Goal: Task Accomplishment & Management: Manage account settings

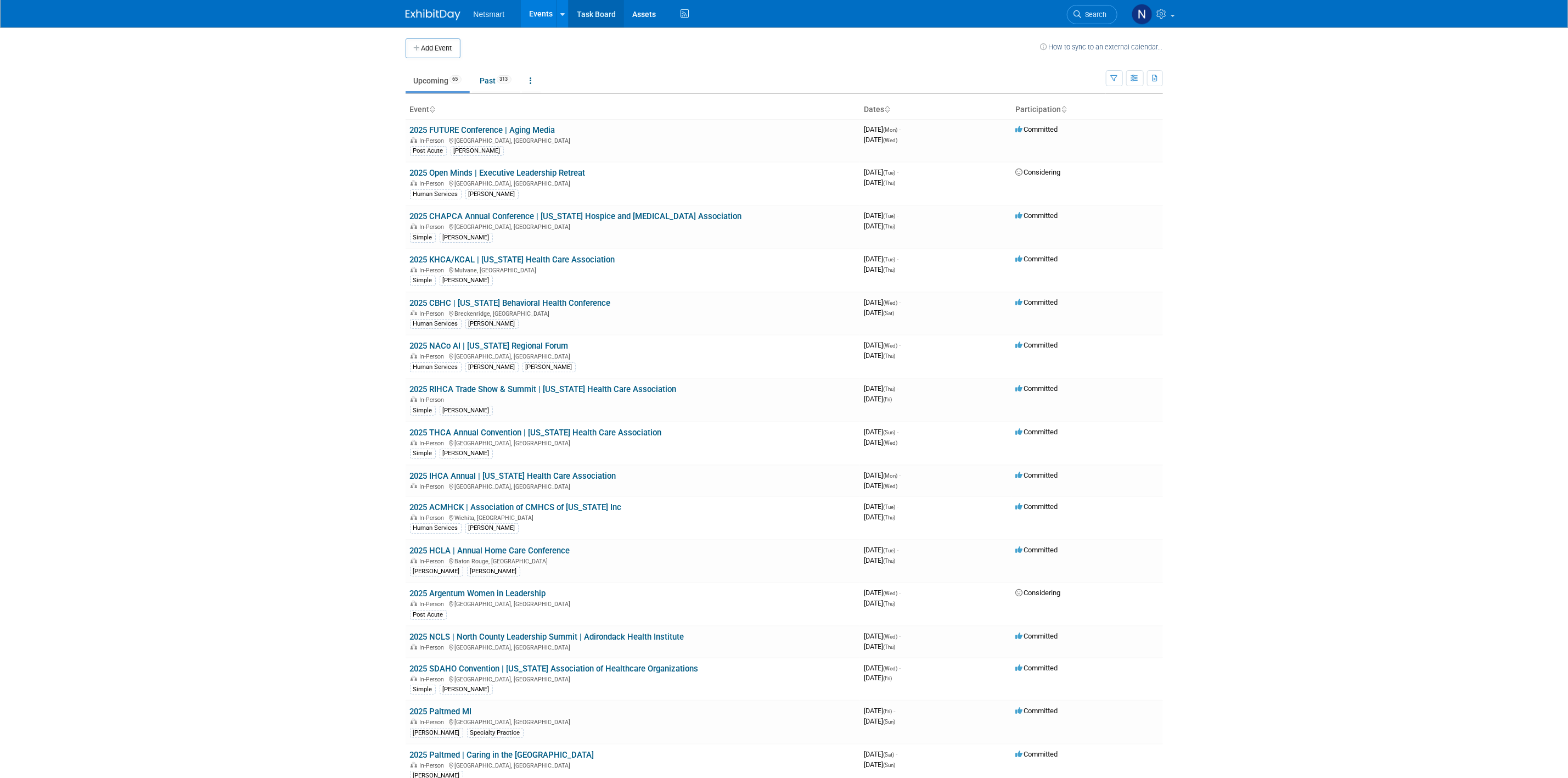
click at [621, 15] on link "Task Board" at bounding box center [596, 13] width 55 height 27
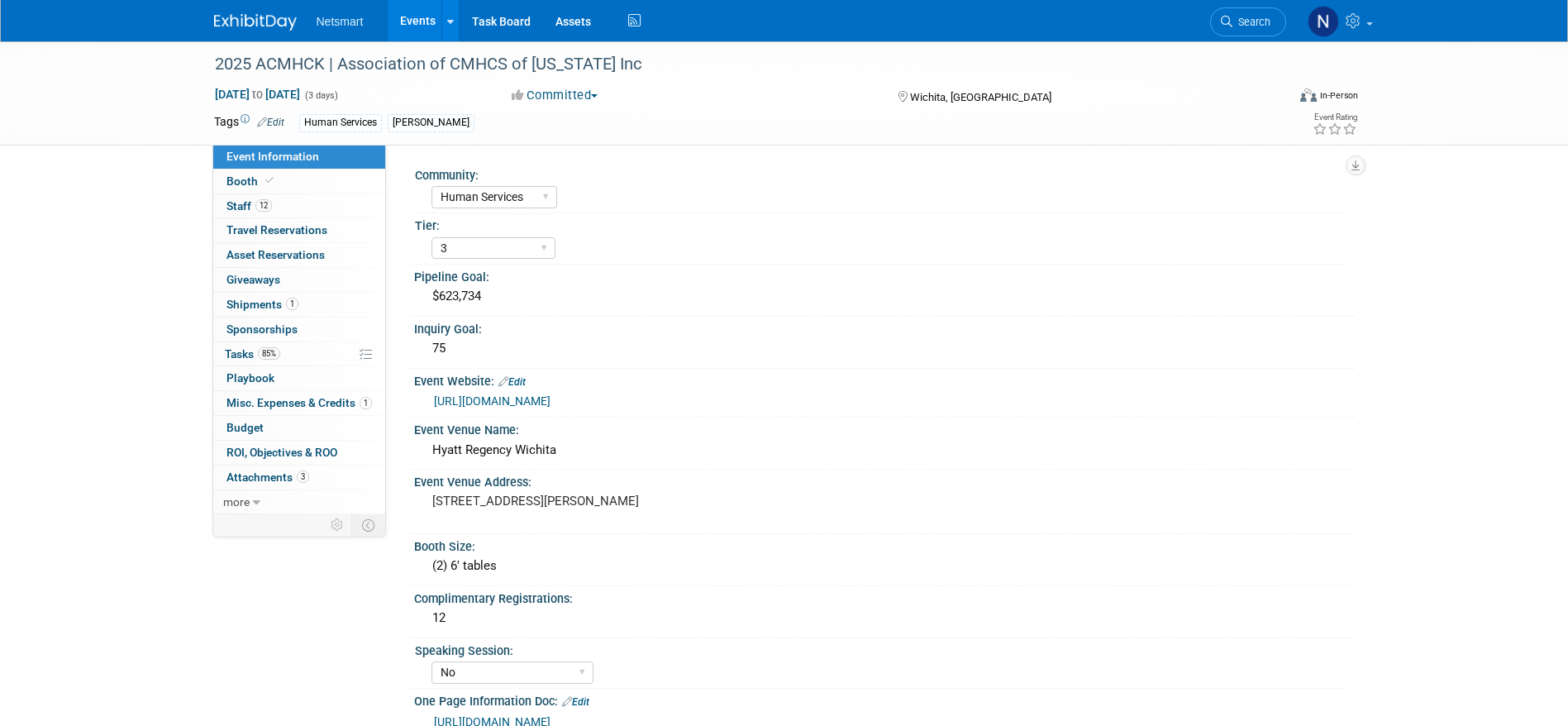
select select "Human Services"
select select "3"
select select "No"
click at [492, 21] on link "Task Board" at bounding box center [501, 20] width 83 height 41
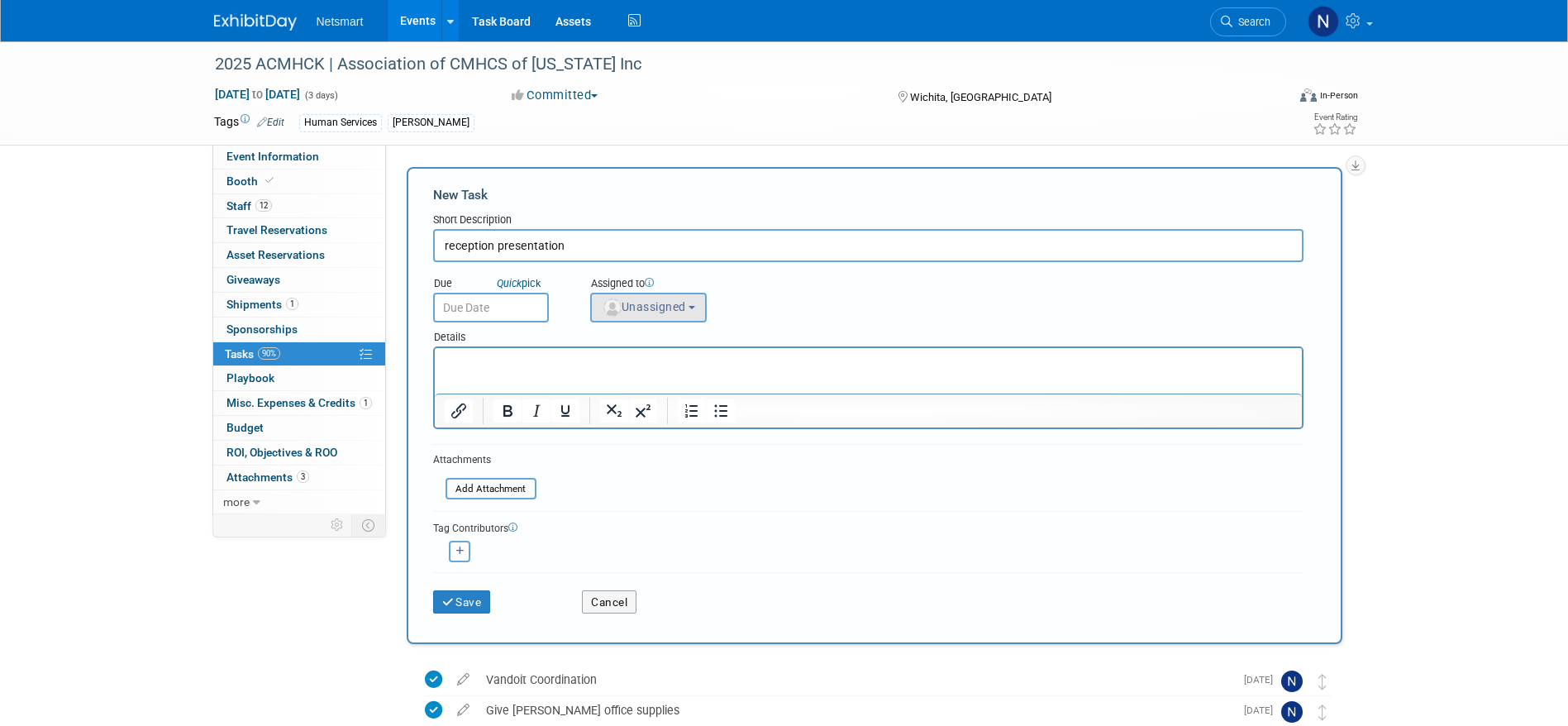
type input "reception presentation"
click at [657, 309] on span "Unassigned" at bounding box center [644, 306] width 84 height 13
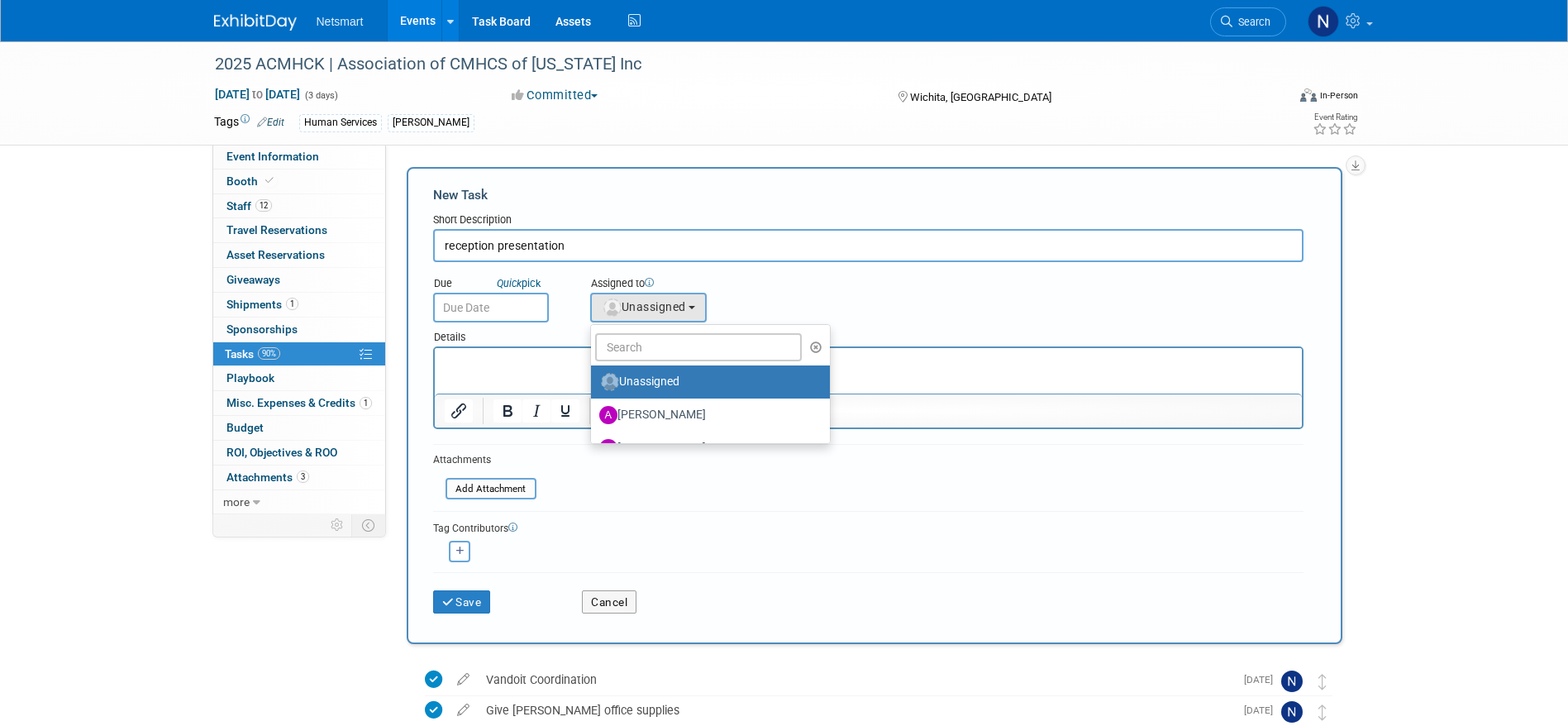
click at [643, 332] on ul "Unassigned Abby Tibbles Amy Cady Danielle Calderone Hannah Norsworthy Jackson O…" at bounding box center [711, 383] width 240 height 120
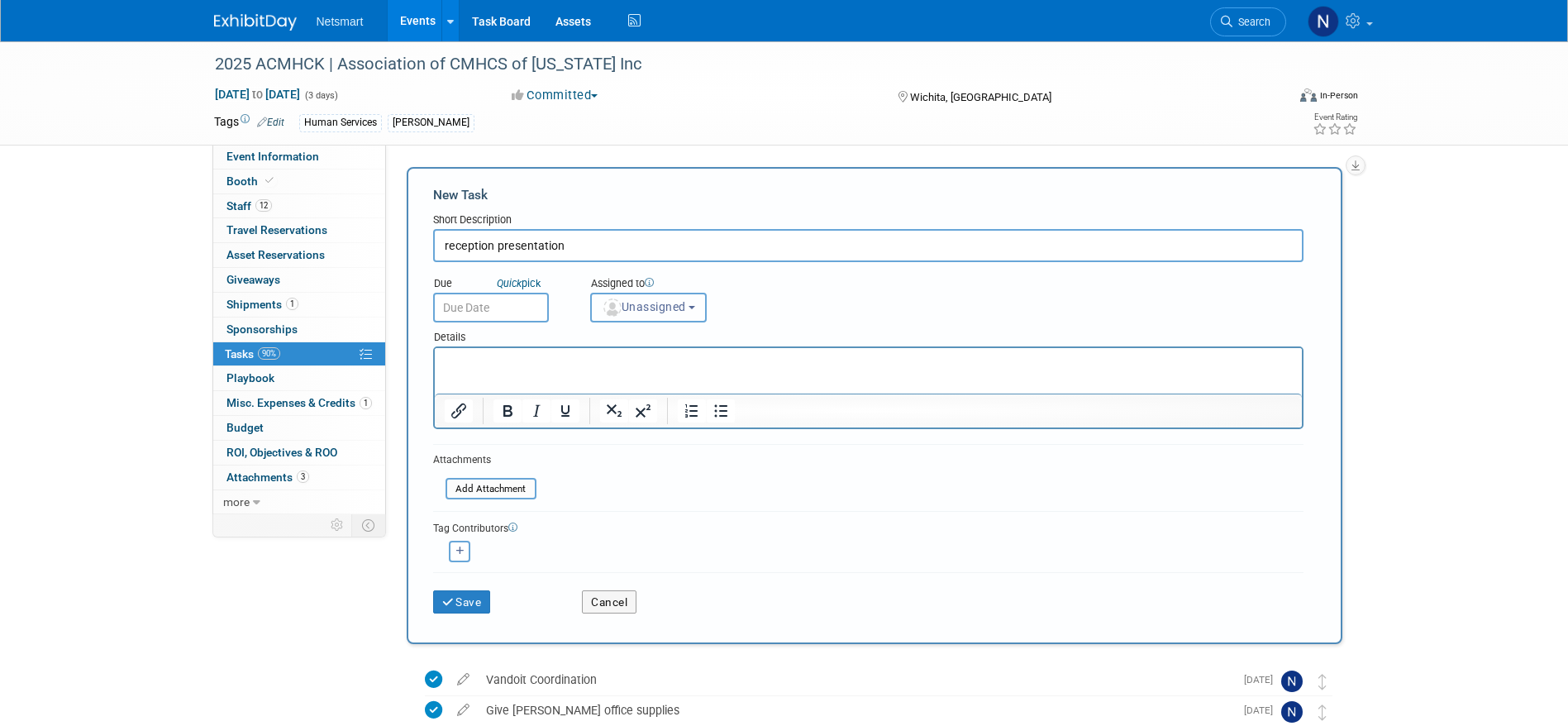
click at [629, 315] on button "Unassigned" at bounding box center [649, 307] width 117 height 29
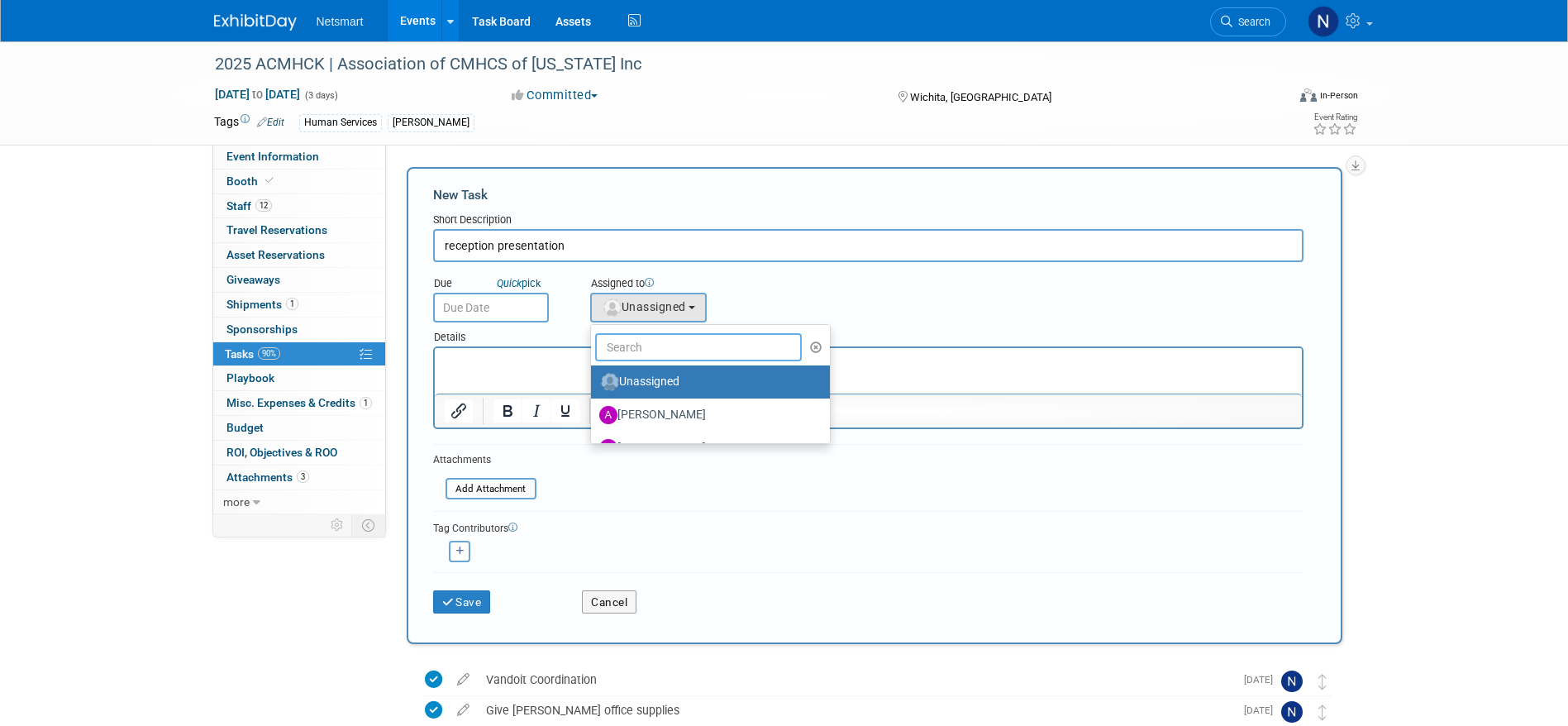
click at [617, 351] on input "text" at bounding box center [699, 346] width 207 height 28
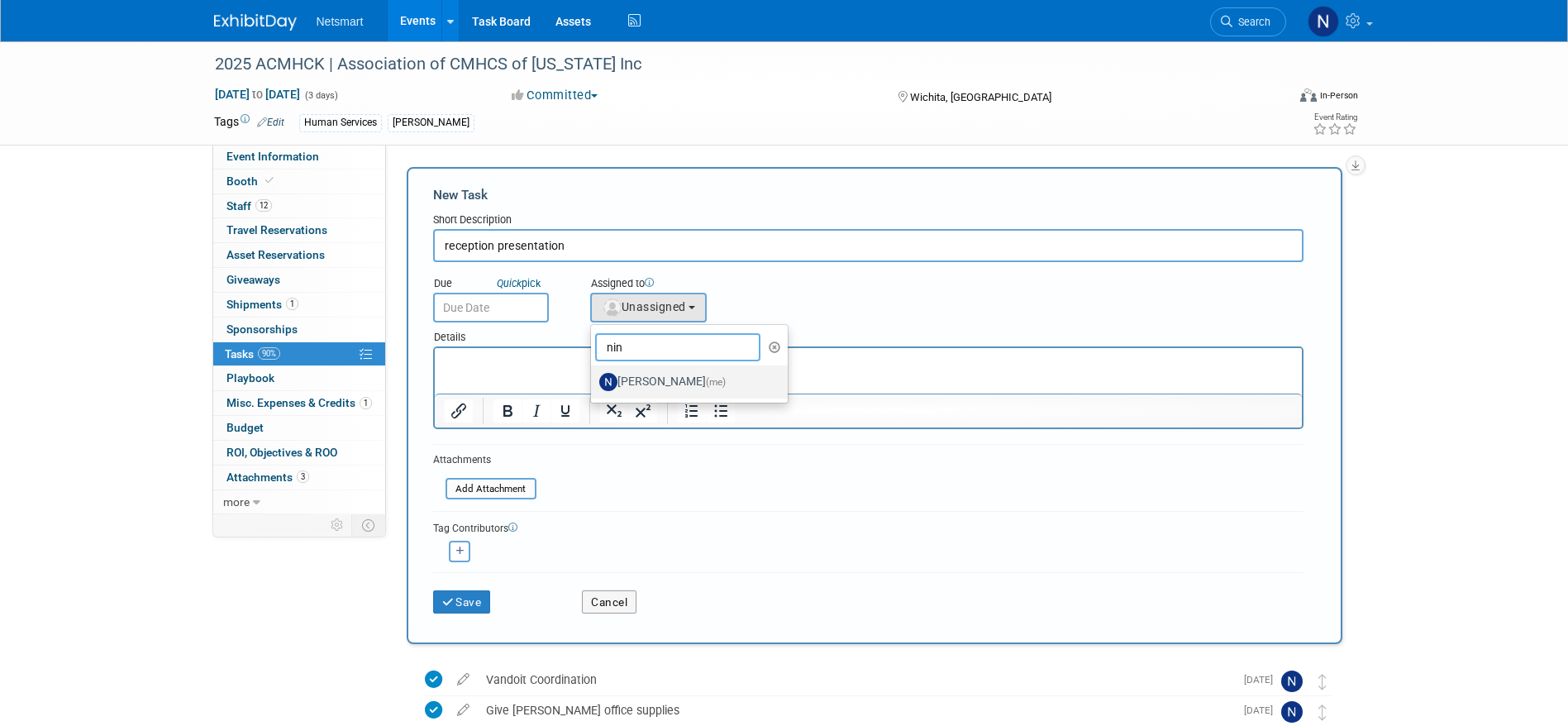
type input "nin"
click at [618, 381] on label "Nina Finn (me)" at bounding box center [686, 381] width 172 height 27
click at [593, 381] on input "Nina Finn (me)" at bounding box center [589, 380] width 11 height 11
select select "a52b5e8a-b2fd-4a4e-8599-2a3670a086e7"
click at [501, 323] on div "Details" at bounding box center [867, 335] width 870 height 24
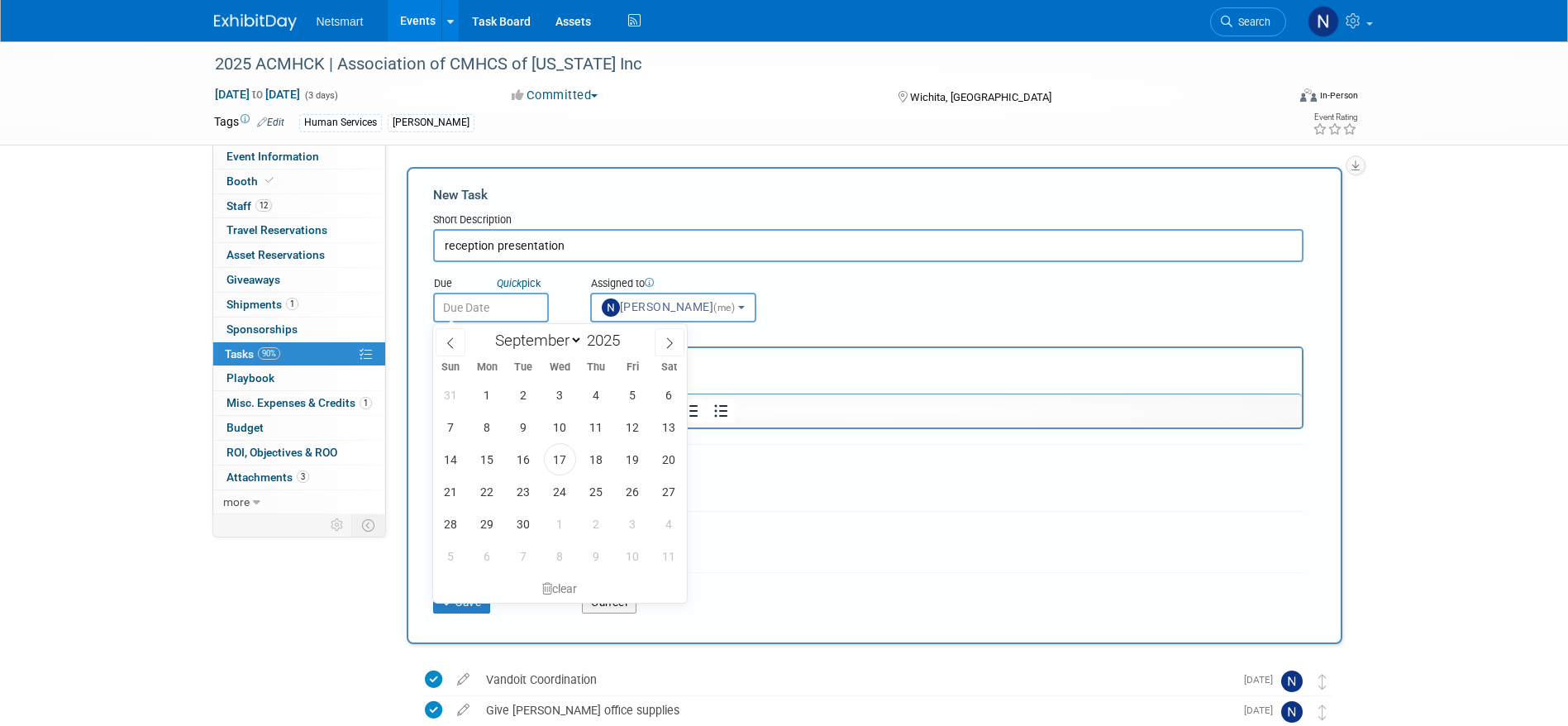
click at [498, 313] on input "text" at bounding box center [491, 307] width 116 height 29
click at [599, 460] on span "18" at bounding box center [596, 458] width 32 height 32
type input "Sep 18, 2025"
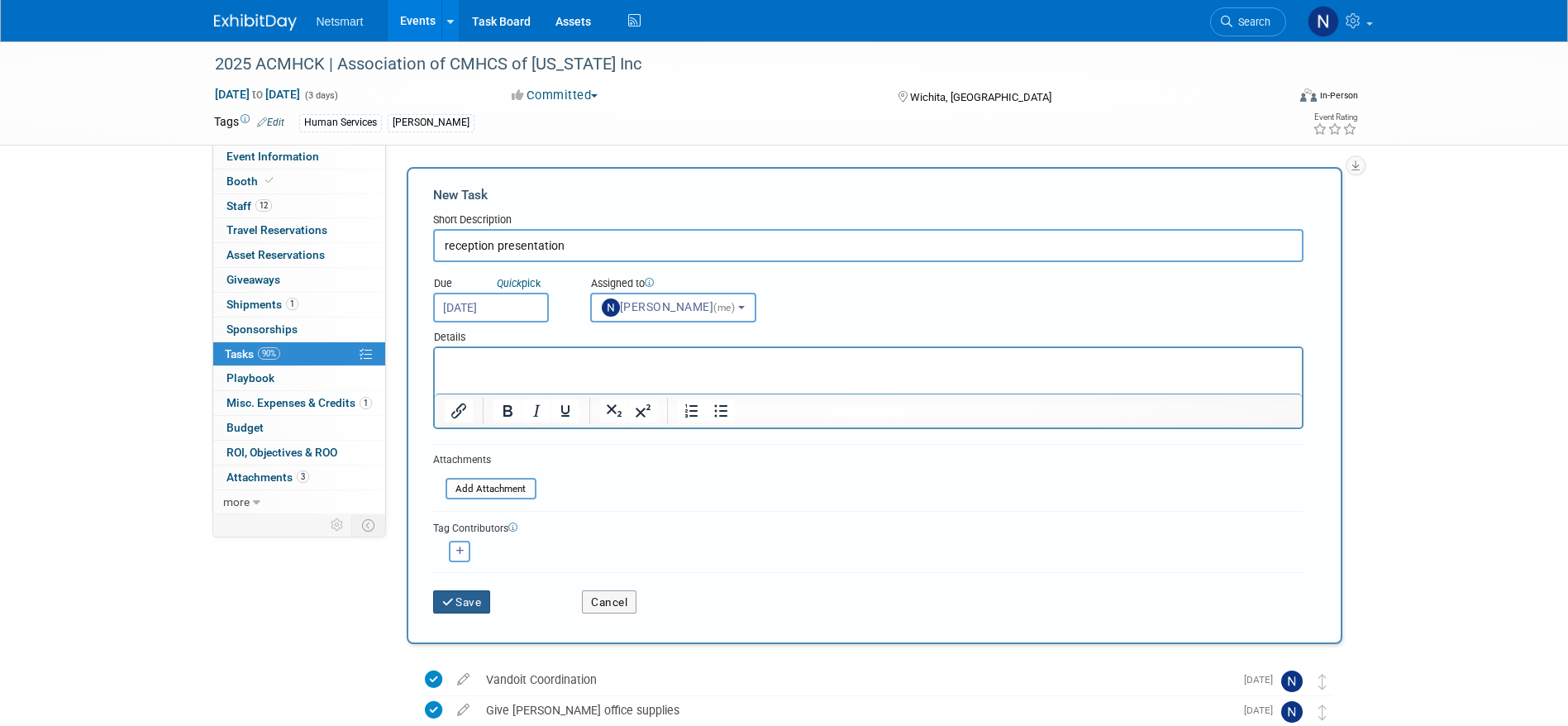
click at [467, 605] on button "Save" at bounding box center [461, 601] width 58 height 23
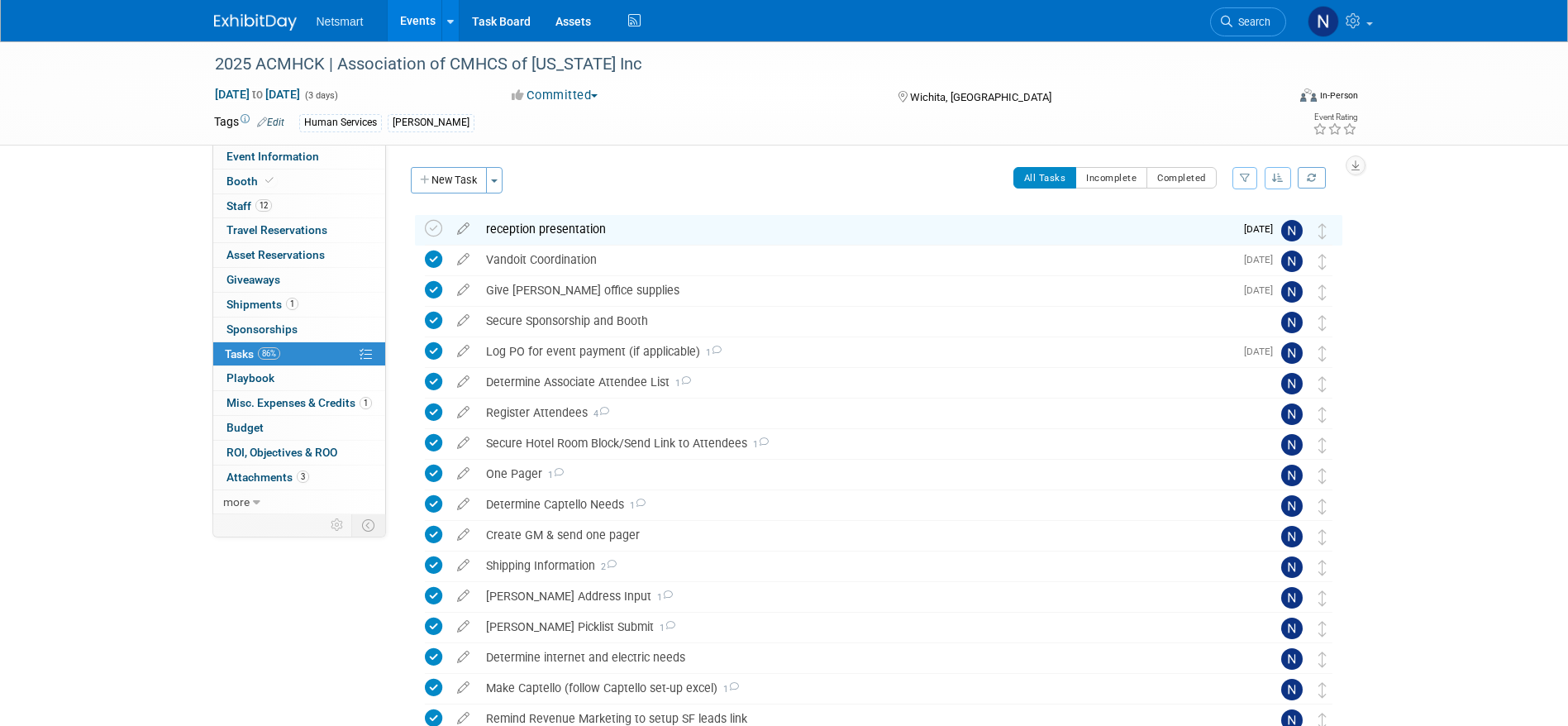
click at [1414, 265] on div "2025 ACMHCK | Association of CMHCS of Kansas Inc Sep 23, 2025 to Sep 25, 2025 (…" at bounding box center [784, 500] width 1568 height 917
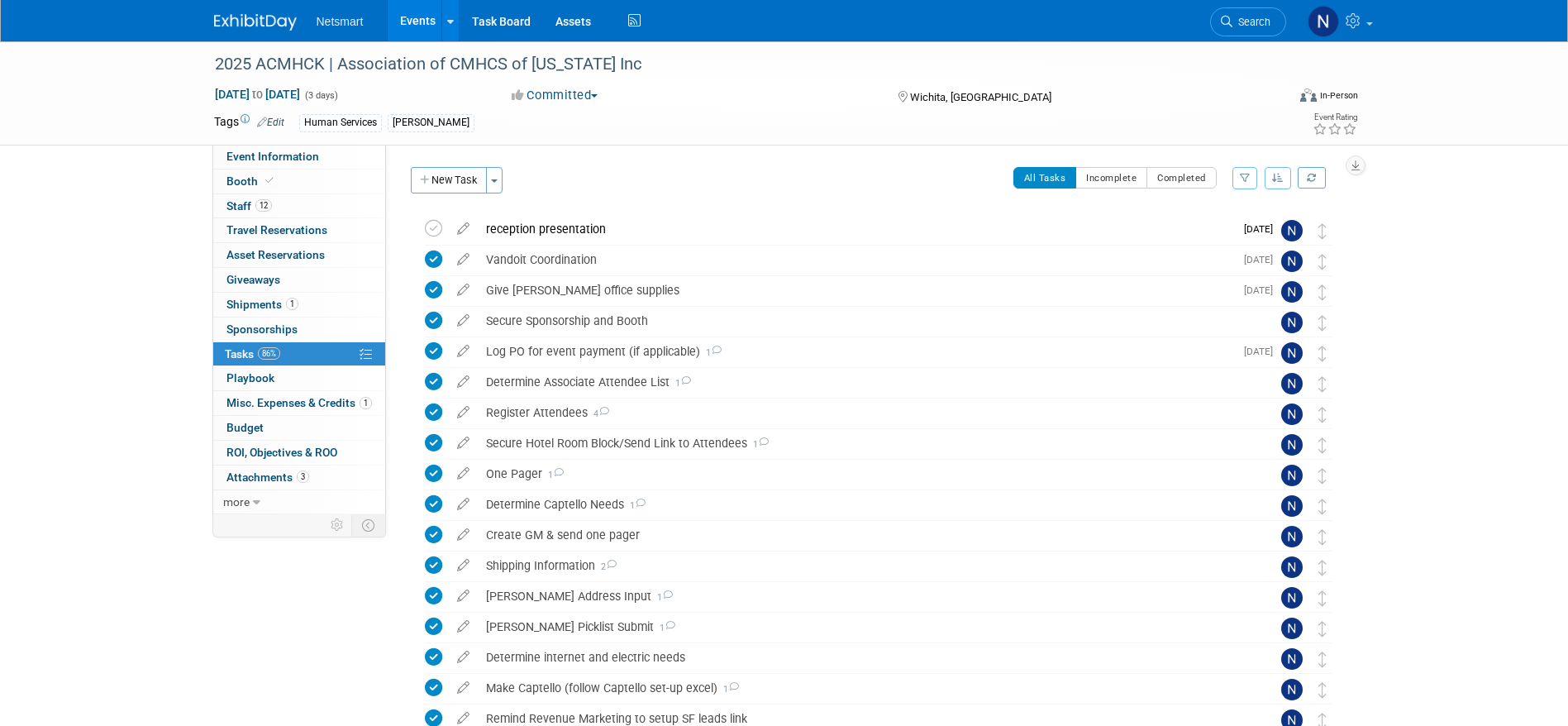
click at [1460, 339] on div "2025 ACMHCK | Association of CMHCS of Kansas Inc Sep 23, 2025 to Sep 25, 2025 (…" at bounding box center [784, 500] width 1568 height 917
click at [1383, 298] on div "2025 ACMHCK | Association of CMHCS of Kansas Inc Sep 23, 2025 to Sep 25, 2025 (…" at bounding box center [784, 500] width 1568 height 917
click at [1232, 24] on span "Search" at bounding box center [1251, 22] width 38 height 13
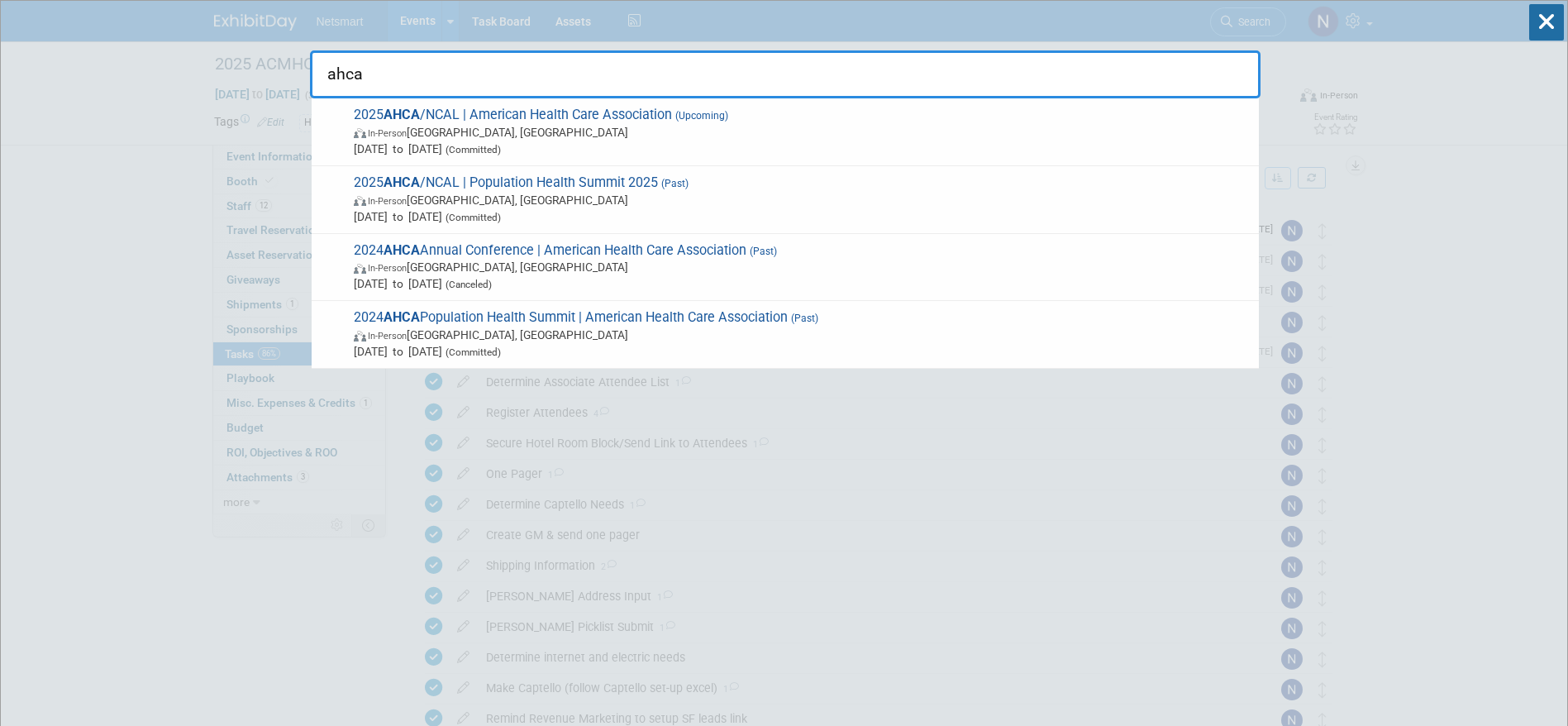
type input "ahca"
click at [733, 147] on span "Oct 19, 2025 to Oct 22, 2025 (Committed)" at bounding box center [802, 148] width 897 height 16
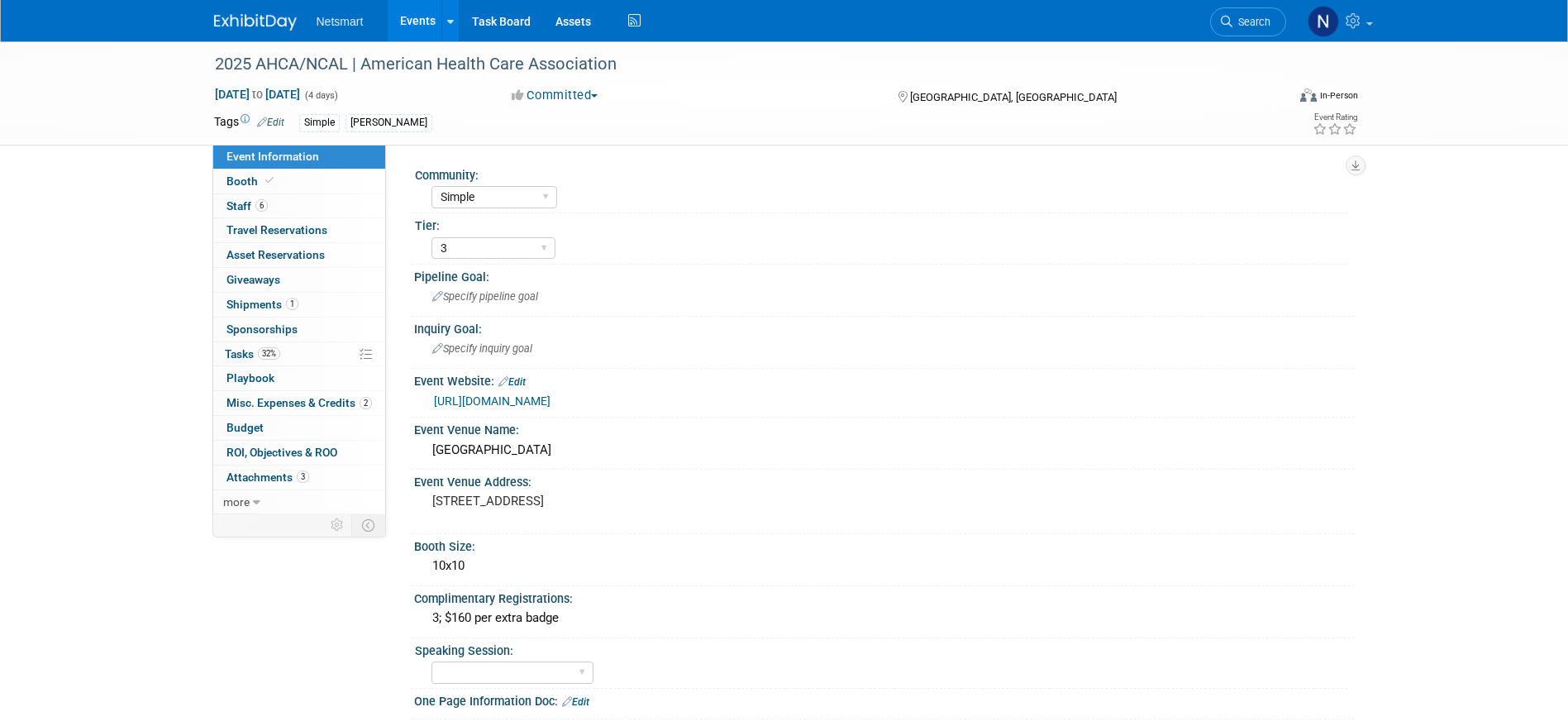
select select "Simple"
select select "3"
click at [312, 199] on link "6 Staff 6" at bounding box center [300, 206] width 172 height 24
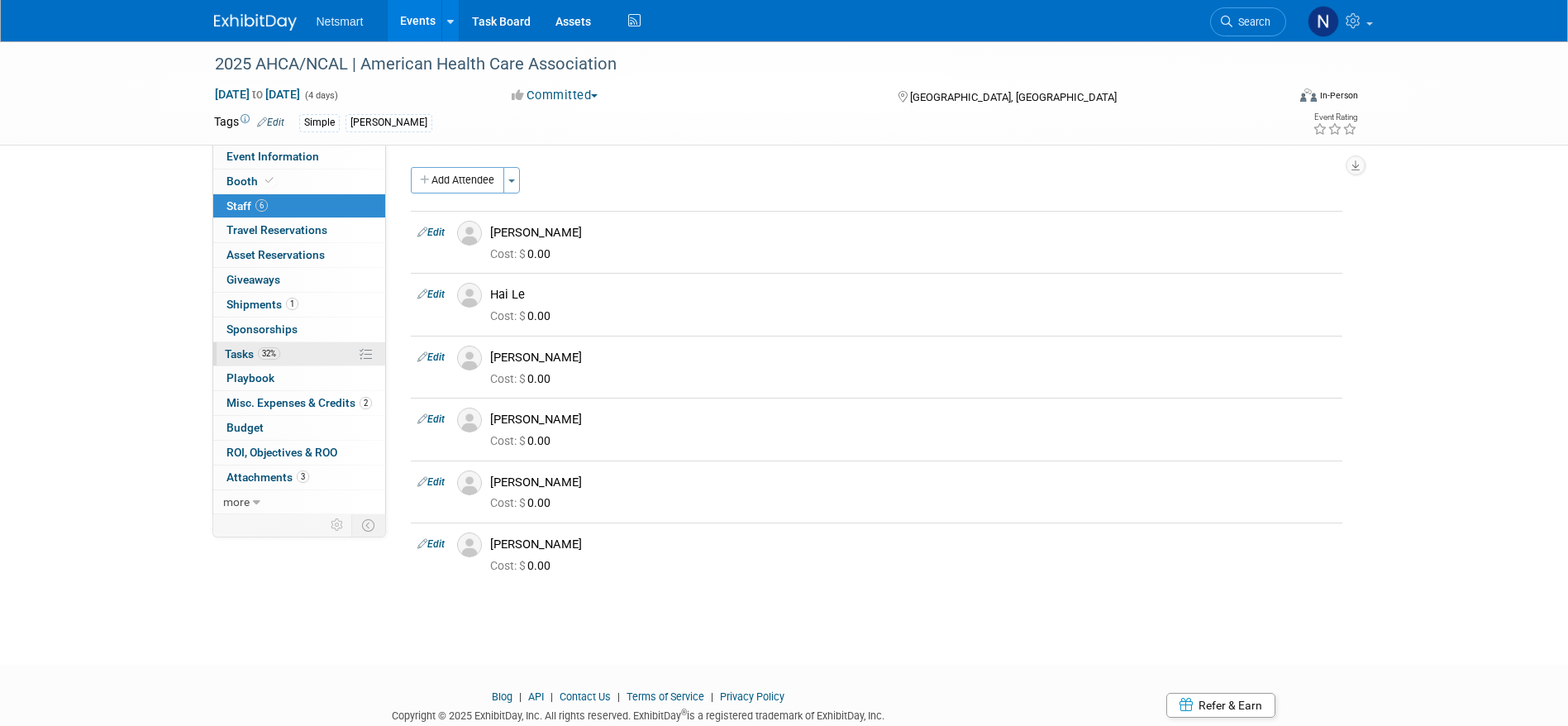
click at [286, 348] on link "32% Tasks 32%" at bounding box center [300, 354] width 172 height 24
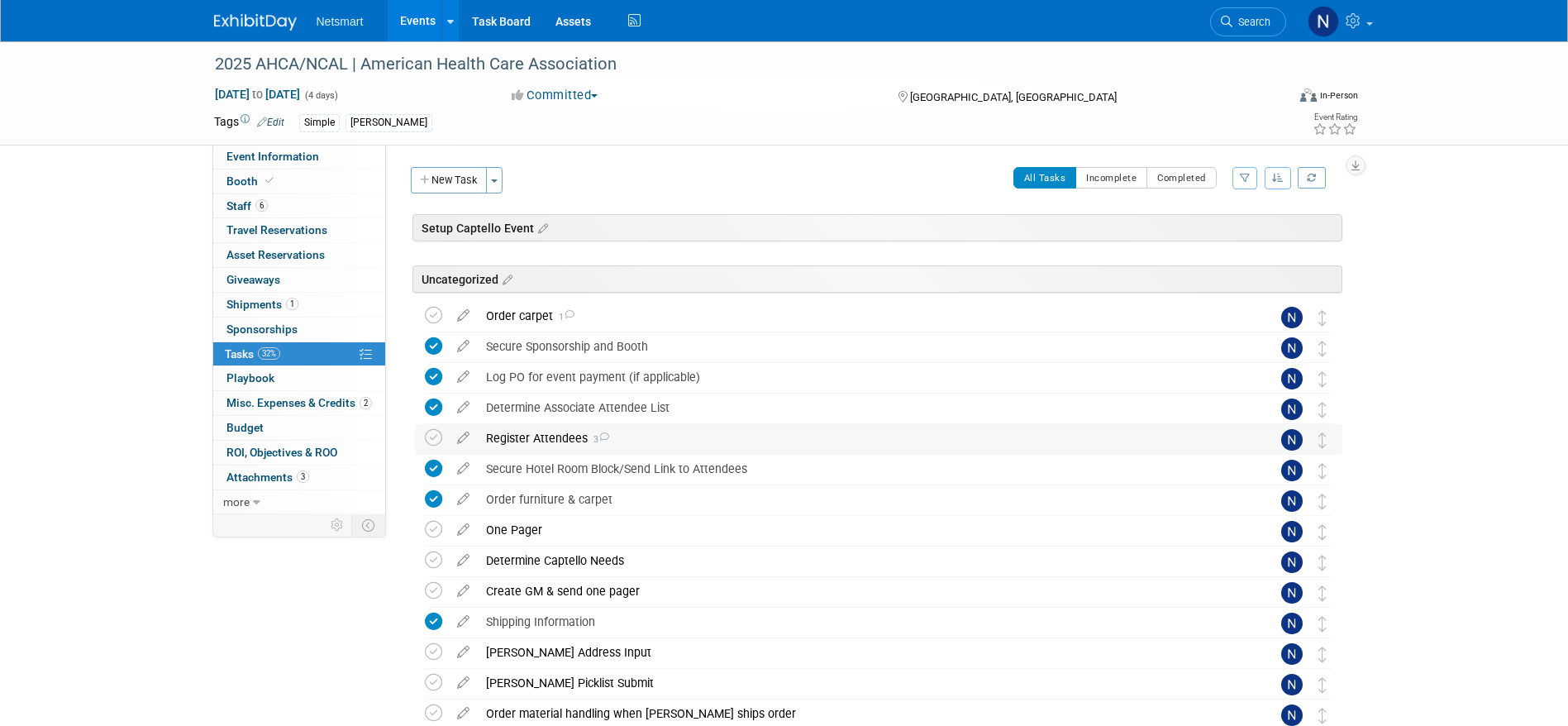
click at [519, 434] on div "Register Attendees 3" at bounding box center [863, 438] width 770 height 28
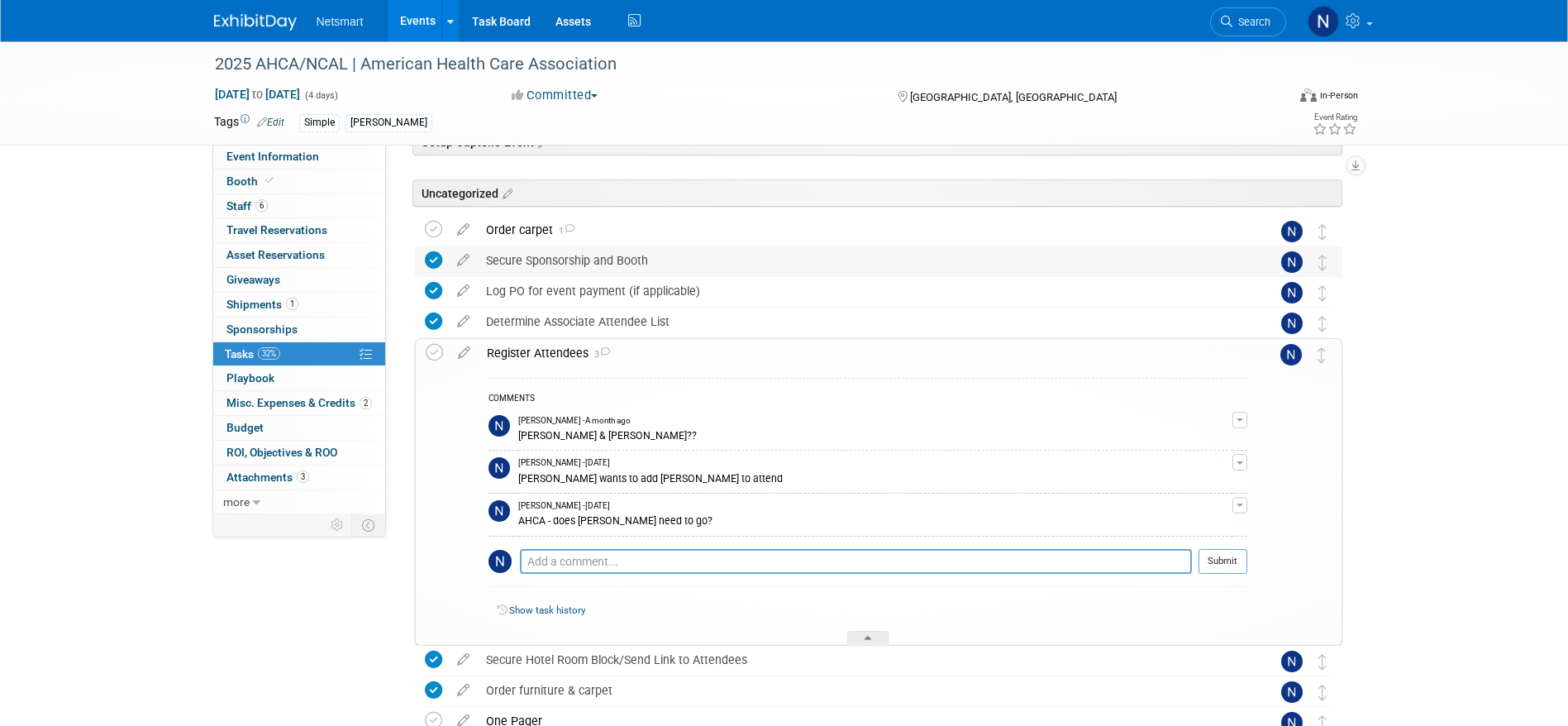
scroll to position [124, 0]
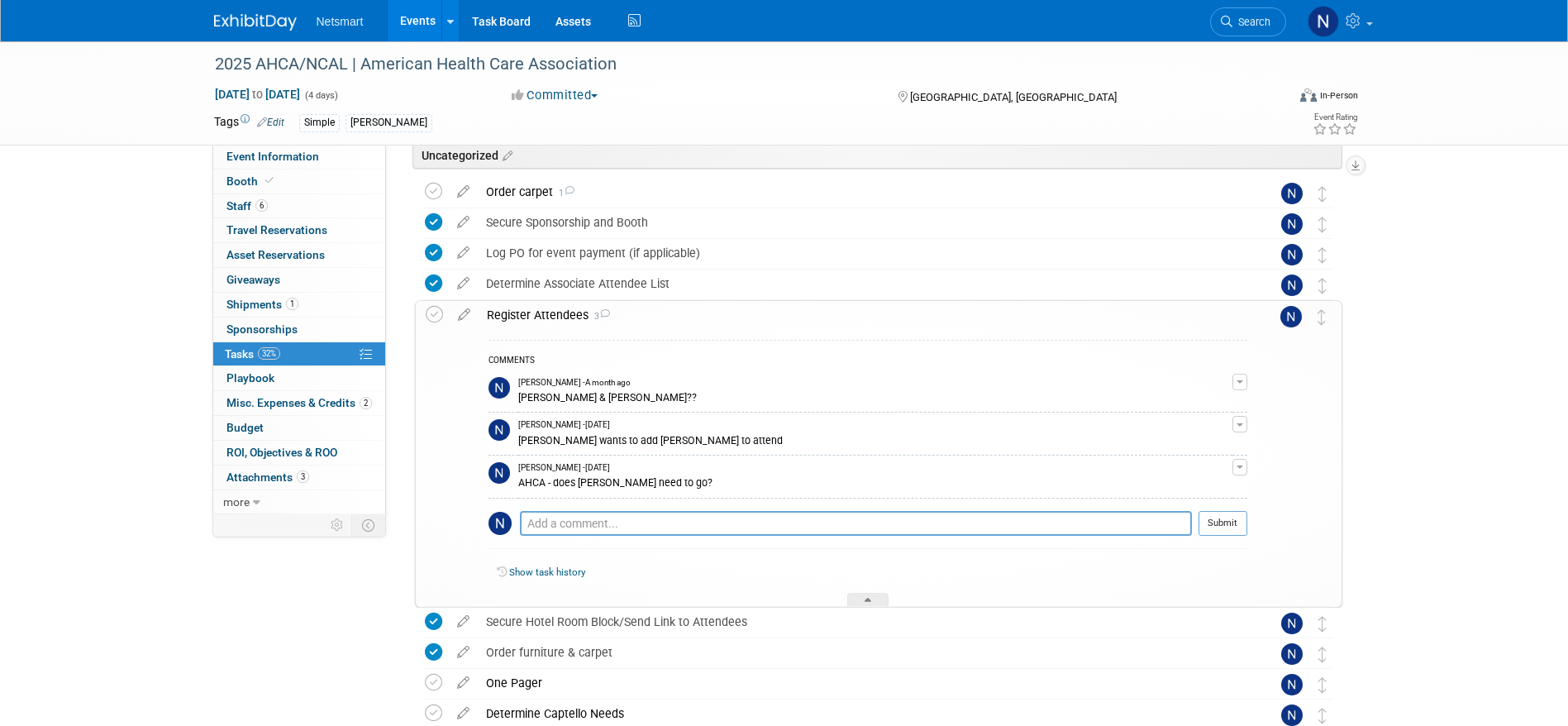
click at [516, 317] on div "Register Attendees 3" at bounding box center [863, 314] width 769 height 28
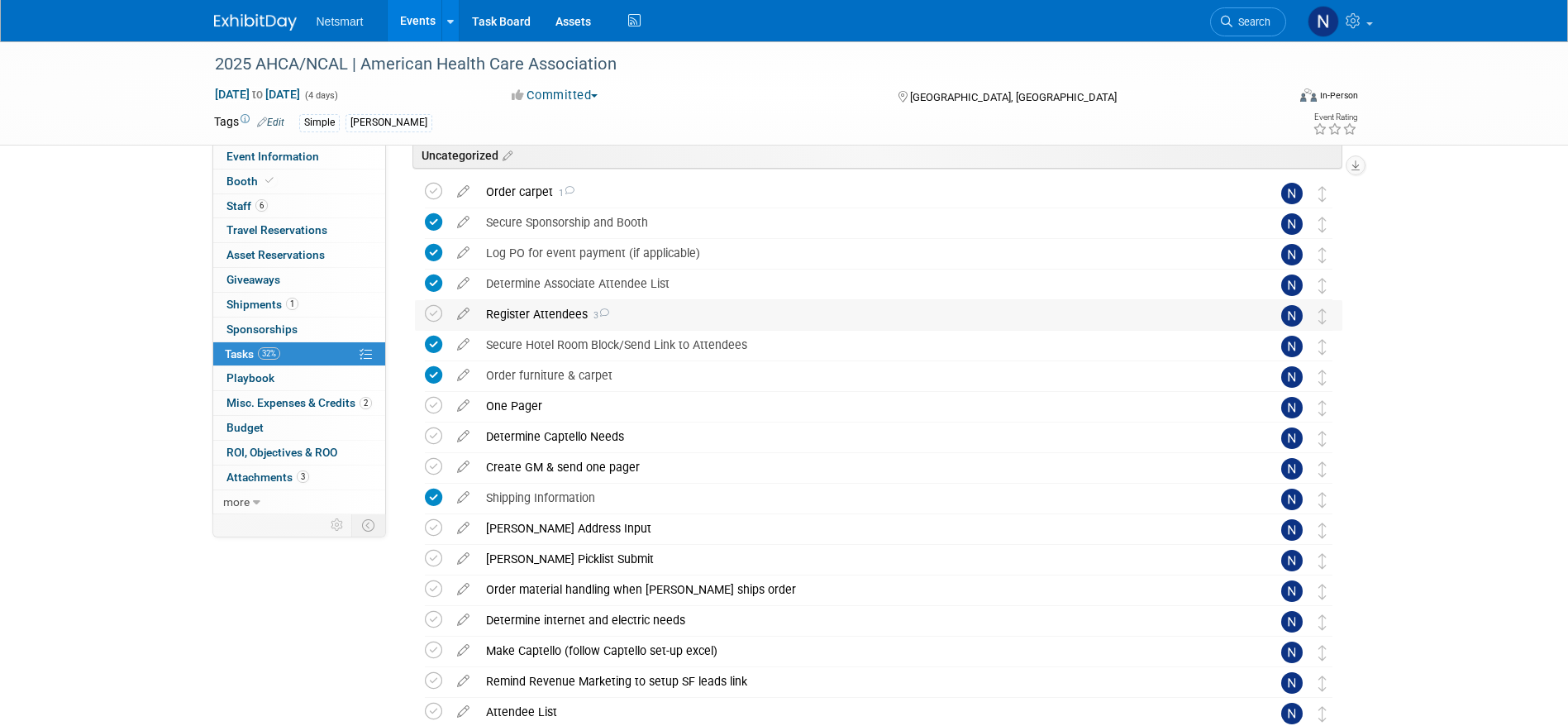
click at [538, 313] on div "Register Attendees 3" at bounding box center [863, 314] width 770 height 28
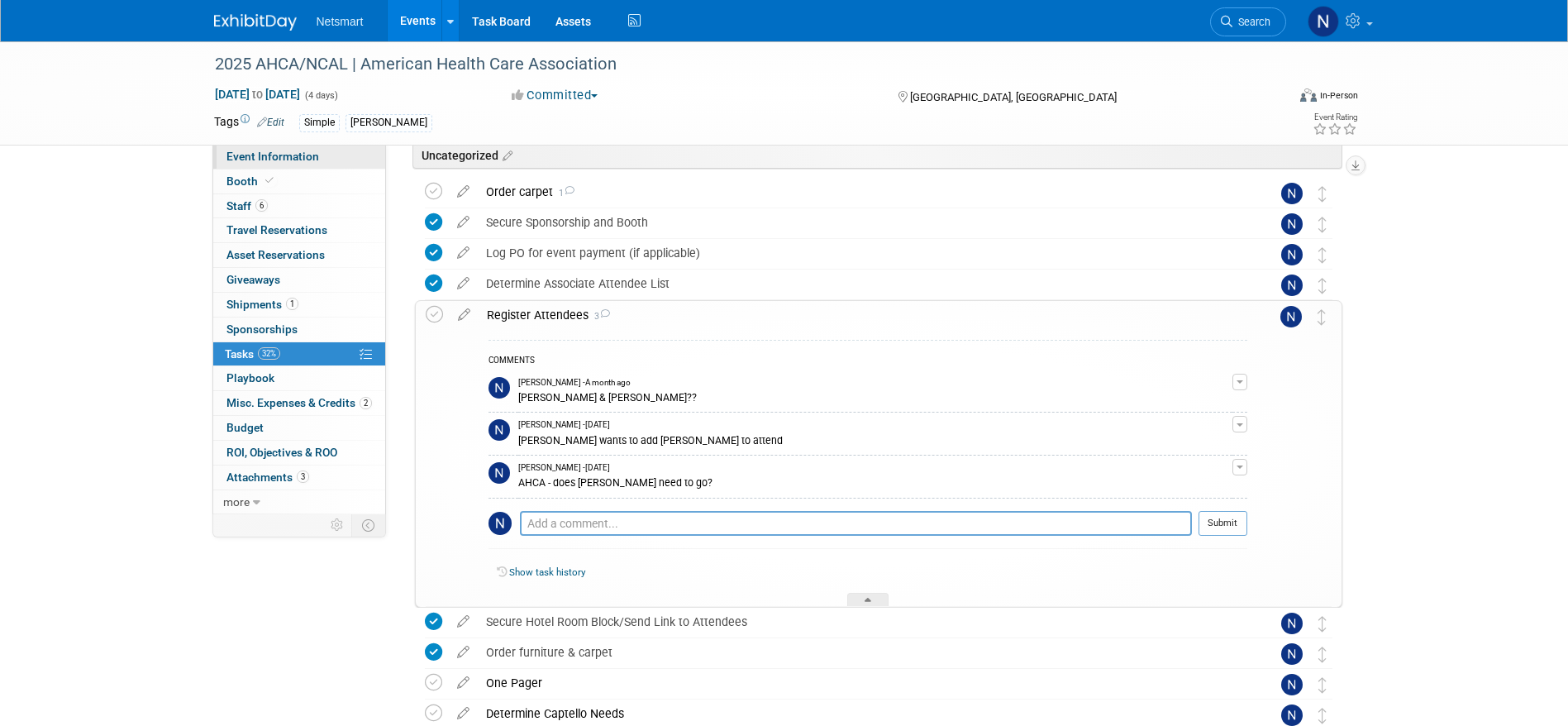
click at [280, 163] on link "Event Information" at bounding box center [300, 157] width 172 height 24
select select "Simple"
select select "3"
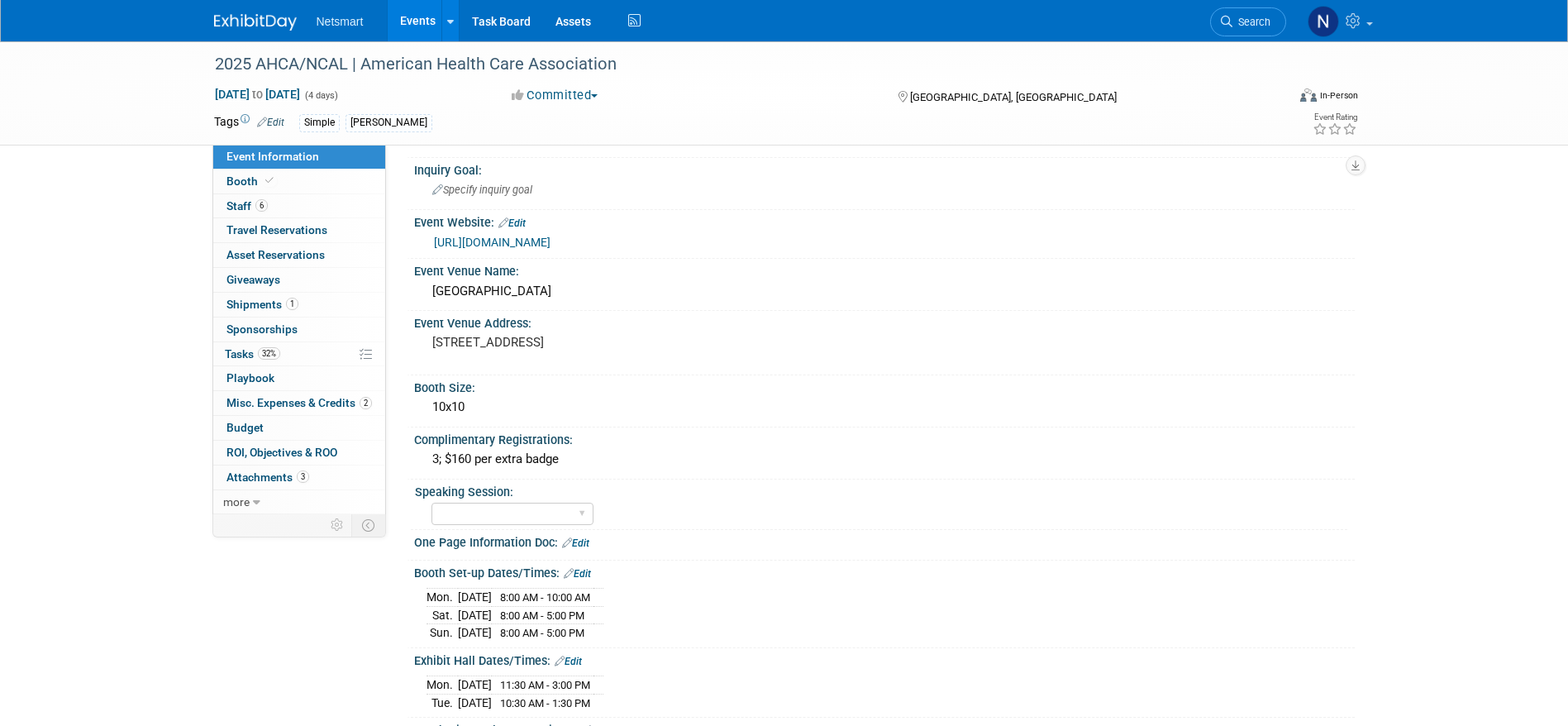
scroll to position [146, 0]
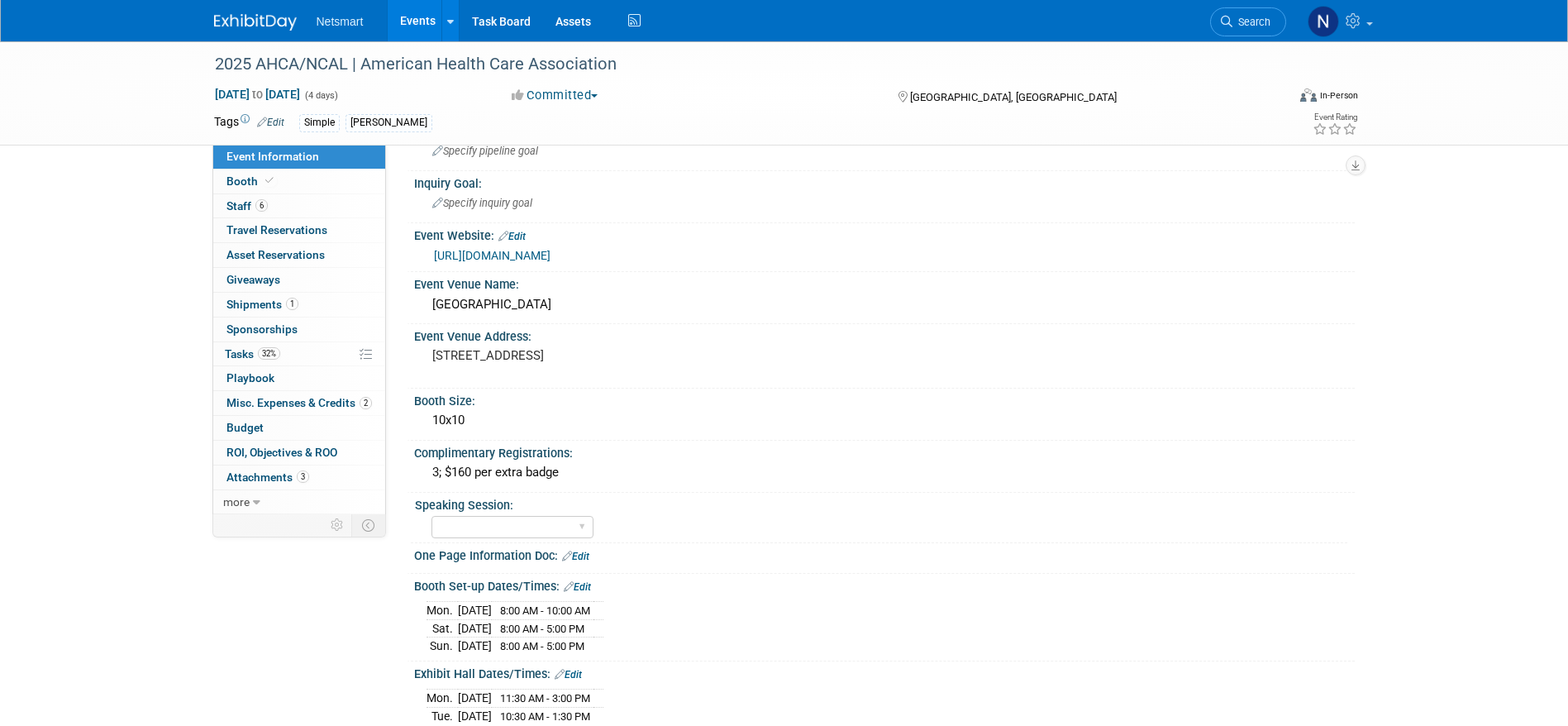
click at [547, 258] on link "https://www.ahcancal.org/Education-Events/Pages/convention.aspx" at bounding box center [491, 255] width 116 height 13
click at [273, 212] on link "6 Staff 6" at bounding box center [300, 206] width 172 height 24
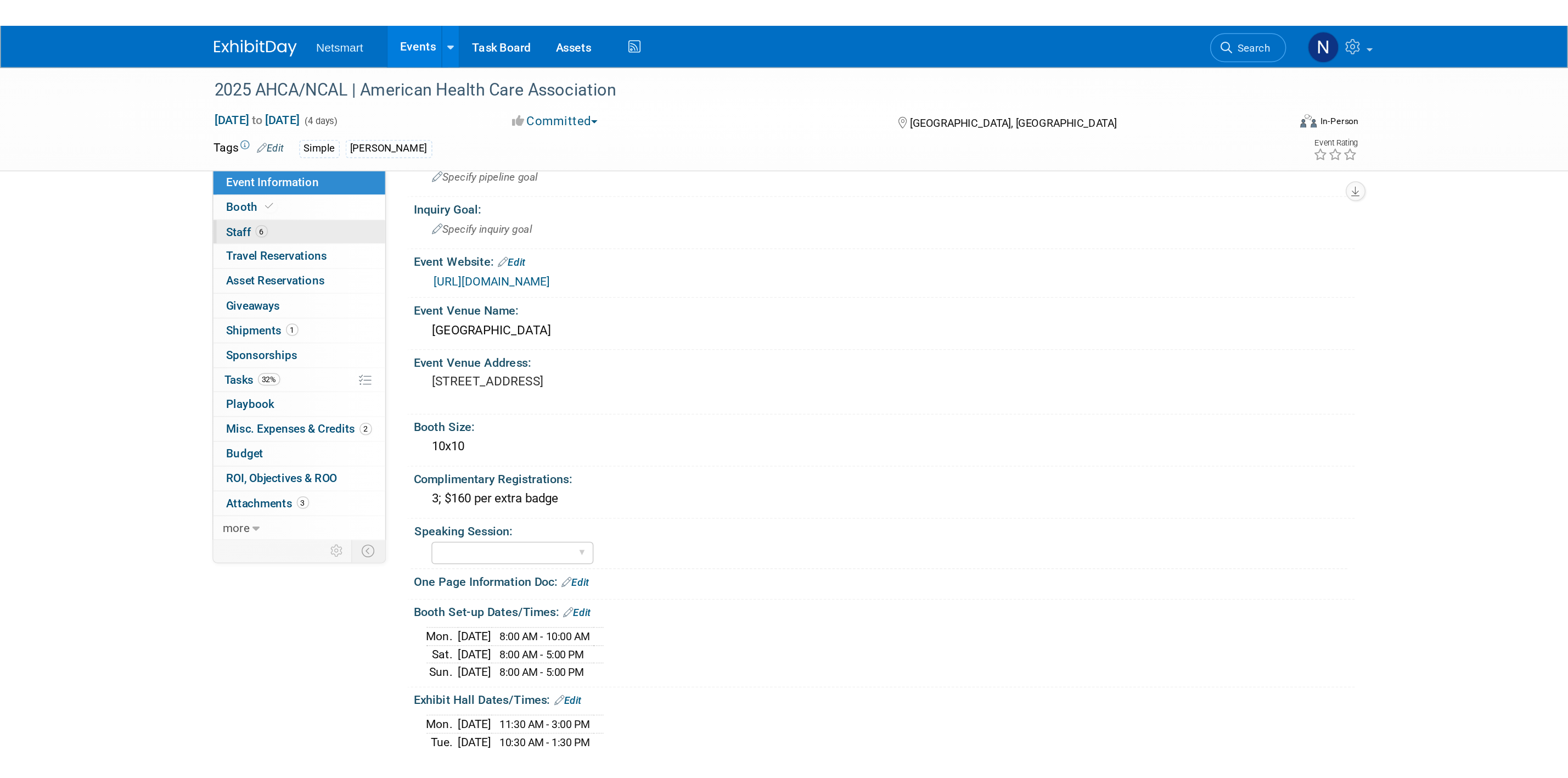
scroll to position [0, 0]
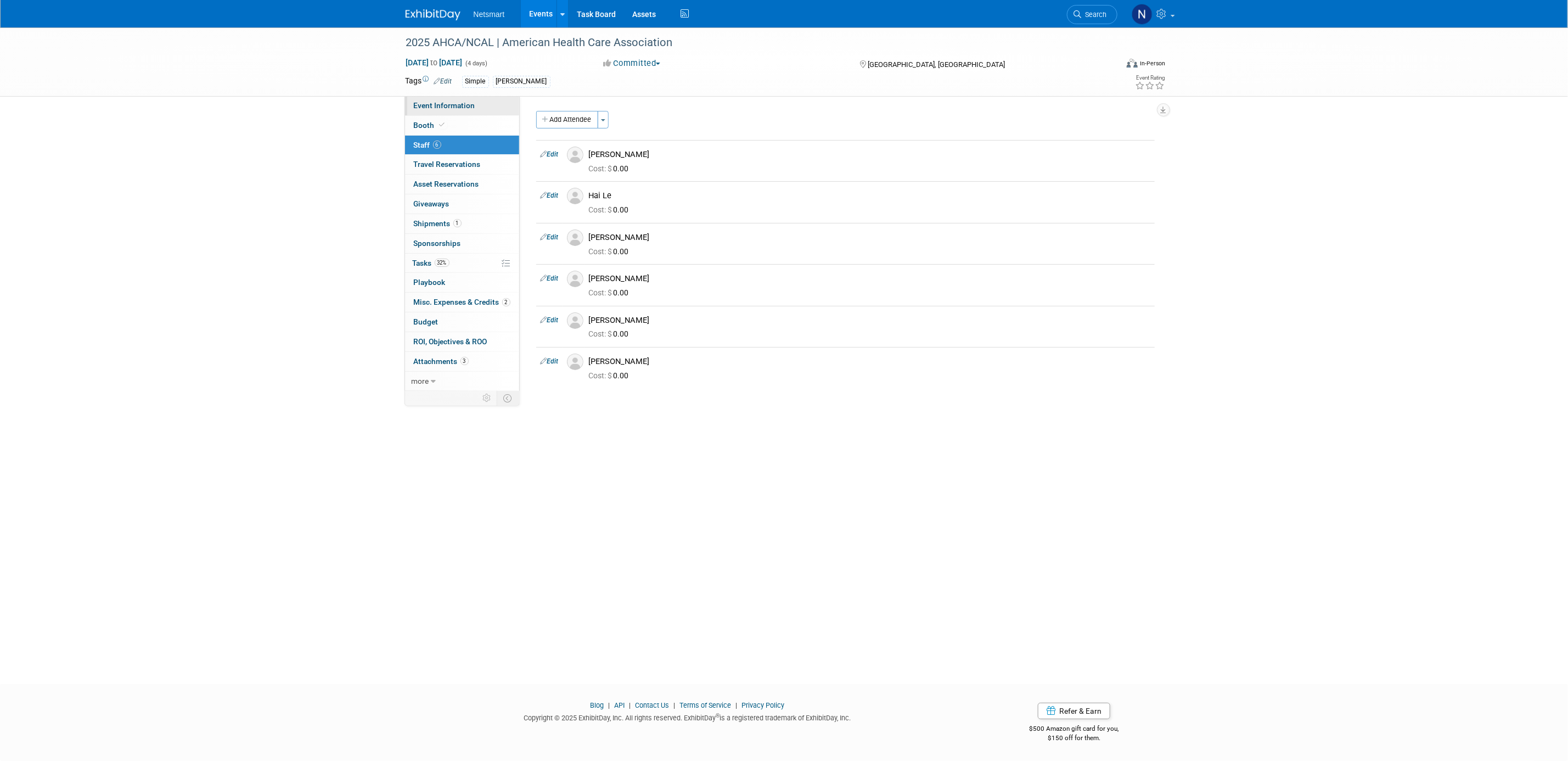
click at [467, 108] on span "Event Information" at bounding box center [444, 105] width 61 height 9
select select "Simple"
select select "3"
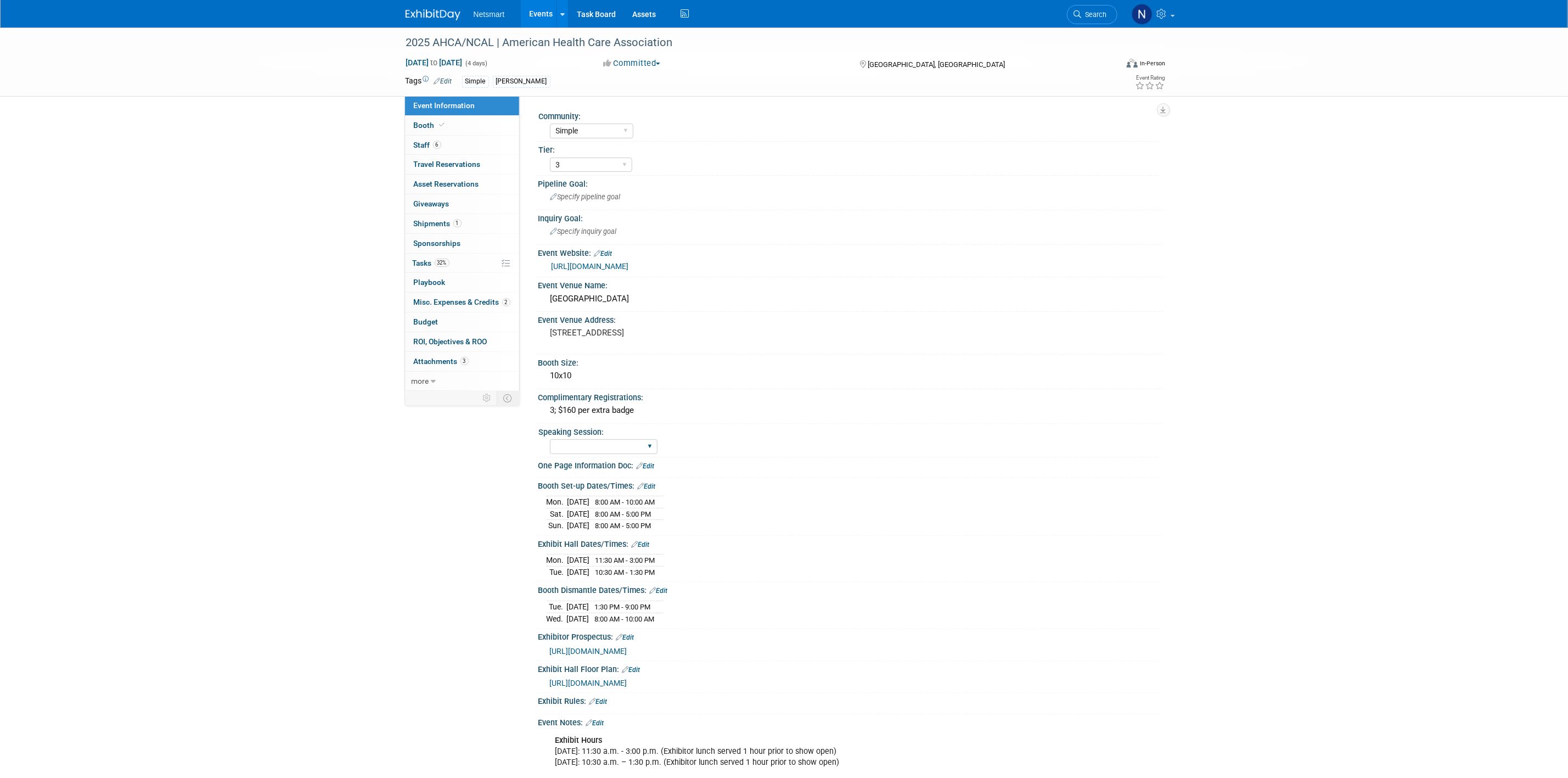
click at [593, 455] on div "Yes No Submitted, Not Accepted" at bounding box center [603, 446] width 108 height 20
click at [596, 449] on select "Yes No Submitted, Not Accepted" at bounding box center [603, 446] width 108 height 15
select select "No"
click at [550, 439] on select "Yes No Submitted, Not Accepted" at bounding box center [603, 446] width 108 height 15
drag, startPoint x: 449, startPoint y: 524, endPoint x: 463, endPoint y: 522, distance: 14.1
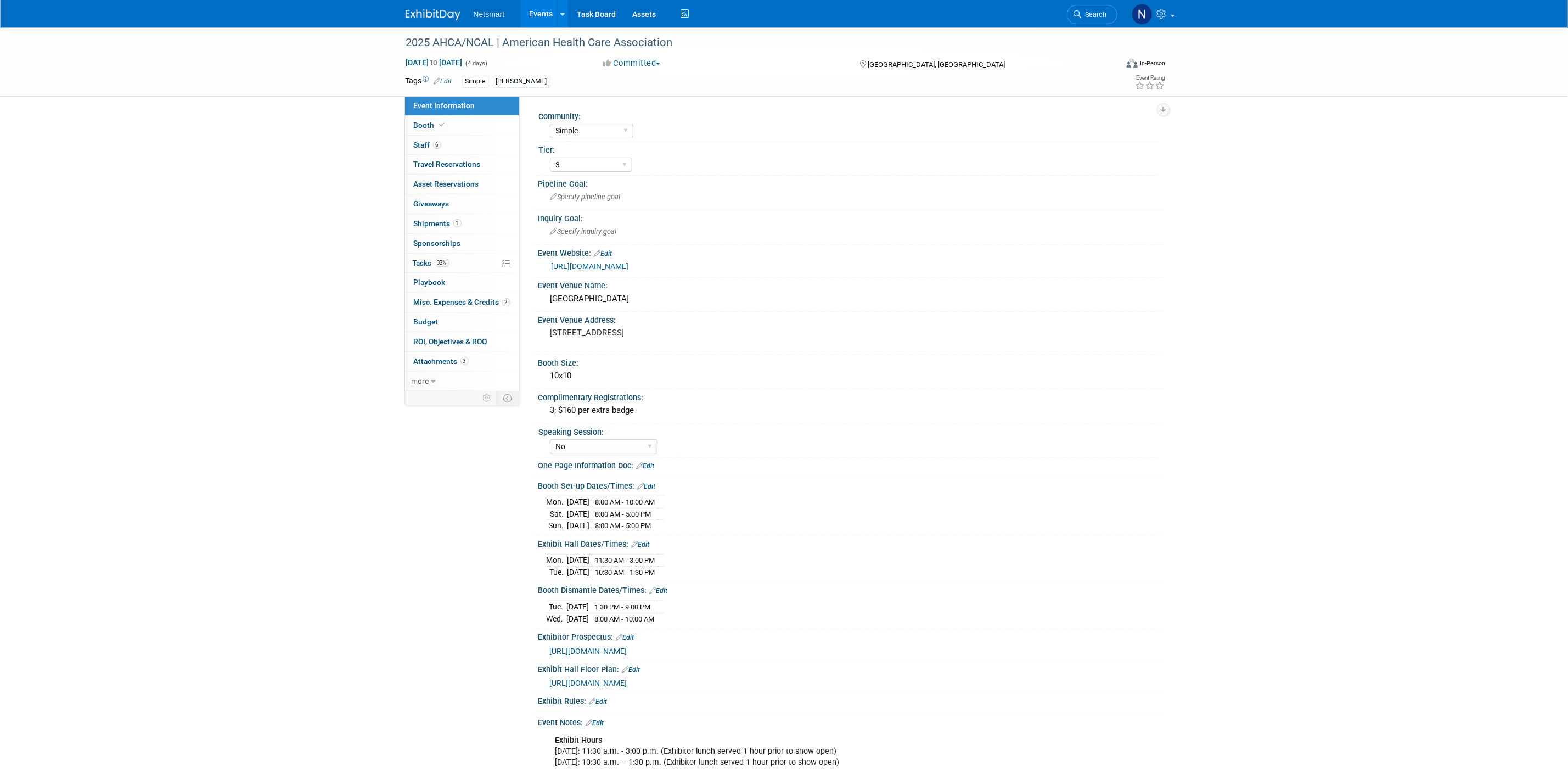
click at [449, 482] on div "Event Information Event Info Booth Booth 6 Staff 6 Staff 0 Travel Reservations …" at bounding box center [784, 452] width 774 height 850
click at [458, 265] on link "32% Tasks 32%" at bounding box center [462, 264] width 114 height 19
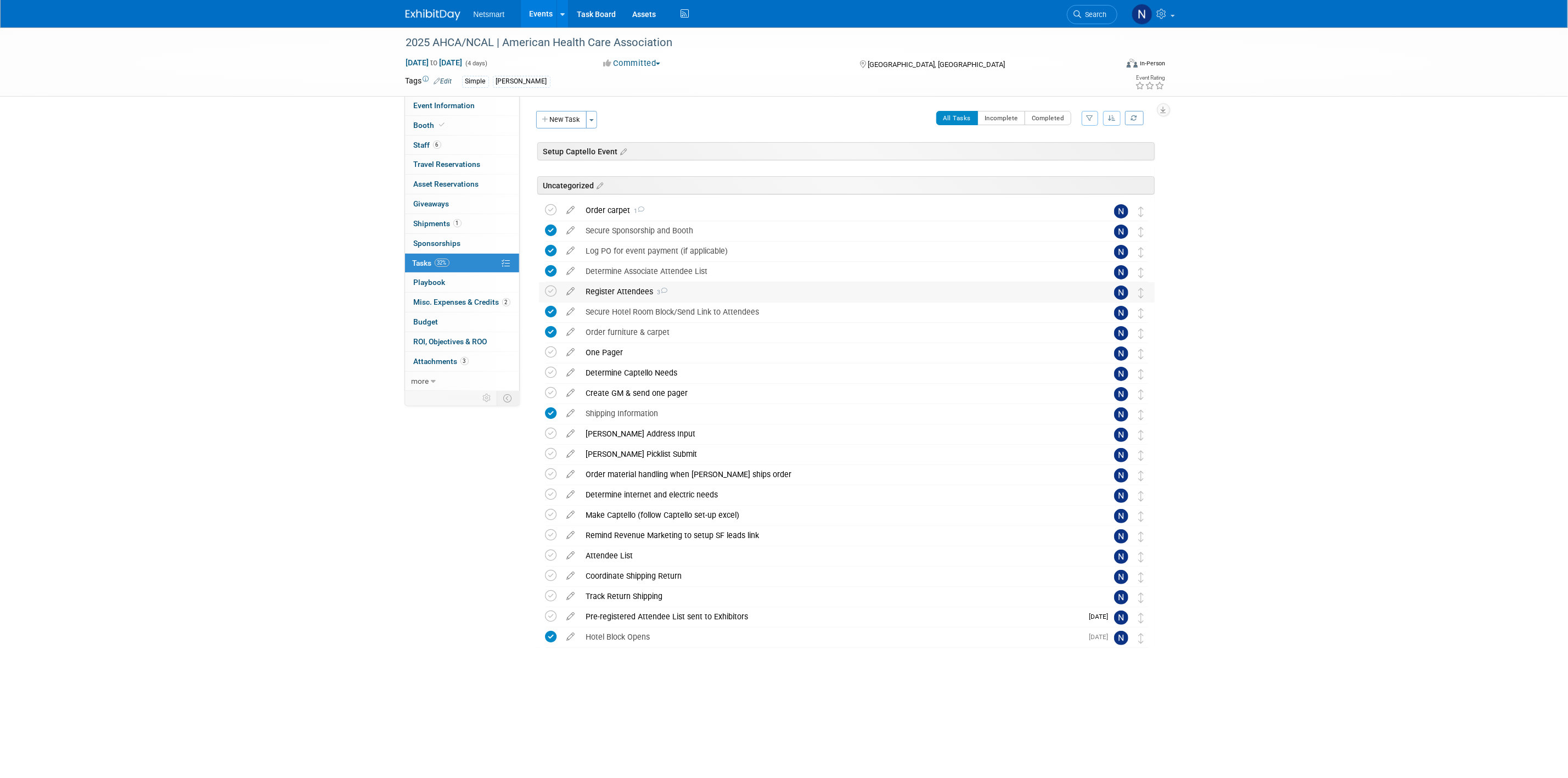
click at [550, 289] on icon at bounding box center [551, 291] width 12 height 12
click at [619, 293] on div "Register Attendees 3" at bounding box center [836, 291] width 511 height 19
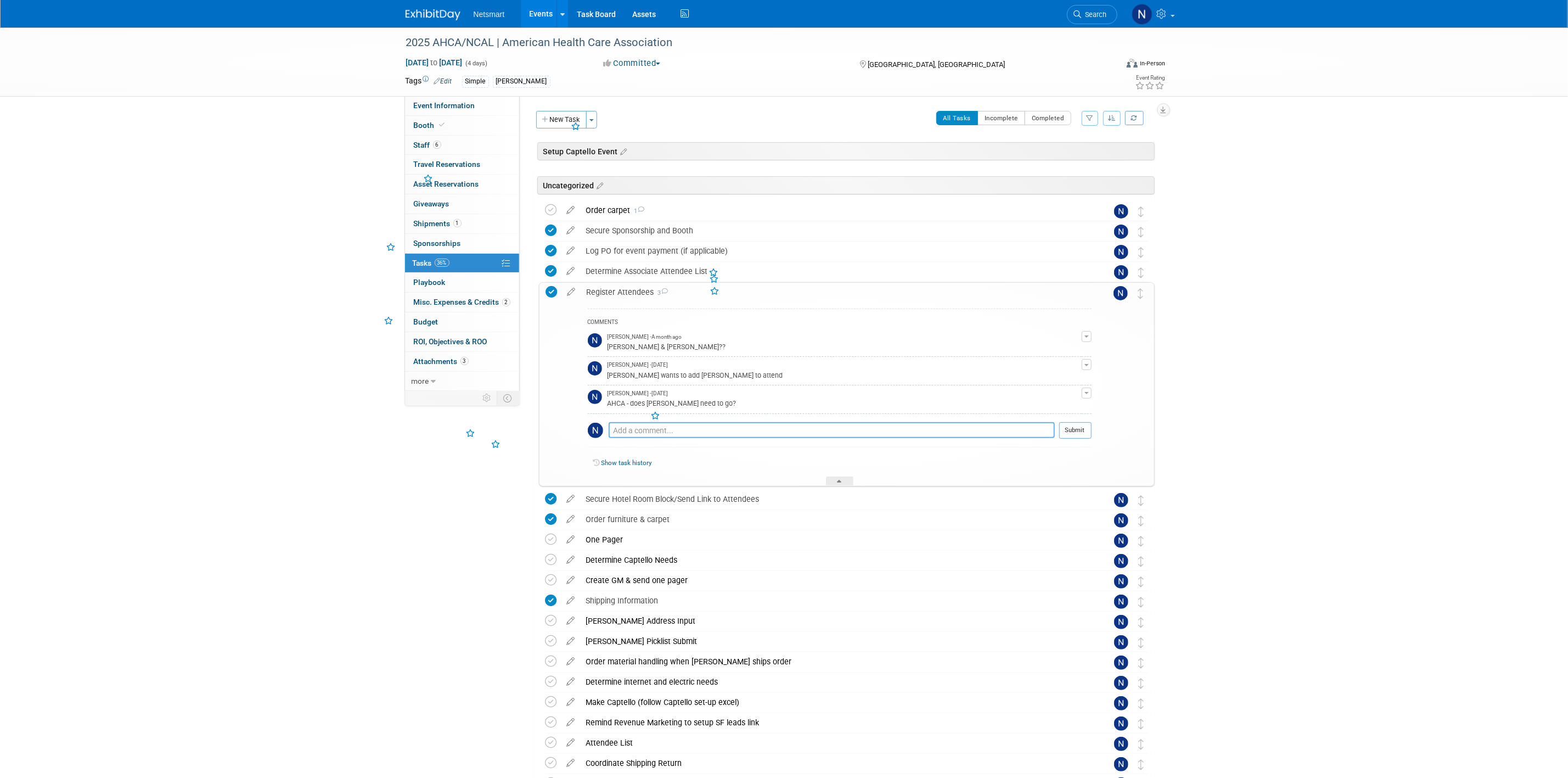
click at [631, 430] on textarea at bounding box center [831, 430] width 446 height 16
type textarea "registered Jack"
click at [1041, 430] on button "Submit" at bounding box center [1075, 430] width 32 height 16
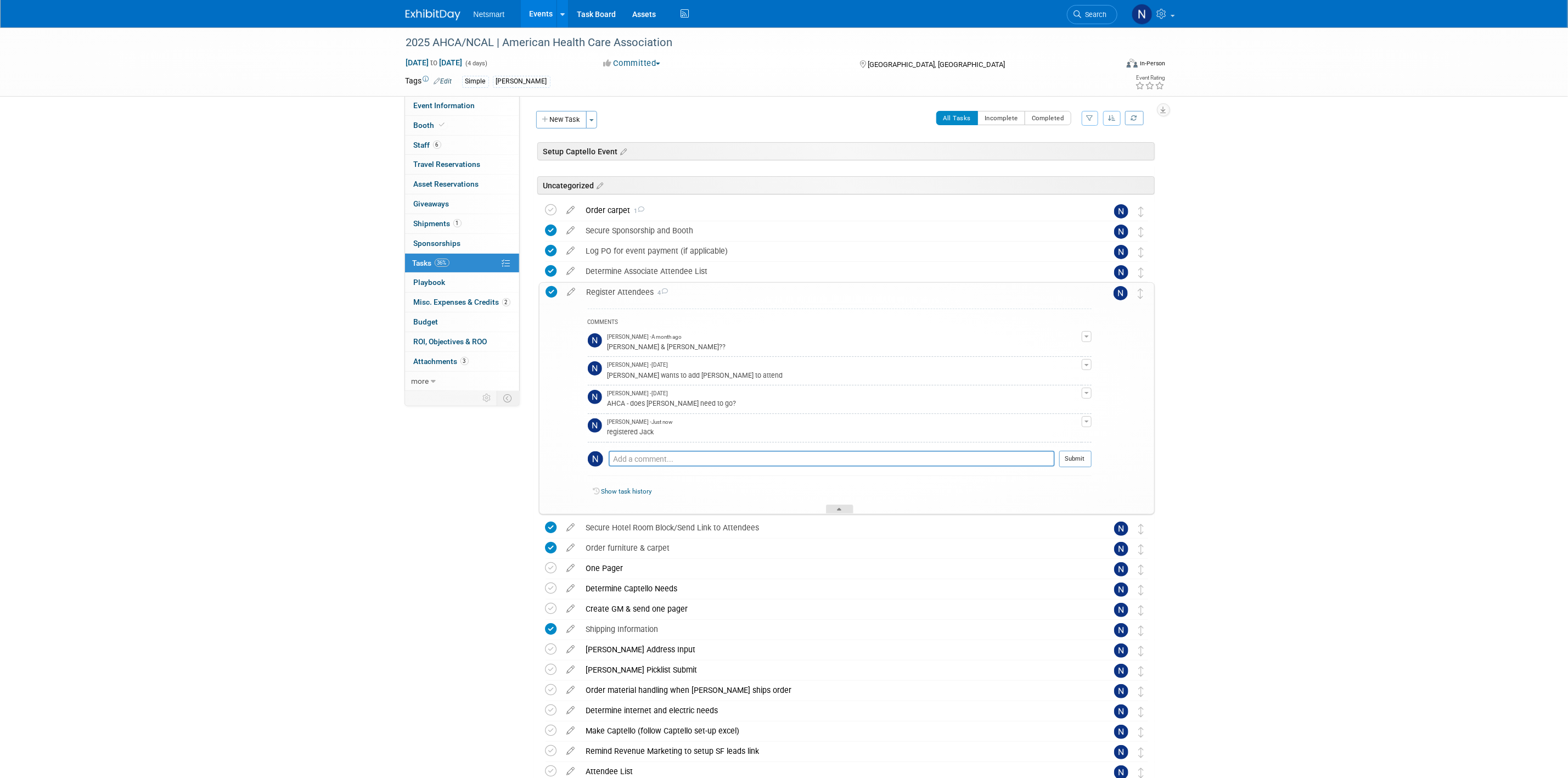
click at [835, 482] on div at bounding box center [839, 509] width 27 height 9
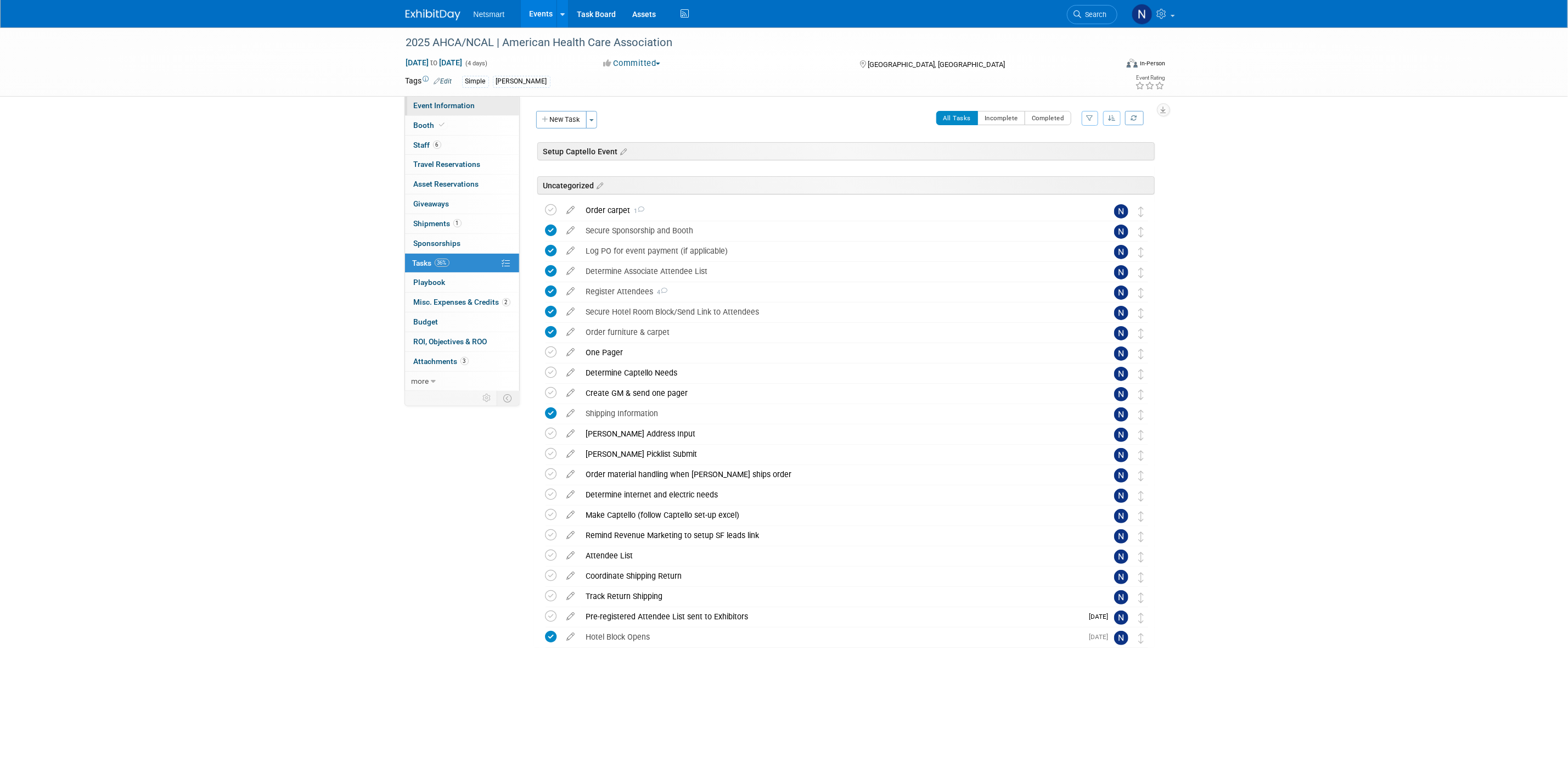
click at [445, 103] on span "Event Information" at bounding box center [444, 105] width 61 height 9
select select "Simple"
select select "3"
select select "No"
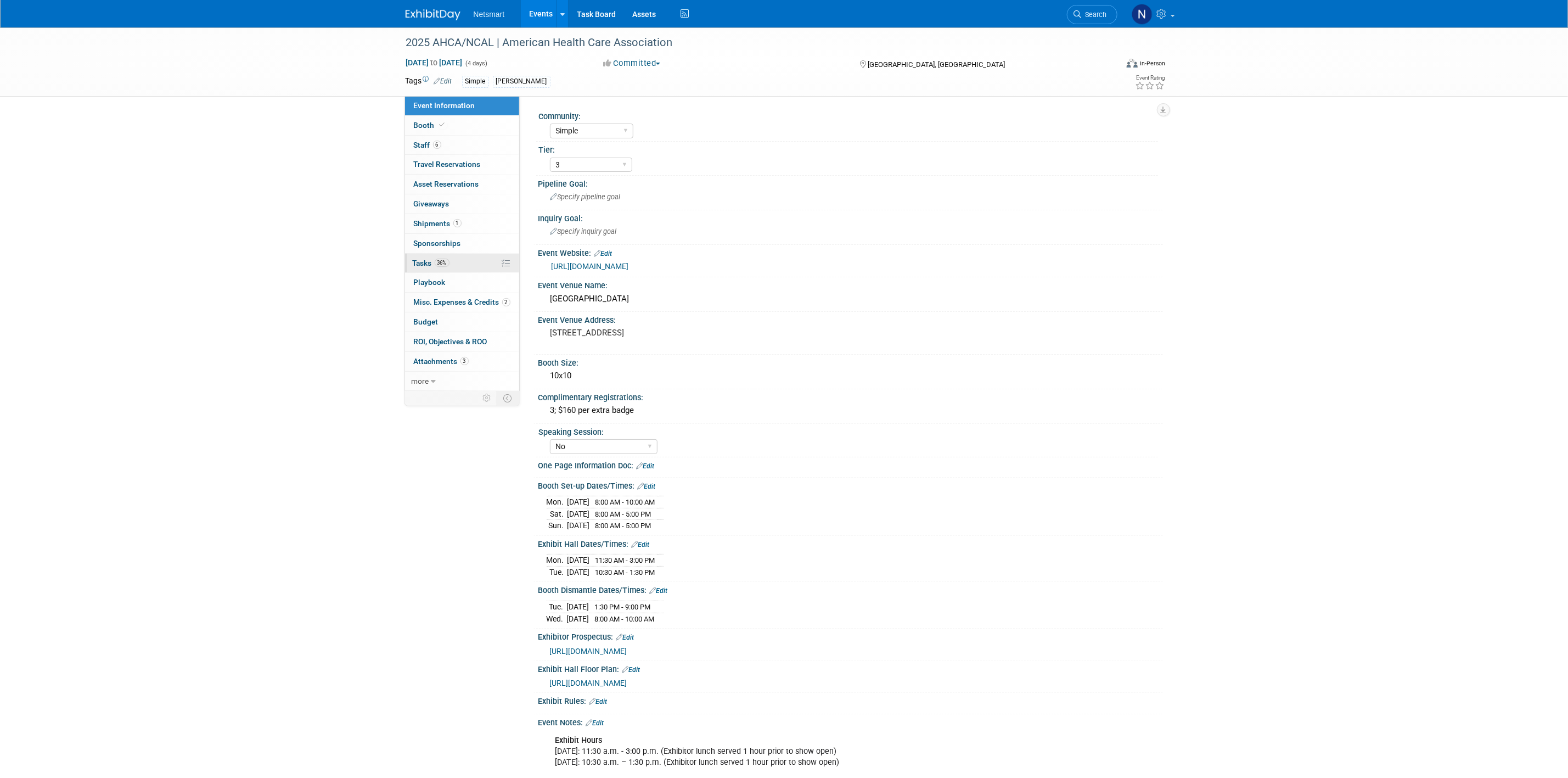
click at [435, 265] on span "36%" at bounding box center [442, 263] width 15 height 9
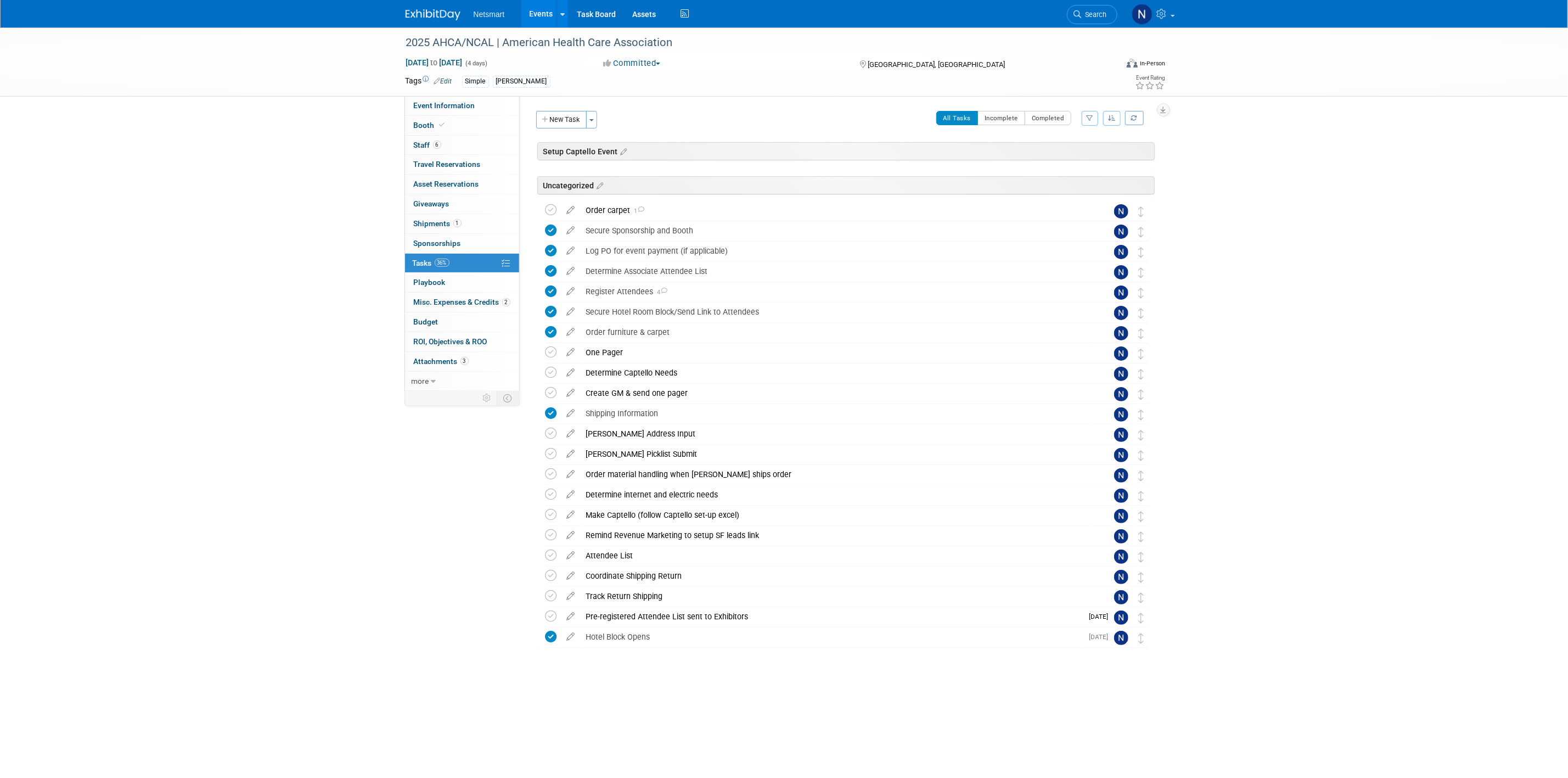
click at [1041, 15] on span "Search" at bounding box center [1094, 15] width 25 height 9
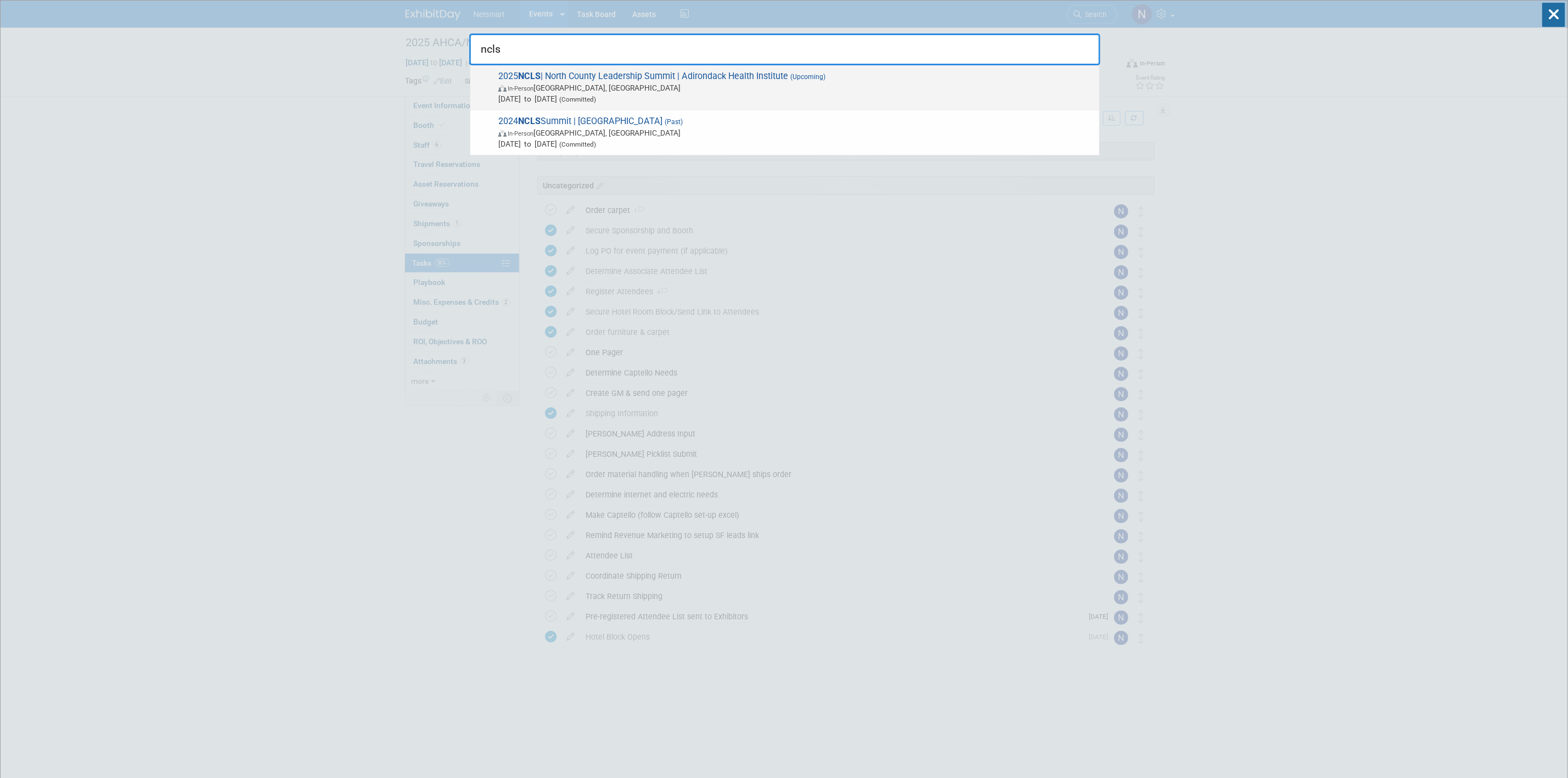
type input "ncls"
click at [578, 86] on span "In-Person Lake Placid, NY" at bounding box center [796, 88] width 595 height 11
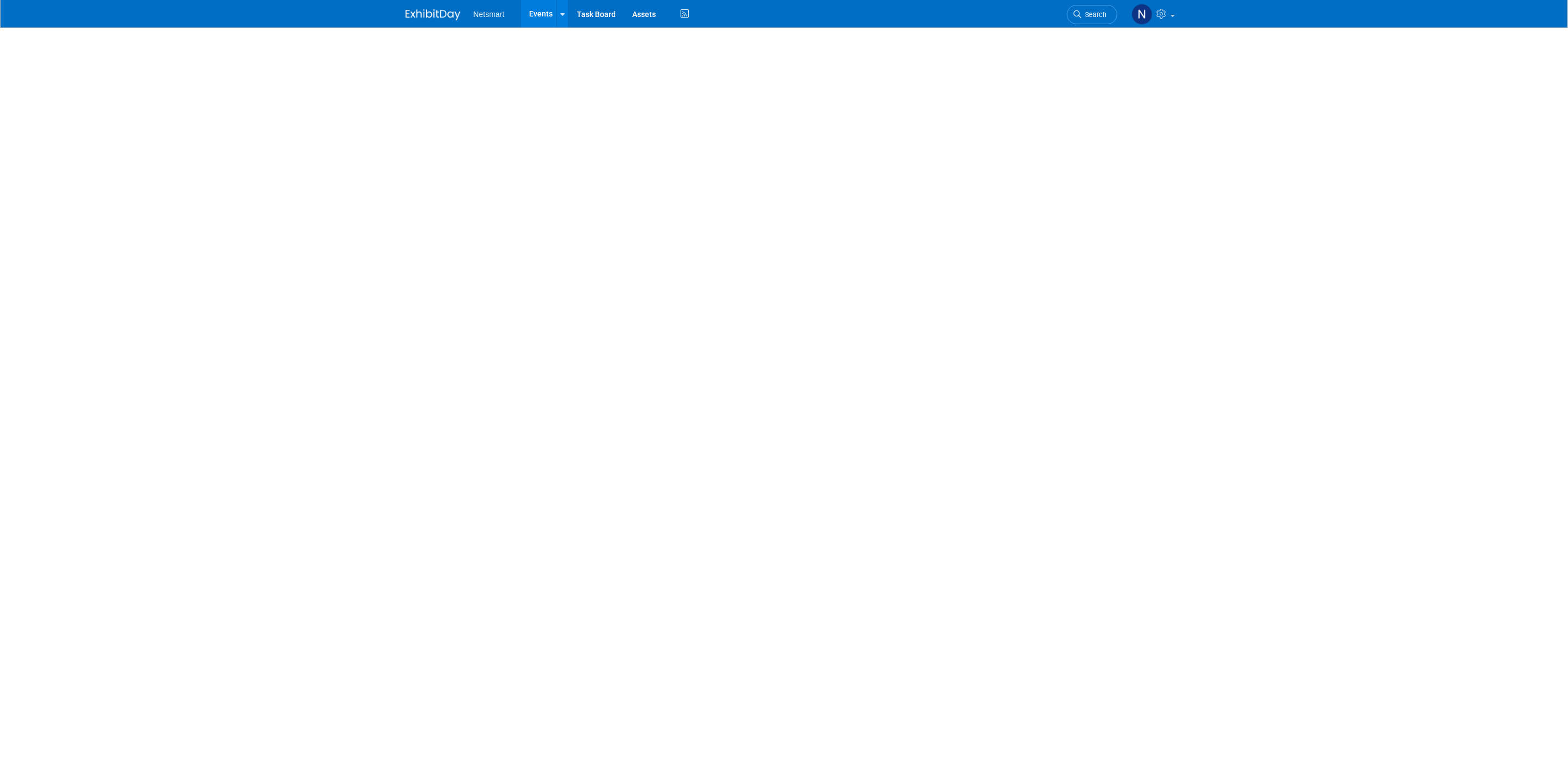
select select "CareDimensions"
select select "3"
select select "No"
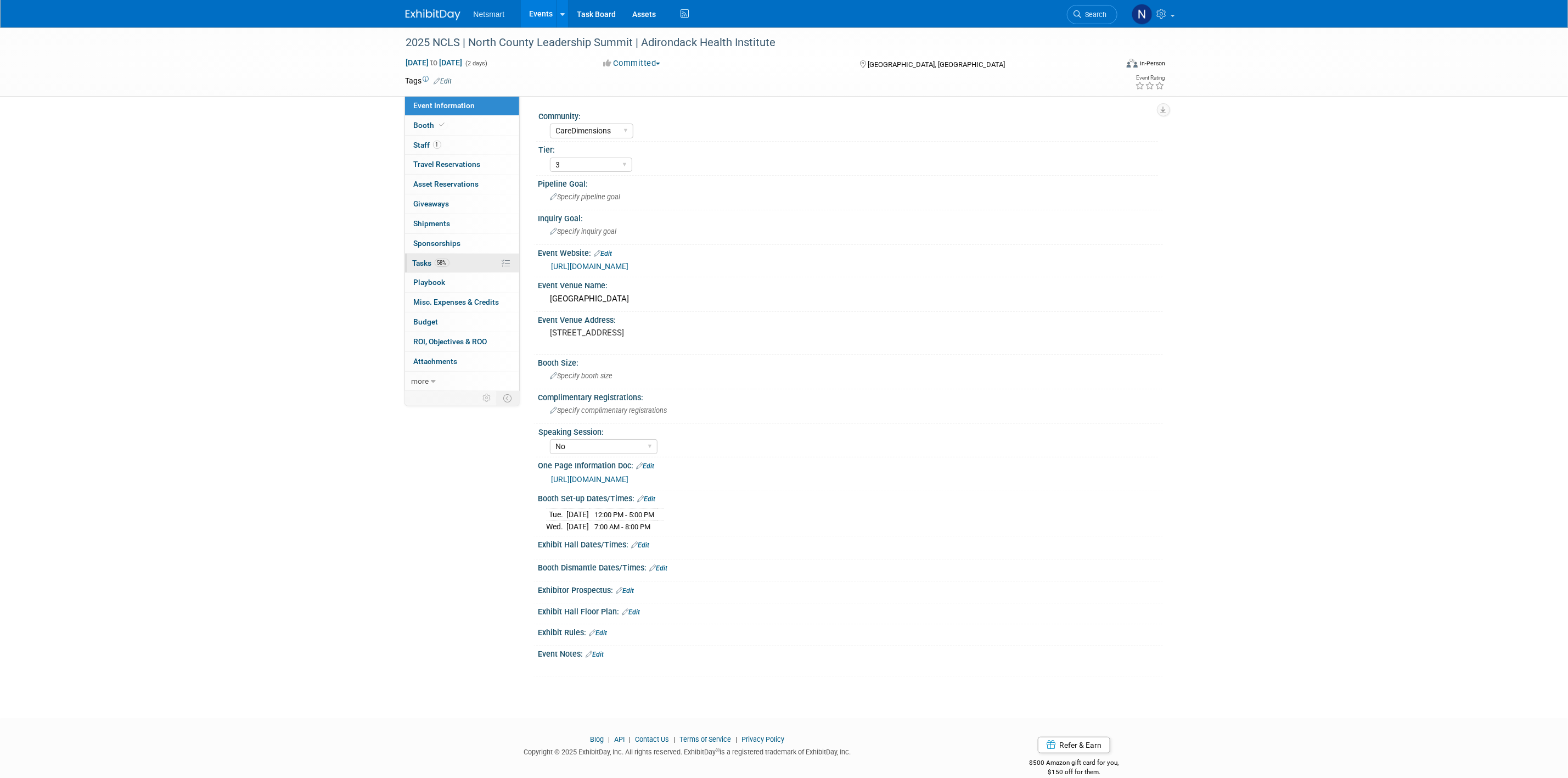
click at [465, 265] on link "58% Tasks 58%" at bounding box center [462, 264] width 114 height 19
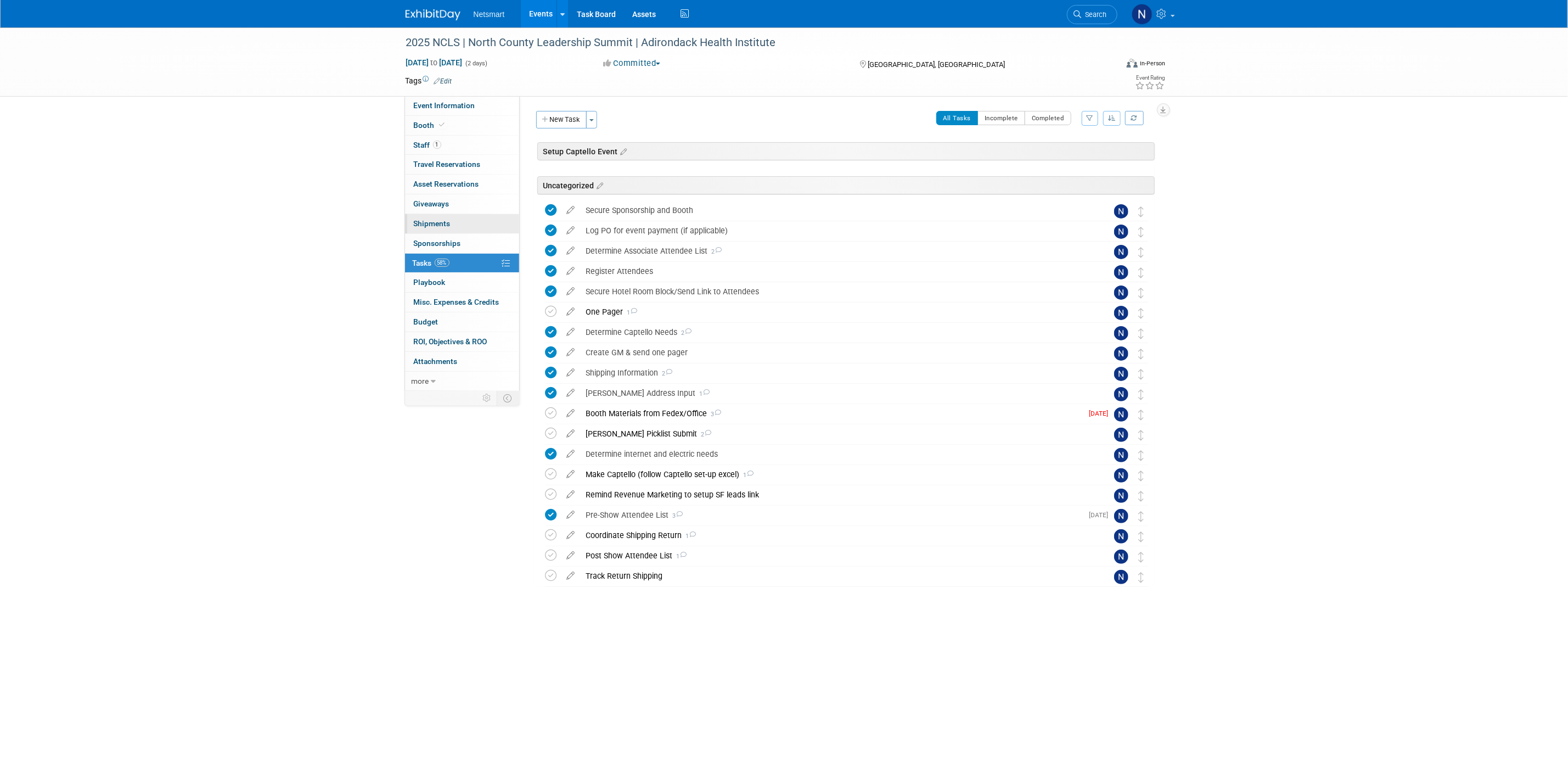
click at [465, 226] on link "0 Shipments 0" at bounding box center [462, 224] width 114 height 19
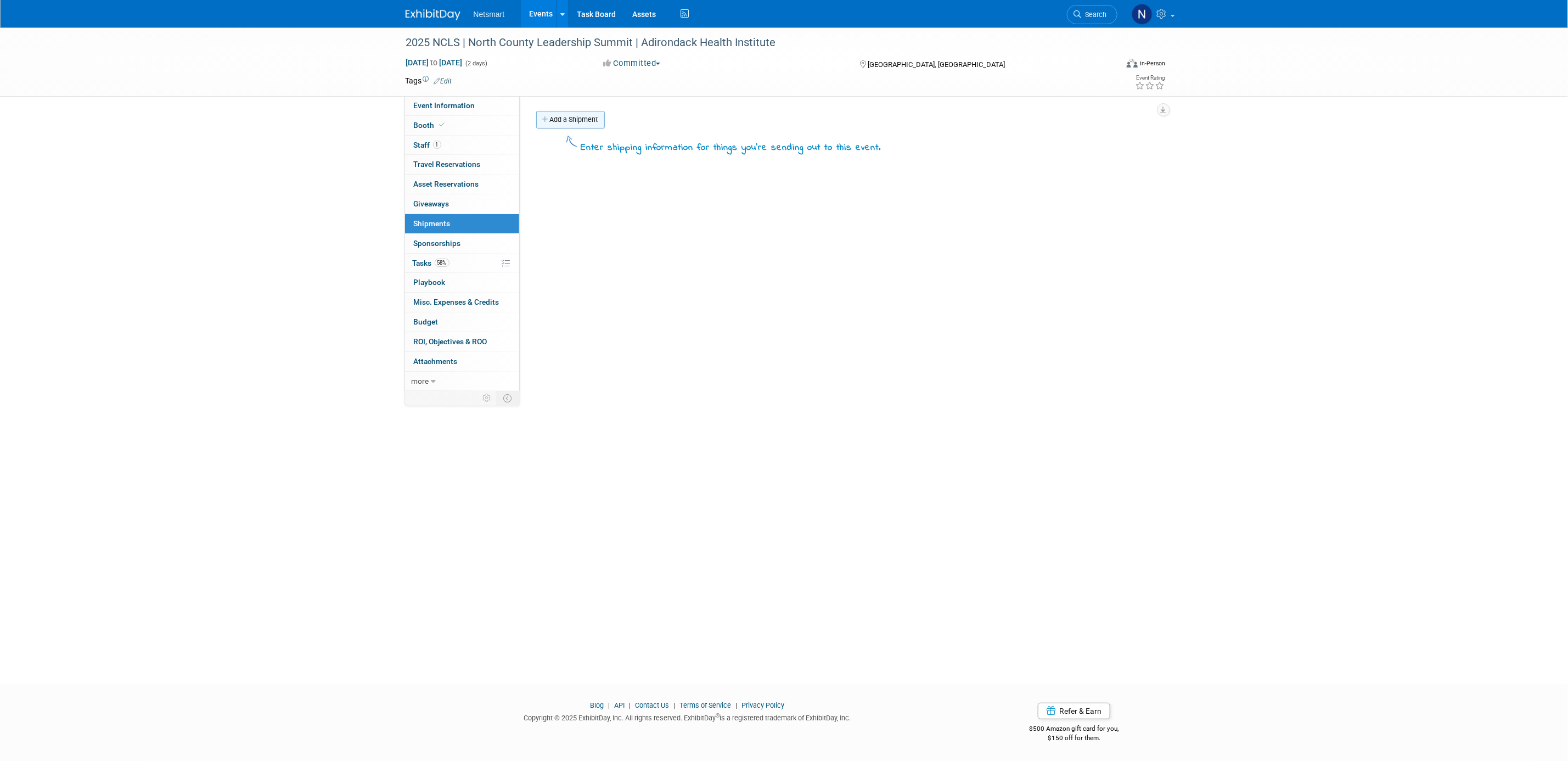
click at [565, 122] on link "Add a Shipment" at bounding box center [570, 119] width 69 height 18
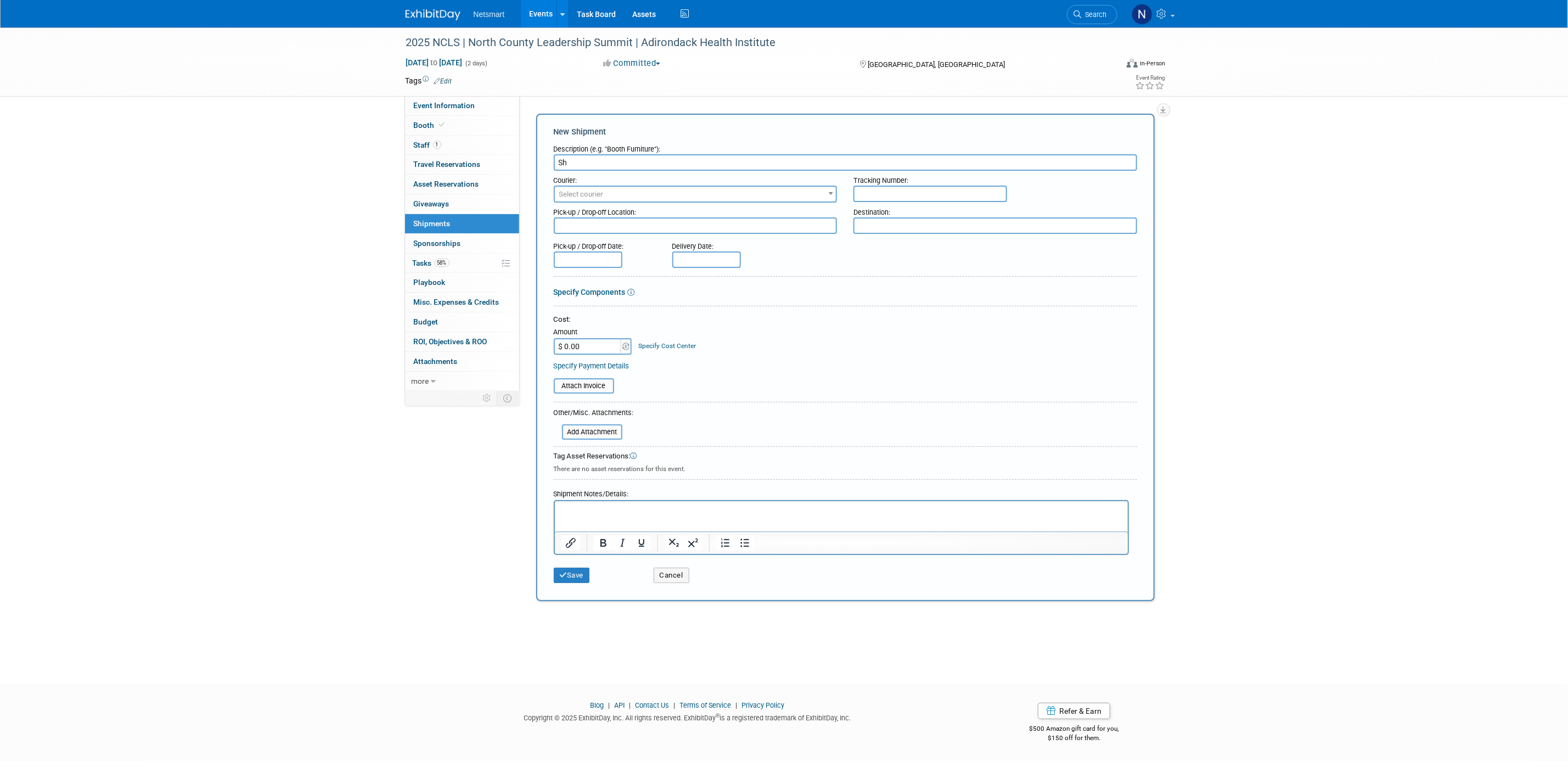
type input "S"
type input "Derse Outbound"
click at [601, 190] on span "Select courier" at bounding box center [581, 194] width 44 height 9
type input "ups"
select select "508"
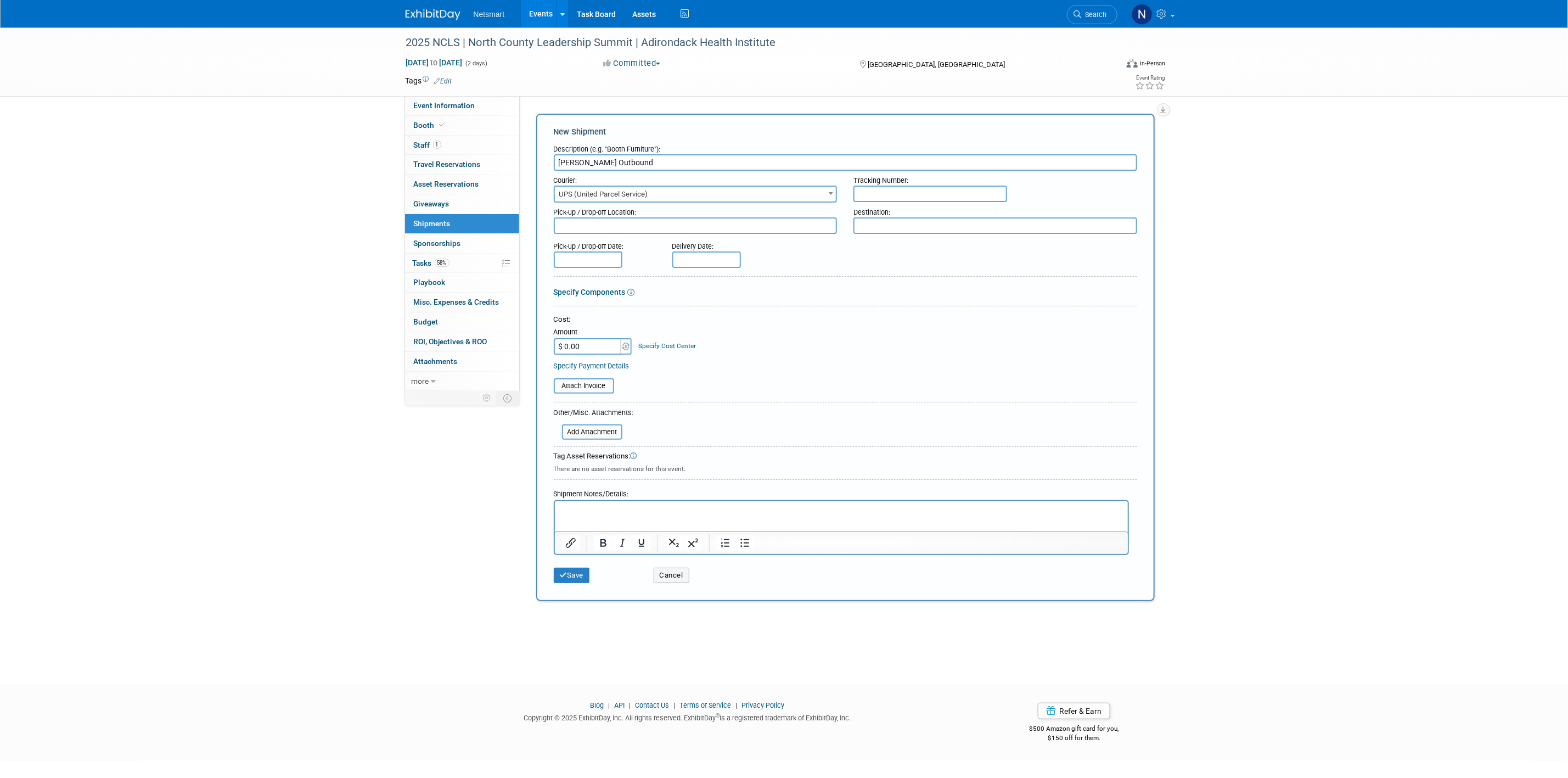
click at [886, 192] on input "text" at bounding box center [930, 194] width 153 height 16
paste input "1Z47Y11R1257387765"
type input "1Z47Y11R1257387765"
click at [654, 513] on p "Rich Text Area. Press ALT-0 for help." at bounding box center [841, 511] width 561 height 11
click at [577, 572] on button "Save" at bounding box center [572, 575] width 37 height 15
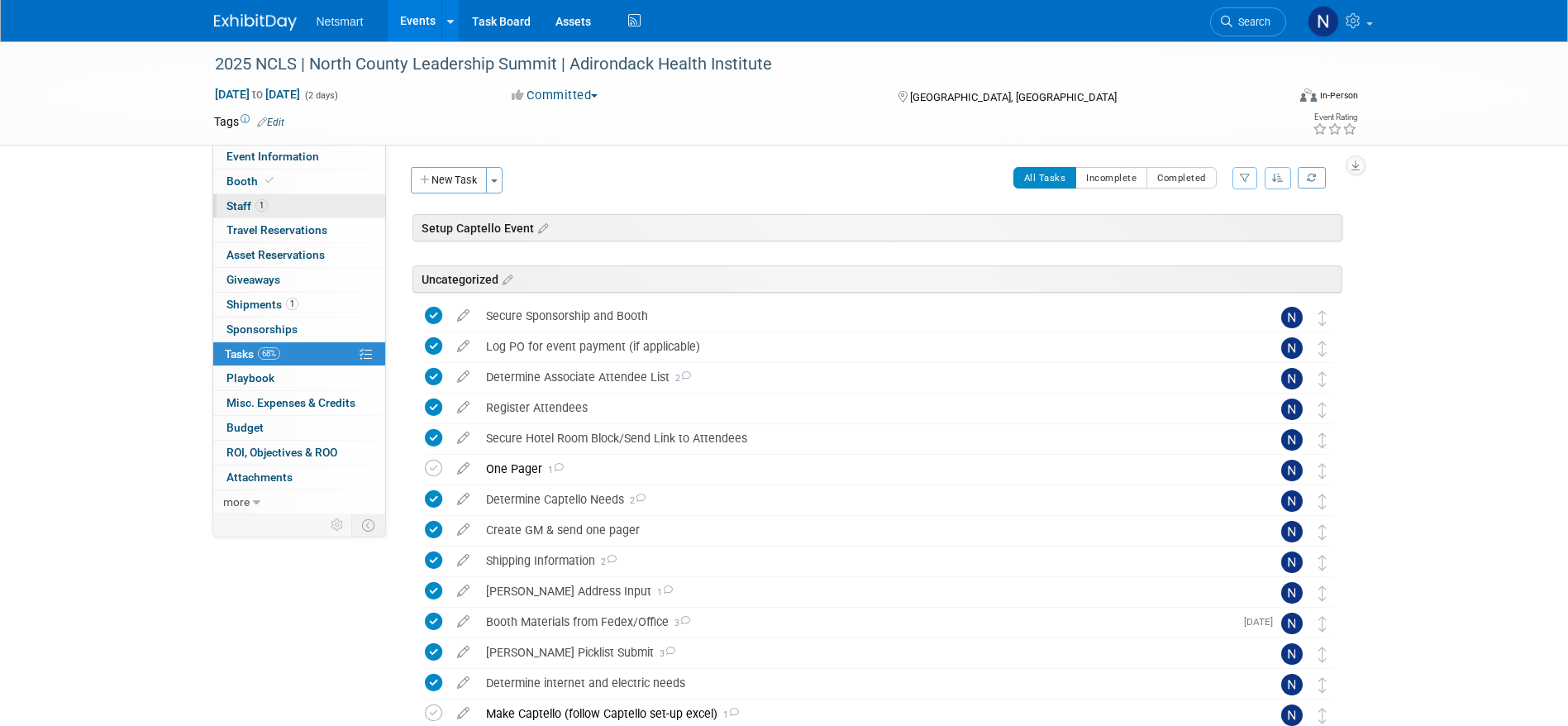
drag, startPoint x: 311, startPoint y: 161, endPoint x: 369, endPoint y: 206, distance: 73.4
click at [311, 161] on span "Event Information" at bounding box center [272, 156] width 93 height 13
select select "CareDimensions"
select select "3"
select select "No"
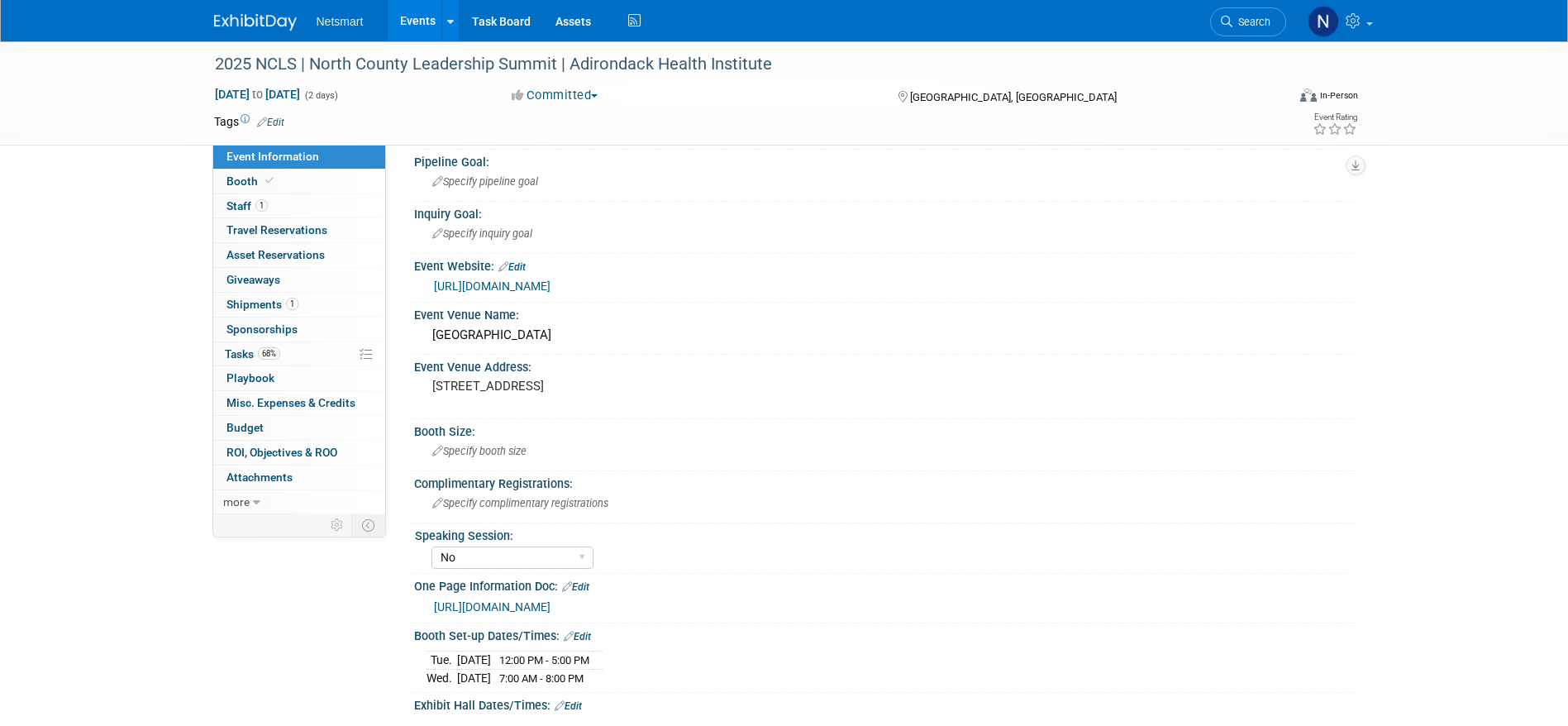
scroll to position [248, 0]
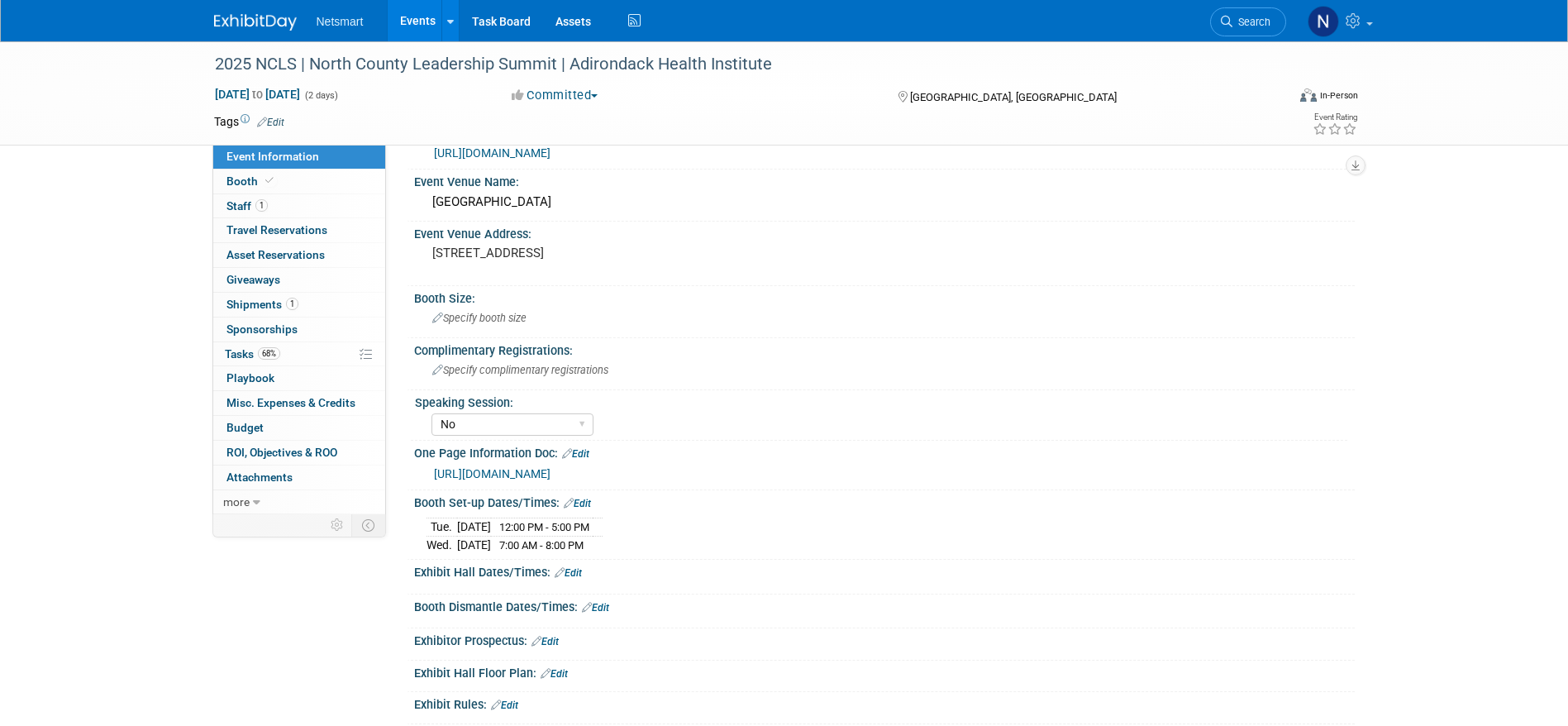
click at [550, 472] on link "https://ntst.sharepoint.com/:w:/s/HSTradeshowsEvents/EZhx59fqJx5EqM0HRLZDAi4BCO…" at bounding box center [491, 473] width 116 height 13
click at [307, 352] on link "68% Tasks 68%" at bounding box center [300, 354] width 172 height 24
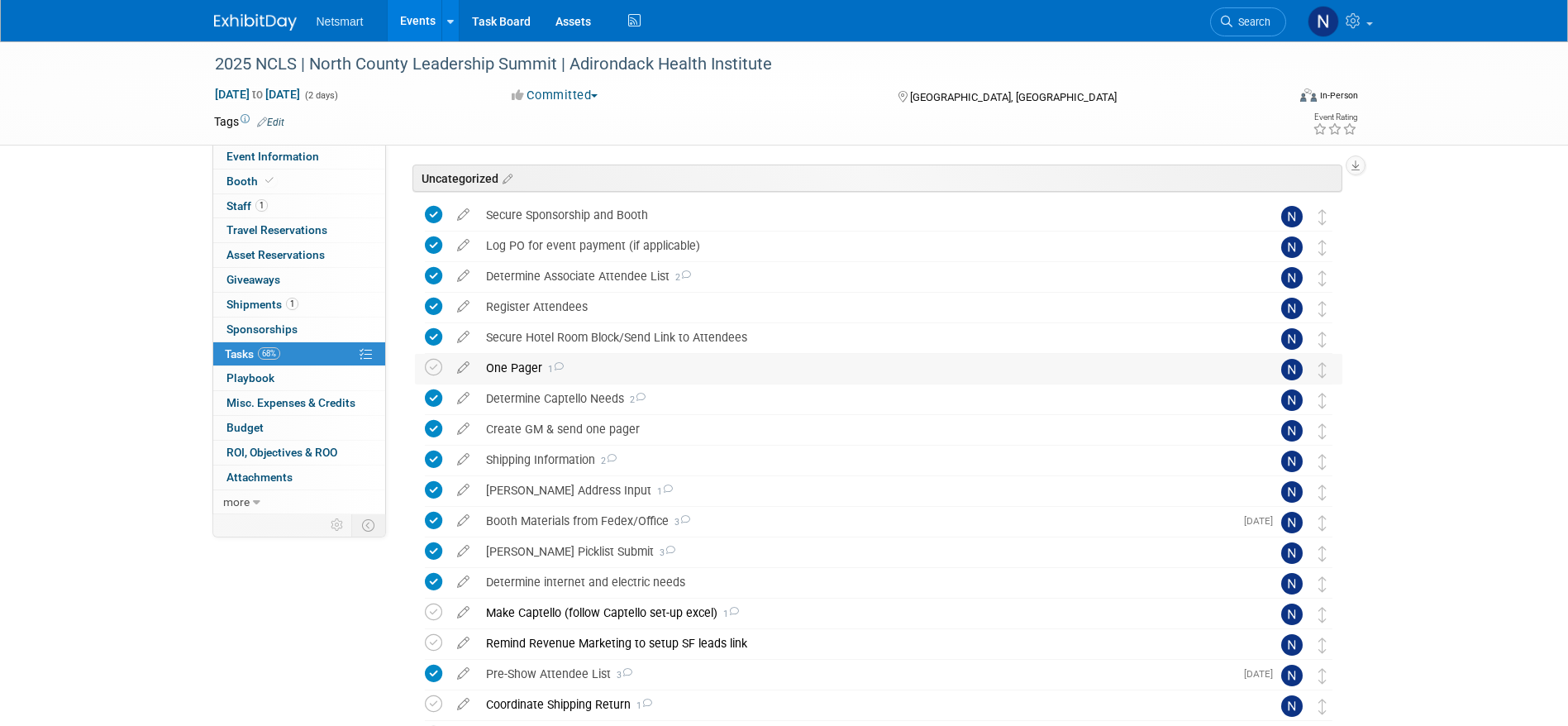
scroll to position [124, 0]
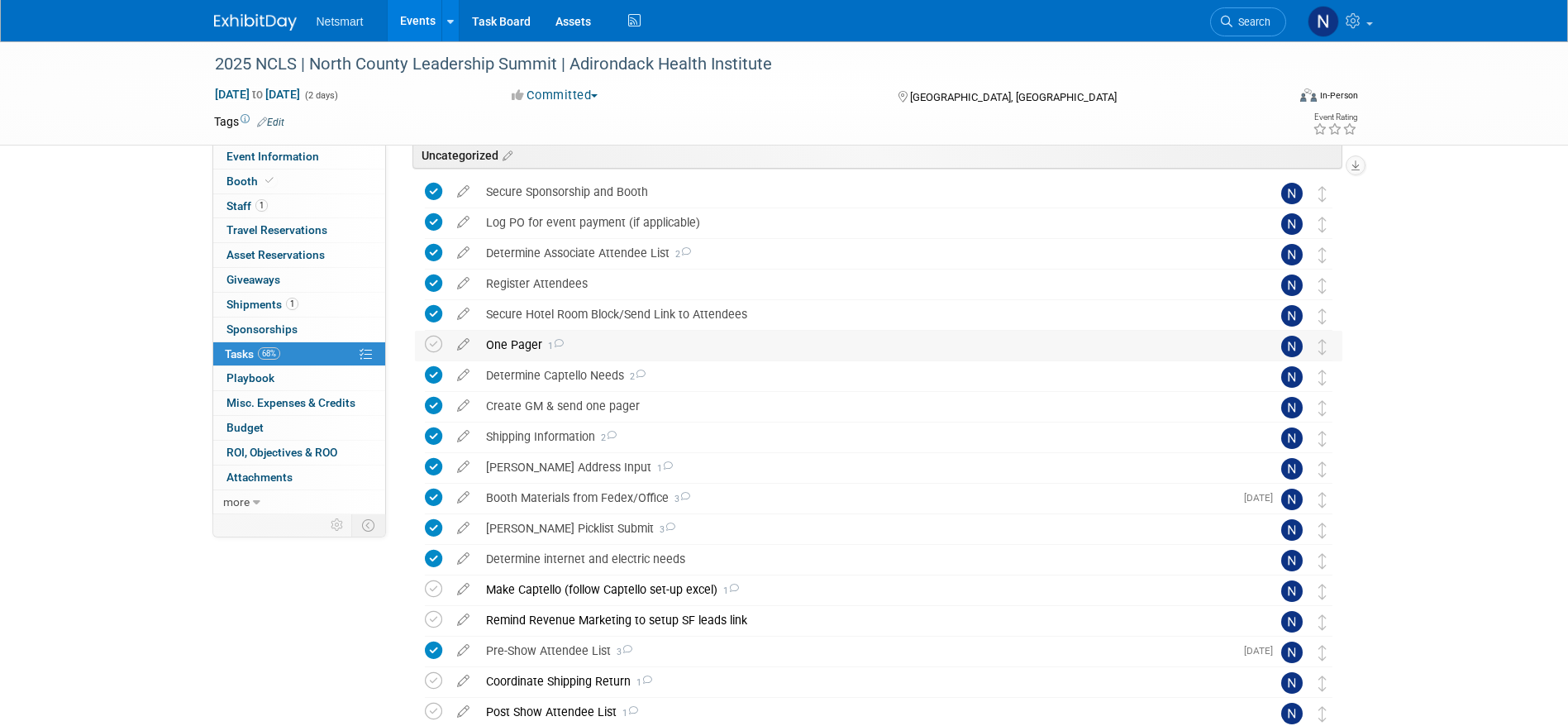
click at [525, 344] on div "One Pager 1" at bounding box center [863, 345] width 770 height 28
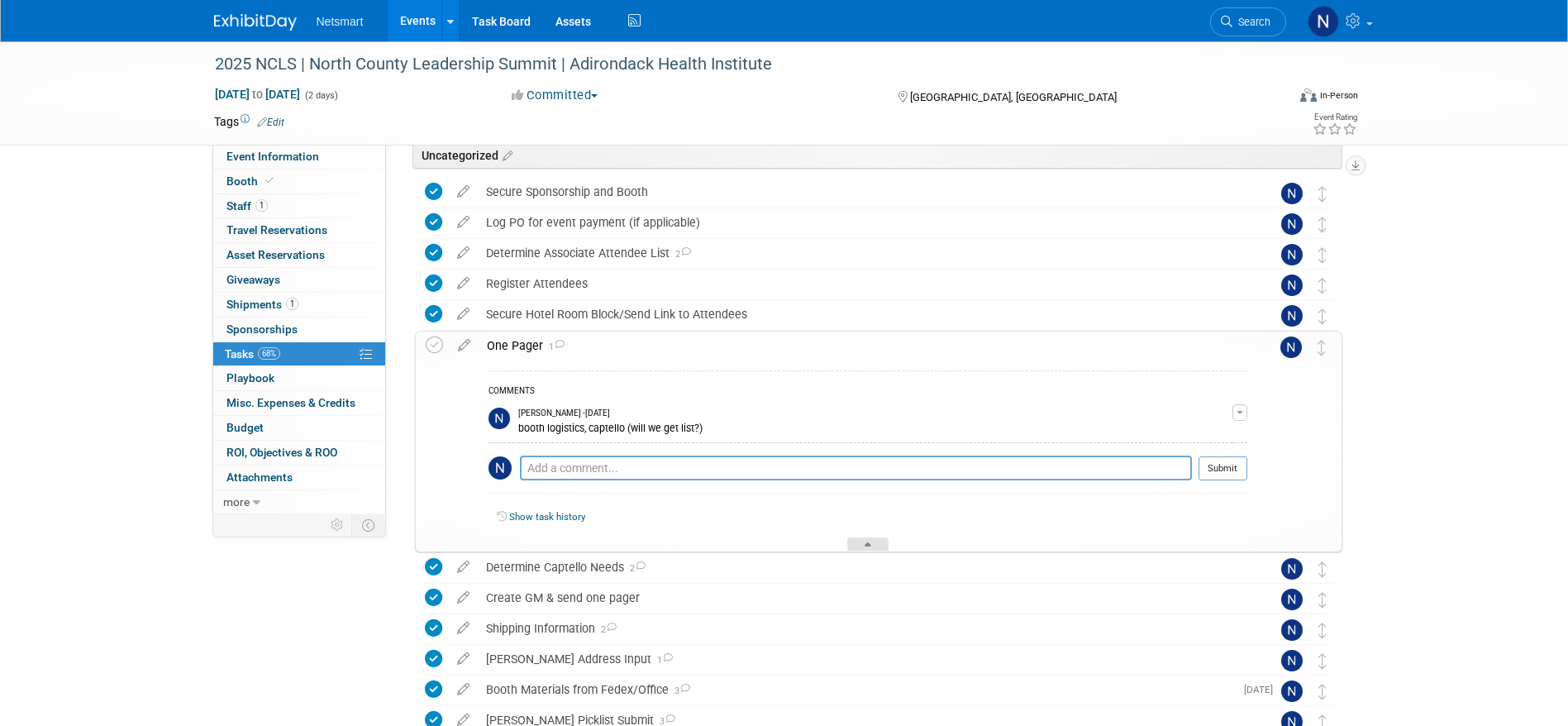
click at [859, 540] on div at bounding box center [867, 544] width 41 height 14
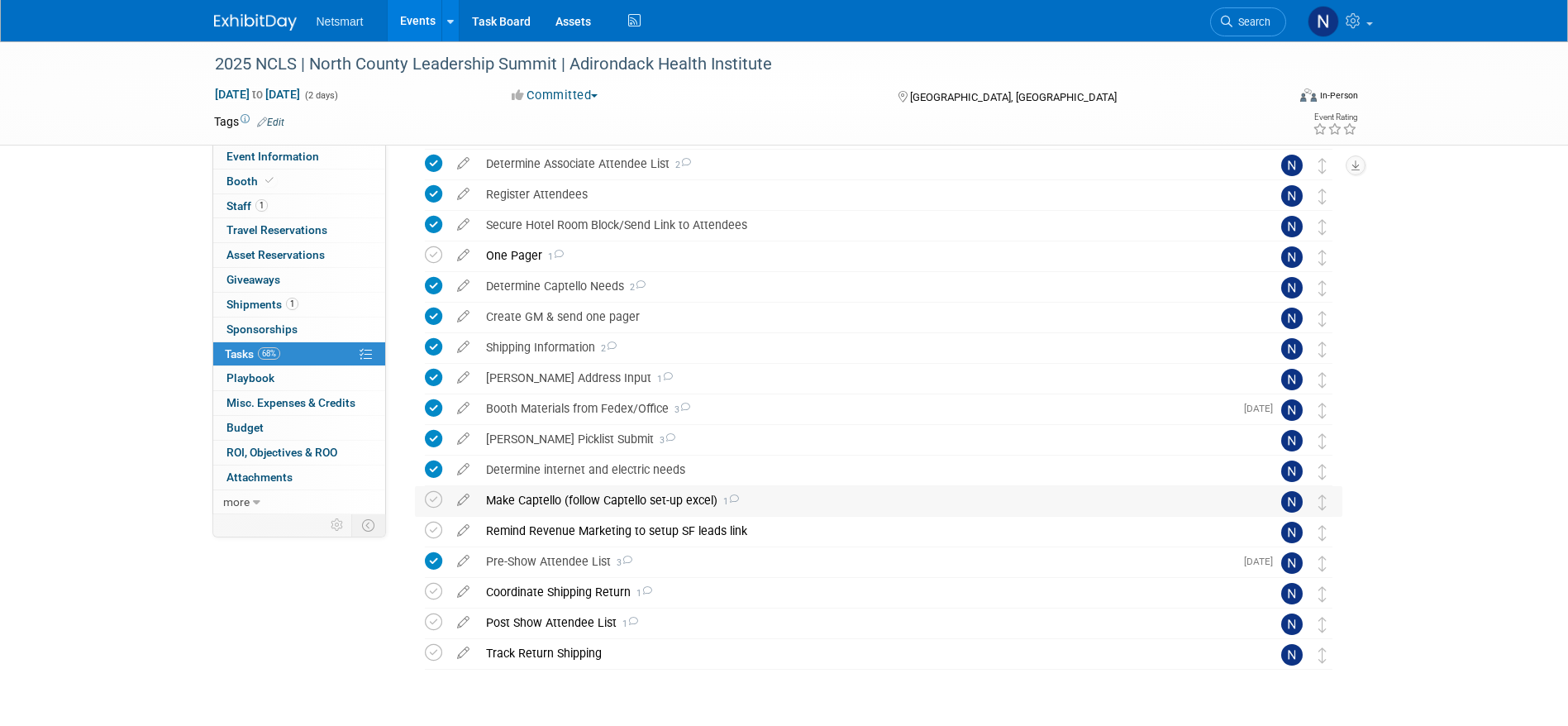
scroll to position [248, 0]
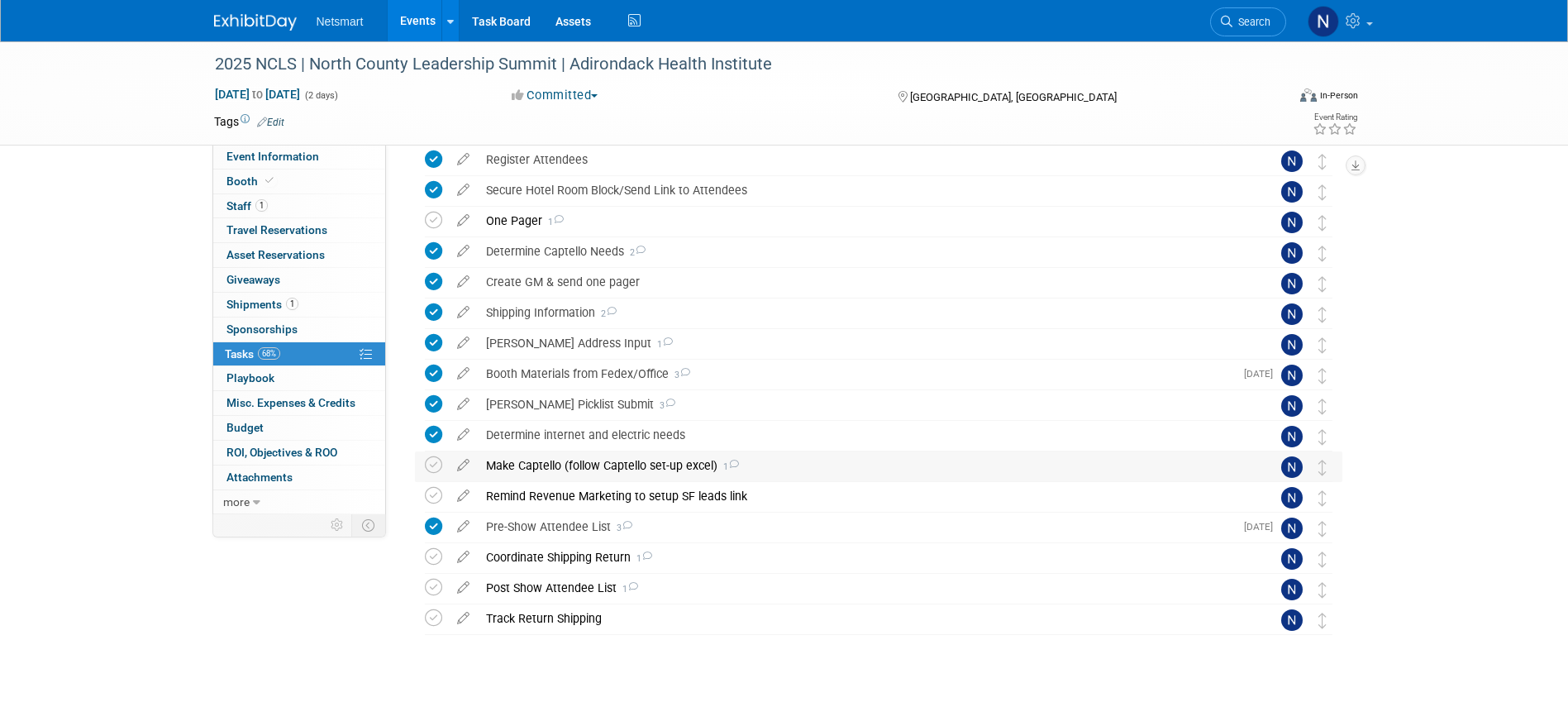
click at [564, 467] on div "Make Captello (follow Captello set-up excel) 1" at bounding box center [863, 465] width 770 height 28
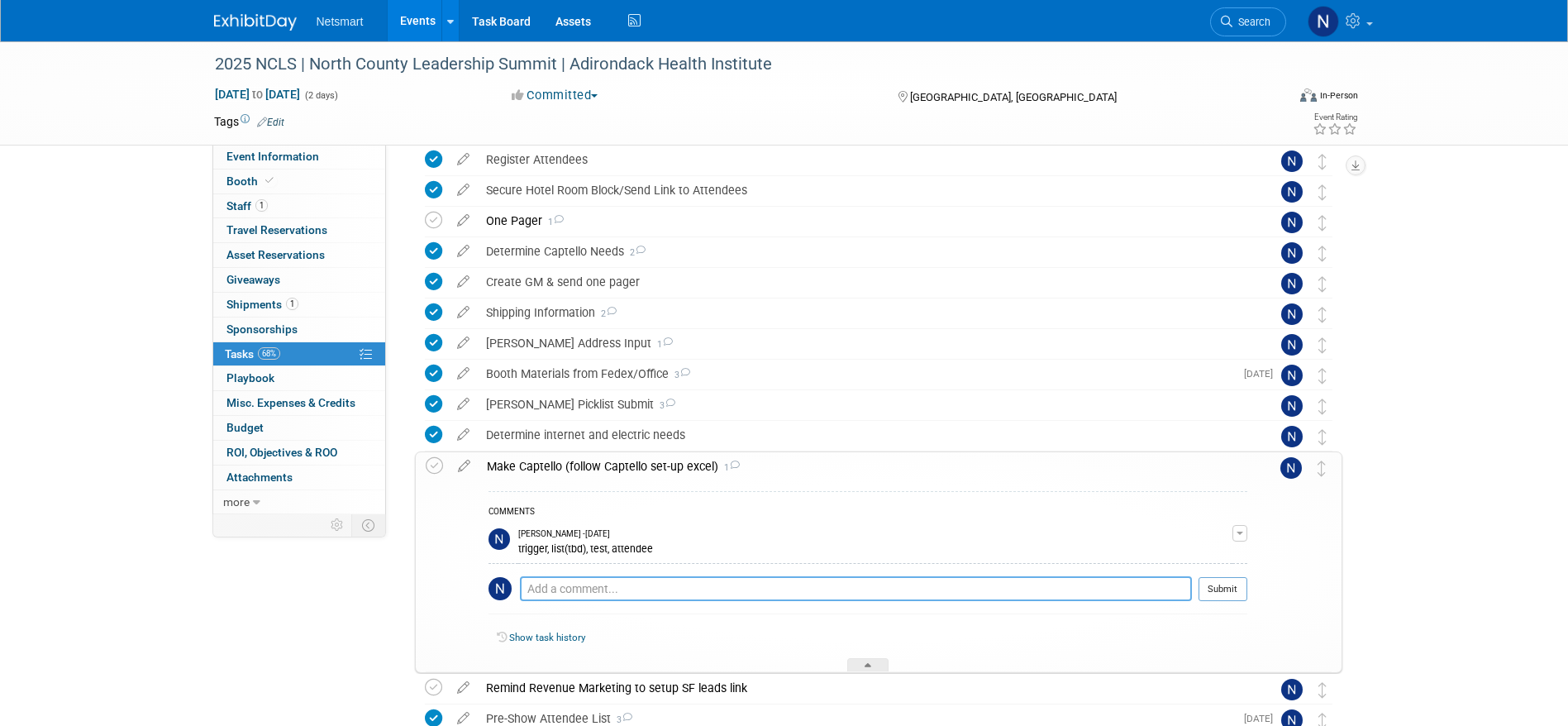
click at [602, 590] on textarea at bounding box center [856, 588] width 672 height 25
click at [435, 465] on icon at bounding box center [434, 466] width 17 height 17
click at [867, 661] on div at bounding box center [867, 665] width 41 height 14
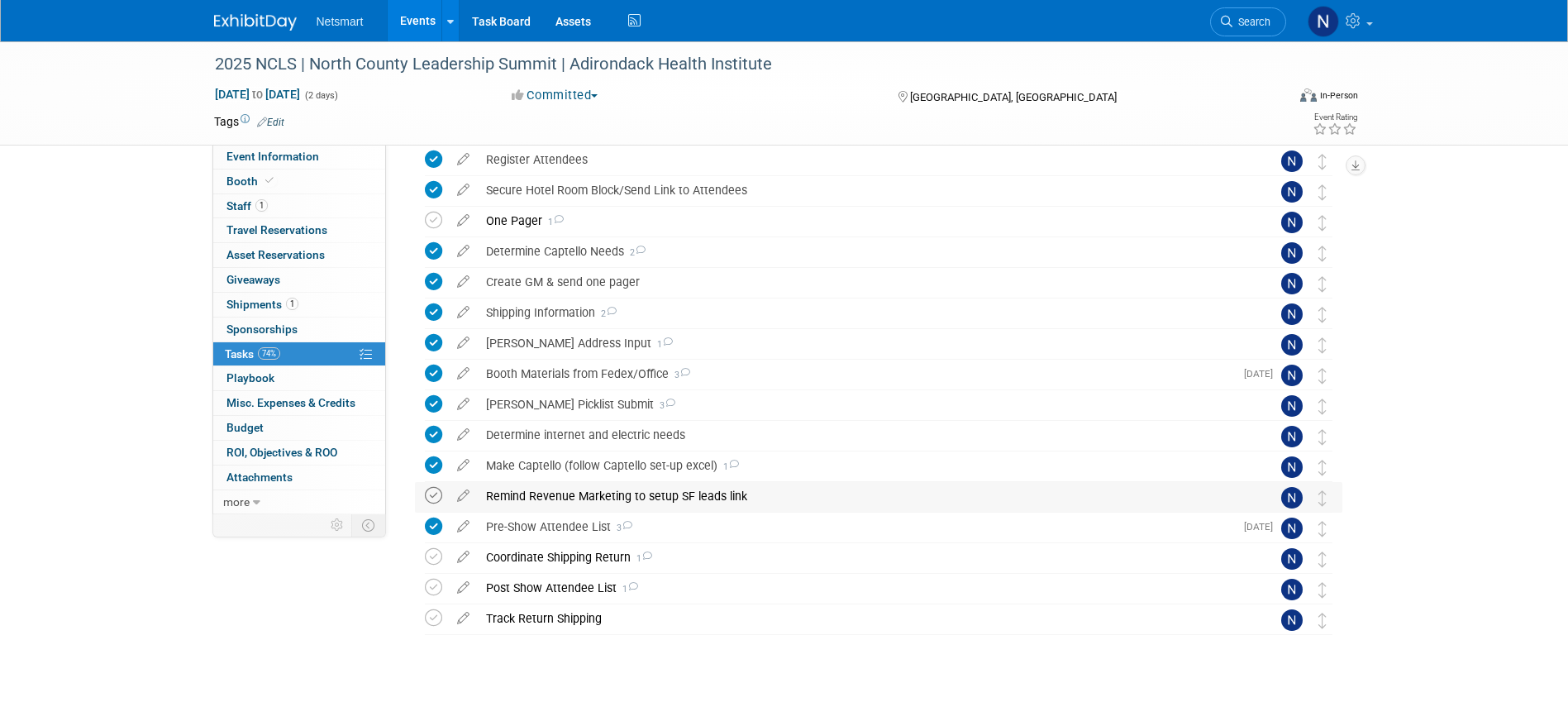
click at [434, 496] on icon at bounding box center [433, 495] width 17 height 17
click at [547, 559] on div "Coordinate Shipping Return 1" at bounding box center [863, 556] width 770 height 28
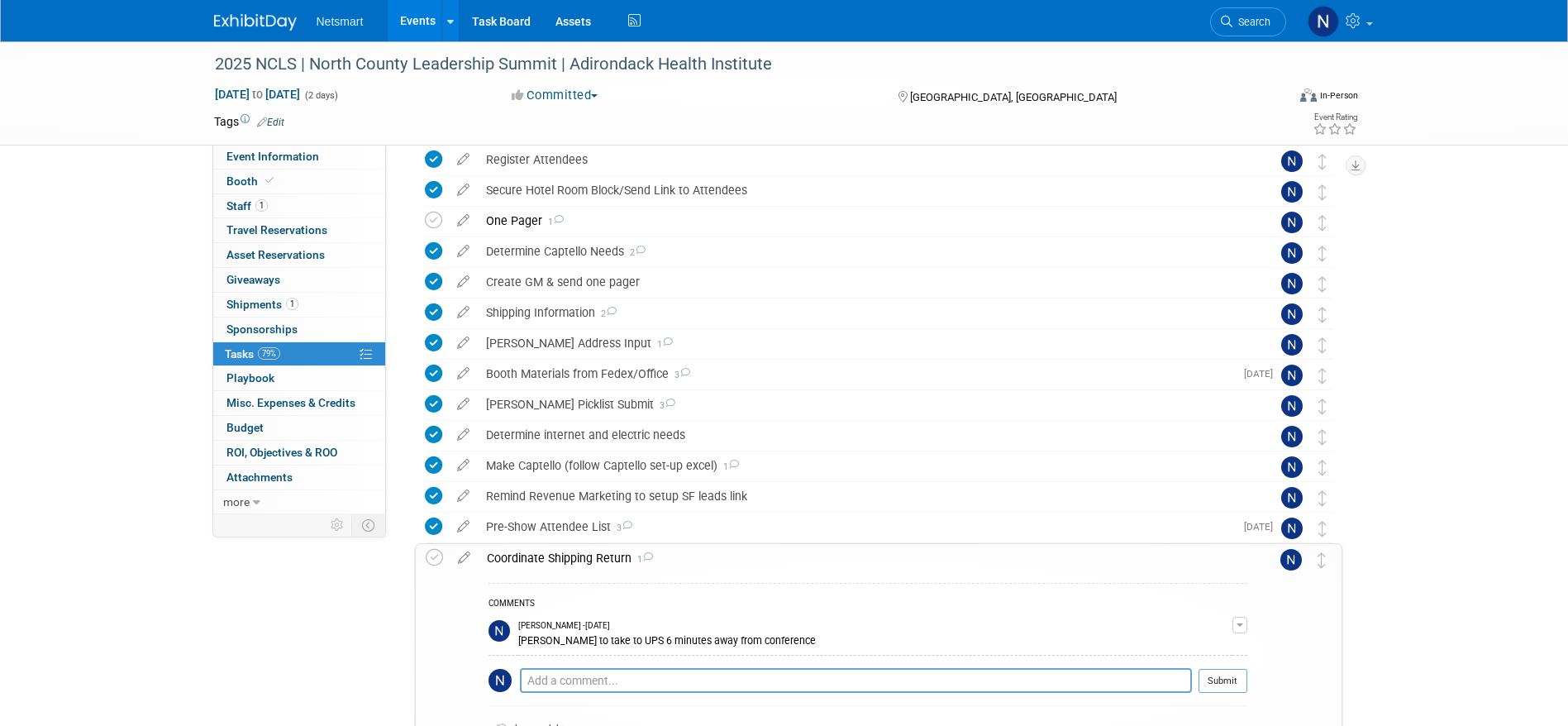
click at [547, 557] on div "Coordinate Shipping Return 1" at bounding box center [863, 557] width 769 height 28
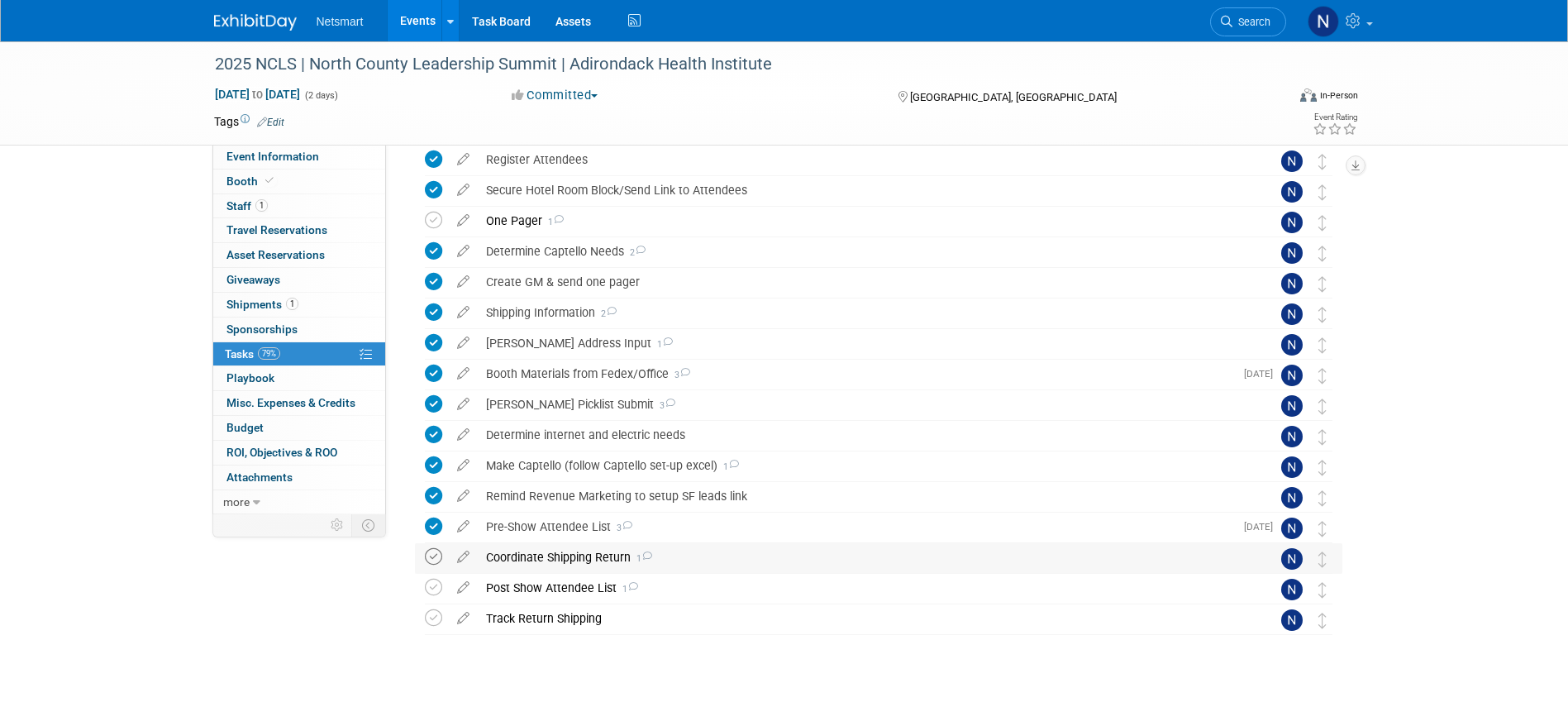
click at [430, 555] on icon at bounding box center [433, 556] width 17 height 17
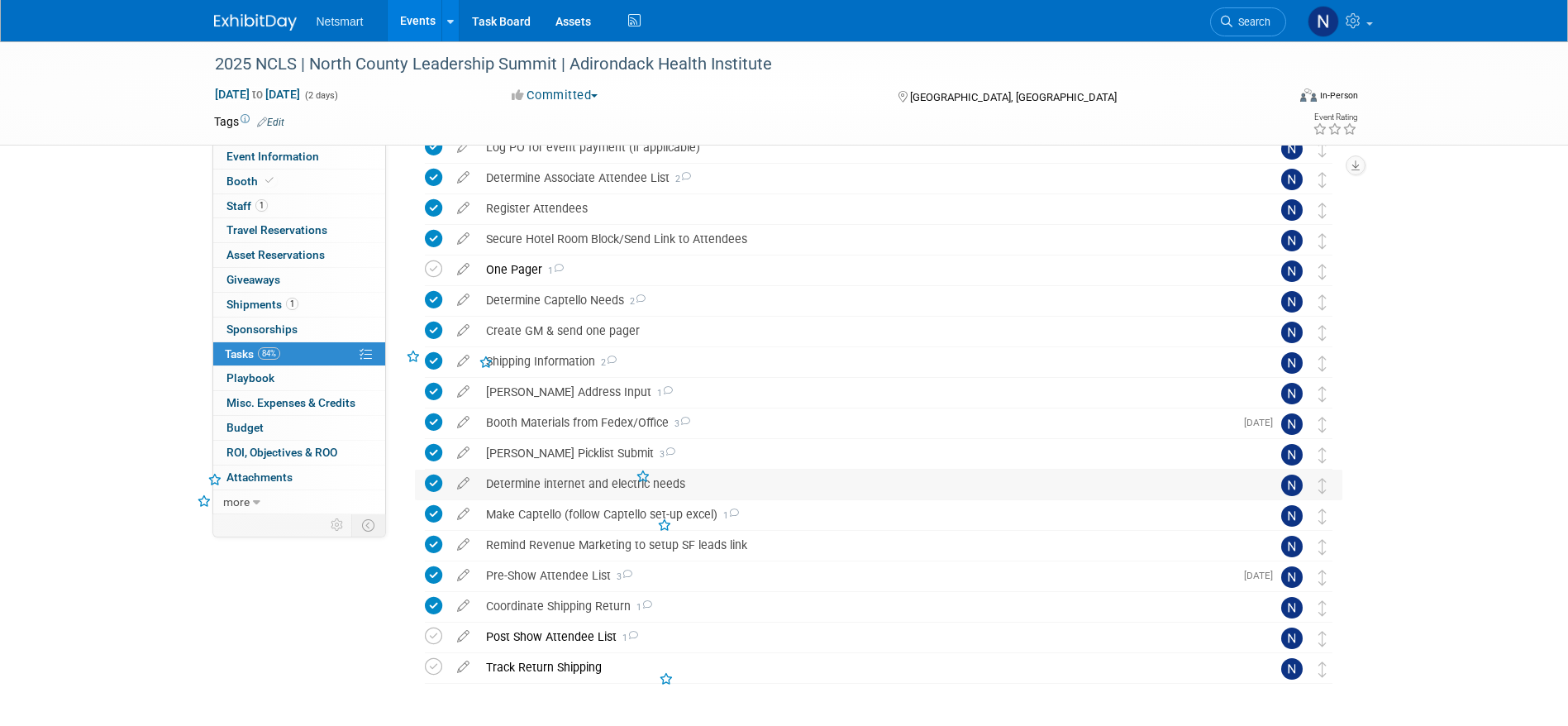
scroll to position [124, 0]
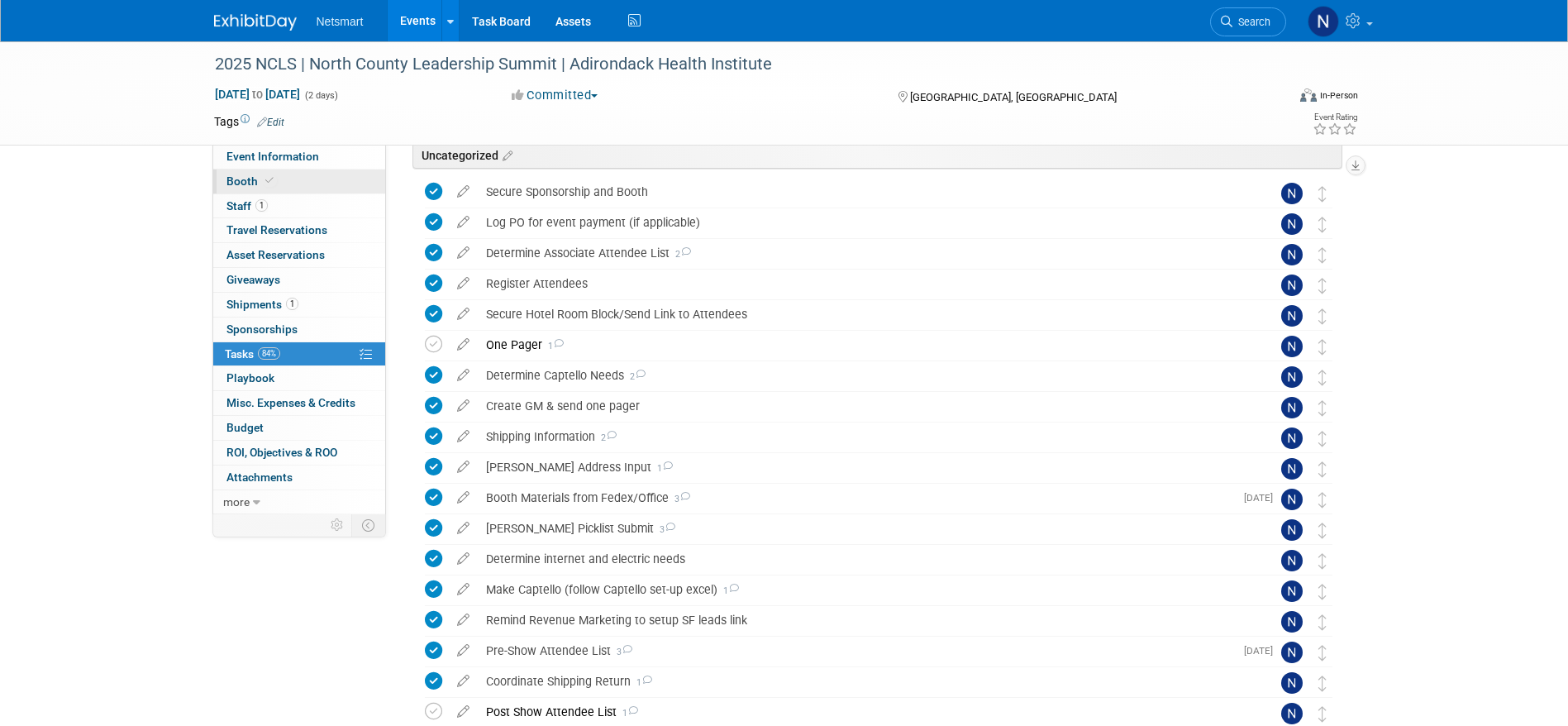
click at [287, 181] on link "Booth" at bounding box center [300, 182] width 172 height 24
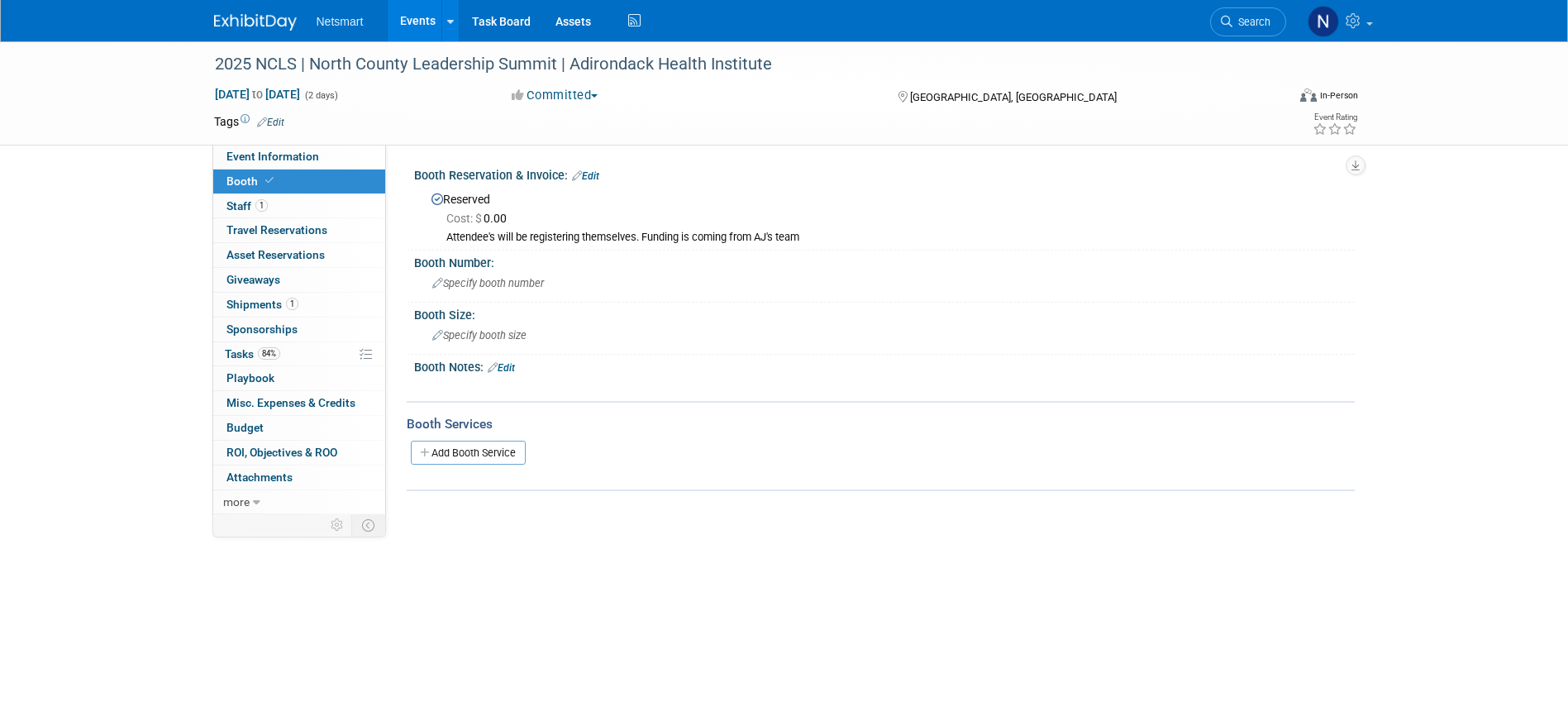
click at [736, 633] on body "Netsmart Events Add Event Bulk Upload Events Shareable Event Boards Recently Vi…" at bounding box center [784, 363] width 1568 height 726
click at [1164, 512] on div "Community: Human Services Post Acute Public Sector CareDimensions Specialty Pra…" at bounding box center [870, 329] width 969 height 369
click at [820, 657] on body "Netsmart Events Add Event Bulk Upload Events Shareable Event Boards Recently Vi…" at bounding box center [784, 363] width 1568 height 726
click at [247, 156] on span "Event Information" at bounding box center [272, 156] width 93 height 13
select select "CareDimensions"
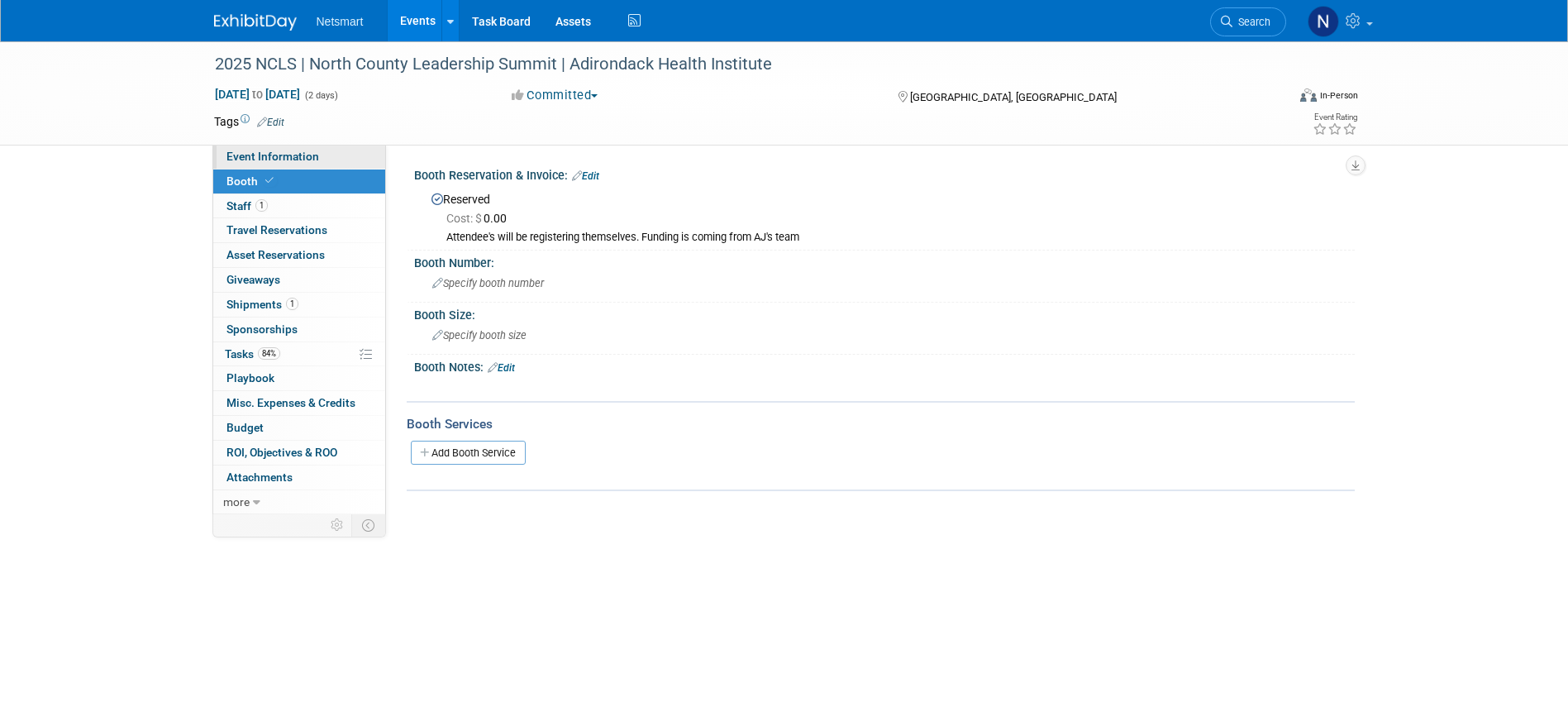
select select "3"
select select "No"
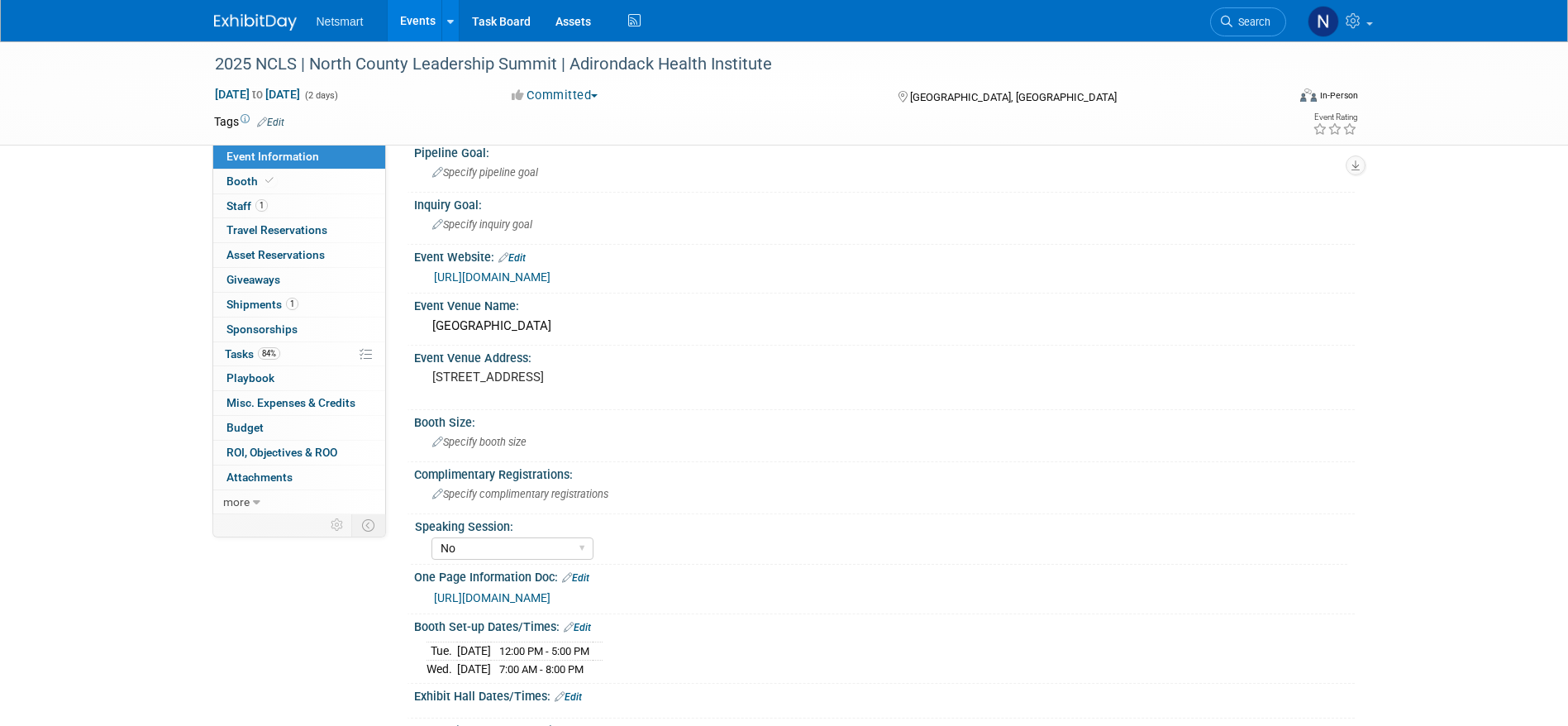
scroll to position [248, 0]
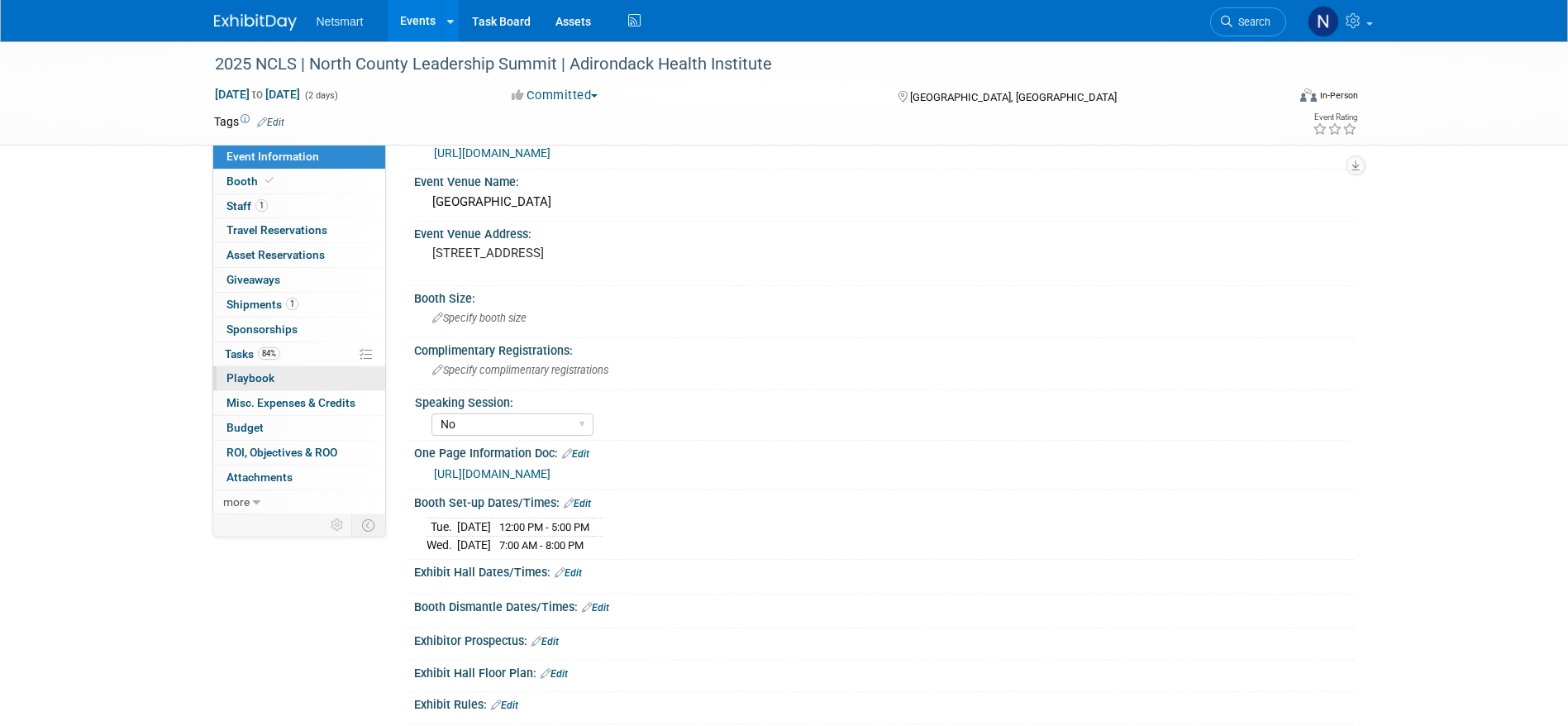
click at [289, 390] on link "0 Playbook 0" at bounding box center [300, 378] width 172 height 24
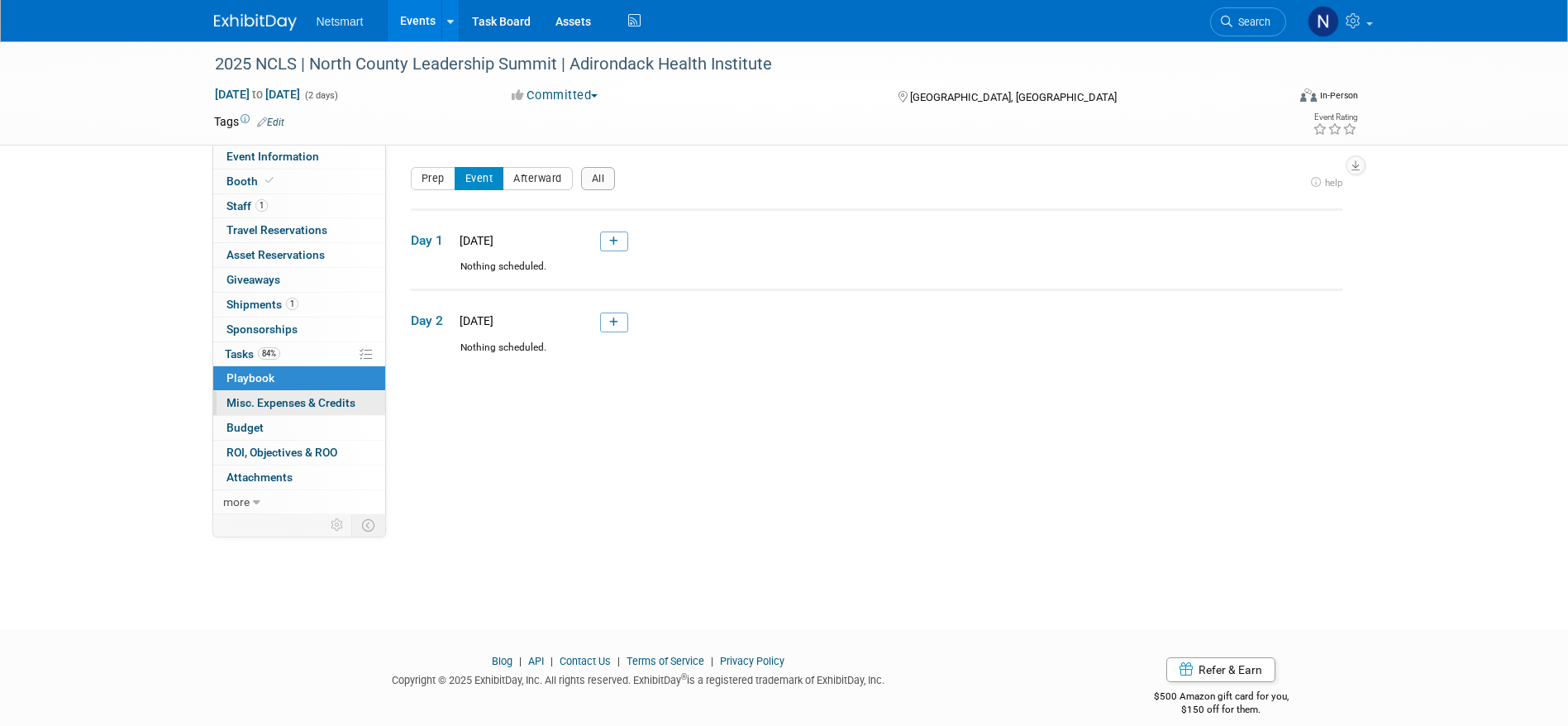
click at [307, 401] on span "Misc. Expenses & Credits 0" at bounding box center [291, 402] width 129 height 13
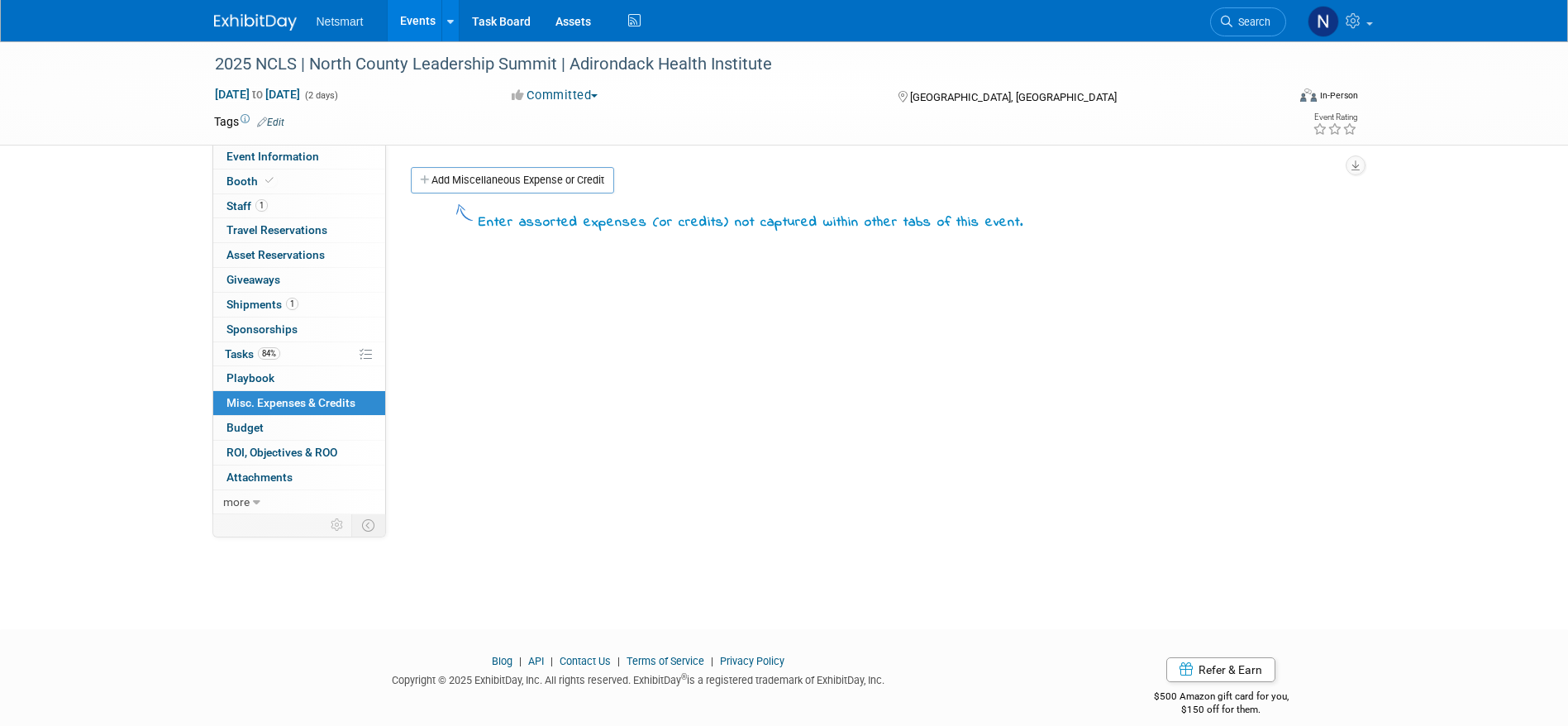
click at [447, 171] on link "Add Miscellaneous Expense or Credit" at bounding box center [513, 180] width 204 height 27
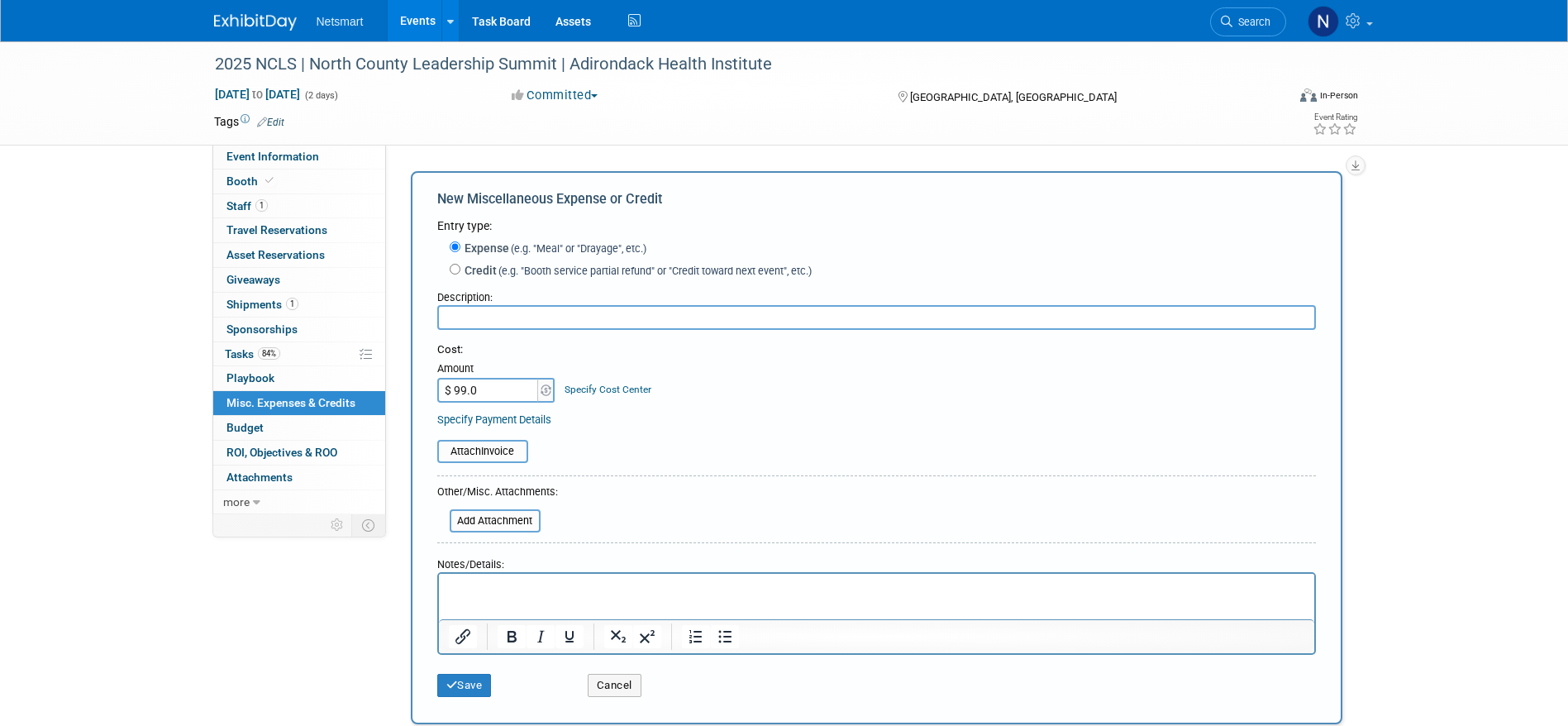
type input "$ 99.07"
click at [523, 290] on div "Description:" at bounding box center [877, 293] width 878 height 22
click at [496, 316] on input "text" at bounding box center [877, 317] width 878 height 25
click at [514, 312] on input "Postcard & Easle" at bounding box center [877, 317] width 878 height 25
click at [519, 313] on input "Postcard & Easle" at bounding box center [877, 317] width 878 height 25
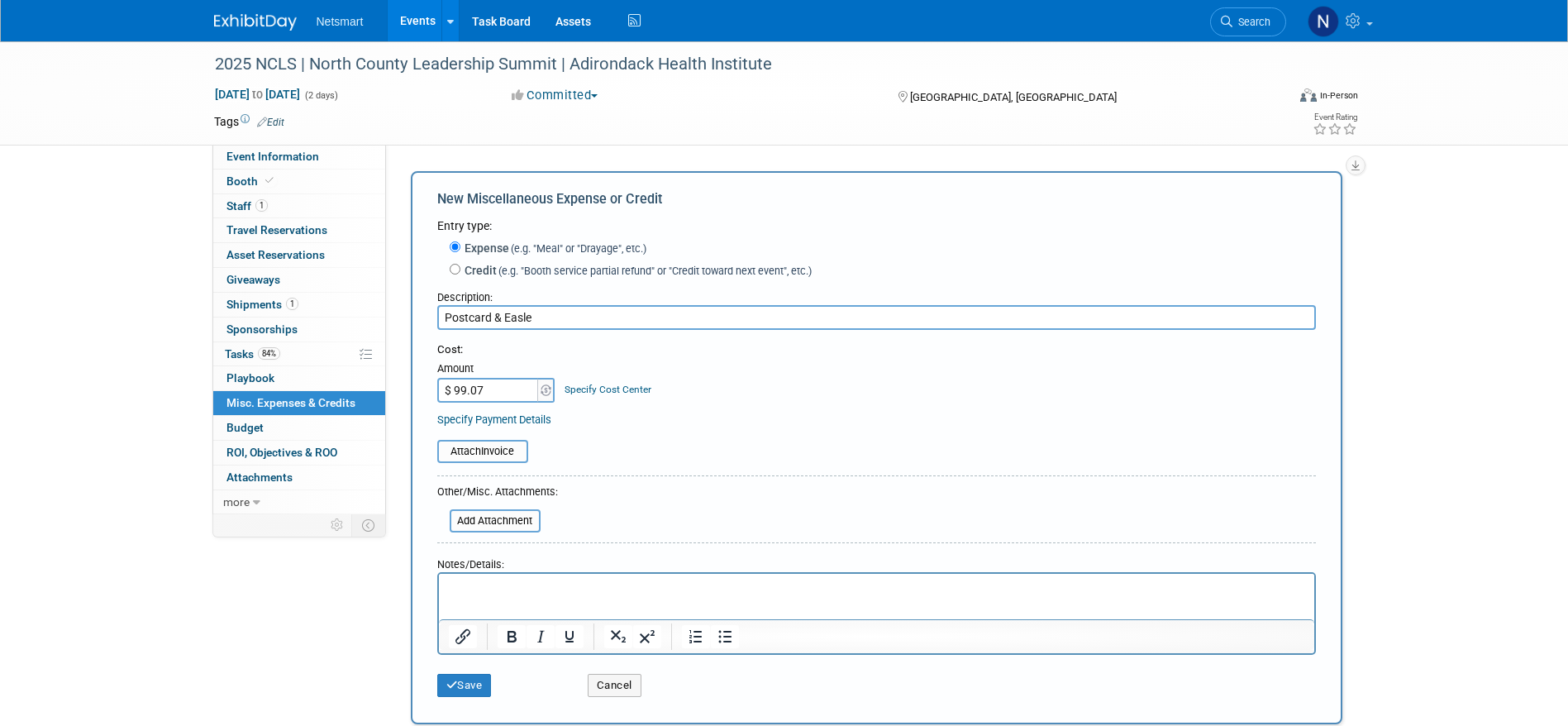
click at [519, 313] on input "Postcard & Easle" at bounding box center [877, 317] width 878 height 25
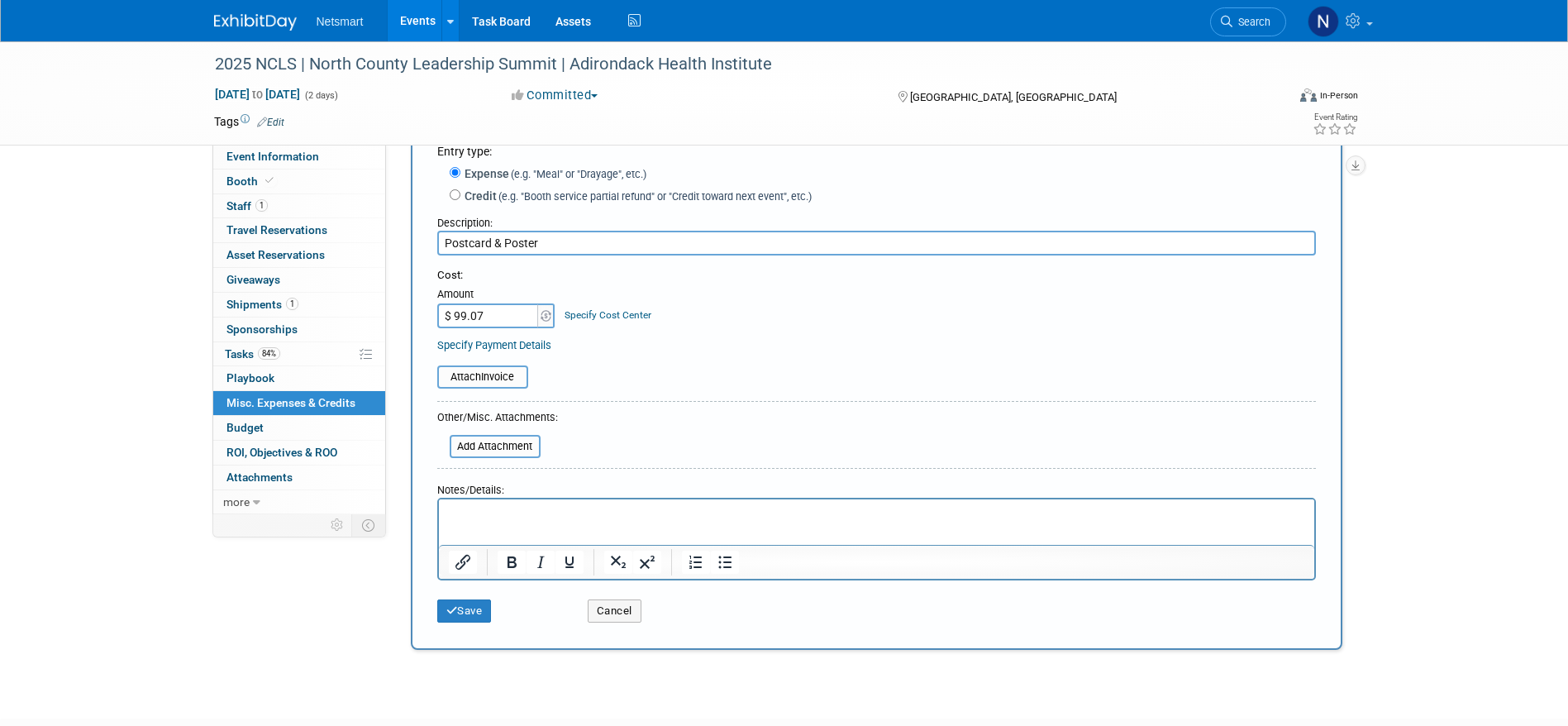
scroll to position [124, 0]
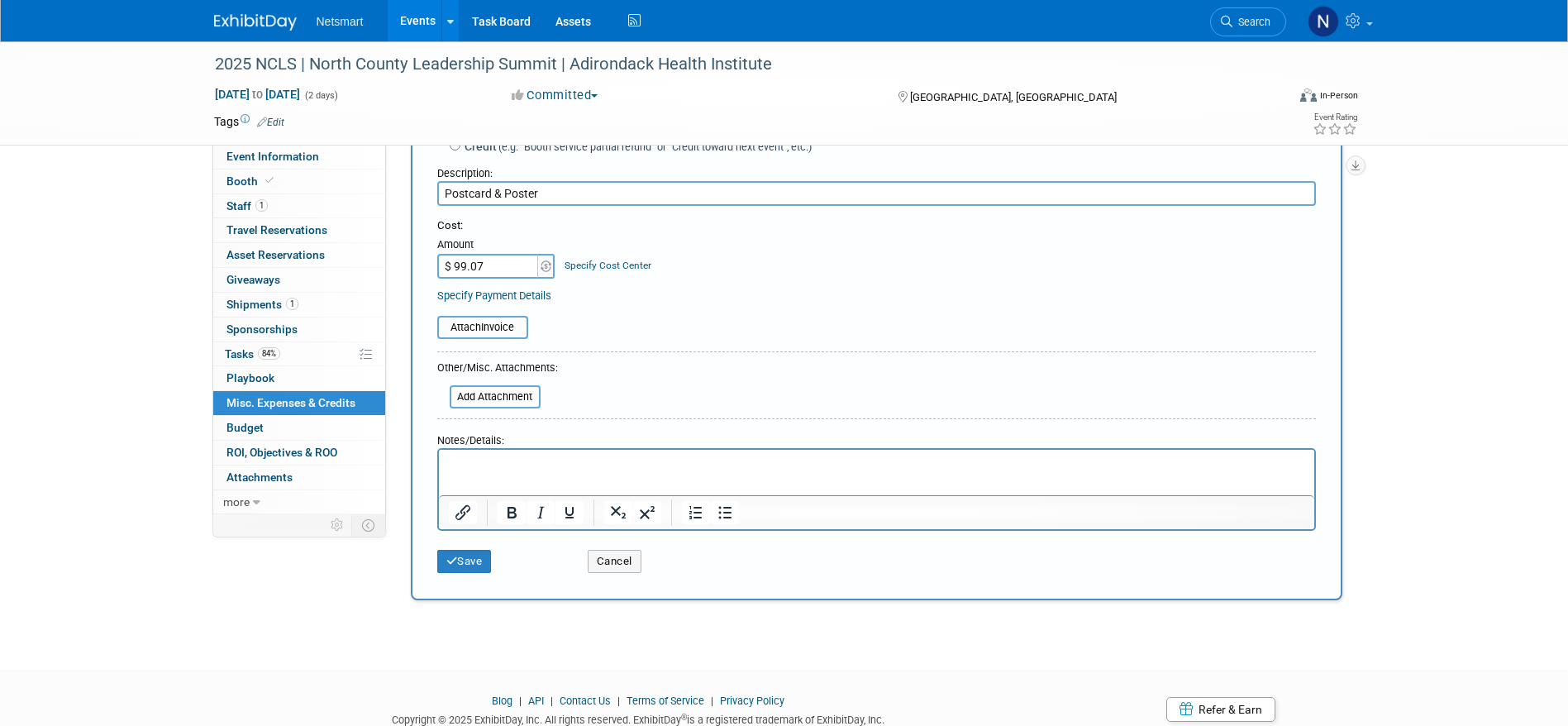
type input "Postcard & Poster"
click at [491, 336] on input "file" at bounding box center [428, 327] width 197 height 20
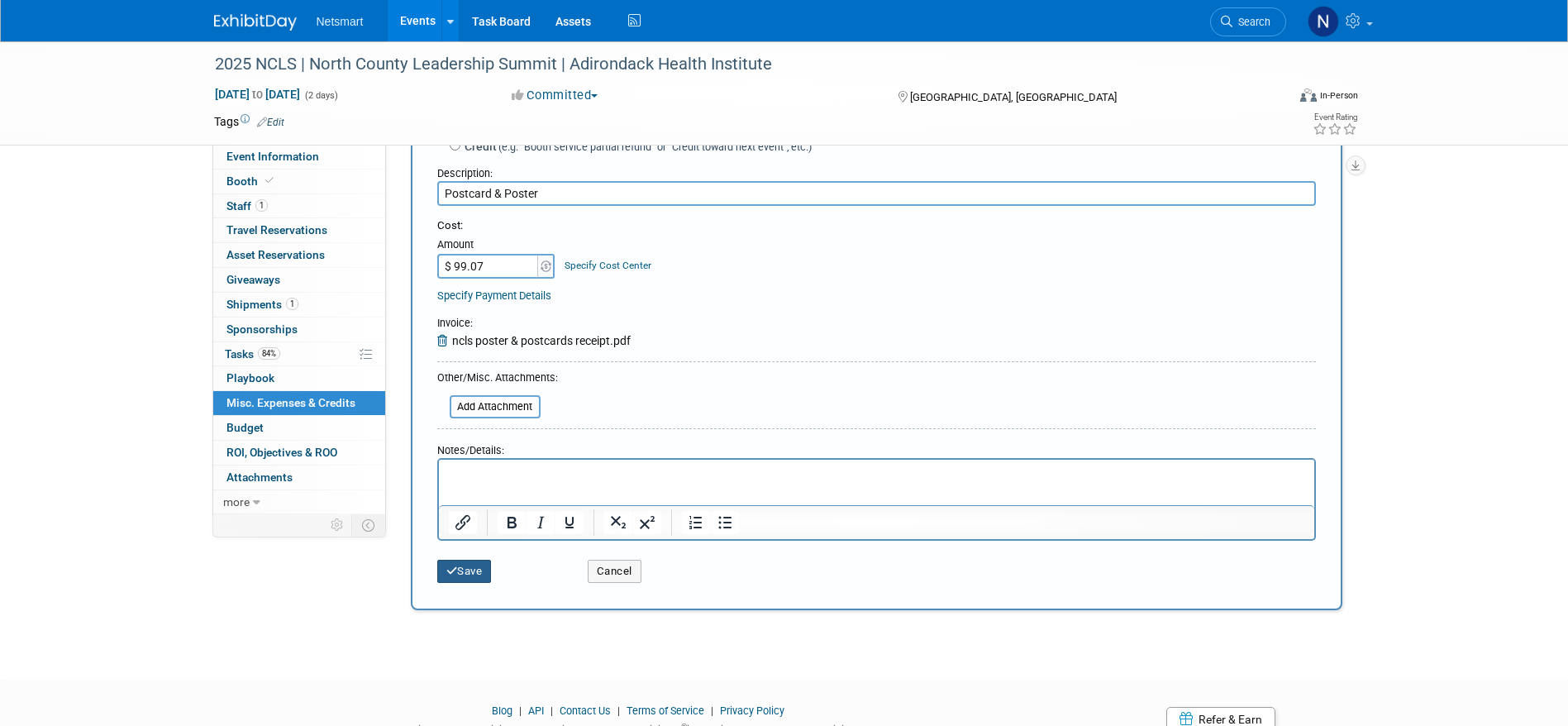
click at [472, 569] on button "Save" at bounding box center [465, 570] width 55 height 23
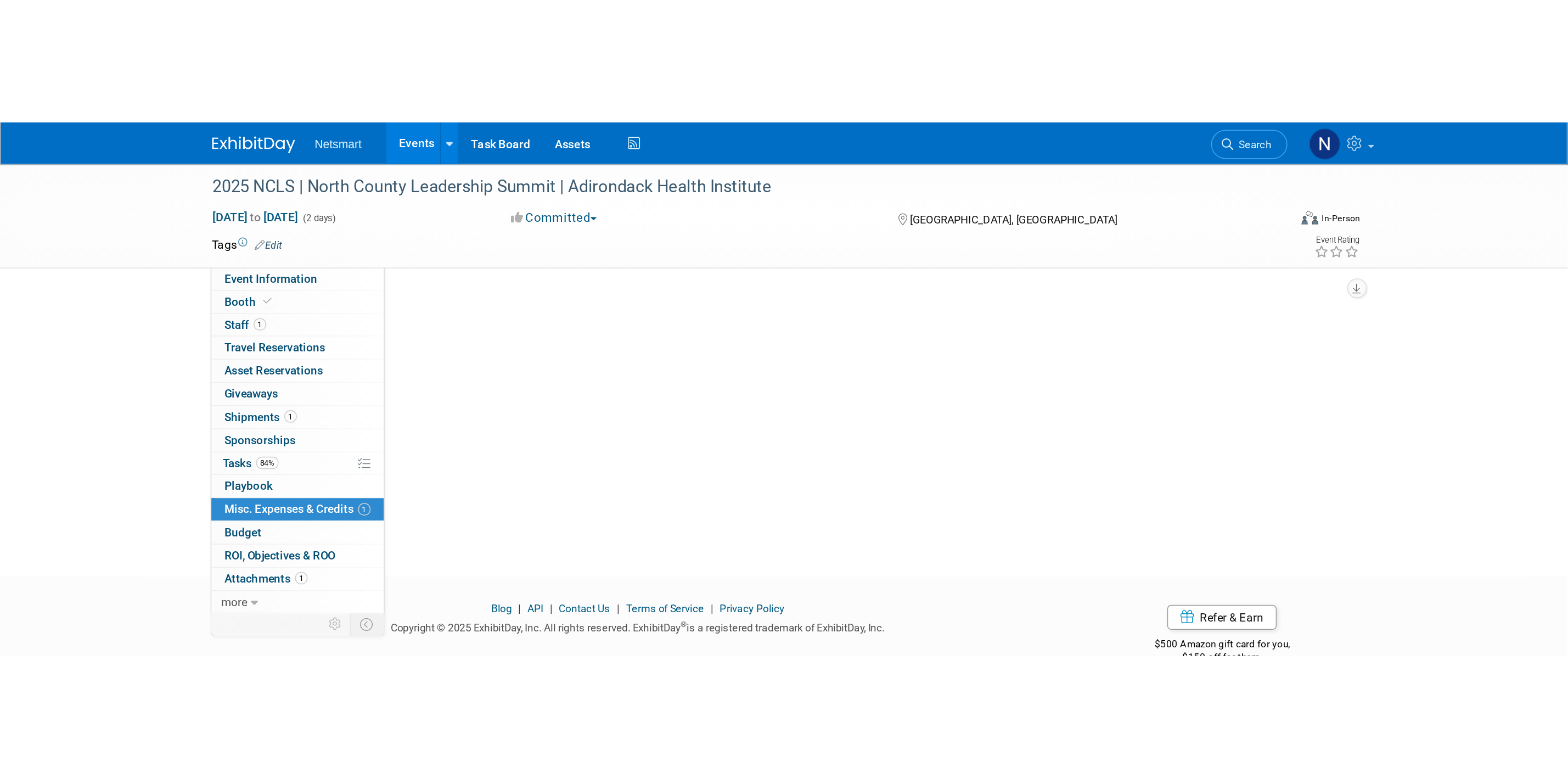
scroll to position [0, 0]
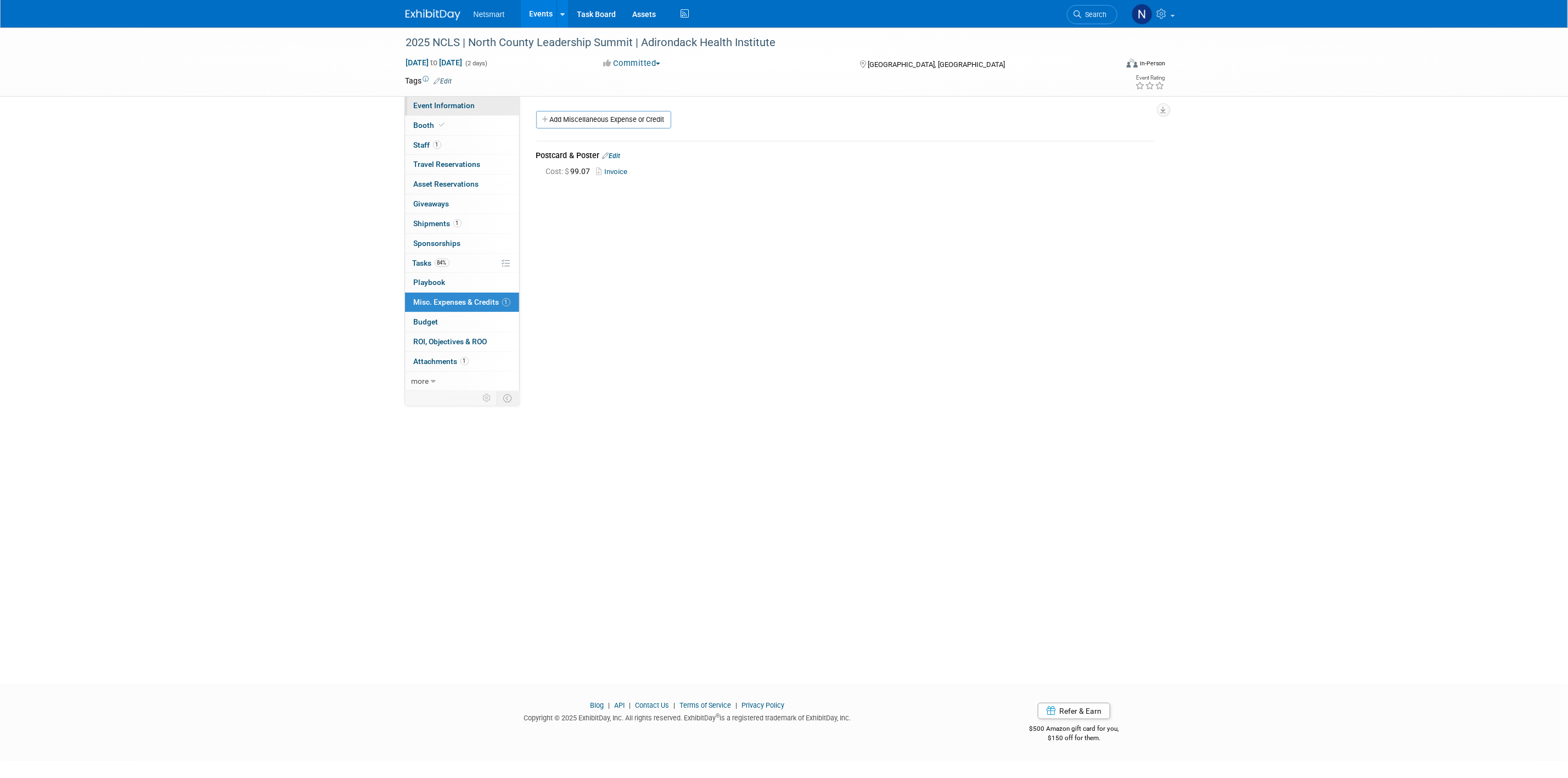
click at [438, 109] on span "Event Information" at bounding box center [444, 105] width 61 height 9
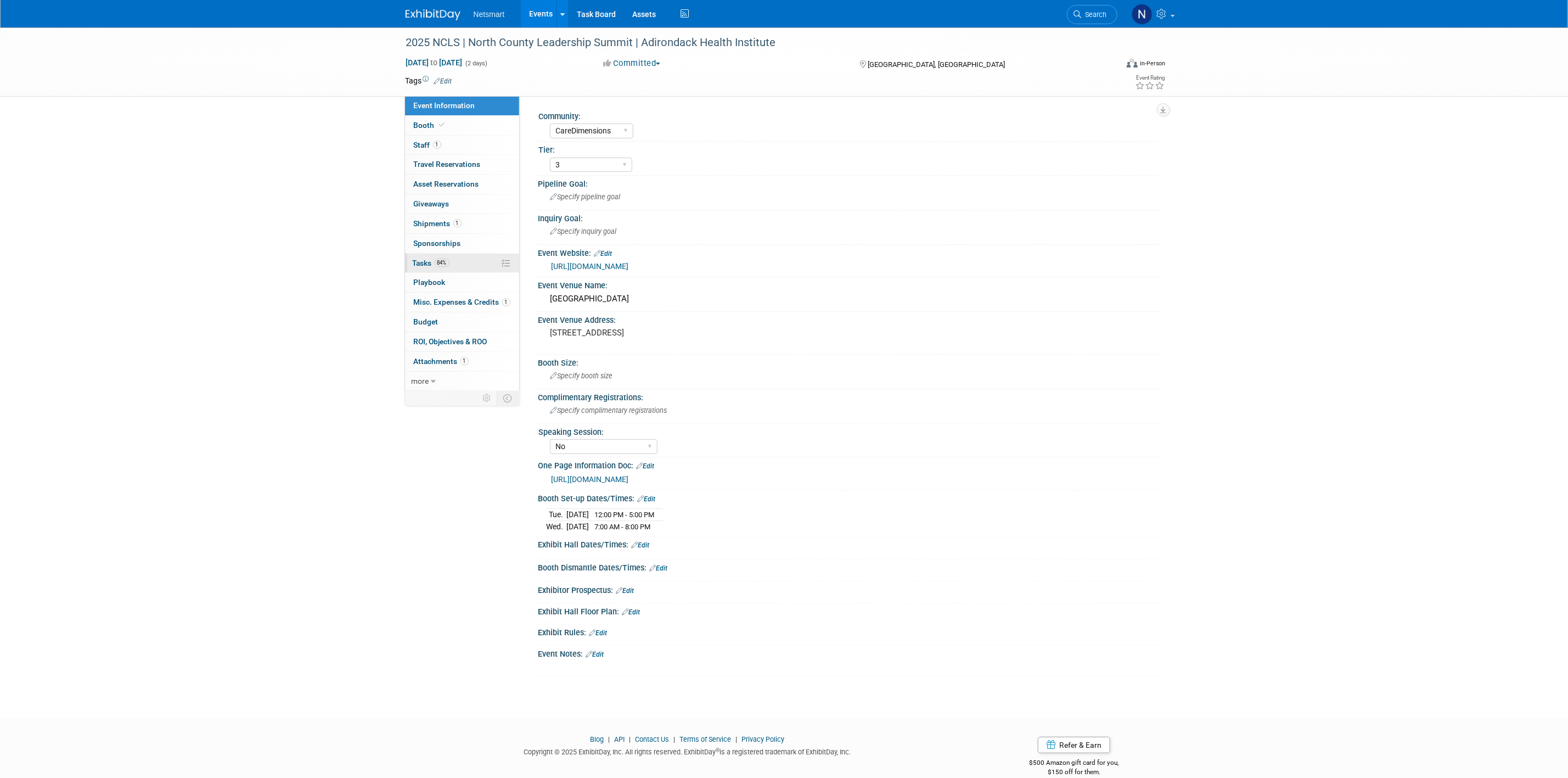
click at [458, 262] on link "84% Tasks 84%" at bounding box center [462, 264] width 114 height 19
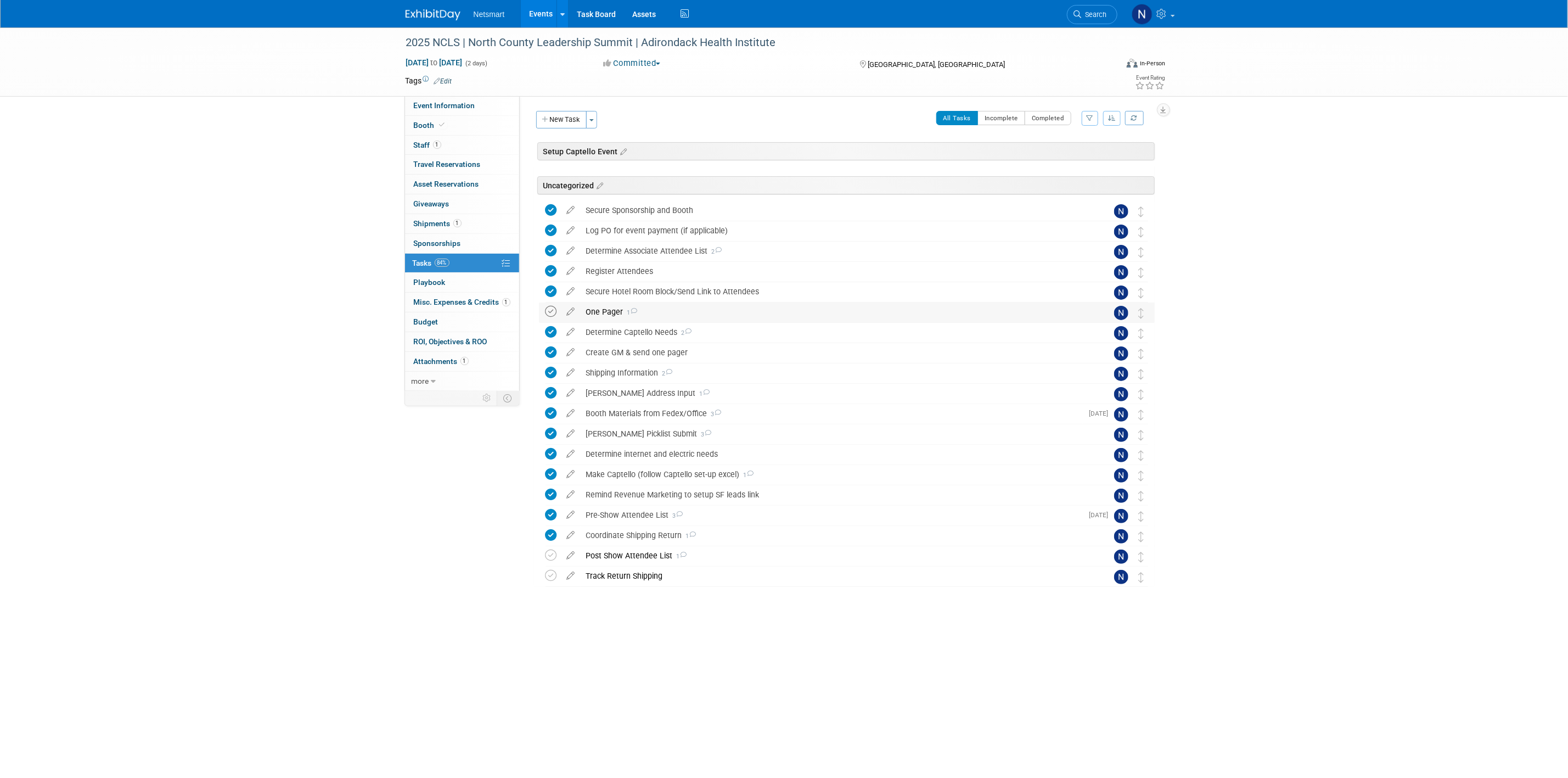
click at [552, 313] on icon at bounding box center [551, 311] width 12 height 12
click at [608, 316] on div "One Pager 1" at bounding box center [836, 312] width 511 height 19
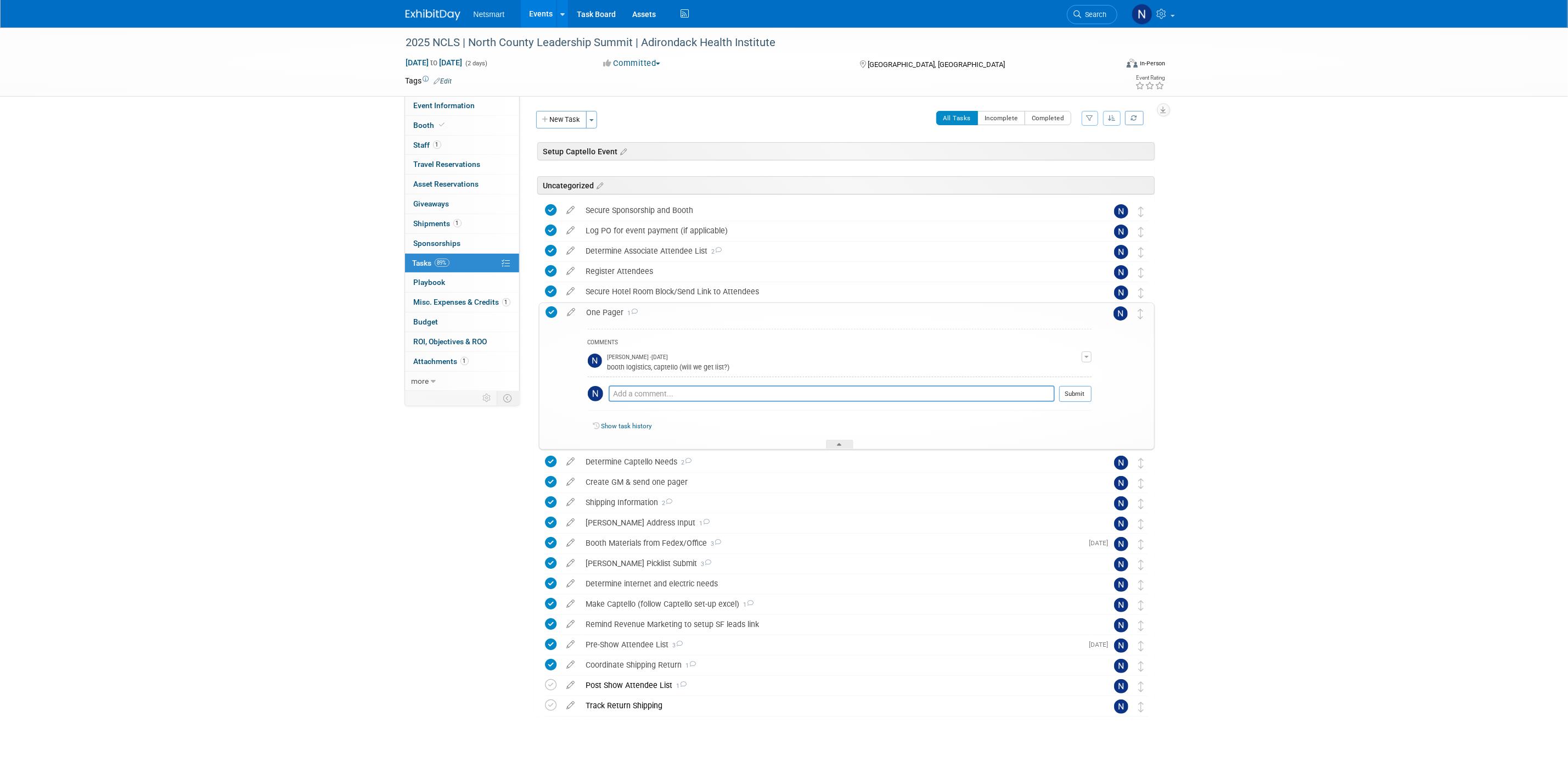
click at [608, 314] on div "One Pager 1" at bounding box center [836, 312] width 511 height 19
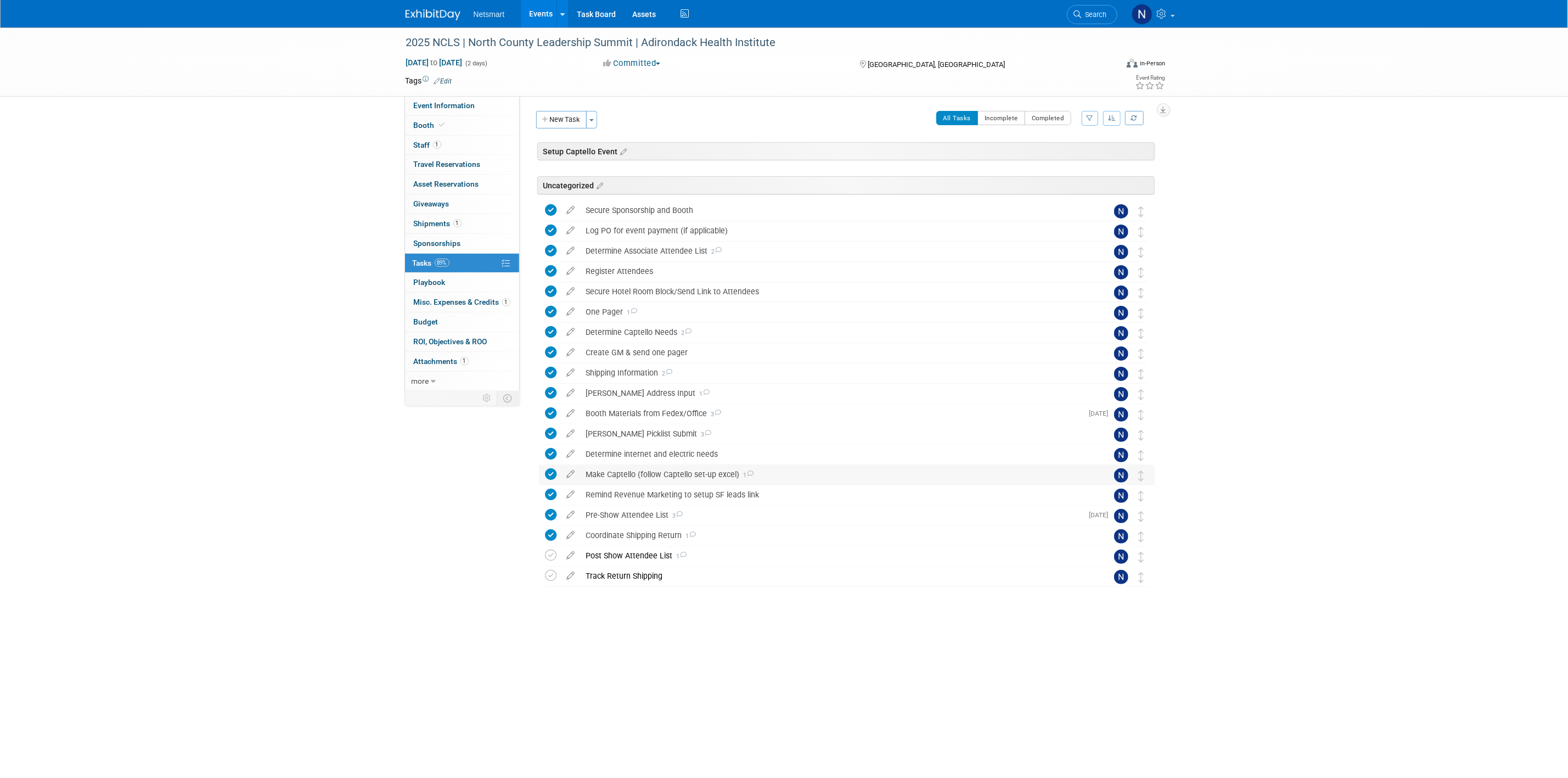
click at [628, 477] on div "Make Captello (follow Captello set-up excel) 1" at bounding box center [836, 474] width 511 height 19
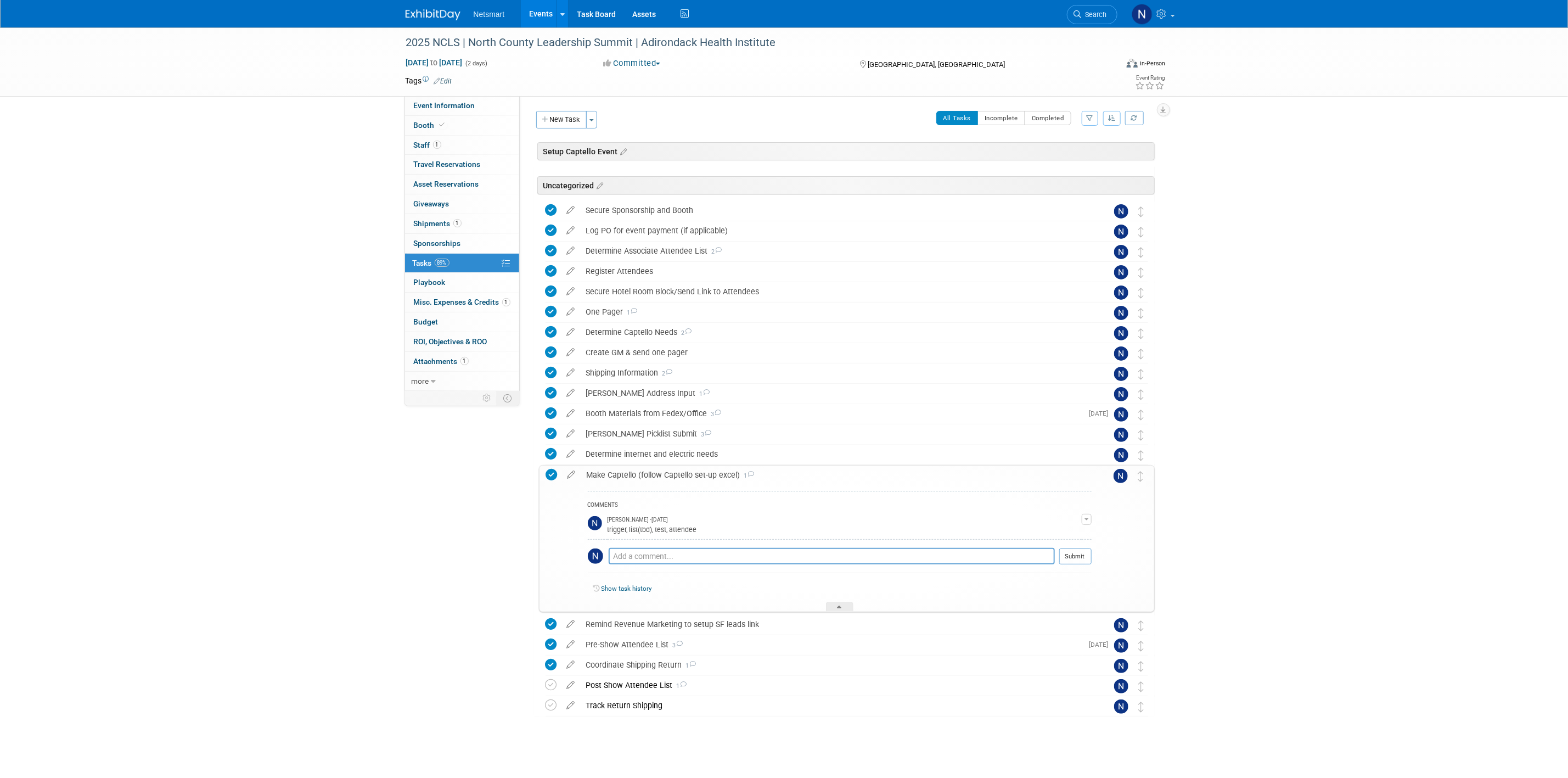
click at [629, 476] on div "Make Captello (follow Captello set-up excel) 1" at bounding box center [836, 475] width 511 height 19
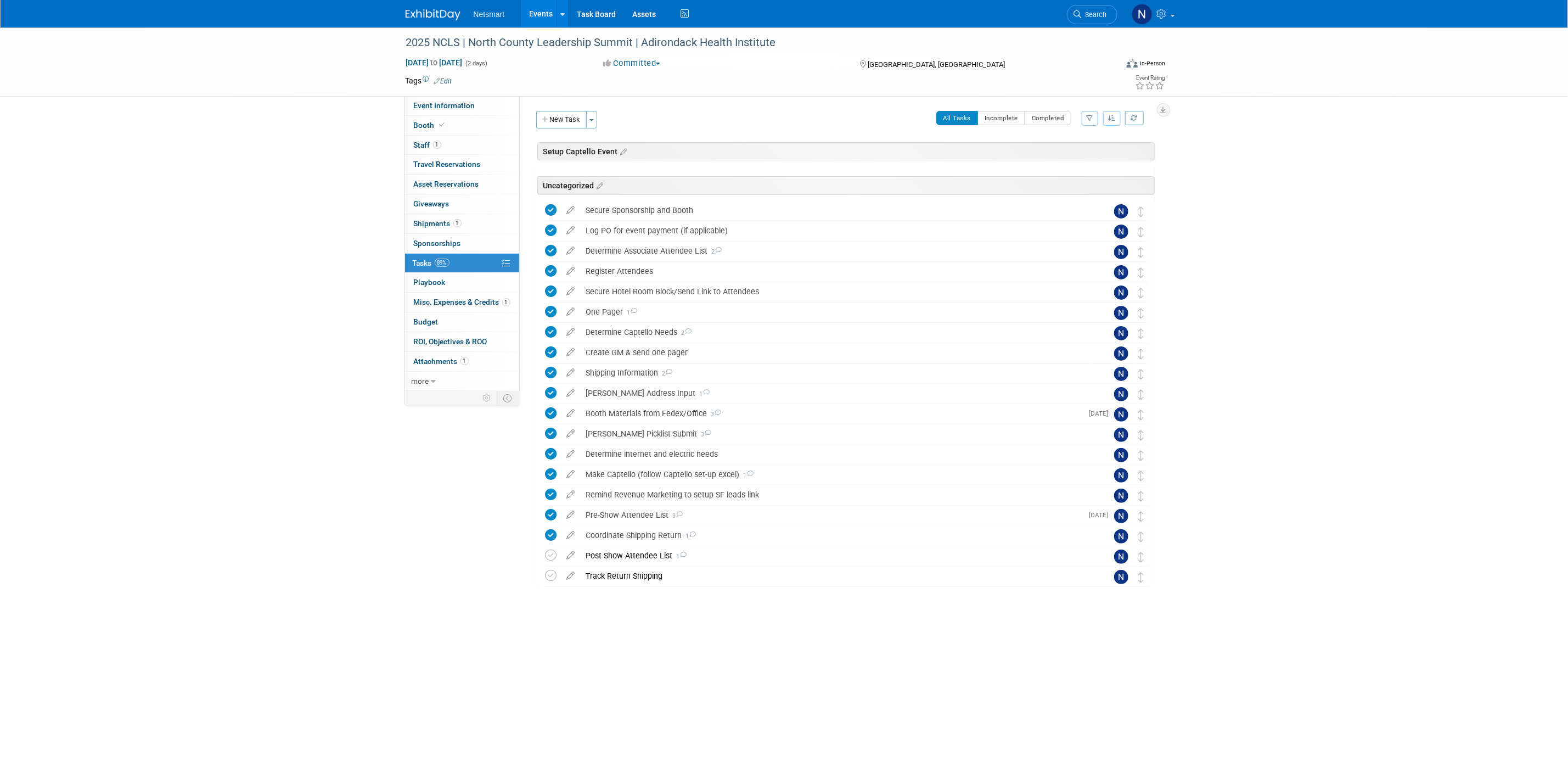
click at [192, 374] on div "2025 NCLS | North County Leadership Summit | Adirondack Health Institute Sep 24…" at bounding box center [784, 346] width 1568 height 637
click at [684, 482] on div "Setup Captello Event 2025 NCLS | North County Leadership Summit | Adirondack He…" at bounding box center [844, 387] width 621 height 488
click at [1041, 10] on link "Search" at bounding box center [1092, 15] width 51 height 19
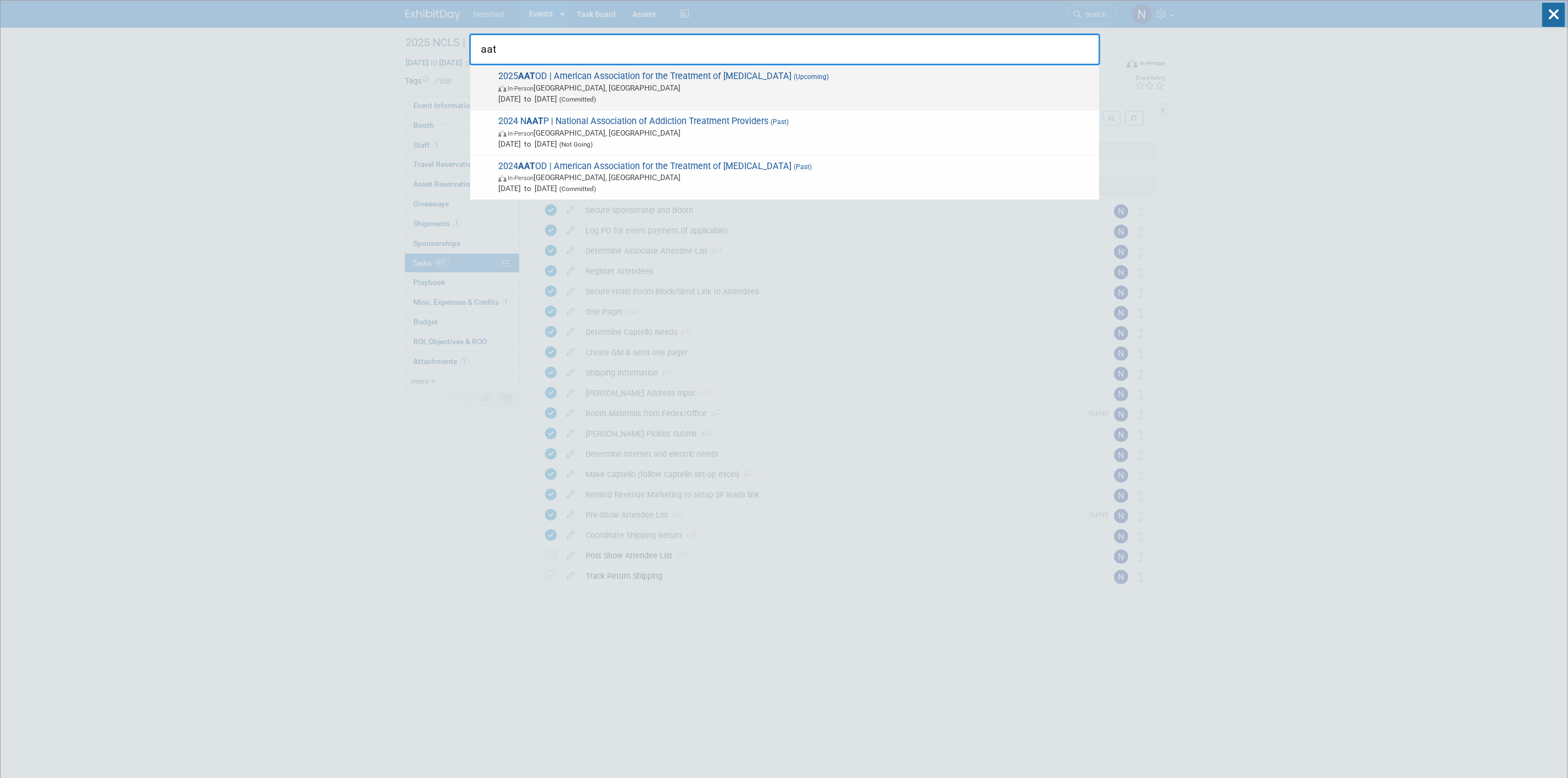
type input "aat"
click at [593, 96] on span "(Committed)" at bounding box center [576, 99] width 39 height 8
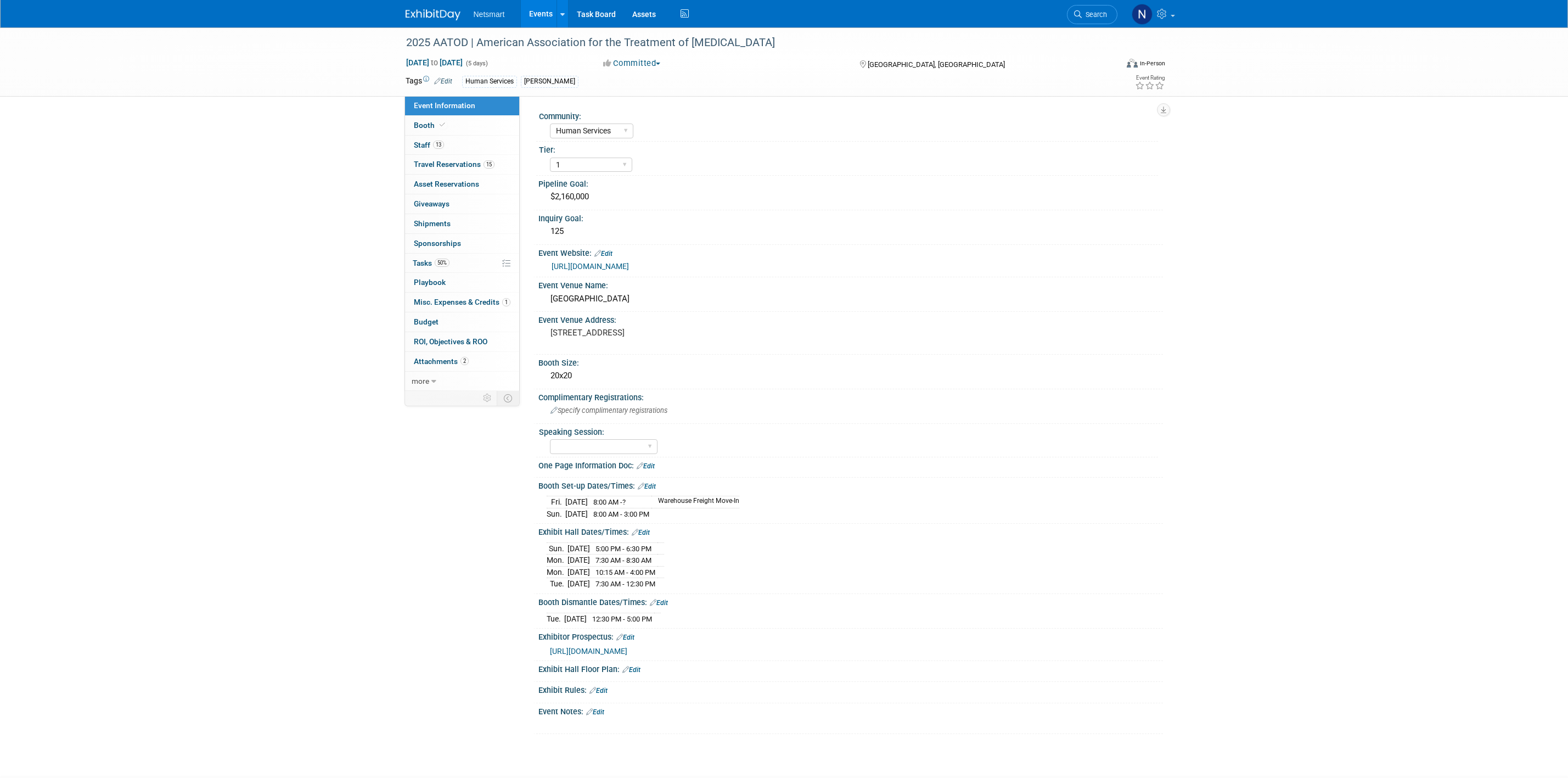
select select "Human Services"
select select "1"
click at [463, 147] on link "13 Staff 13" at bounding box center [462, 145] width 114 height 19
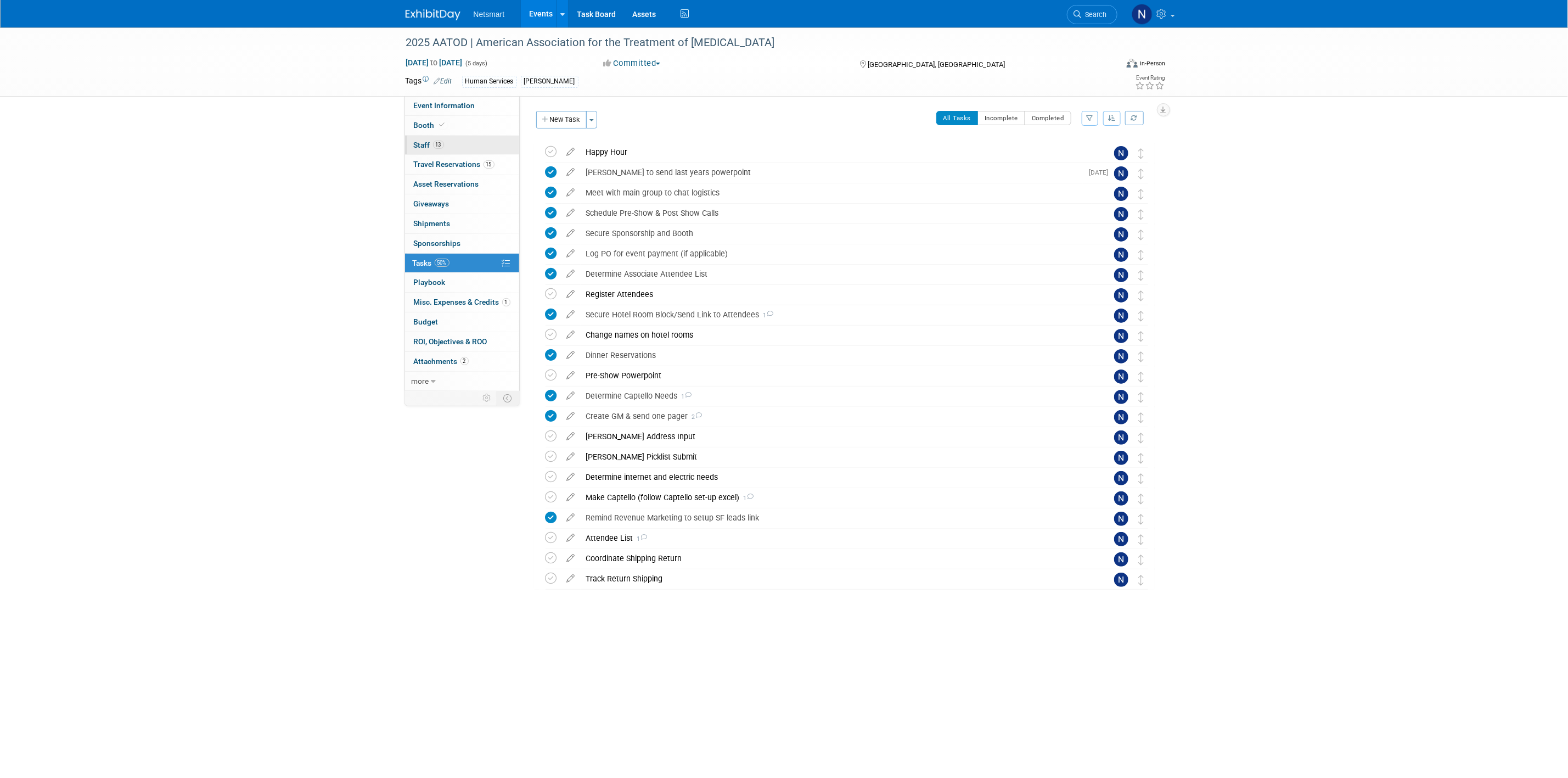
click at [460, 142] on link "13 Staff 13" at bounding box center [462, 145] width 114 height 19
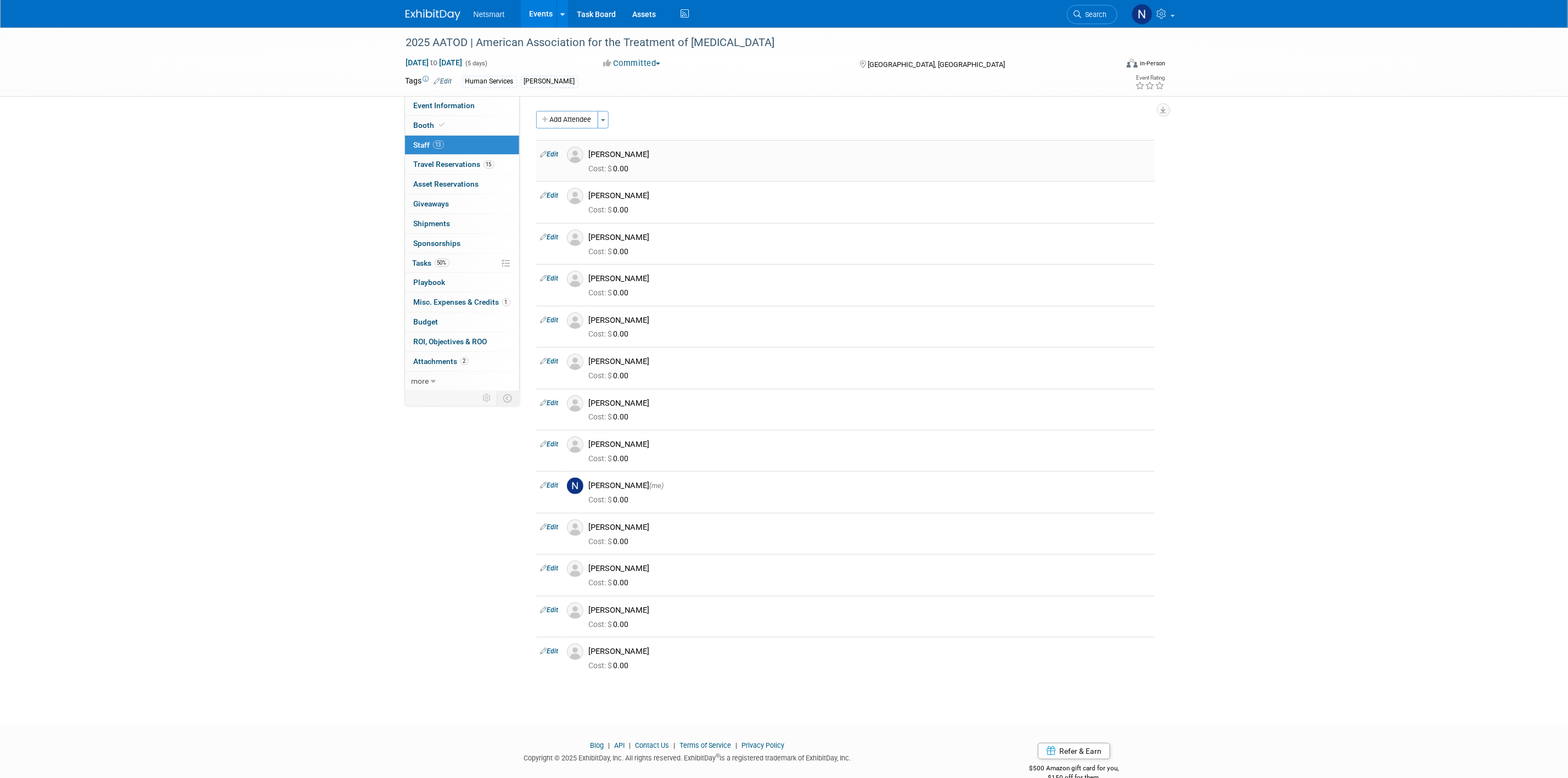
click at [557, 153] on link "Edit" at bounding box center [550, 154] width 18 height 8
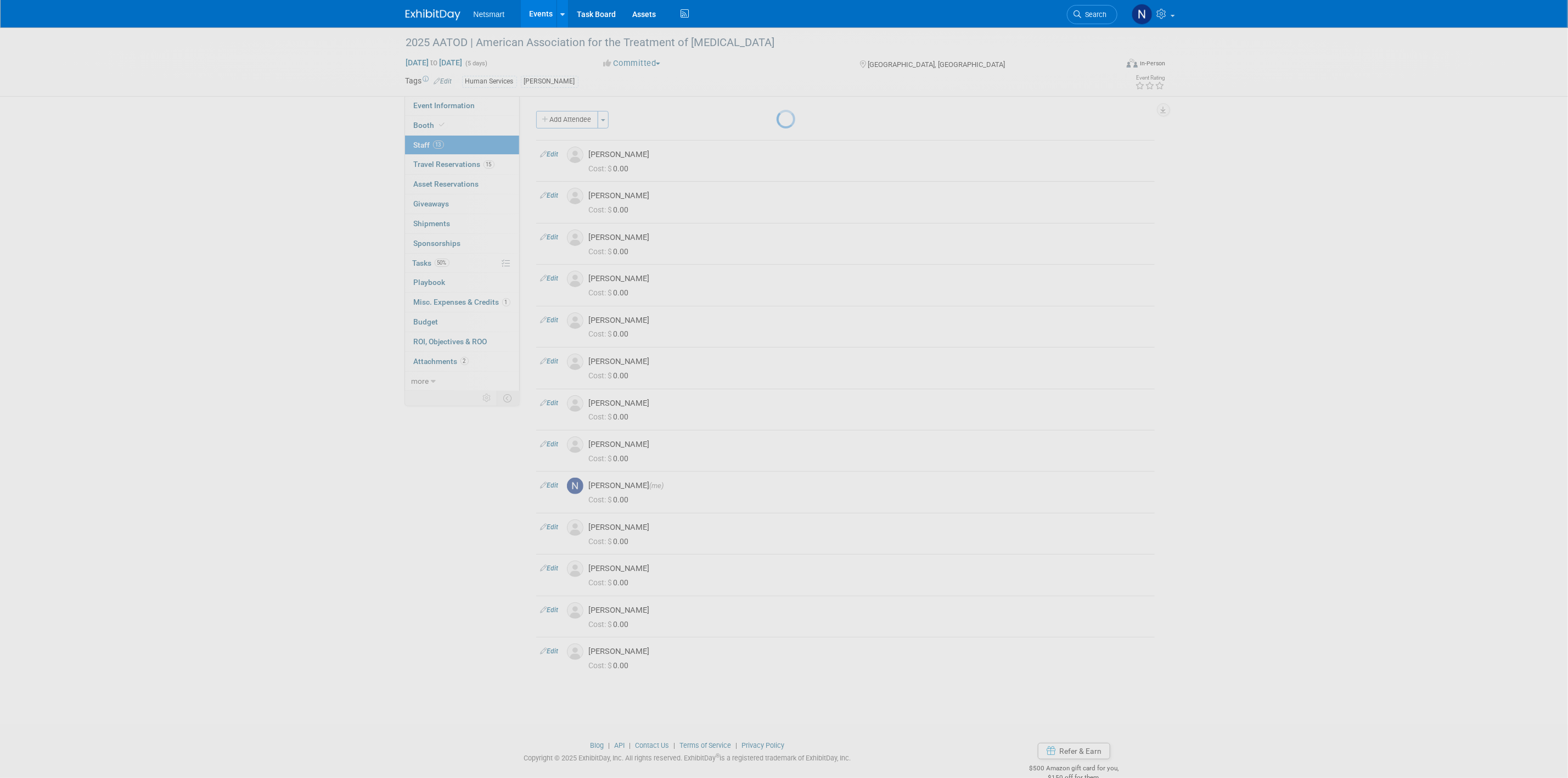
select select "51baa738-5f38-4a08-bc0d-f57163dc5c4e"
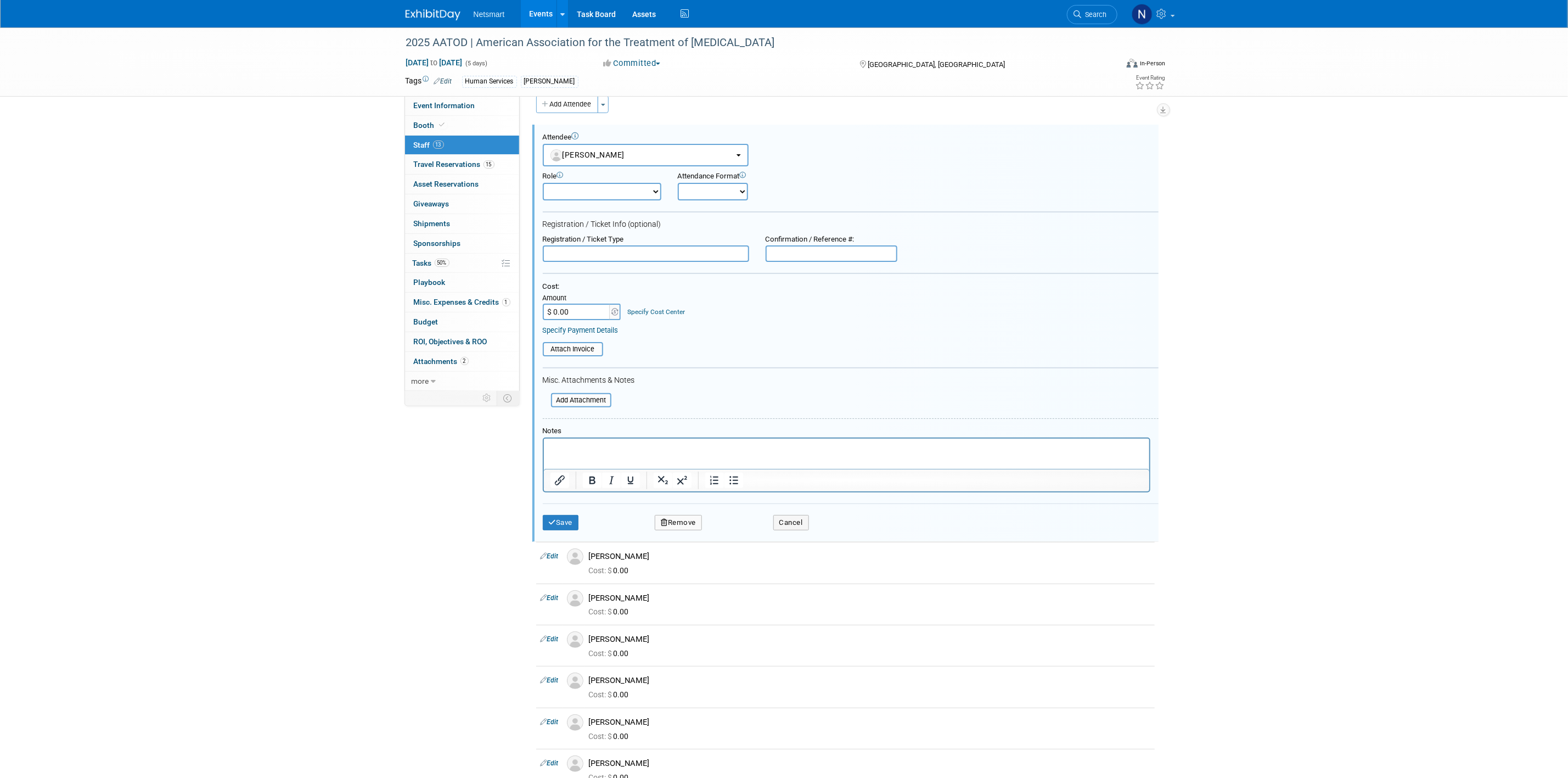
click at [783, 254] on input "text" at bounding box center [831, 253] width 131 height 16
drag, startPoint x: 781, startPoint y: 250, endPoint x: 743, endPoint y: 254, distance: 38.2
click at [743, 254] on div "Registration / Ticket Type Confirmation / Reference #: v" at bounding box center [850, 248] width 632 height 27
paste input "8870056"
type input "8870056"
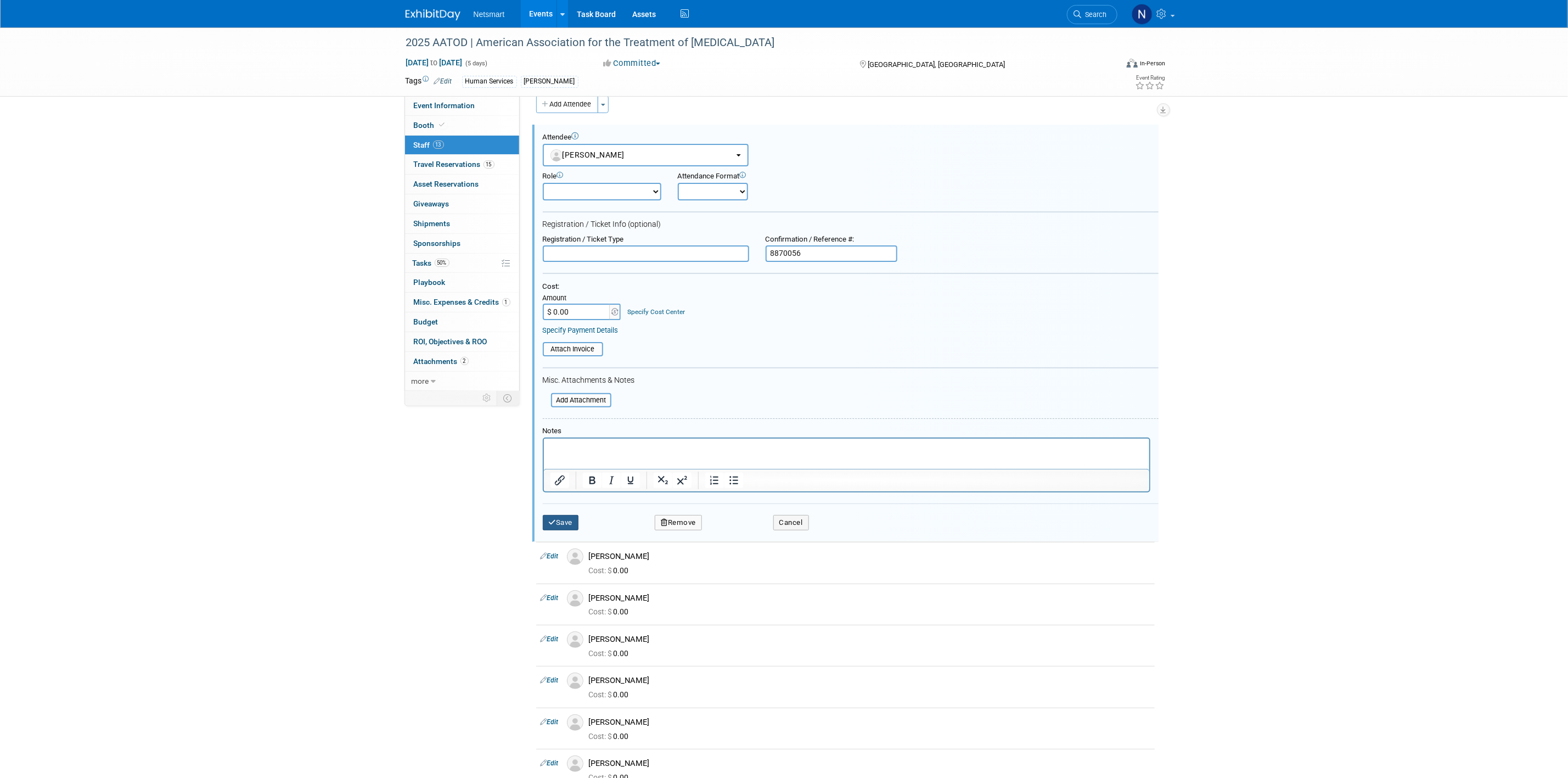
click at [567, 517] on button "Save" at bounding box center [561, 522] width 37 height 15
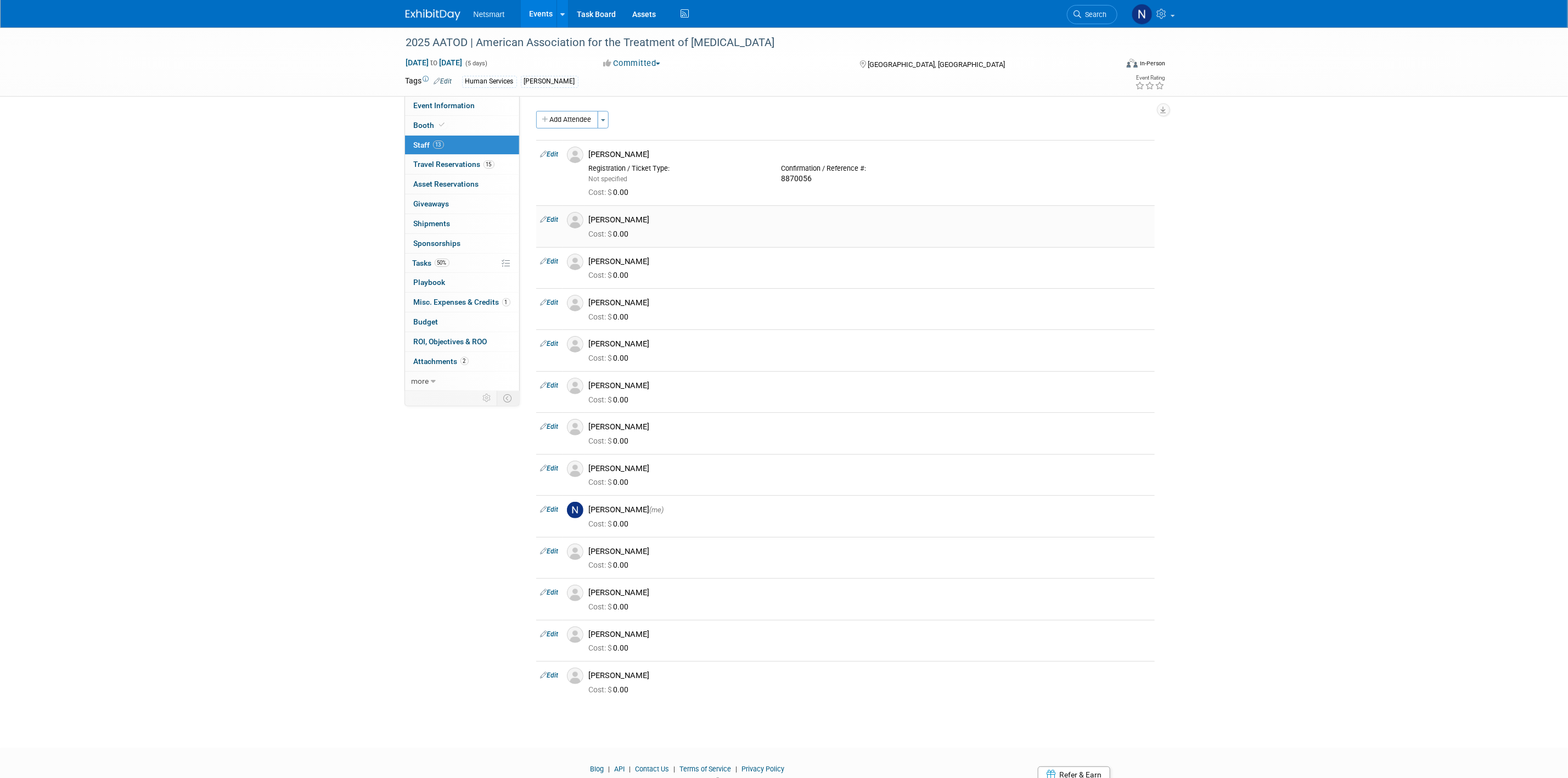
click at [552, 216] on link "Edit" at bounding box center [550, 219] width 18 height 8
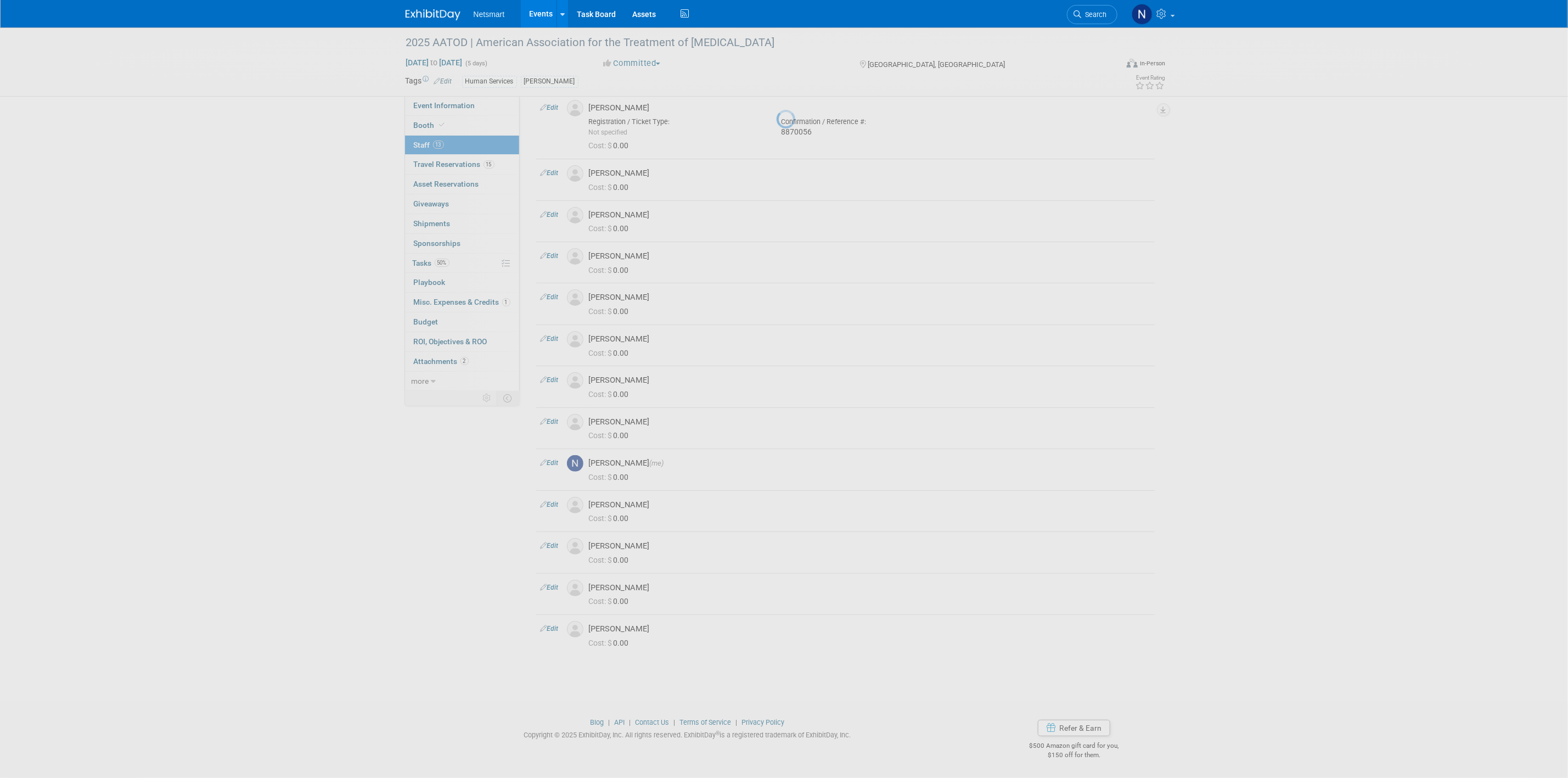
select select "c7e7b253-850f-48c2-a4b2-ba194085d3a8"
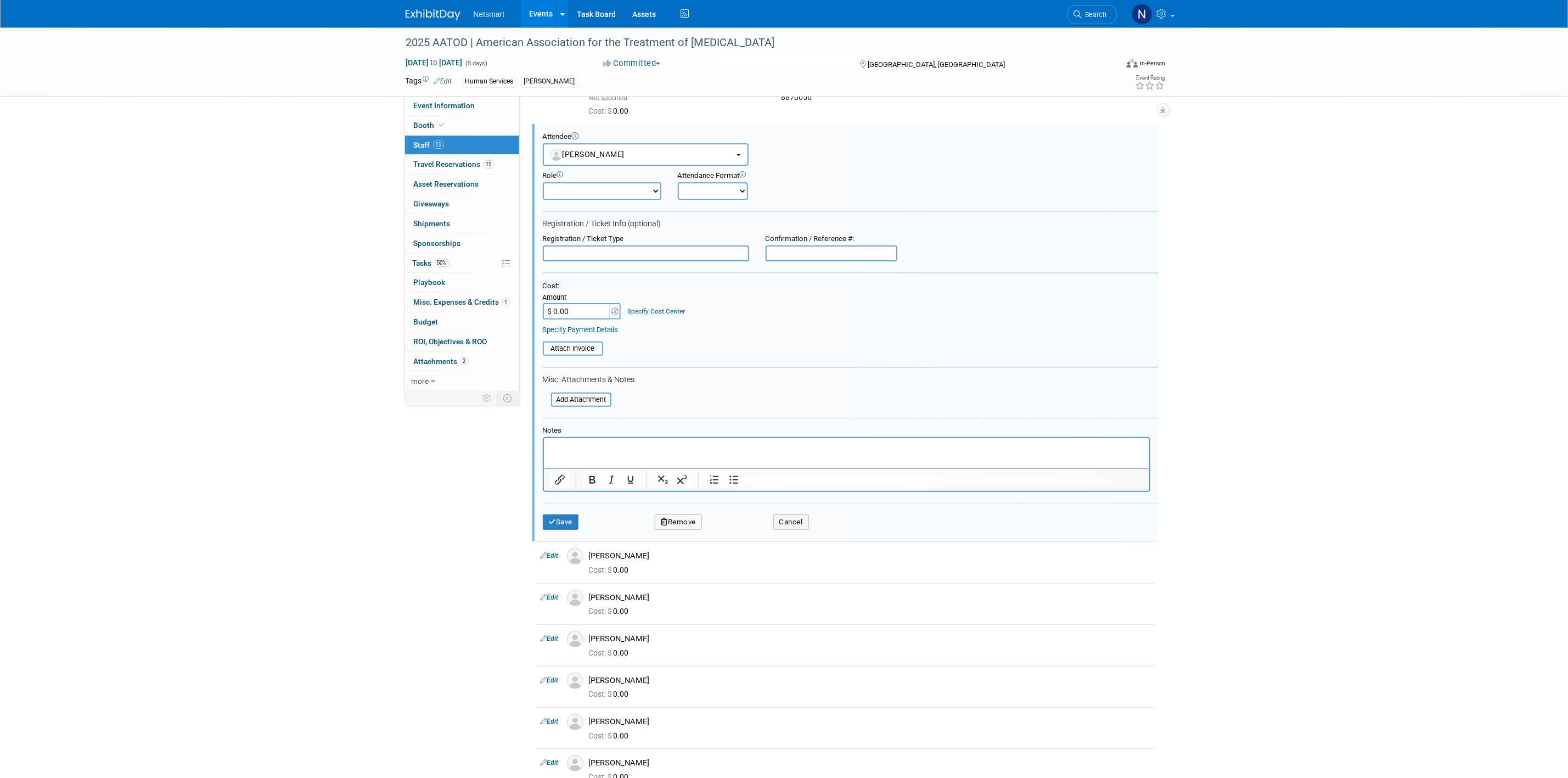
click at [813, 246] on input "text" at bounding box center [831, 253] width 131 height 16
paste input "8870057"
type input "8870057"
click at [570, 516] on button "Save" at bounding box center [561, 522] width 37 height 15
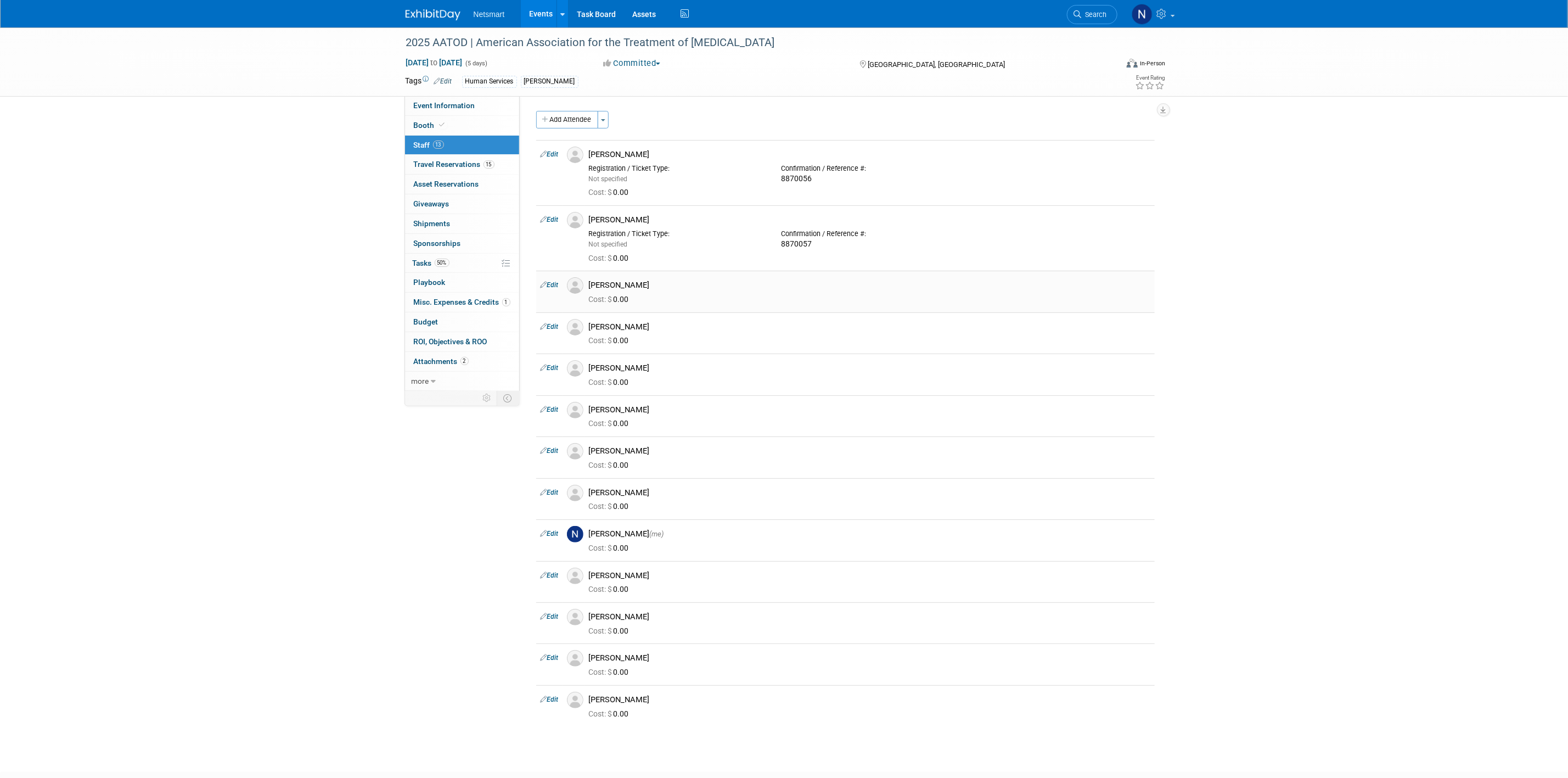
click at [558, 283] on link "Edit" at bounding box center [550, 285] width 18 height 8
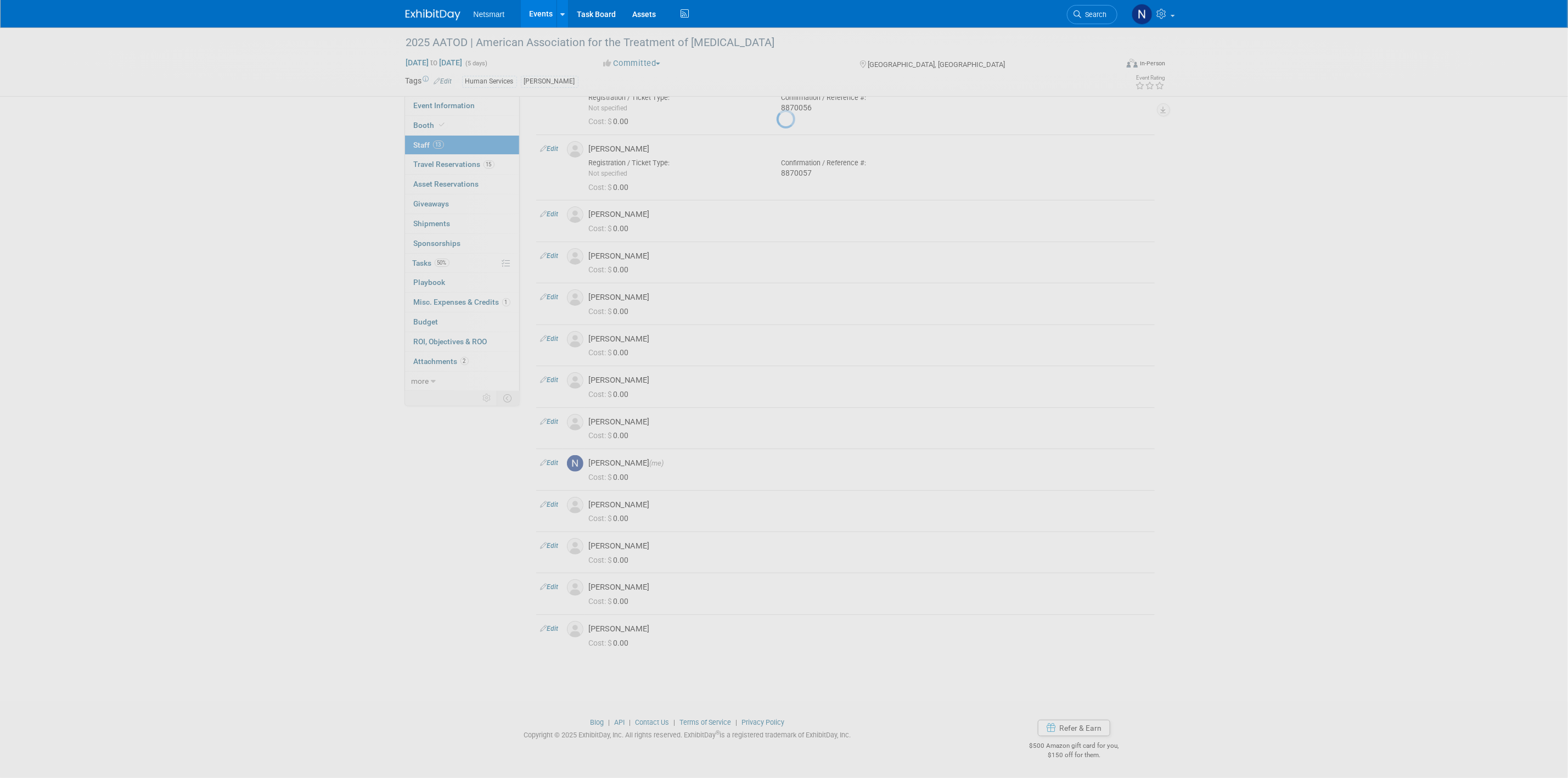
select select "d68d3896-5c8b-420a-aae7-8850f8ff63d1"
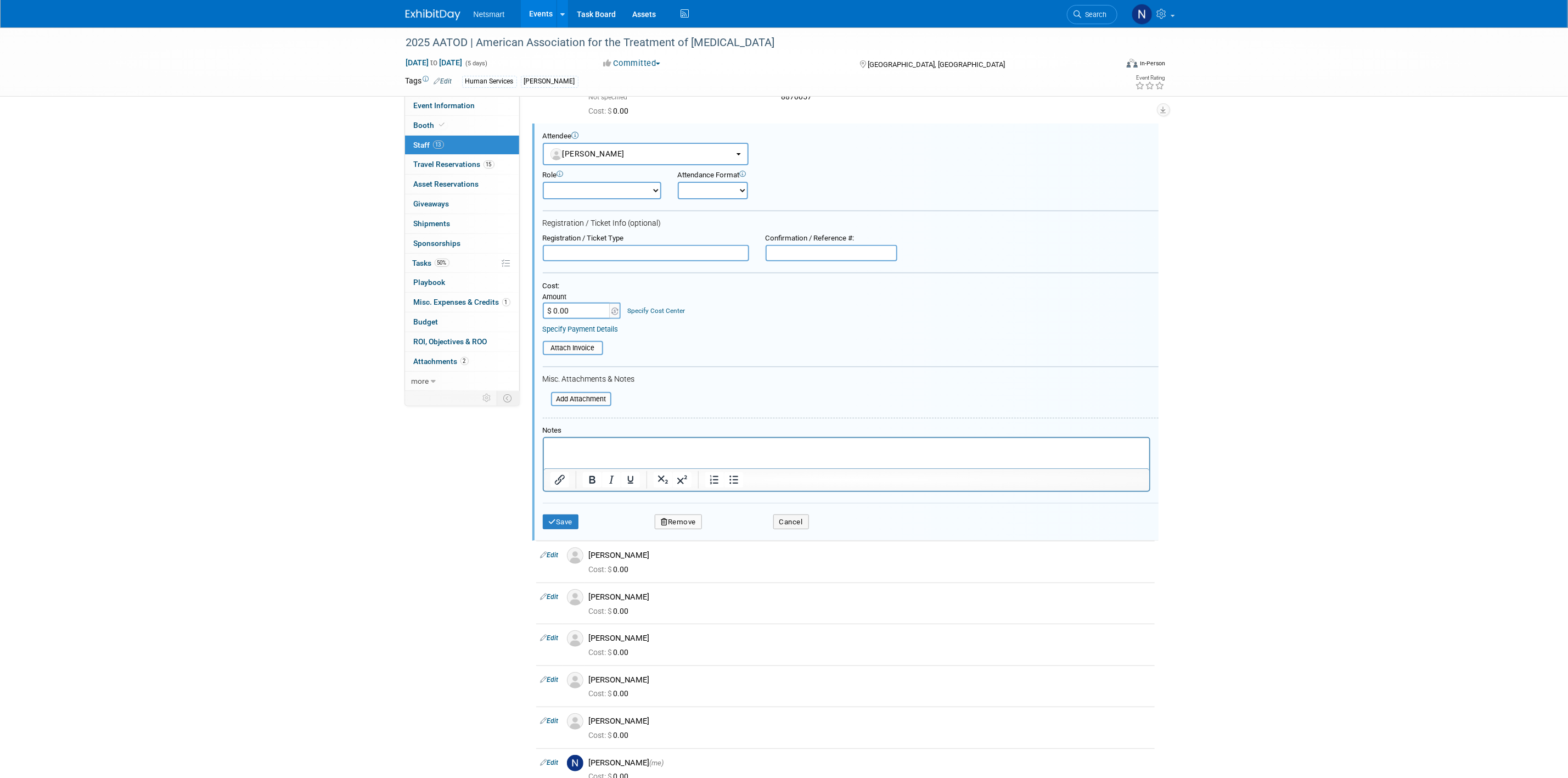
click at [800, 242] on div "Confirmation / Reference #:" at bounding box center [831, 247] width 148 height 27
click at [795, 249] on input "text" at bounding box center [831, 253] width 131 height 16
paste input "8870058"
type input "8870058"
click at [556, 522] on button "Save" at bounding box center [561, 522] width 37 height 15
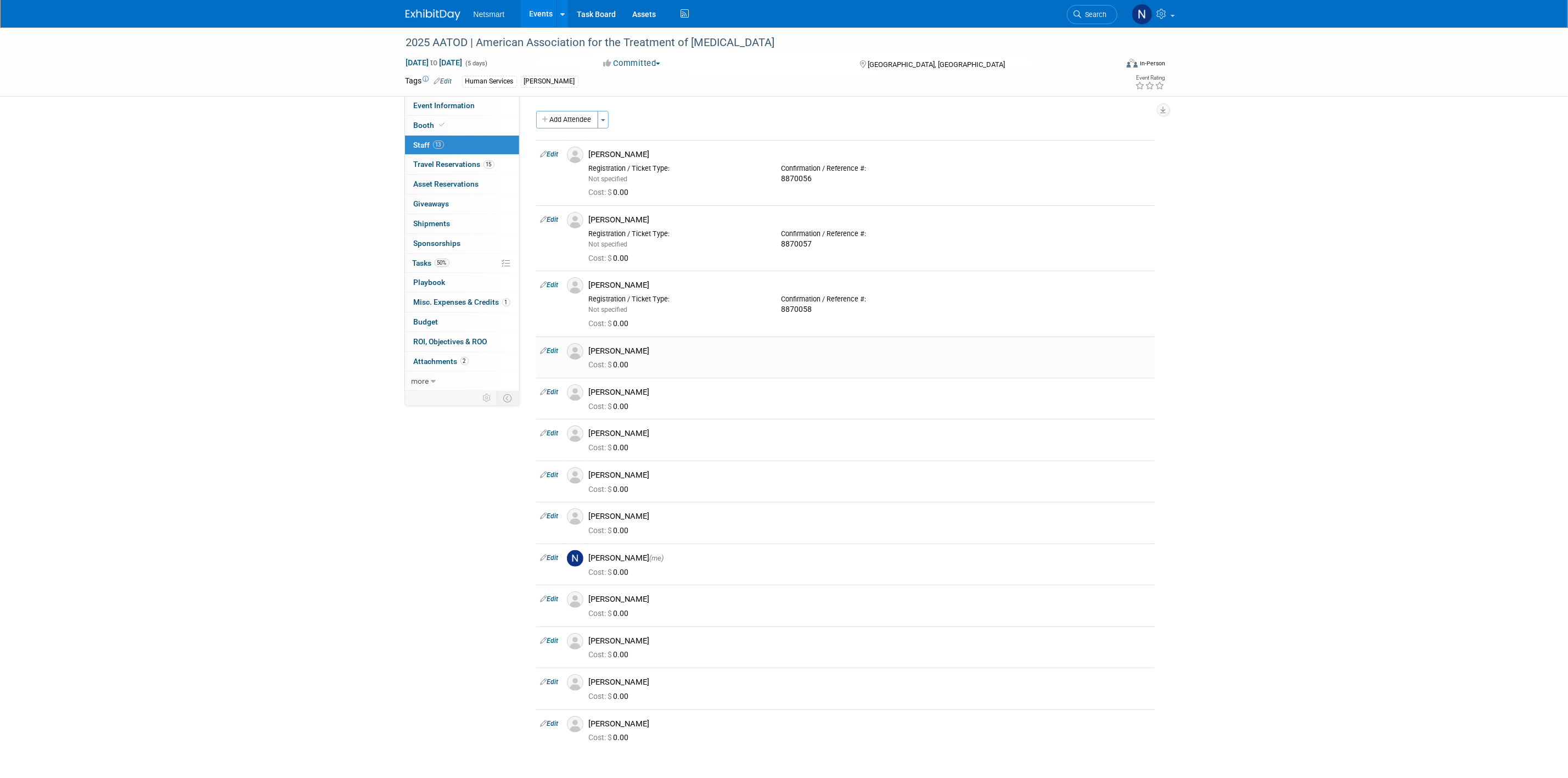
click at [555, 354] on link "Edit" at bounding box center [550, 351] width 18 height 8
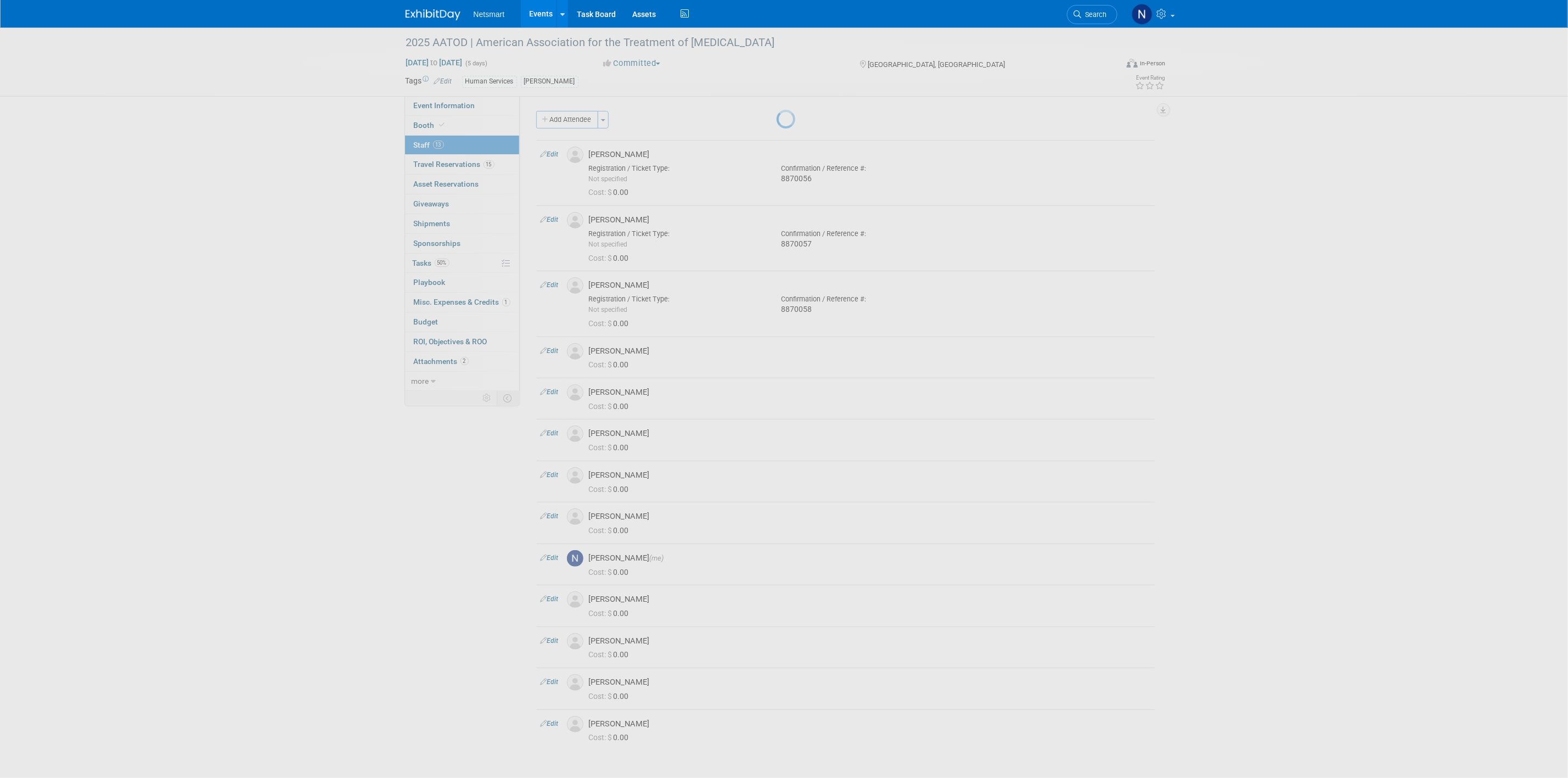
select select "5c1a0373-d9b2-458a-9d65-58d741eba5ad"
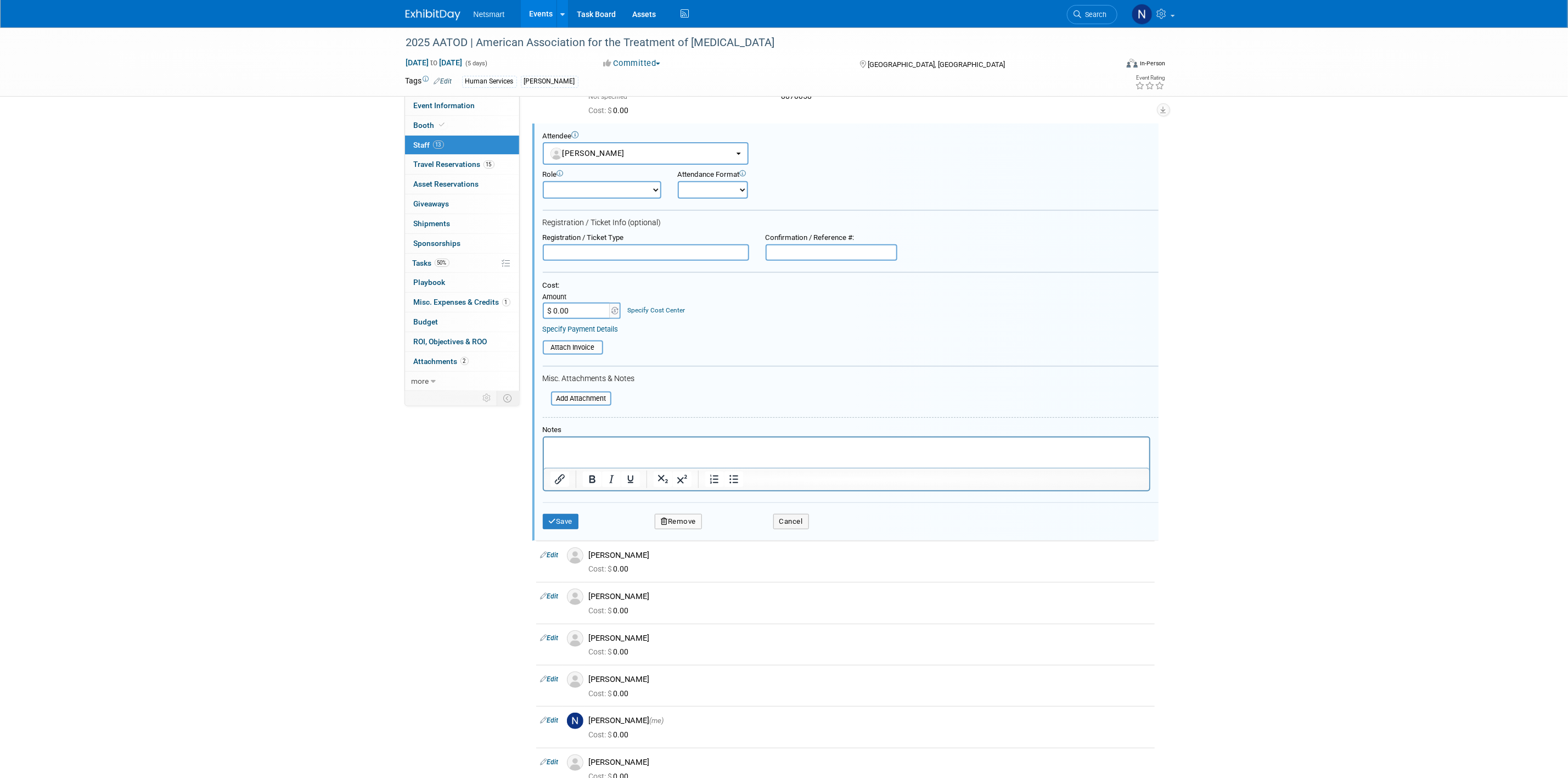
click at [844, 248] on input "text" at bounding box center [831, 252] width 131 height 16
paste input "8870059"
type input "8870059"
click at [567, 517] on button "Save" at bounding box center [561, 521] width 37 height 15
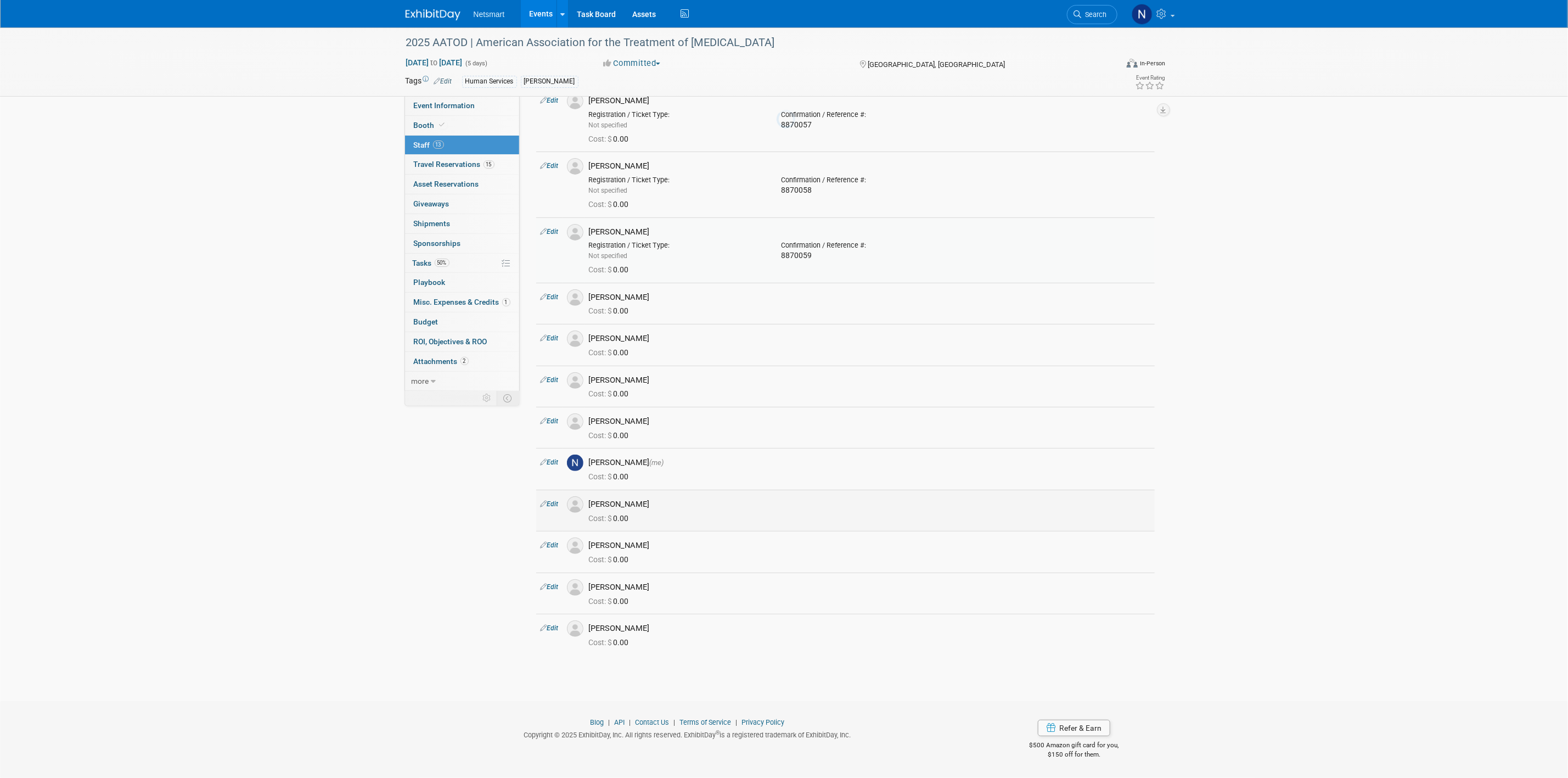
scroll to position [129, 0]
click at [555, 293] on link "Edit" at bounding box center [550, 296] width 18 height 8
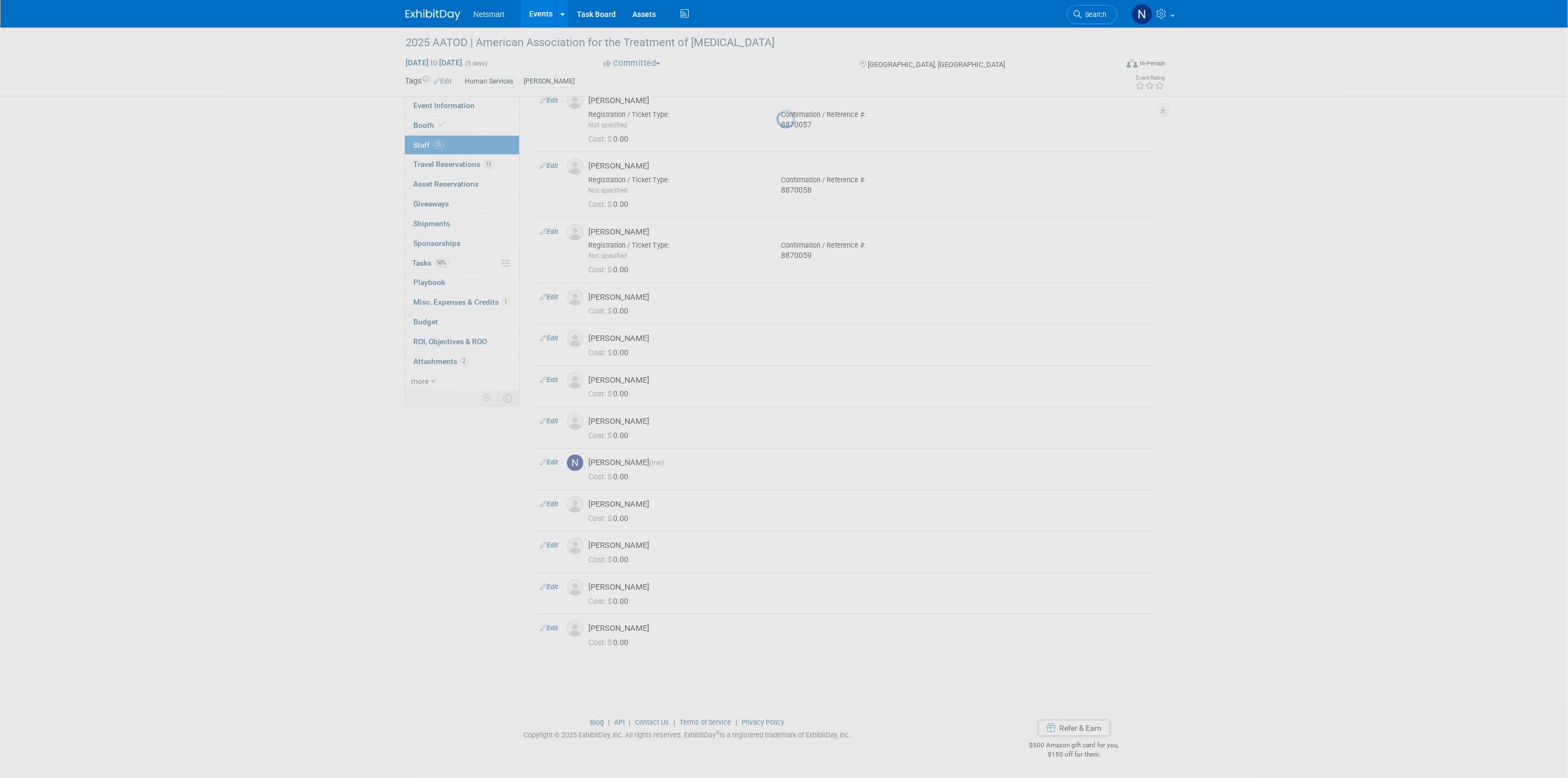
select select "6e86ceb4-1470-4ef9-b576-a3ee7ddd4138"
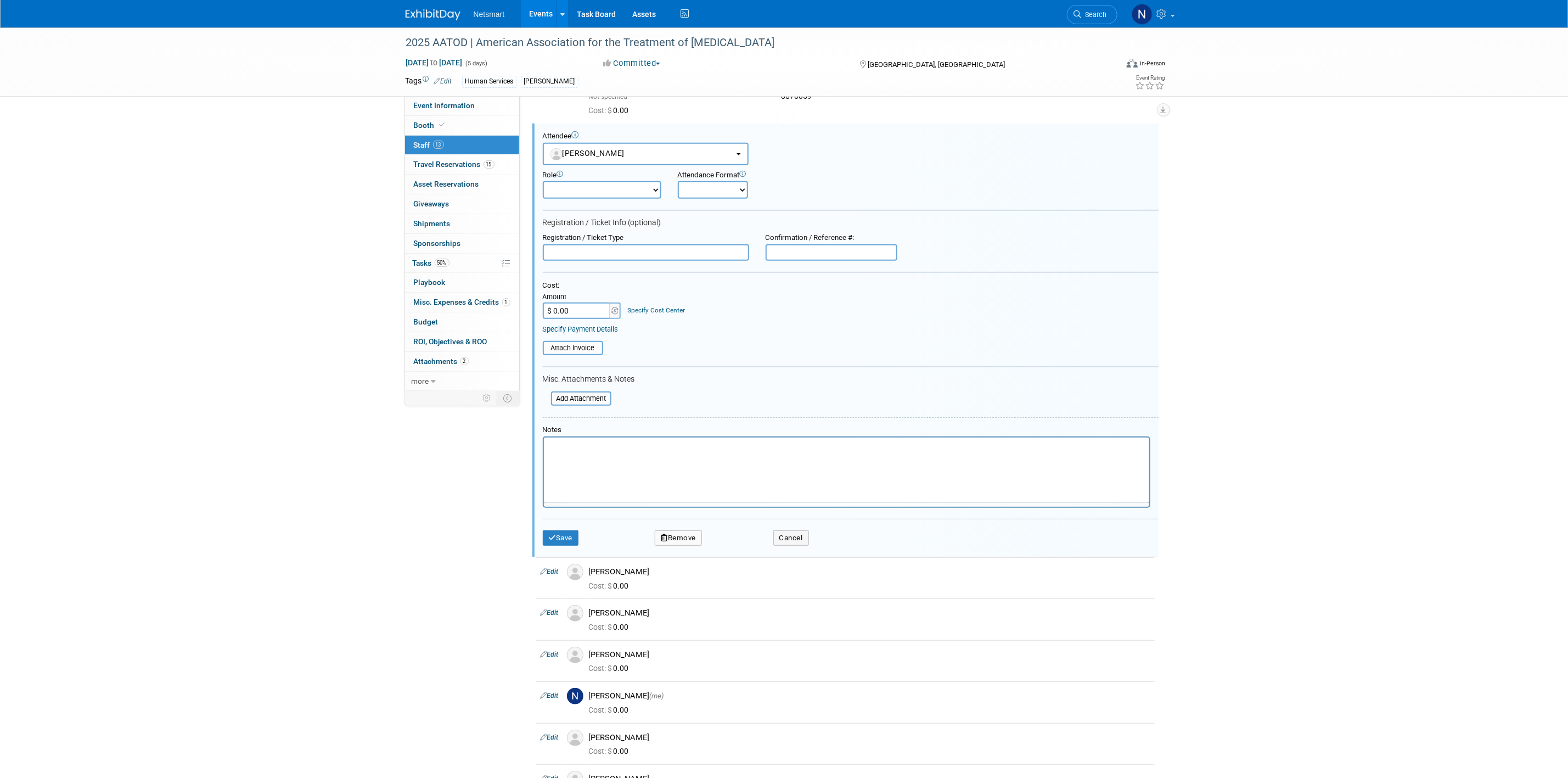
scroll to position [0, 0]
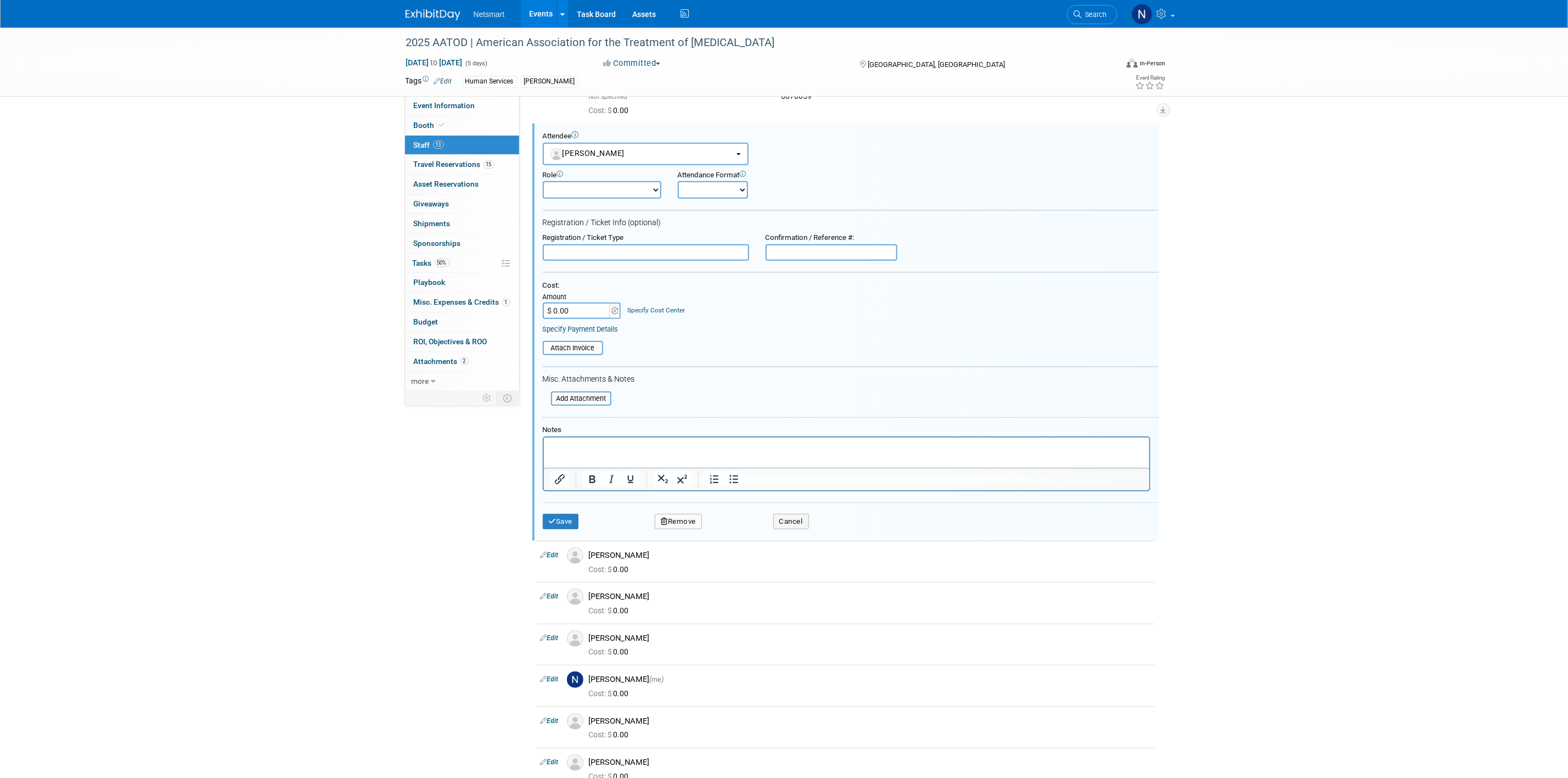
click at [822, 237] on div "Confirmation / Reference #:" at bounding box center [831, 237] width 131 height 9
click at [815, 248] on input "text" at bounding box center [831, 252] width 131 height 16
paste input "8870060"
type input "8870060"
click at [563, 516] on button "Save" at bounding box center [561, 521] width 37 height 15
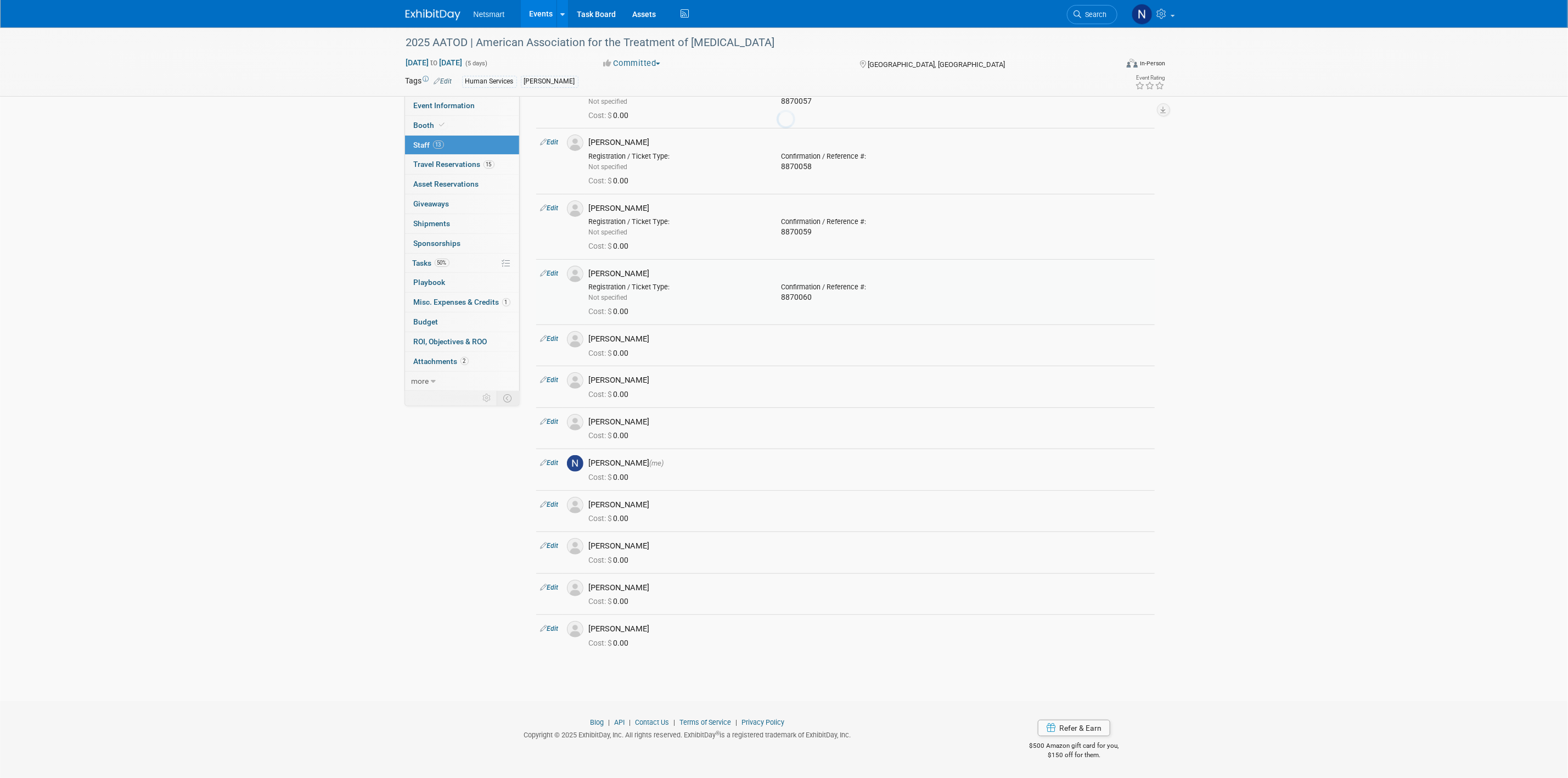
scroll to position [153, 0]
click at [558, 335] on link "Edit" at bounding box center [550, 338] width 18 height 8
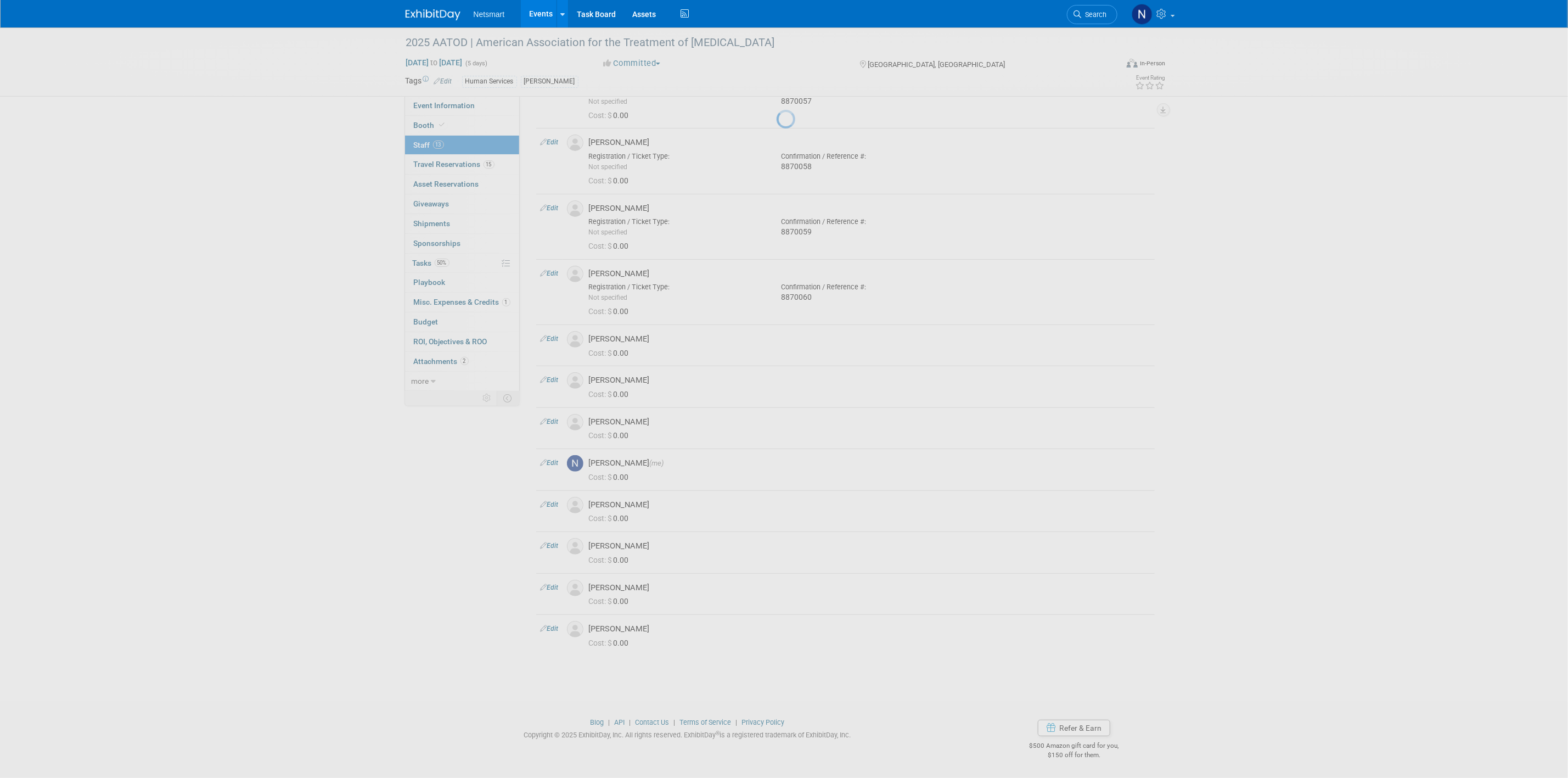
select select "fc7efe84-0272-4078-9ad7-f206998e36cc"
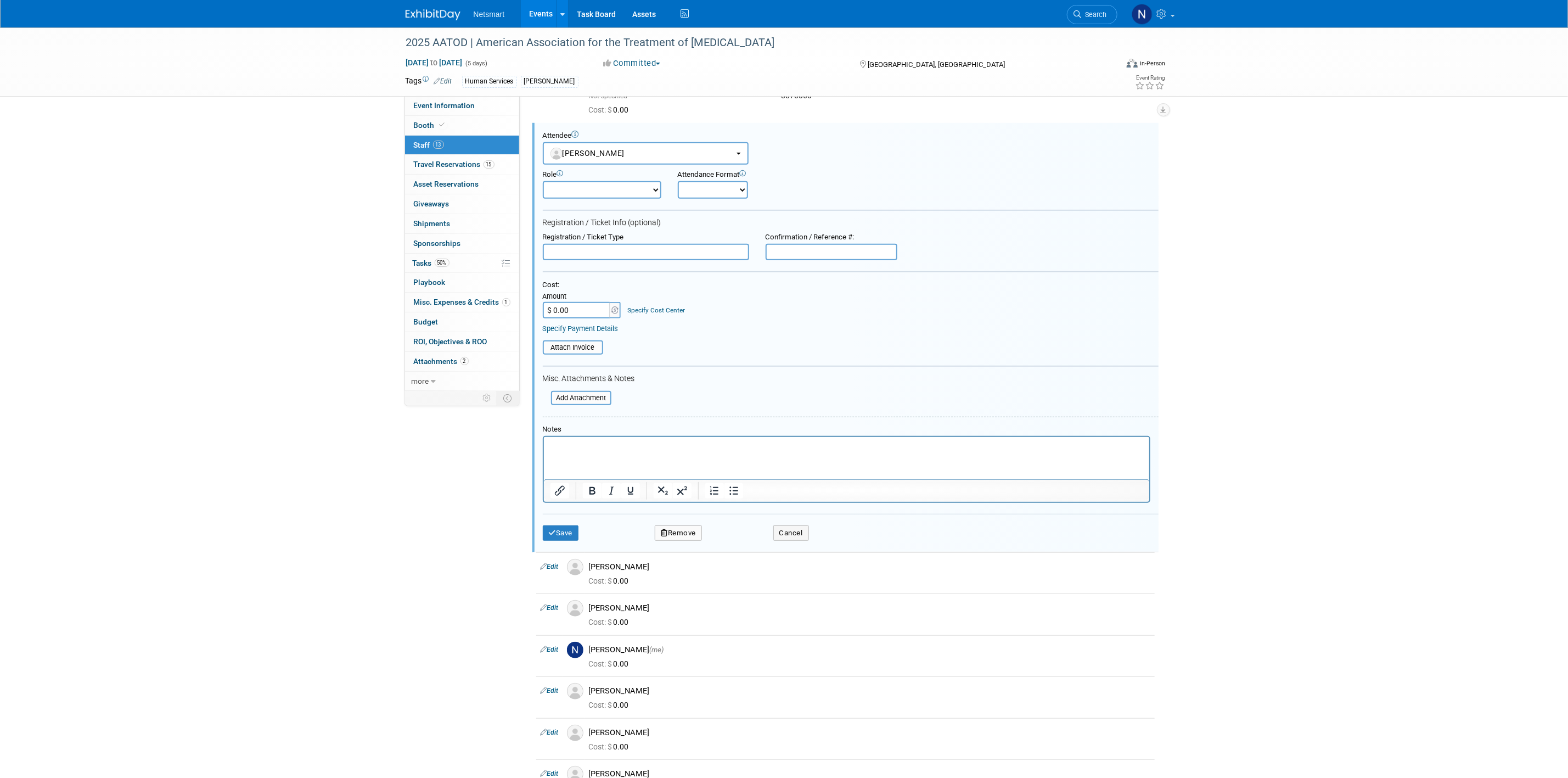
scroll to position [0, 0]
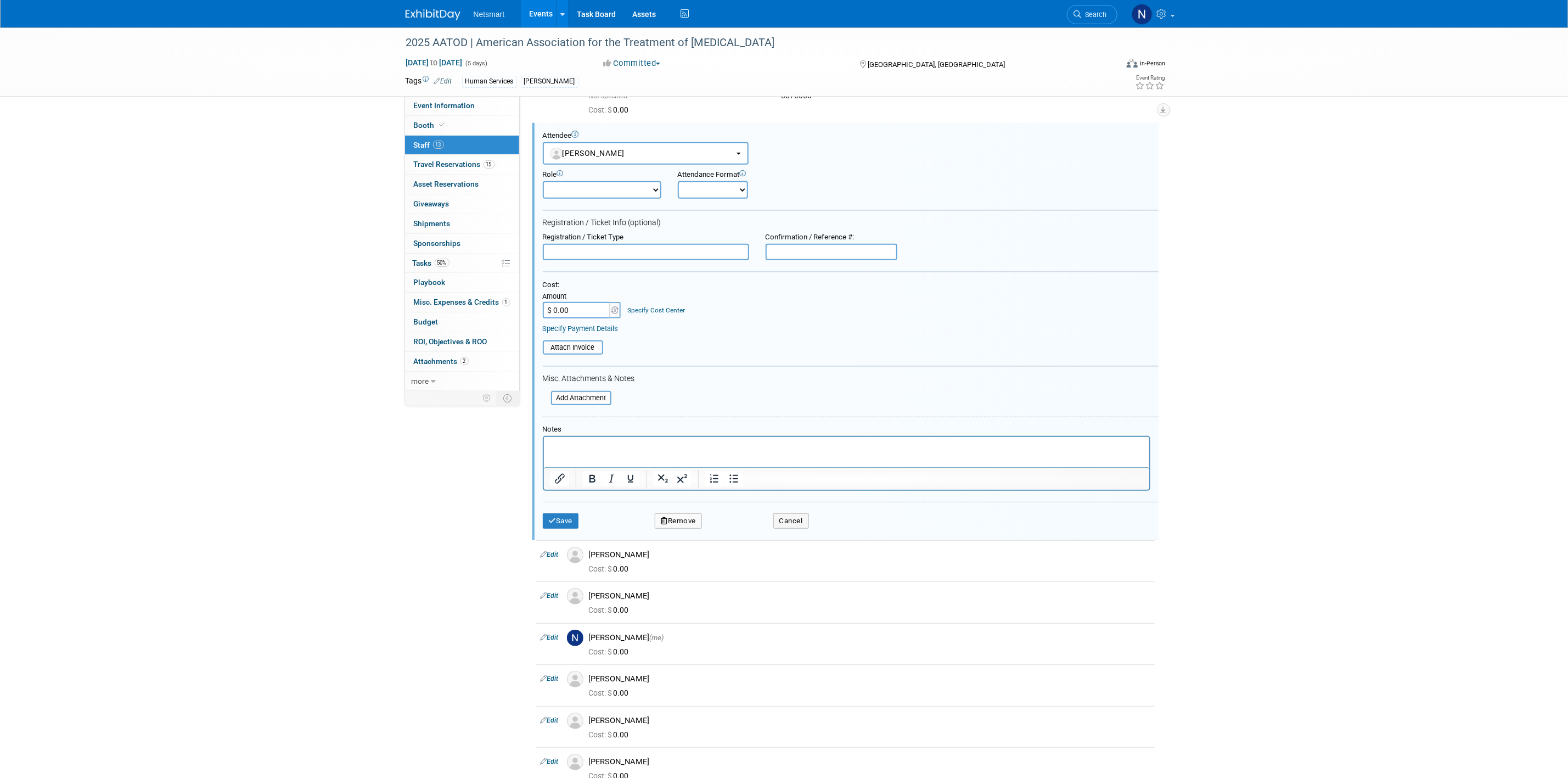
click at [822, 245] on input "text" at bounding box center [831, 251] width 131 height 16
paste input "8870061"
type input "8870061"
click at [556, 524] on button "Save" at bounding box center [561, 520] width 37 height 15
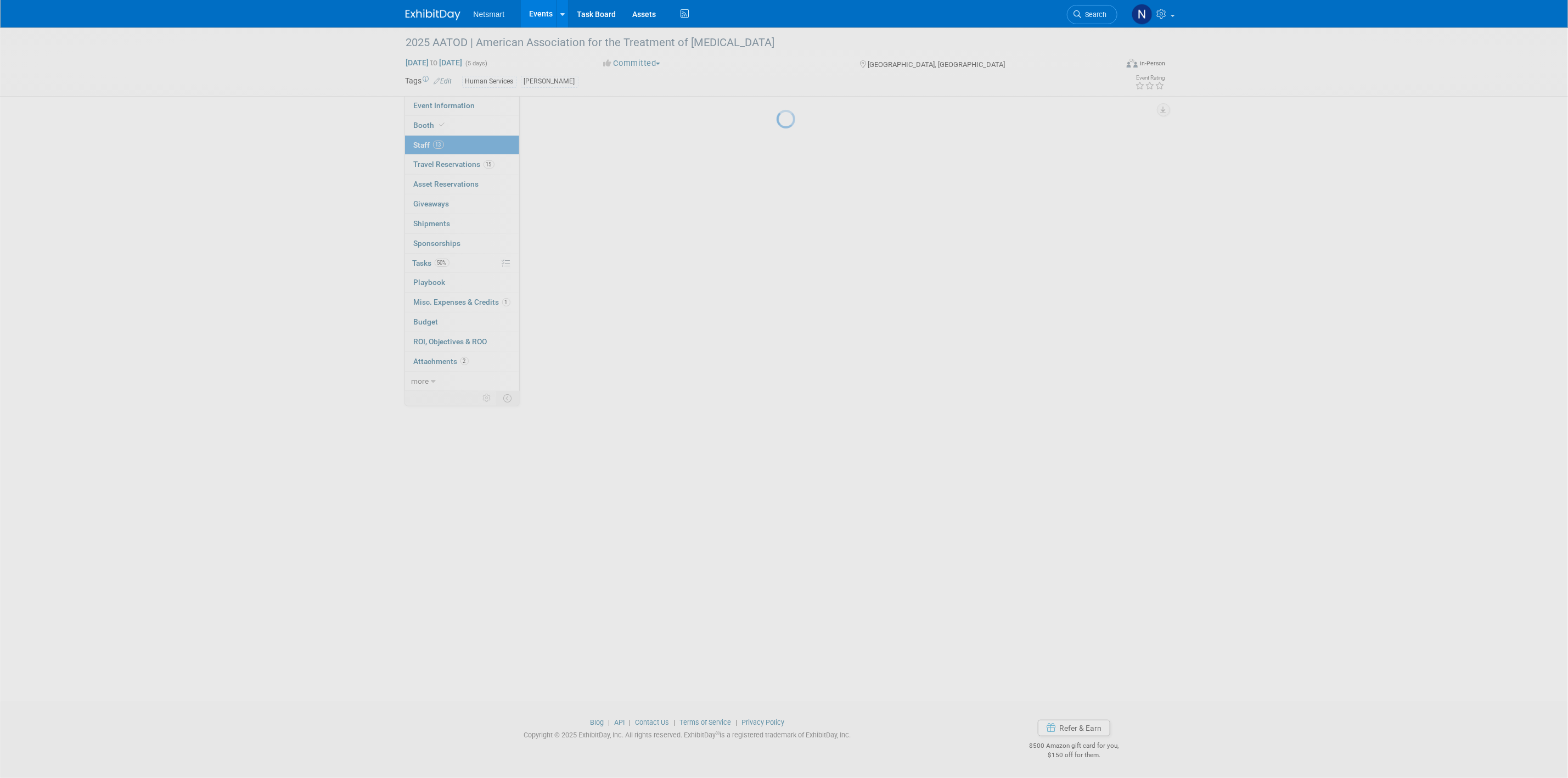
scroll to position [178, 0]
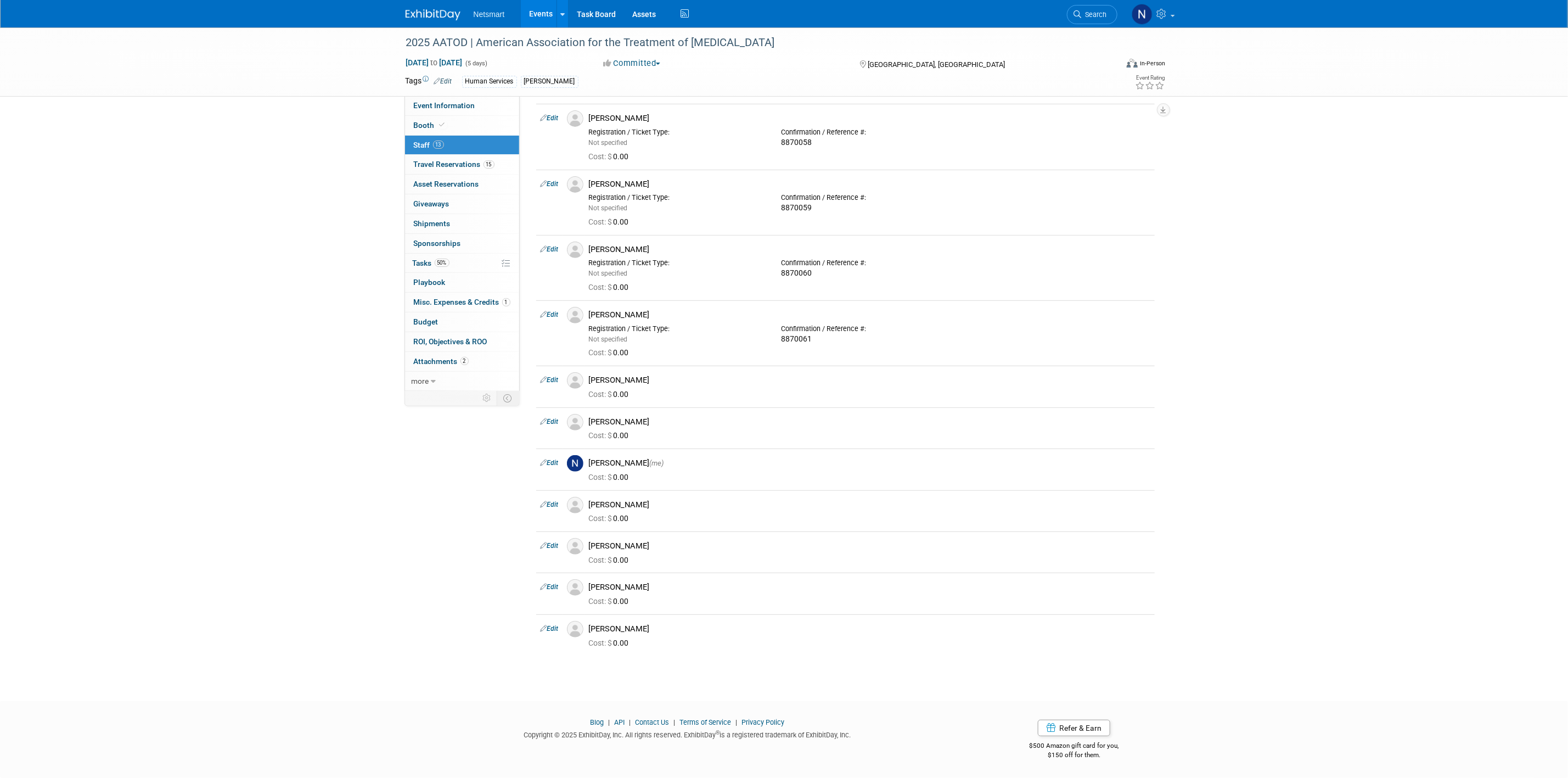
click at [558, 376] on link "Edit" at bounding box center [550, 380] width 18 height 8
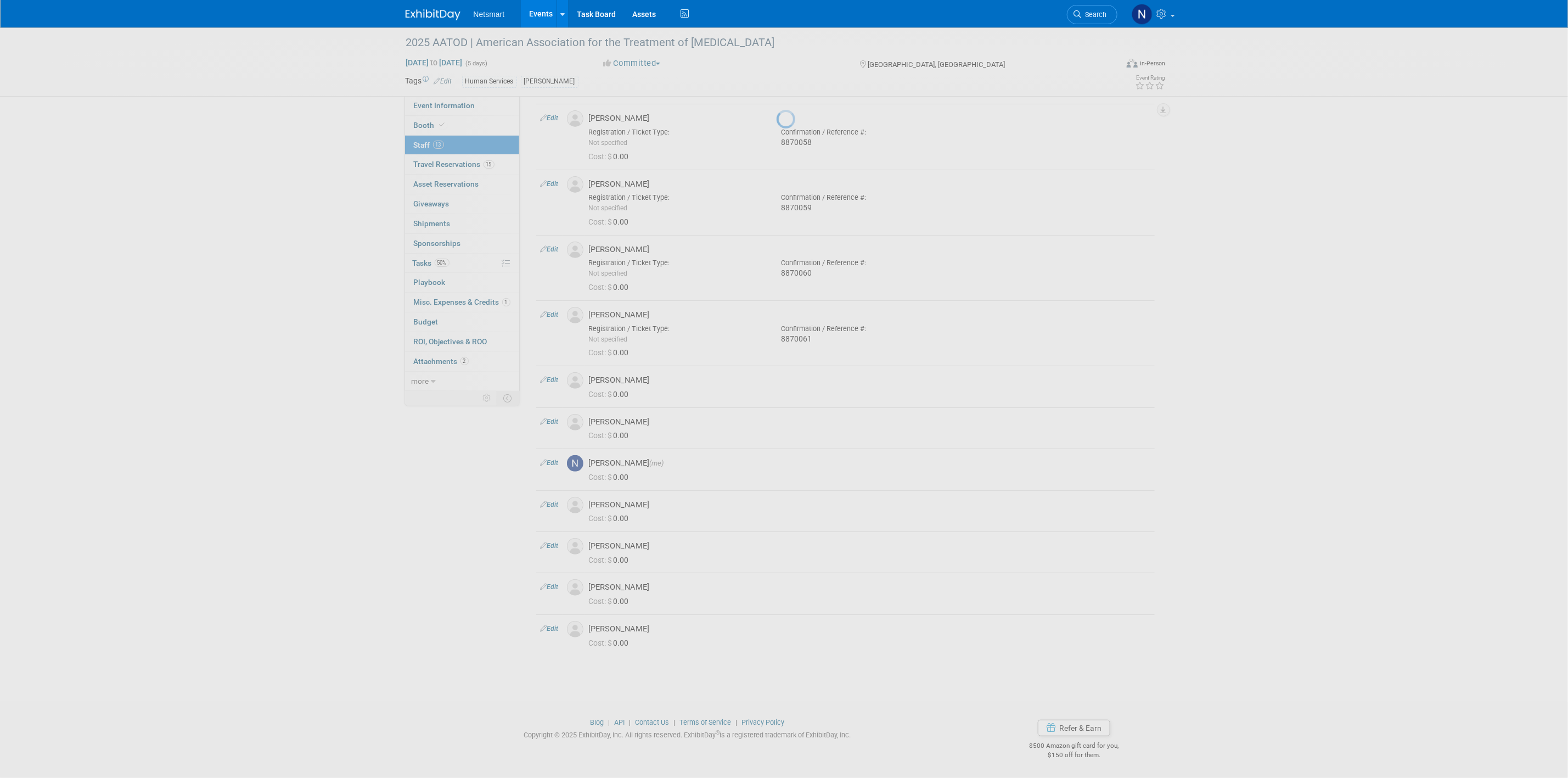
select select "52e9c688-ad87-4064-9aa8-c98df296b4e3"
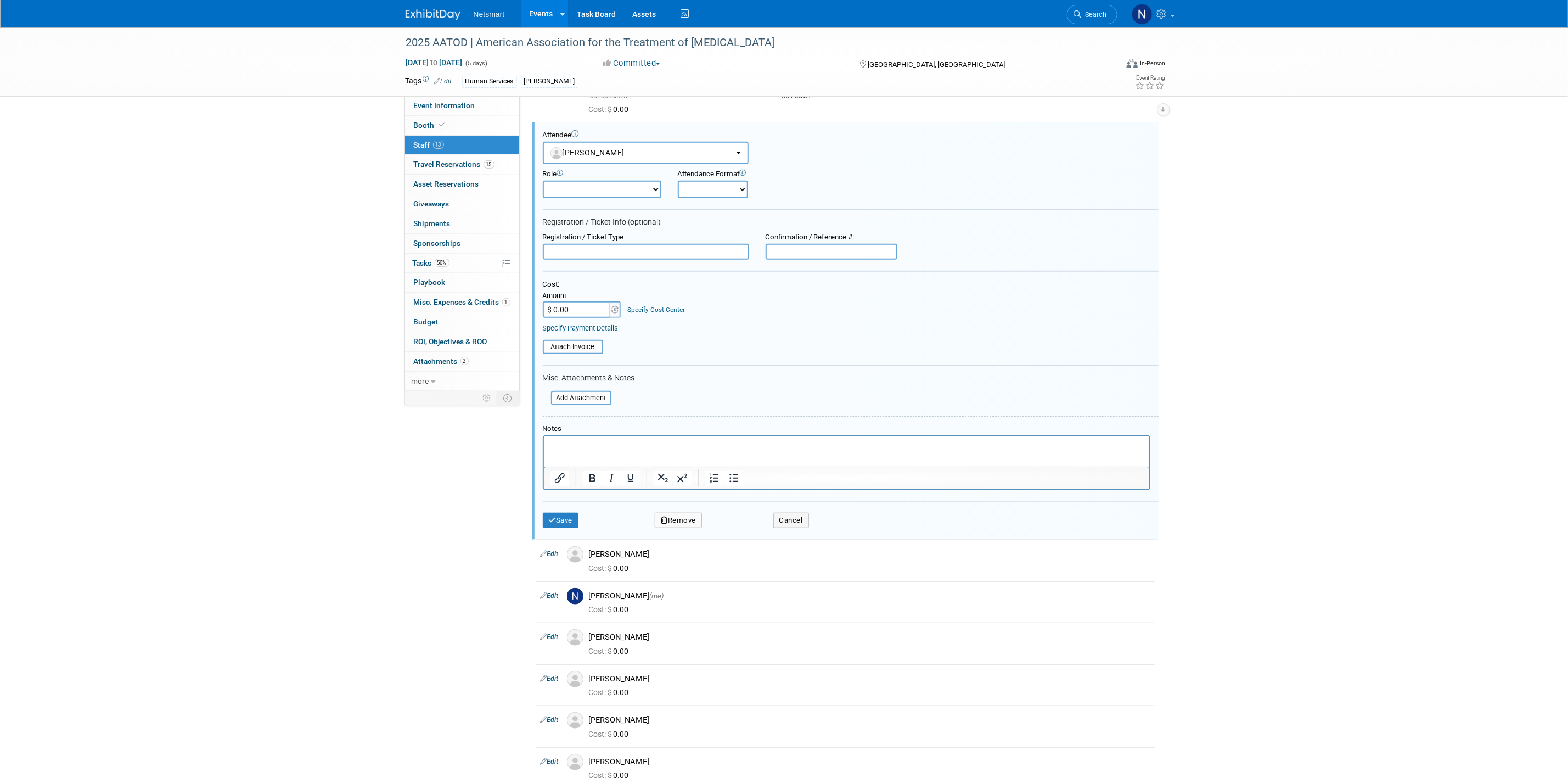
scroll to position [0, 0]
click at [827, 249] on input "text" at bounding box center [831, 251] width 131 height 16
paste input "8870062"
type input "8870062"
click at [565, 517] on button "Save" at bounding box center [561, 520] width 37 height 15
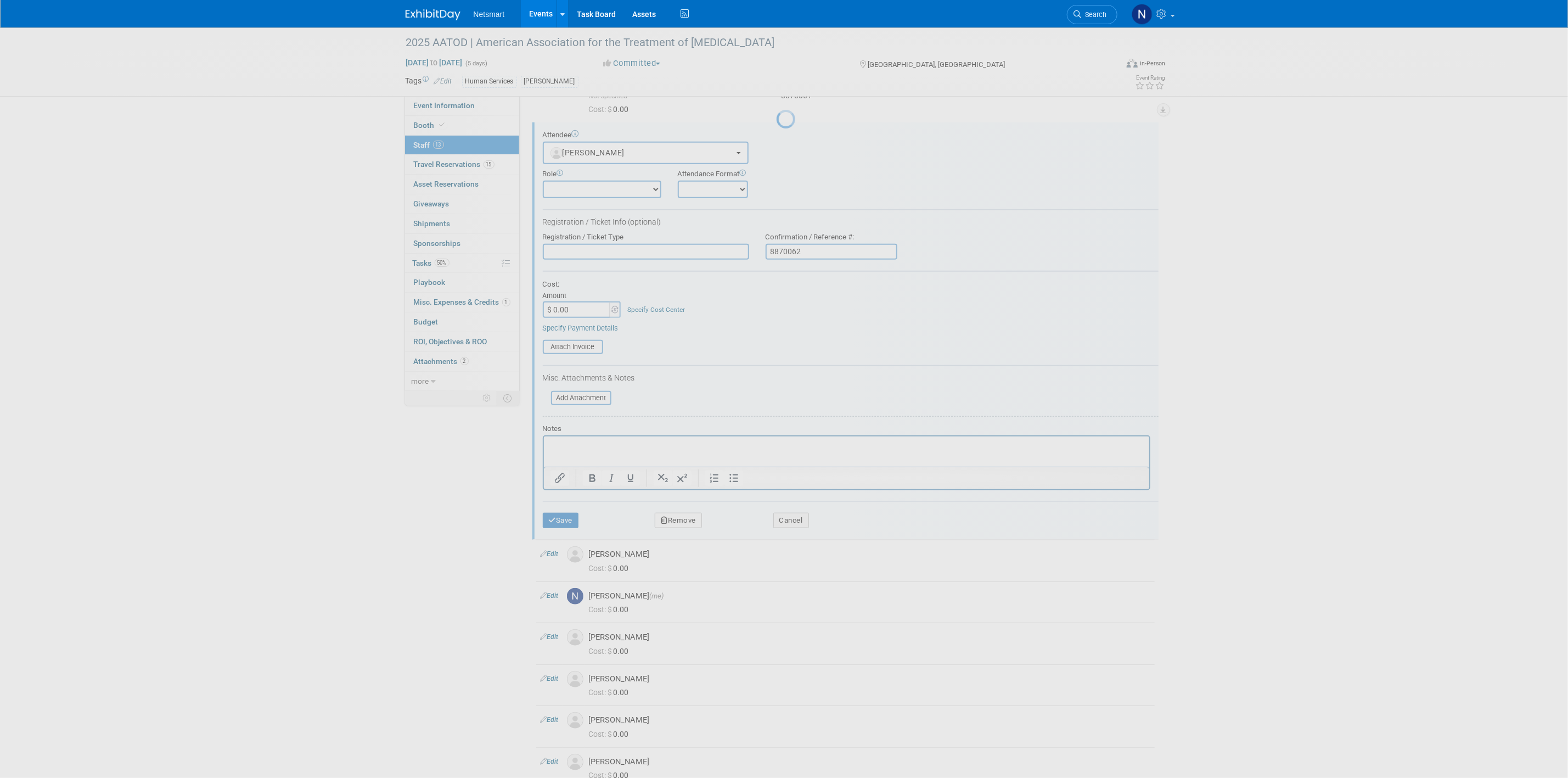
scroll to position [202, 0]
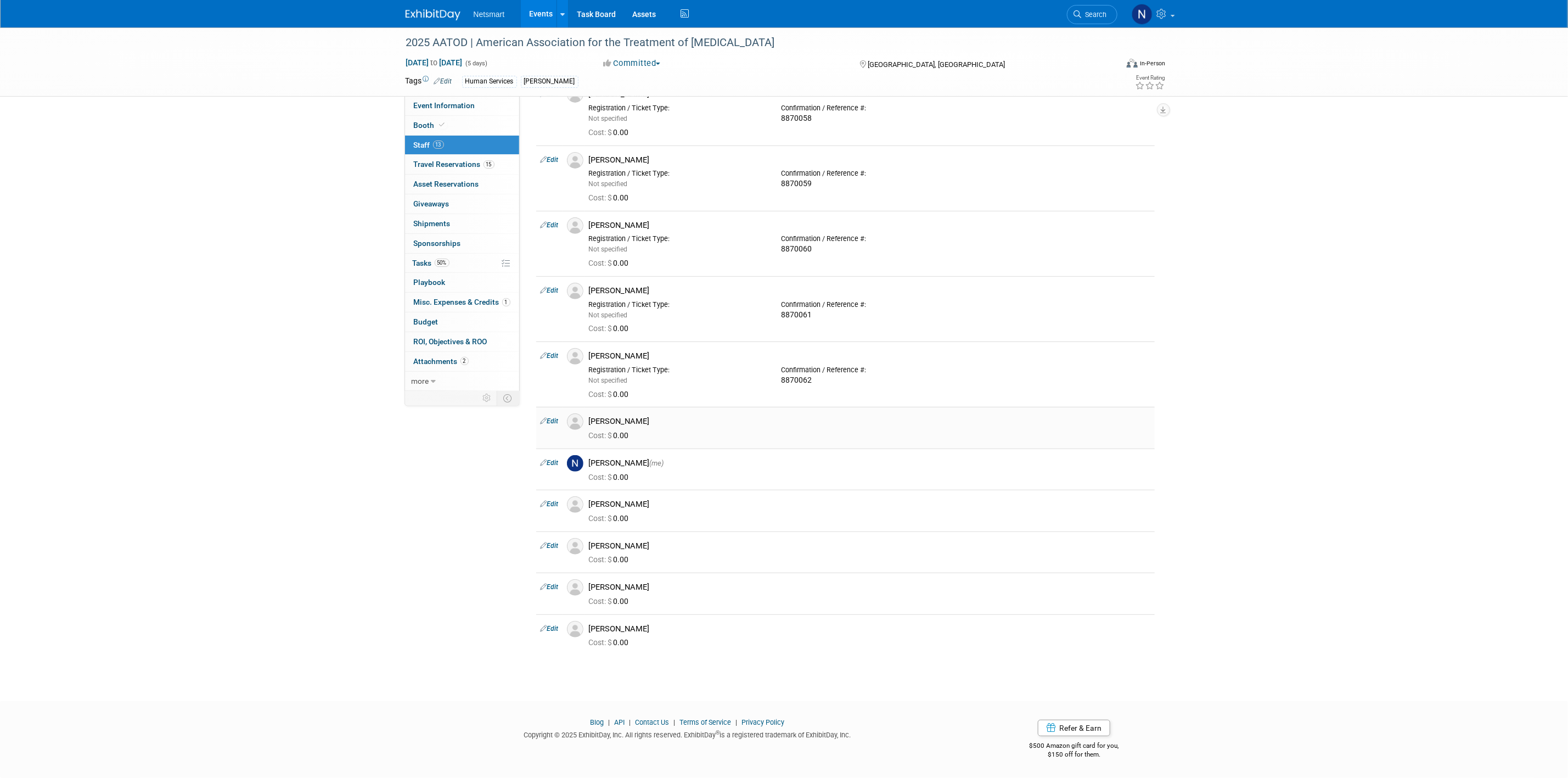
click at [555, 417] on link "Edit" at bounding box center [550, 421] width 18 height 8
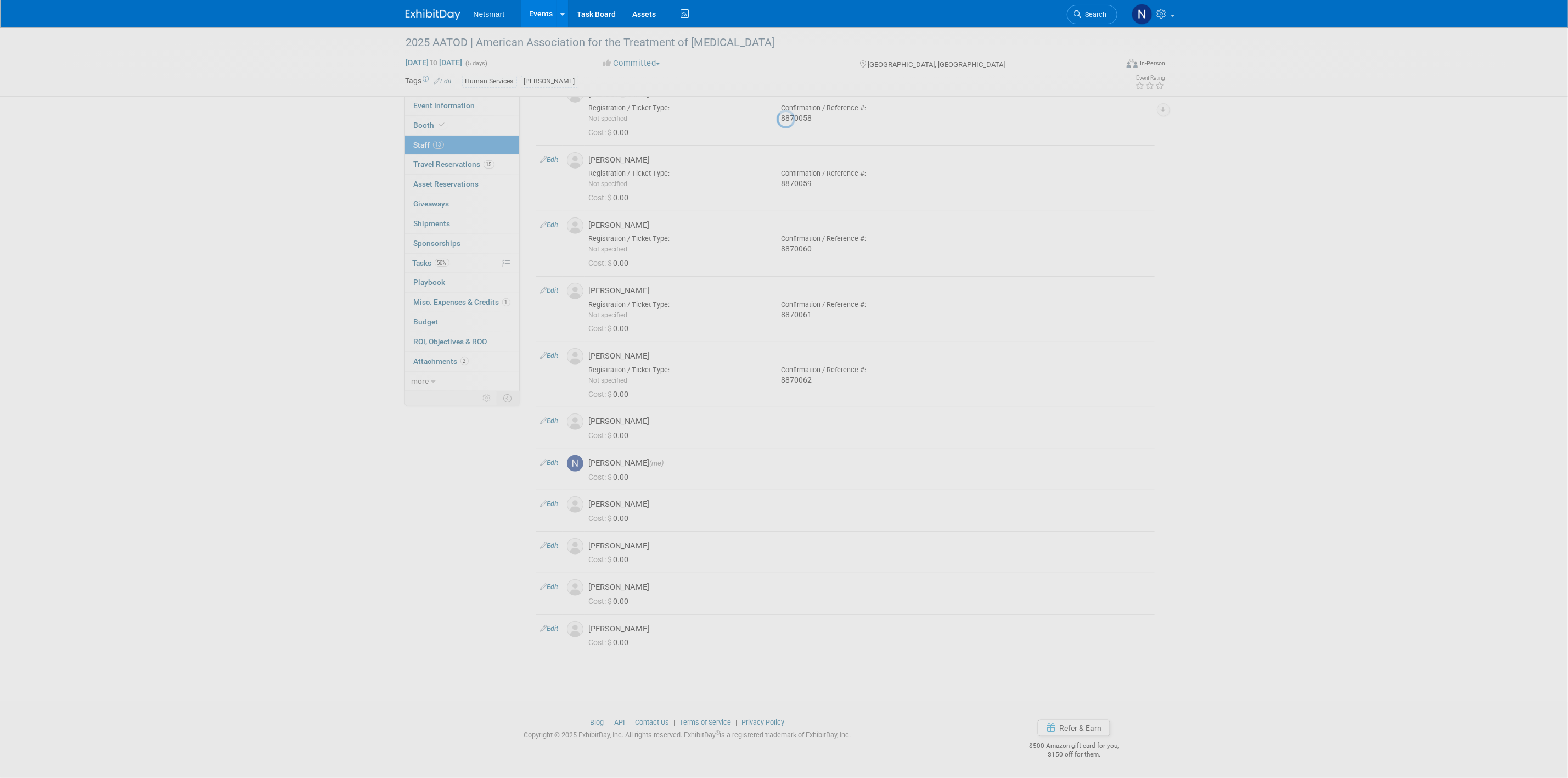
select select "9efc2d15-66c8-4aed-9e75-5054aadec2d5"
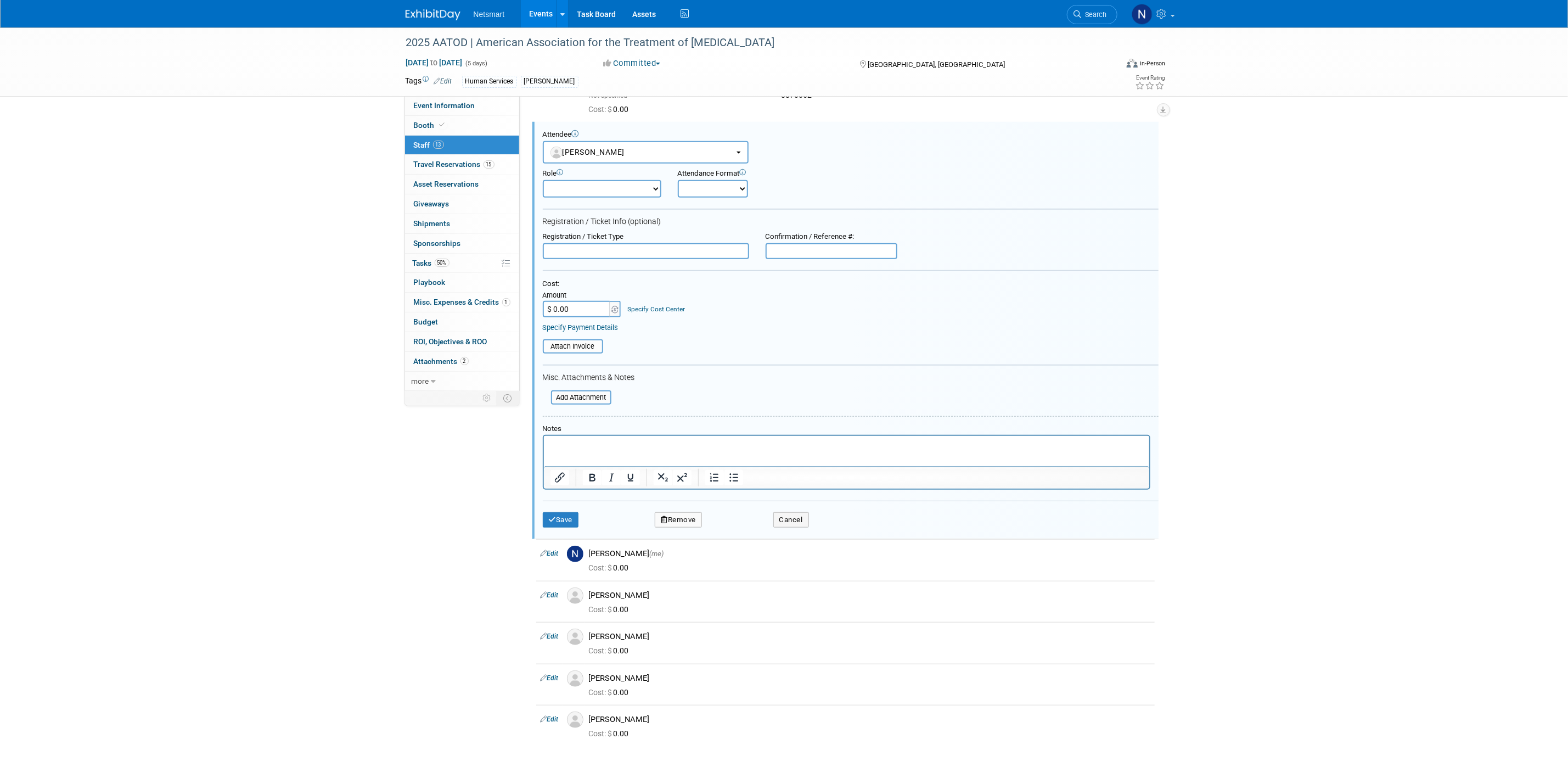
scroll to position [0, 0]
click at [816, 248] on input "text" at bounding box center [831, 251] width 131 height 16
paste input "8870064"
type input "8870064"
click at [555, 514] on button "Save" at bounding box center [561, 519] width 37 height 15
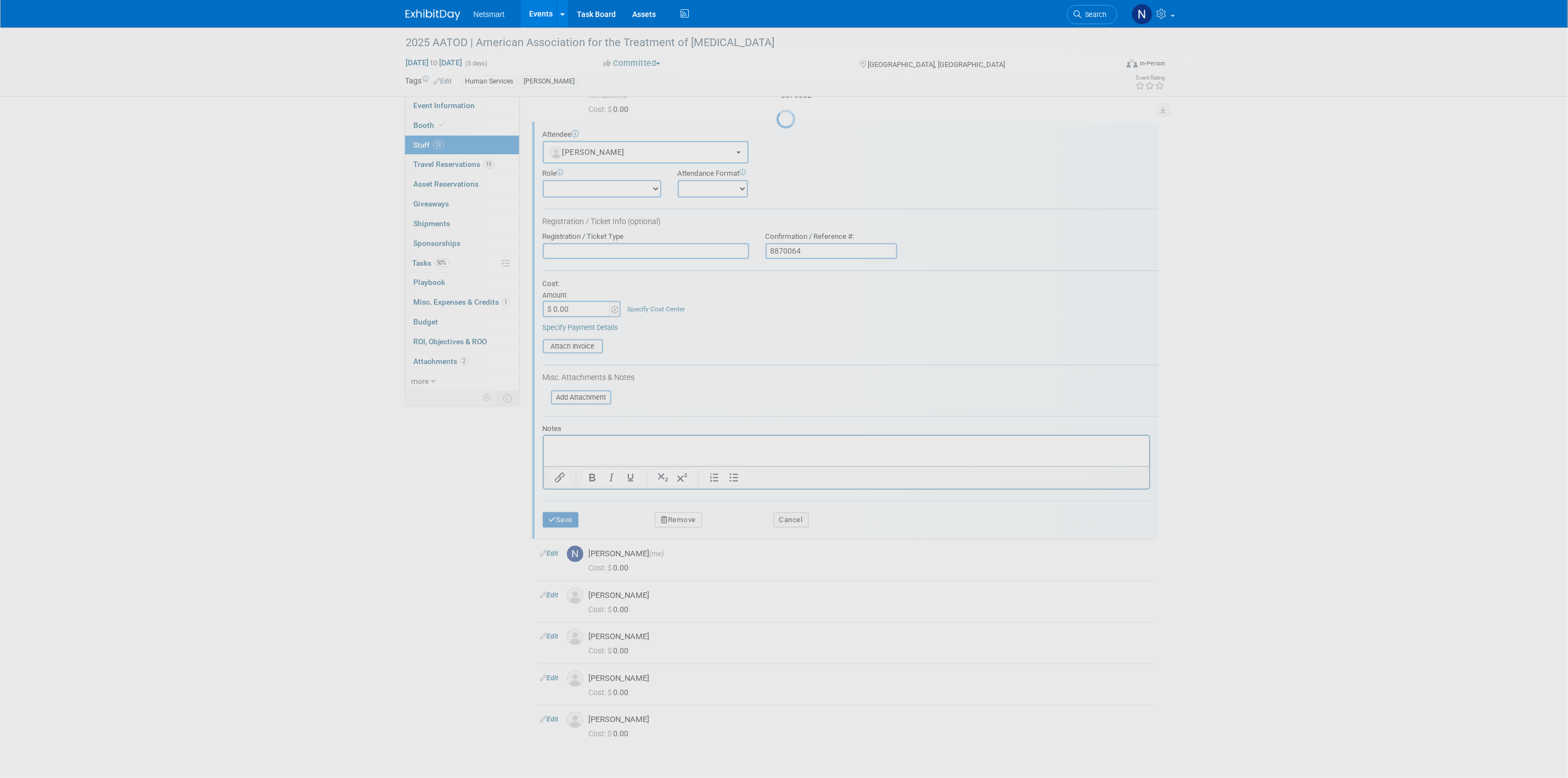
scroll to position [226, 0]
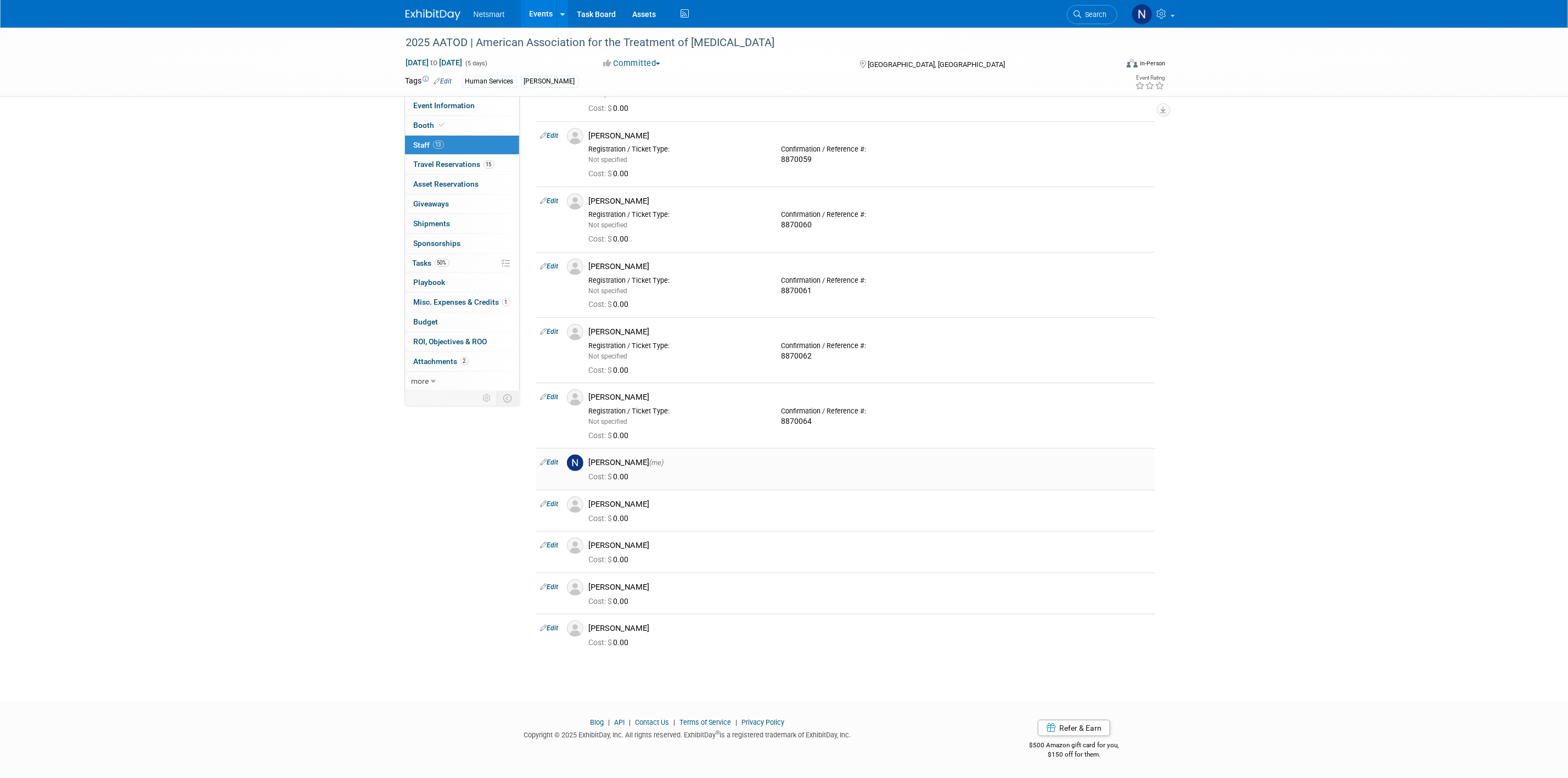
click at [555, 458] on link "Edit" at bounding box center [550, 462] width 18 height 8
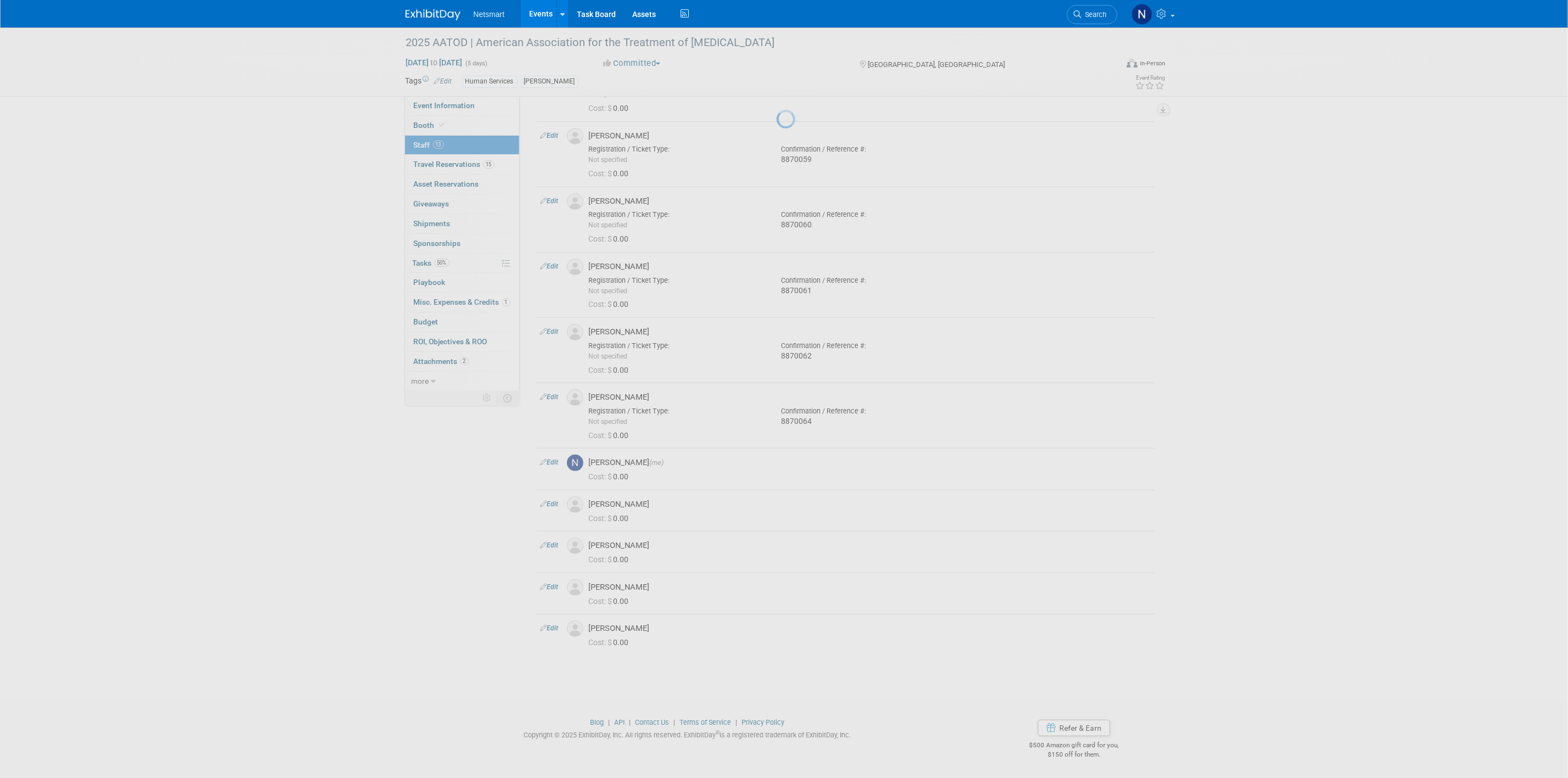
select select "a52b5e8a-b2fd-4a4e-8599-2a3670a086e7"
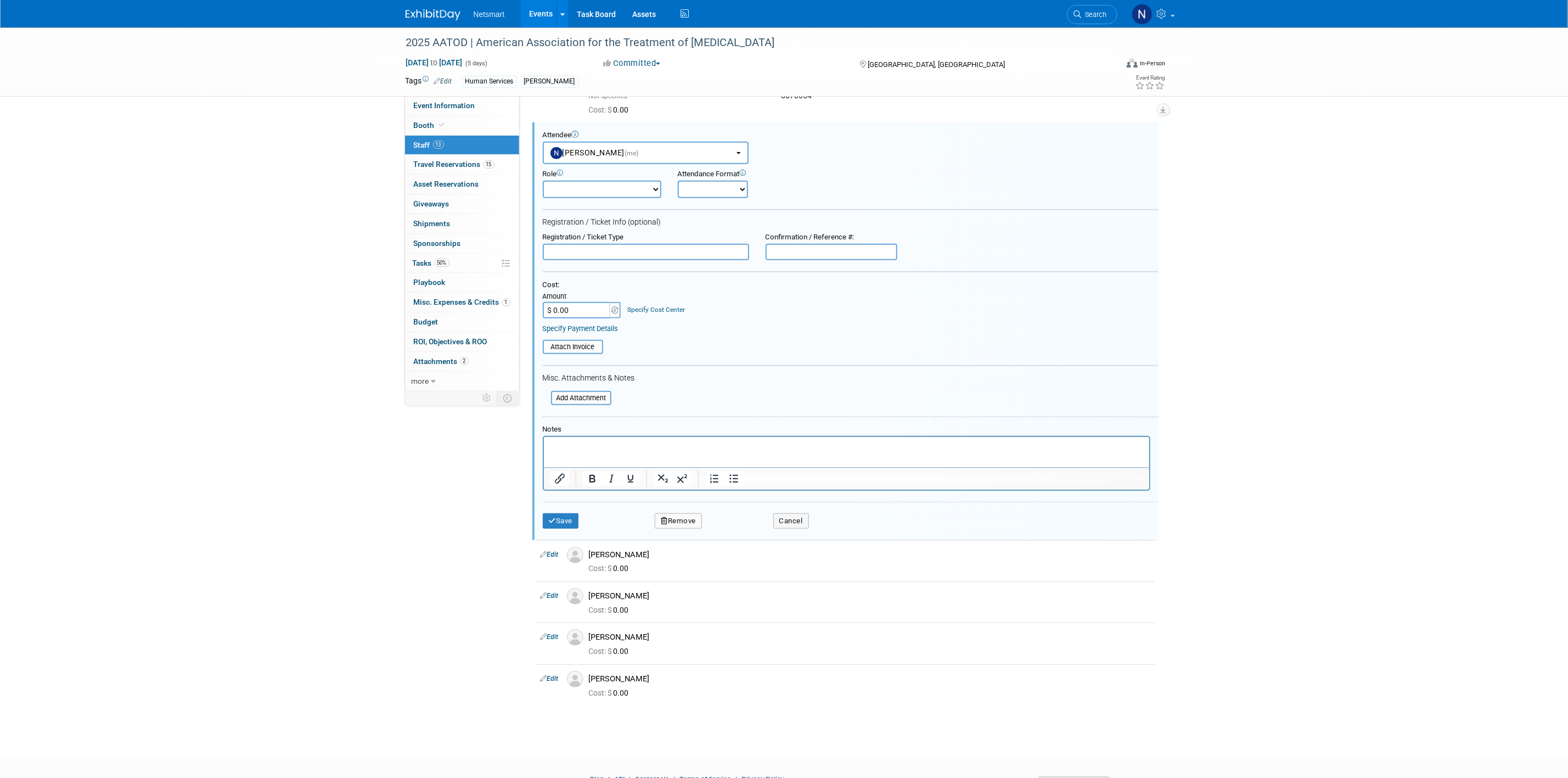
scroll to position [0, 0]
click at [806, 246] on input "text" at bounding box center [831, 251] width 131 height 16
paste input "8870065"
type input "8870065"
click at [555, 514] on button "Save" at bounding box center [561, 520] width 37 height 15
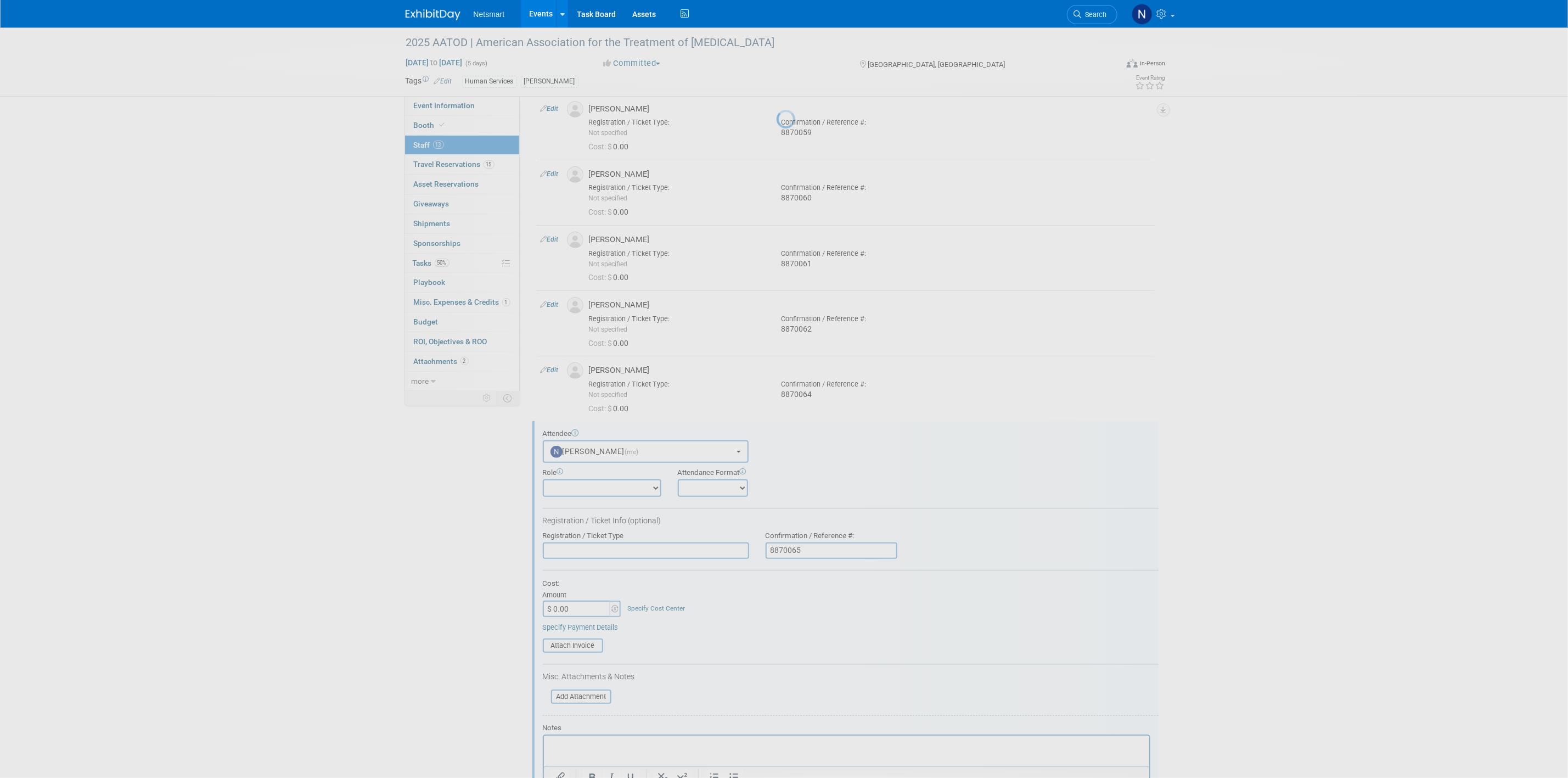
scroll to position [249, 0]
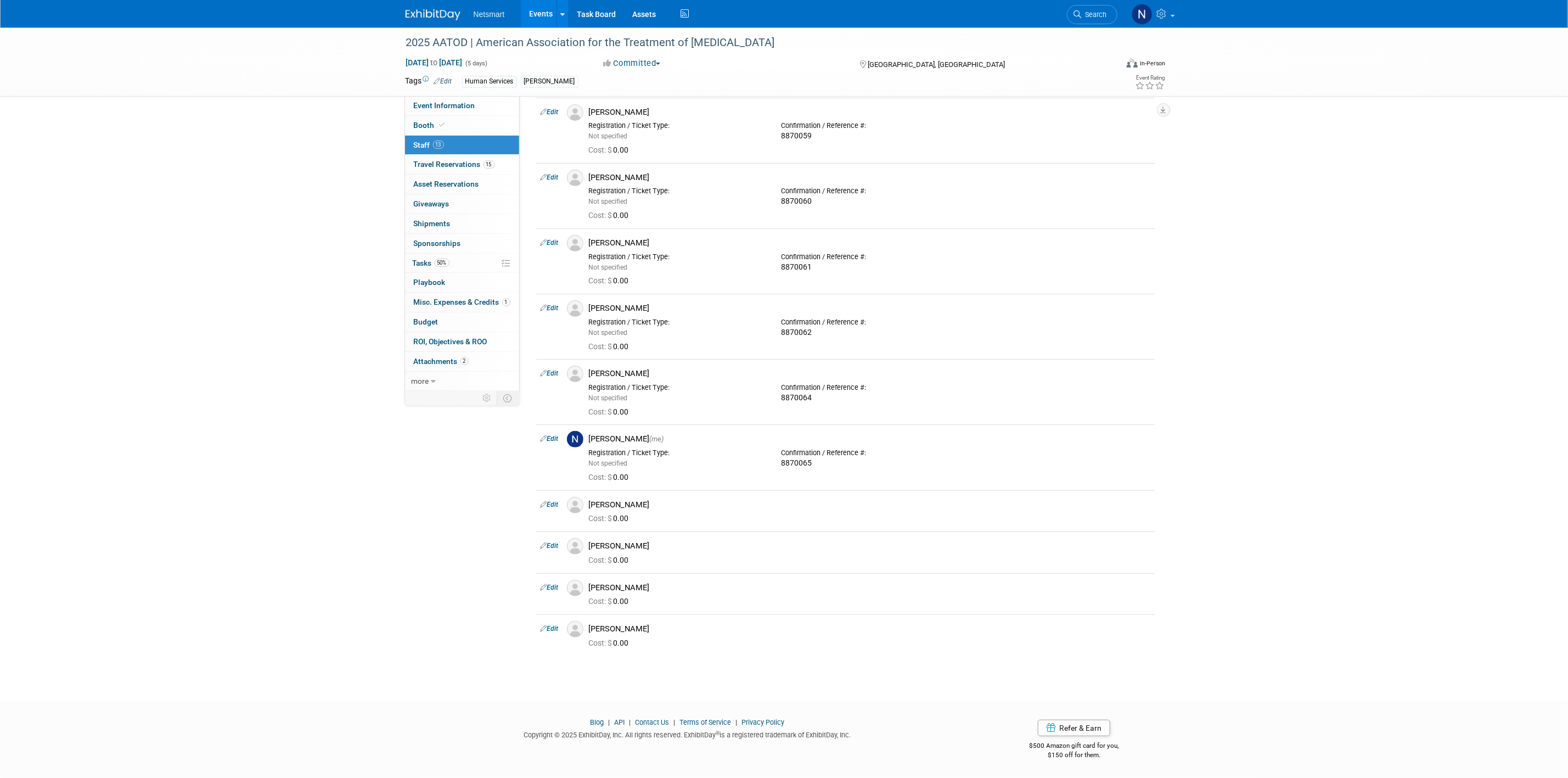
drag, startPoint x: 555, startPoint y: 496, endPoint x: 712, endPoint y: 510, distance: 157.6
click at [555, 500] on link "Edit" at bounding box center [550, 504] width 18 height 8
select select "6abda1c5-944d-48fb-a5a5-8637394107d6"
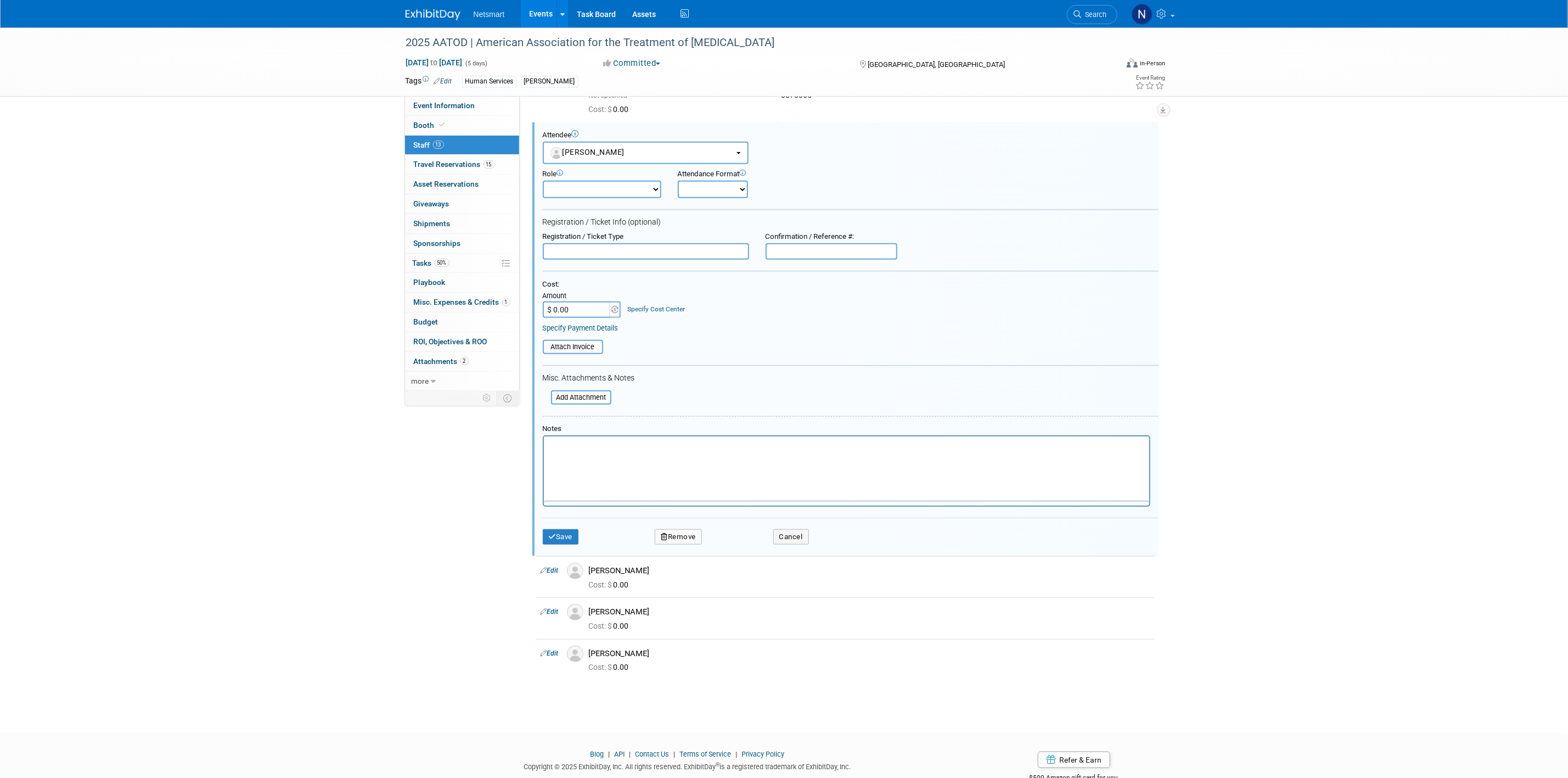
scroll to position [0, 0]
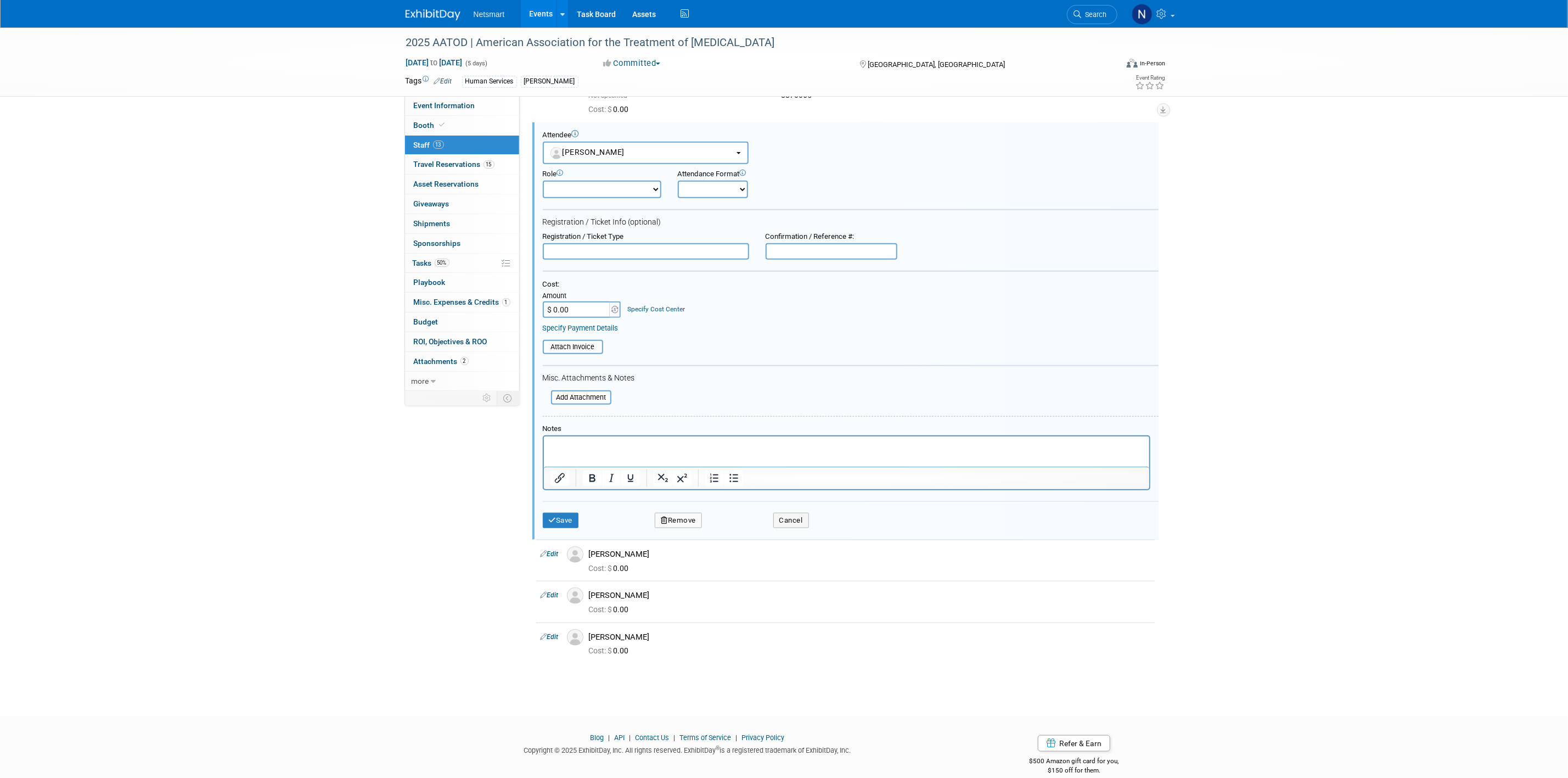
click at [823, 242] on div "Confirmation / Reference #:" at bounding box center [831, 245] width 148 height 27
click at [812, 248] on input "text" at bounding box center [831, 251] width 131 height 16
paste input "8870067"
type input "8870067"
click at [560, 524] on button "Save" at bounding box center [561, 520] width 37 height 15
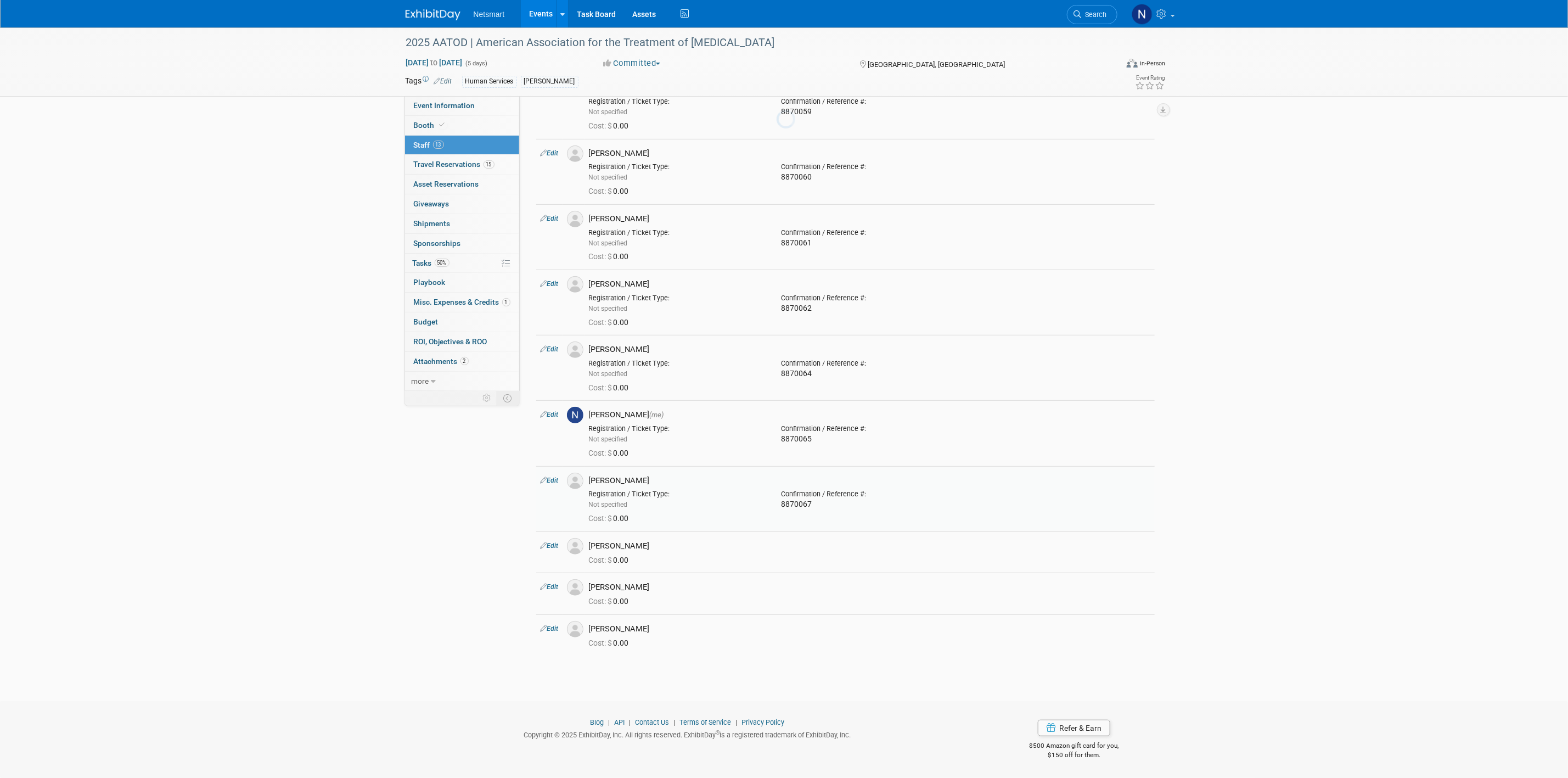
scroll to position [273, 0]
click at [561, 539] on td "Edit" at bounding box center [549, 552] width 26 height 41
click at [558, 542] on link "Edit" at bounding box center [550, 545] width 18 height 8
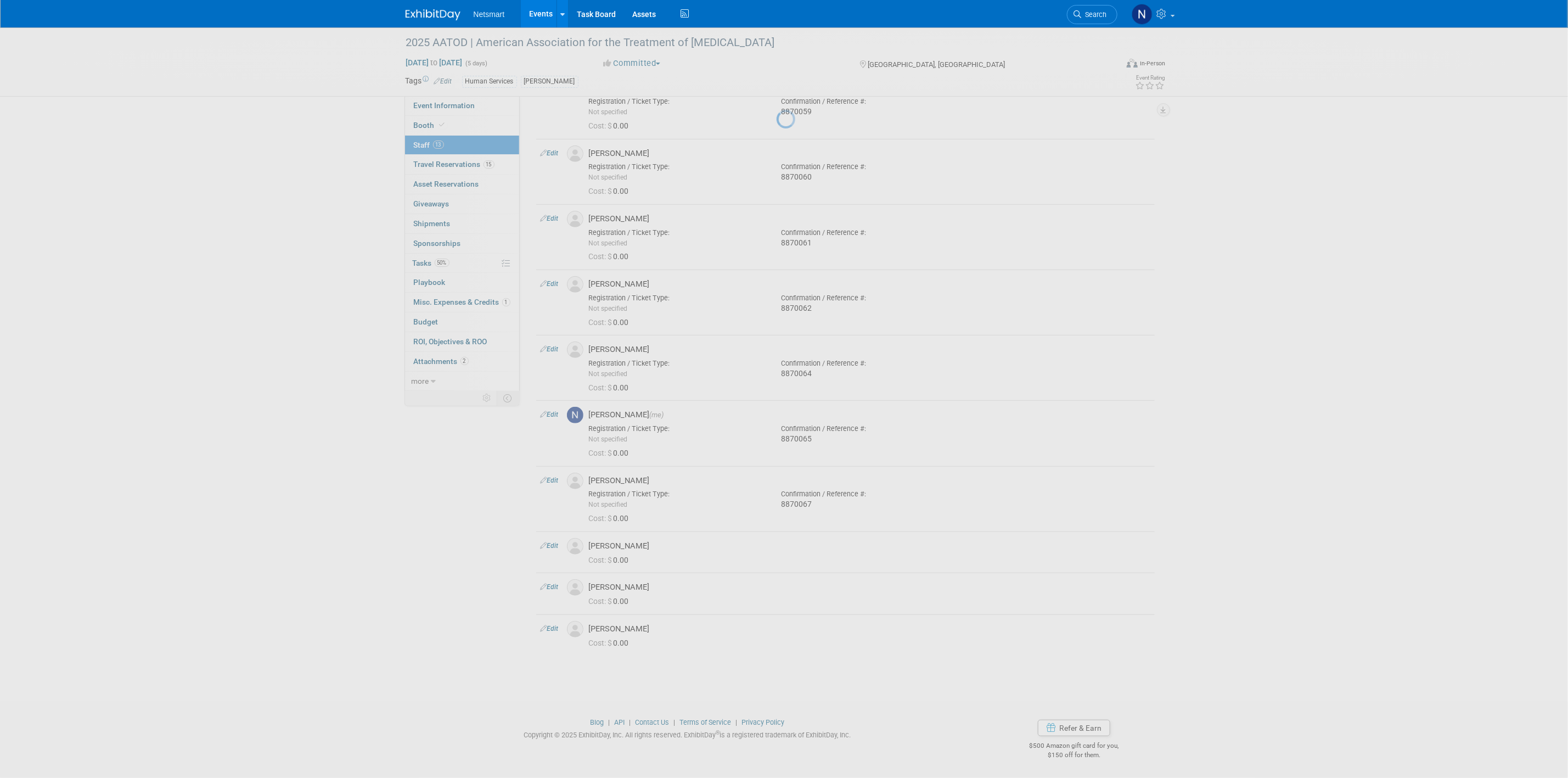
select select "611947c4-b26a-43c9-912d-674277975c73"
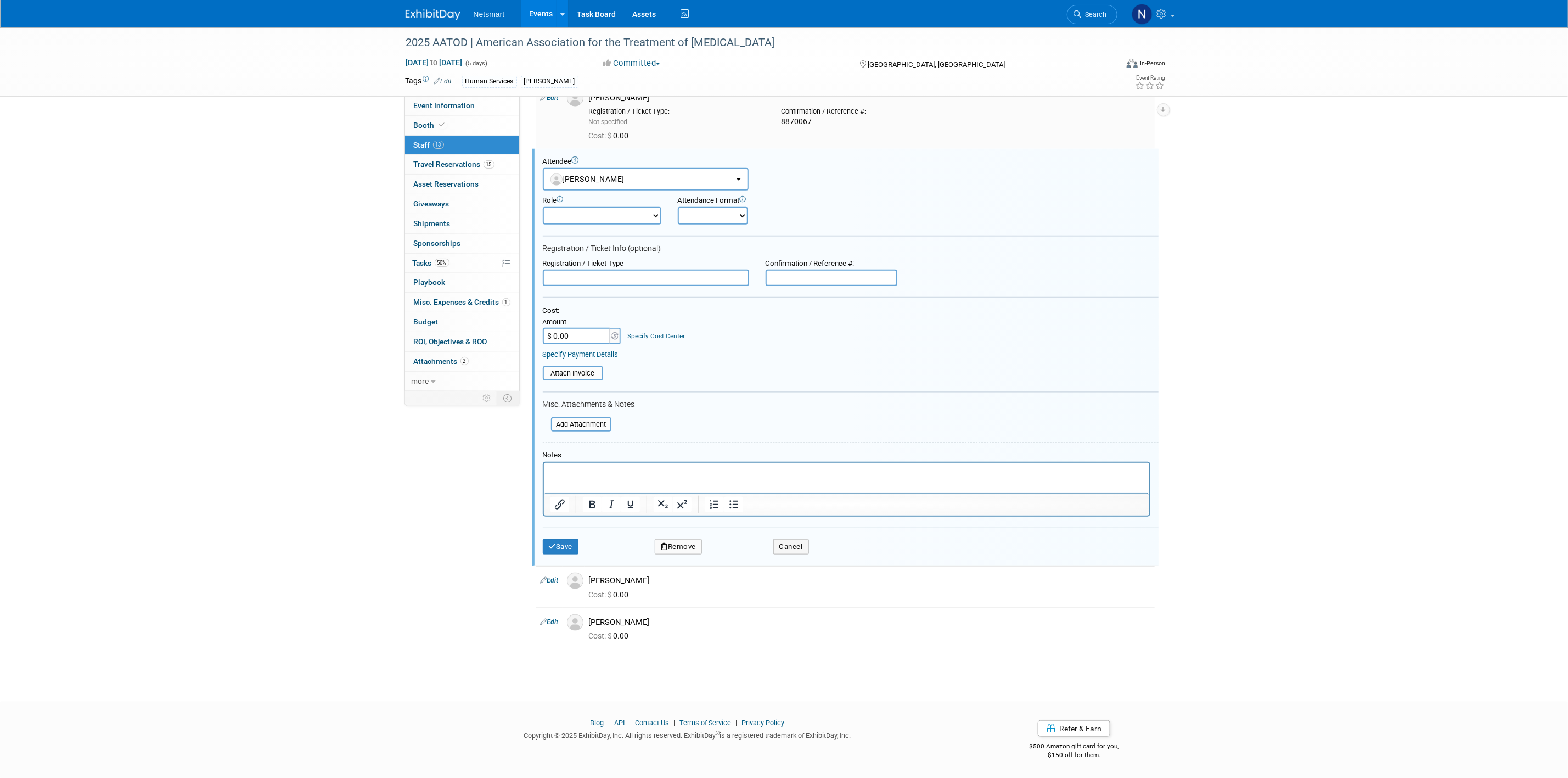
scroll to position [0, 0]
click at [799, 276] on input "text" at bounding box center [831, 278] width 131 height 16
paste input "8870068"
type input "8870068"
click at [568, 545] on button "Save" at bounding box center [561, 546] width 37 height 15
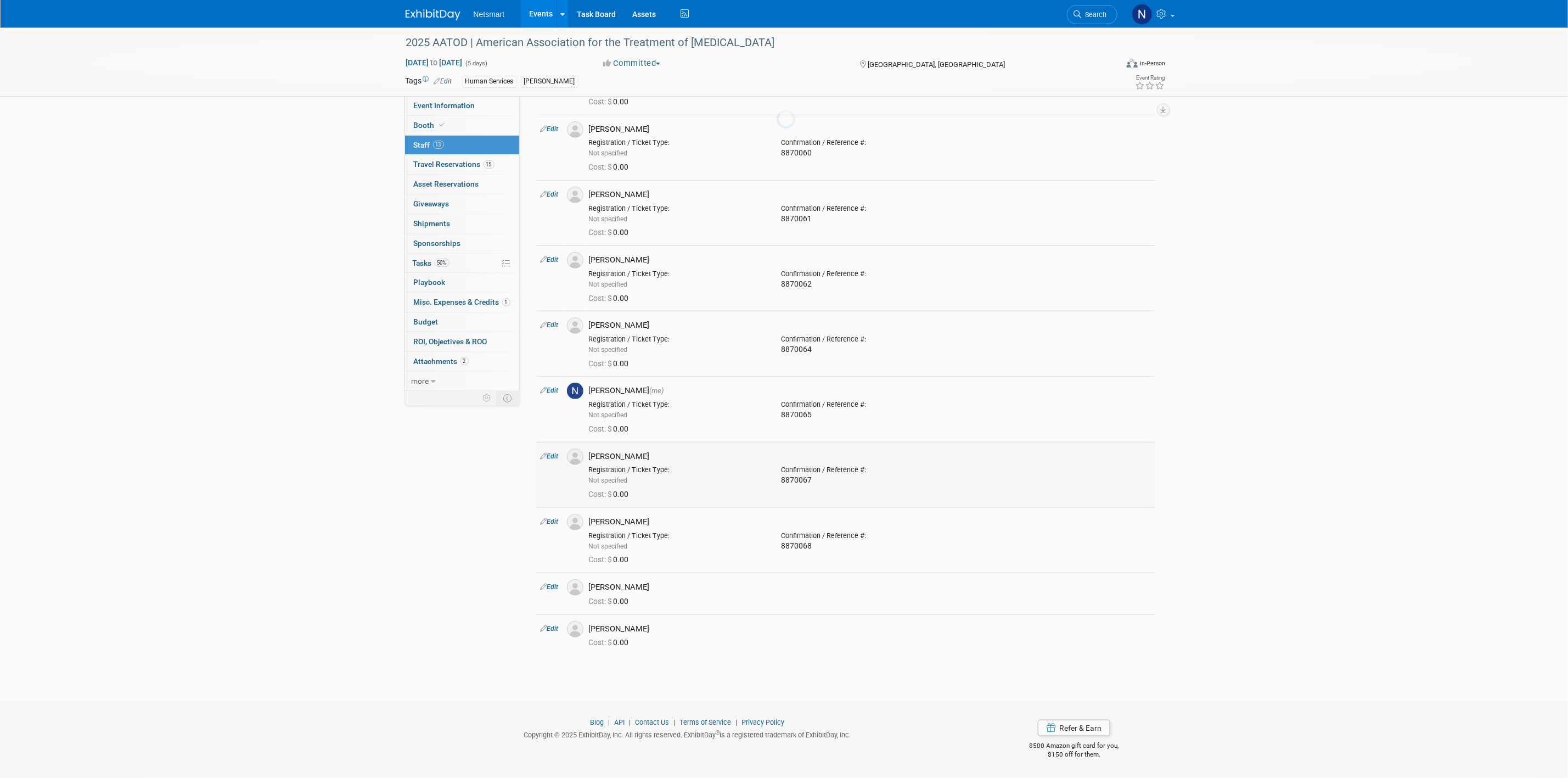
scroll to position [298, 0]
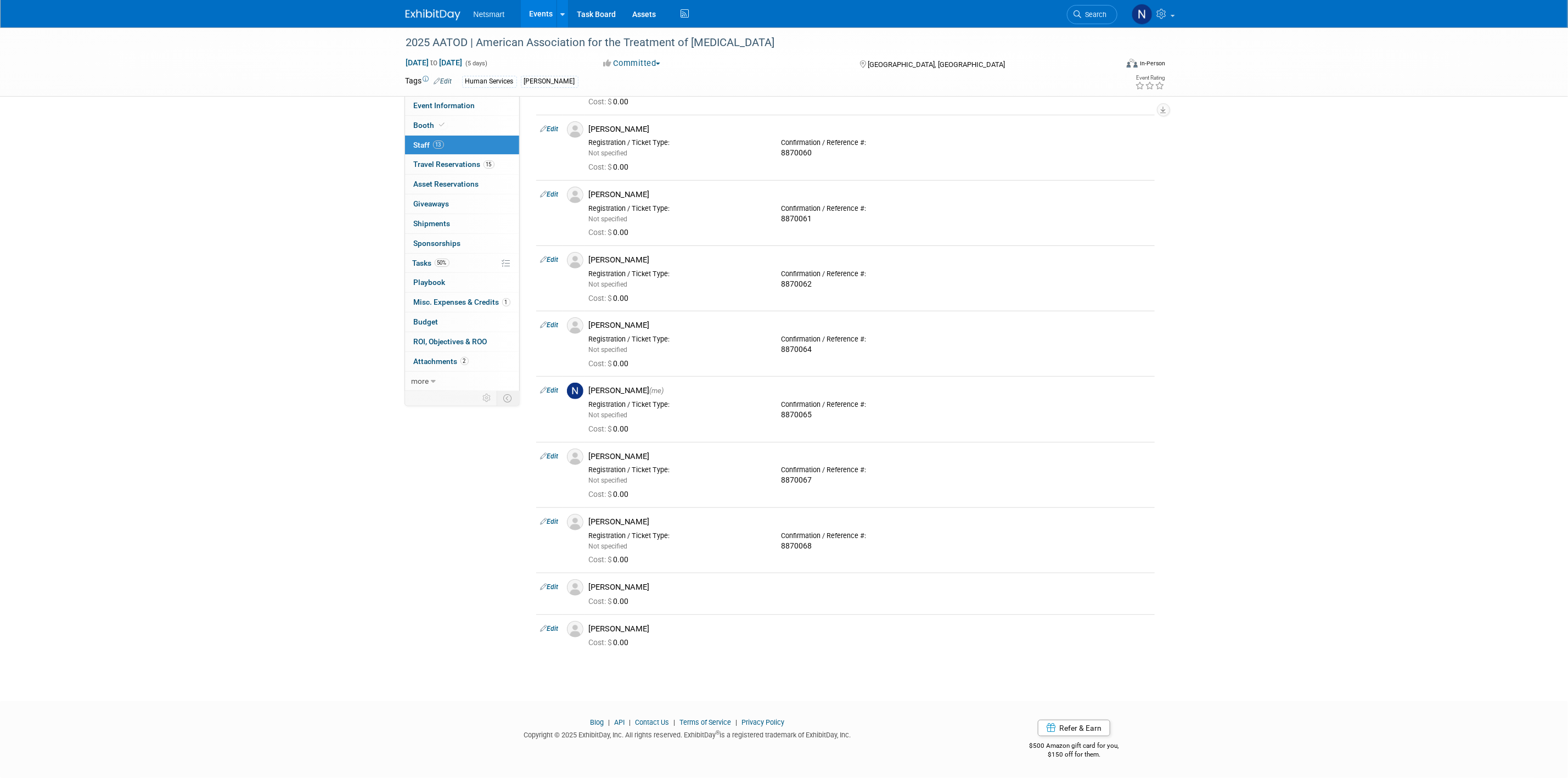
drag, startPoint x: 555, startPoint y: 580, endPoint x: 750, endPoint y: 605, distance: 196.6
click at [555, 583] on link "Edit" at bounding box center [550, 587] width 18 height 8
select select "f6c3791b-827e-487f-bc1e-397231b3737a"
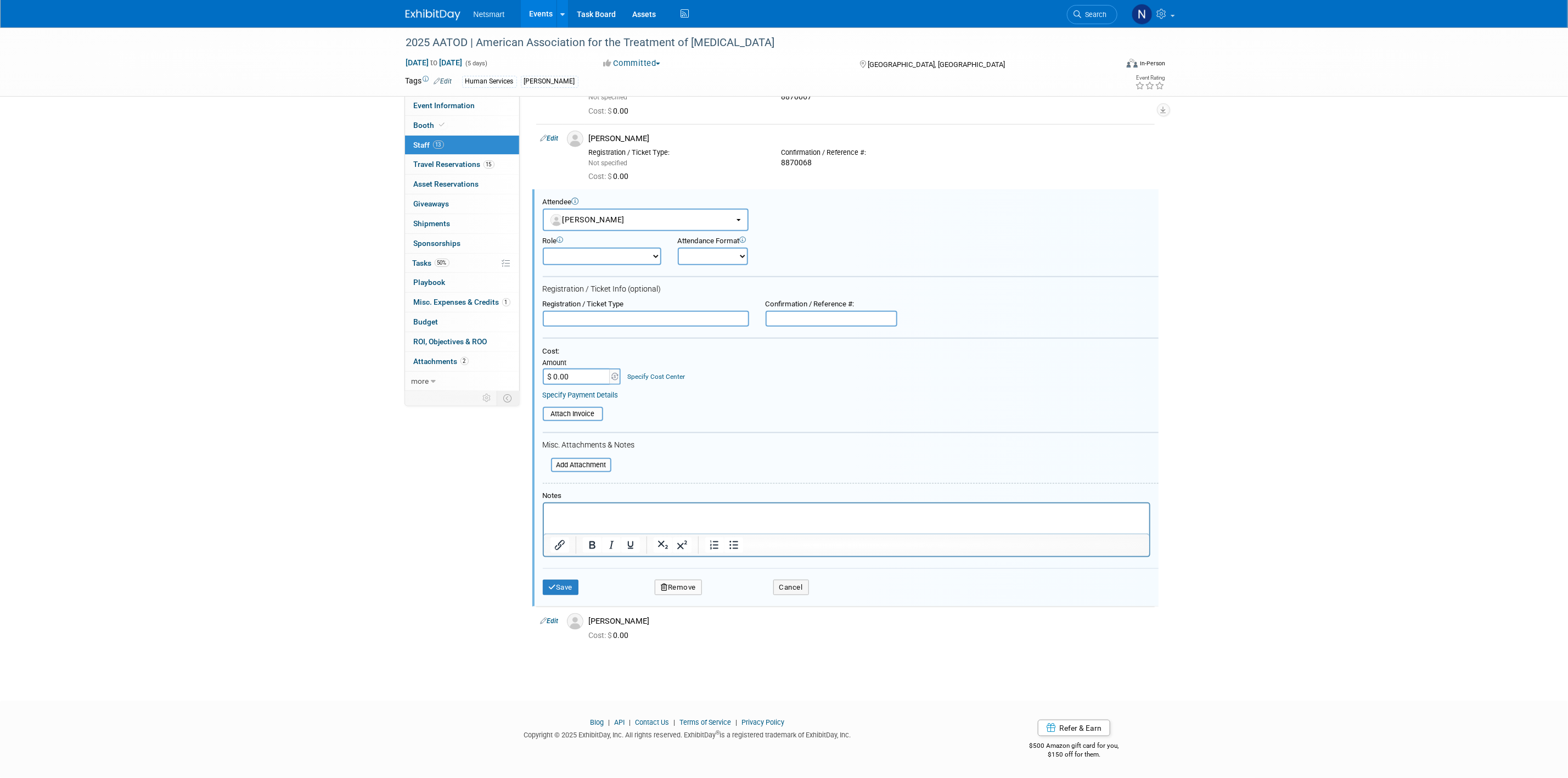
scroll to position [0, 0]
click at [812, 320] on input "text" at bounding box center [831, 318] width 131 height 16
paste input "8870069"
type input "8870069"
click at [572, 588] on button "Save" at bounding box center [561, 587] width 37 height 15
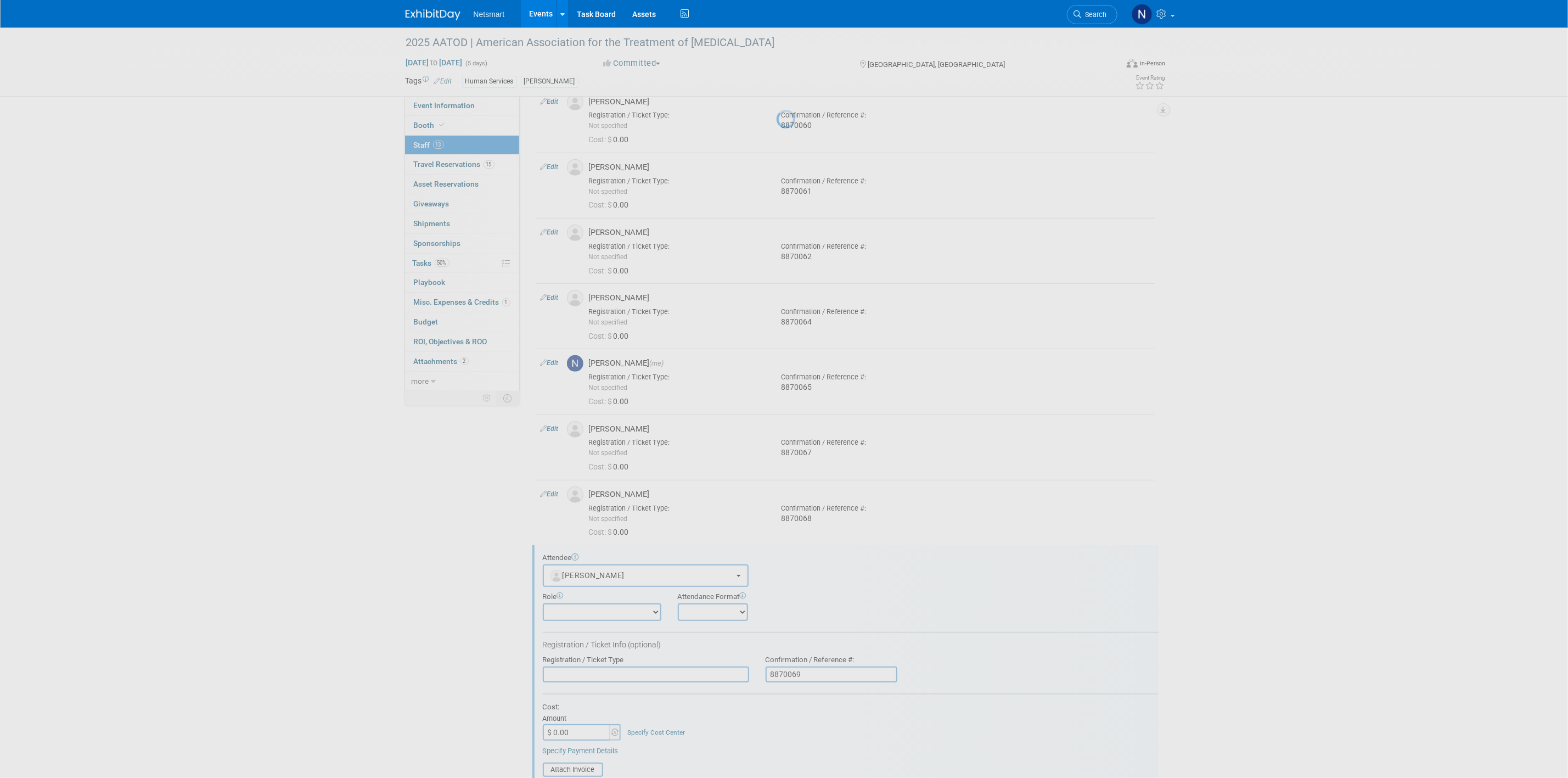
scroll to position [321, 0]
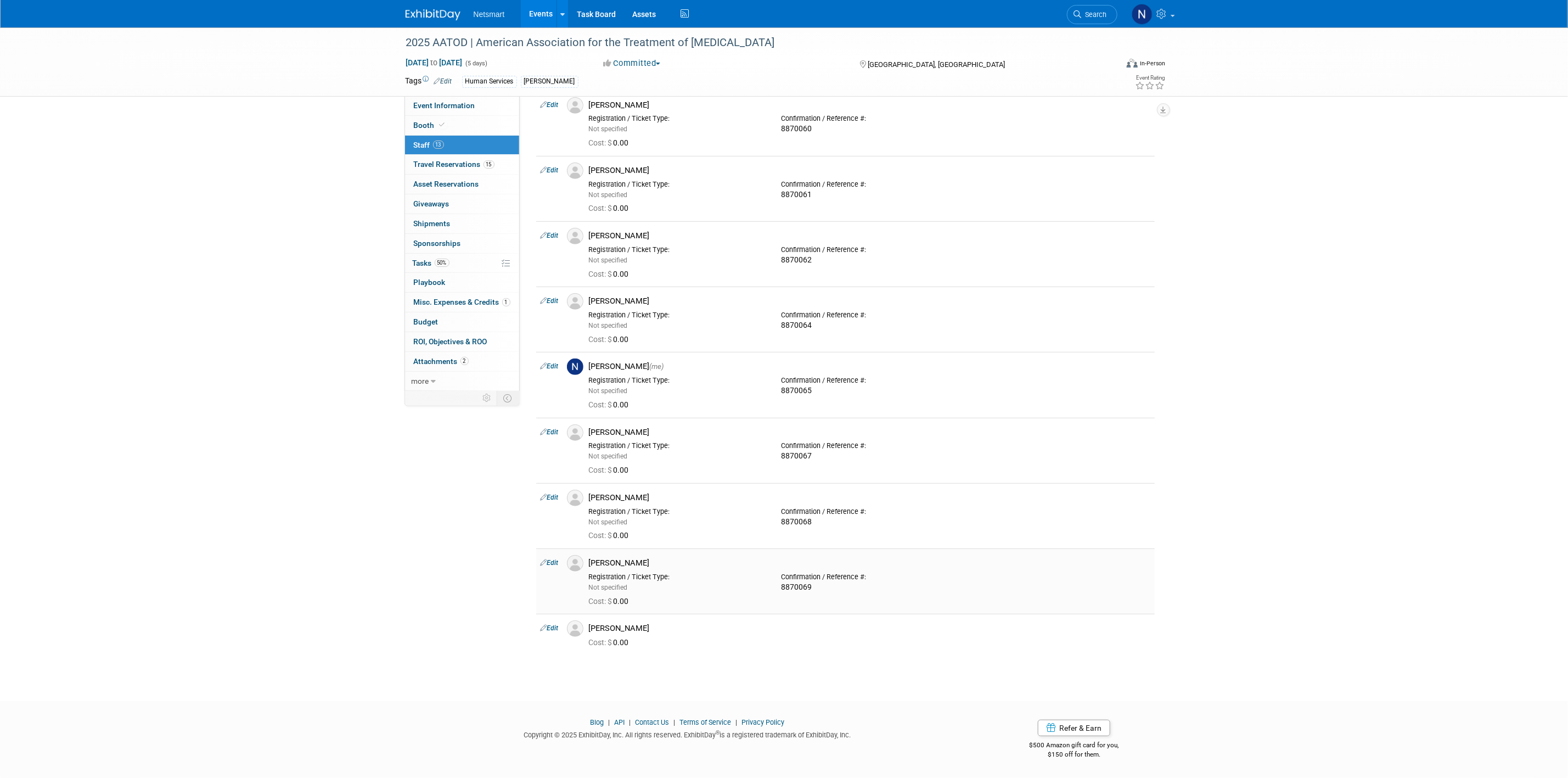
drag, startPoint x: 539, startPoint y: 502, endPoint x: 544, endPoint y: 562, distance: 60.2
click at [547, 519] on tbody "Edit Briana Sheridan Not specified Cost: $" at bounding box center [845, 242] width 618 height 827
click at [460, 605] on div "Event Information Event Info Booth Booth 13 Staff 13 Staff 15 Travel Reservatio…" at bounding box center [784, 187] width 774 height 943
click at [555, 624] on link "Edit" at bounding box center [550, 628] width 18 height 8
select select "7060cd68-72f4-40c3-9a13-71a24ede9d50"
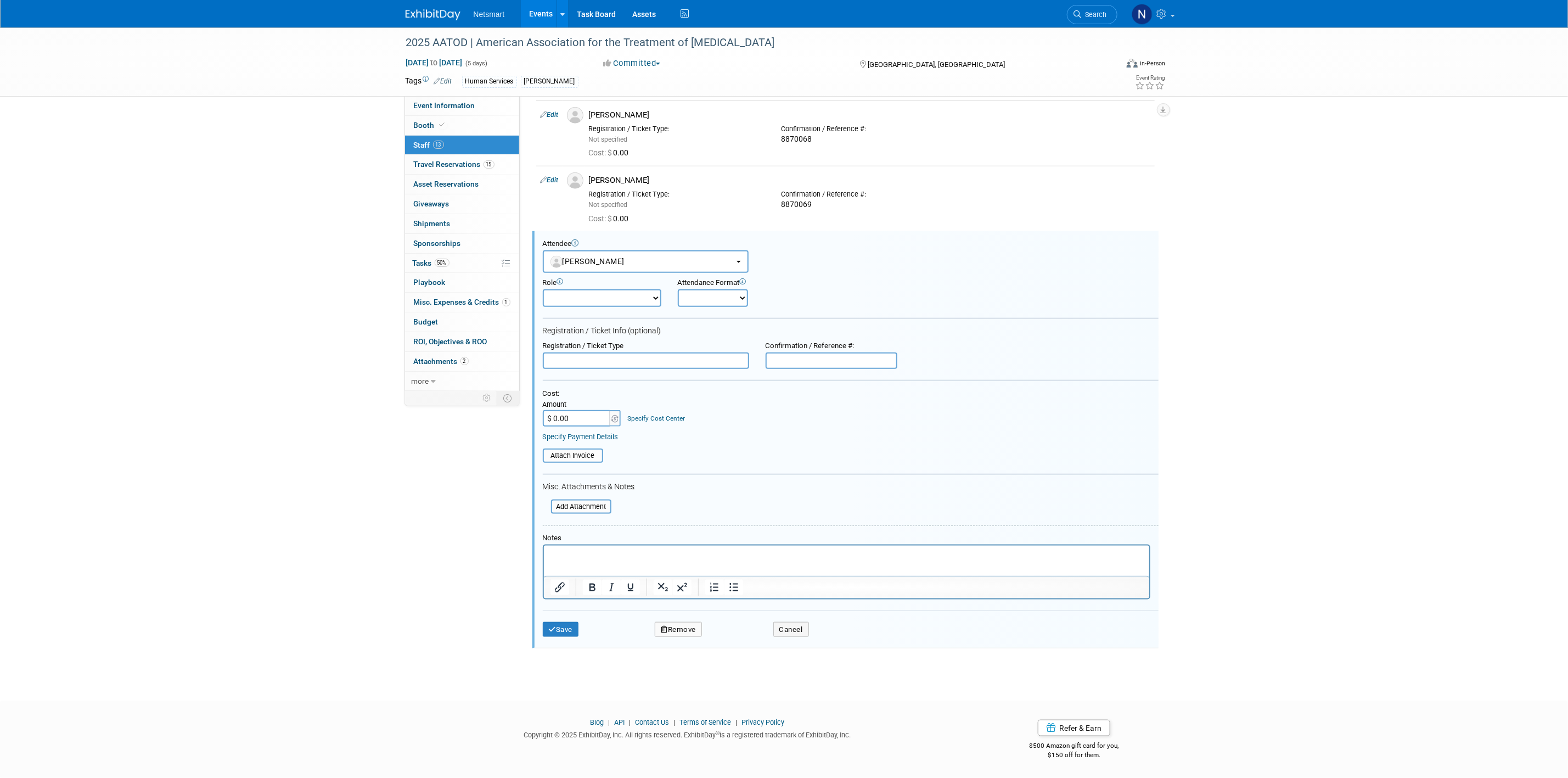
scroll to position [0, 0]
click at [827, 351] on div "Confirmation / Reference #:" at bounding box center [831, 355] width 148 height 27
paste input "8870070"
type input "8870070"
drag, startPoint x: 578, startPoint y: 626, endPoint x: 590, endPoint y: 626, distance: 12.0
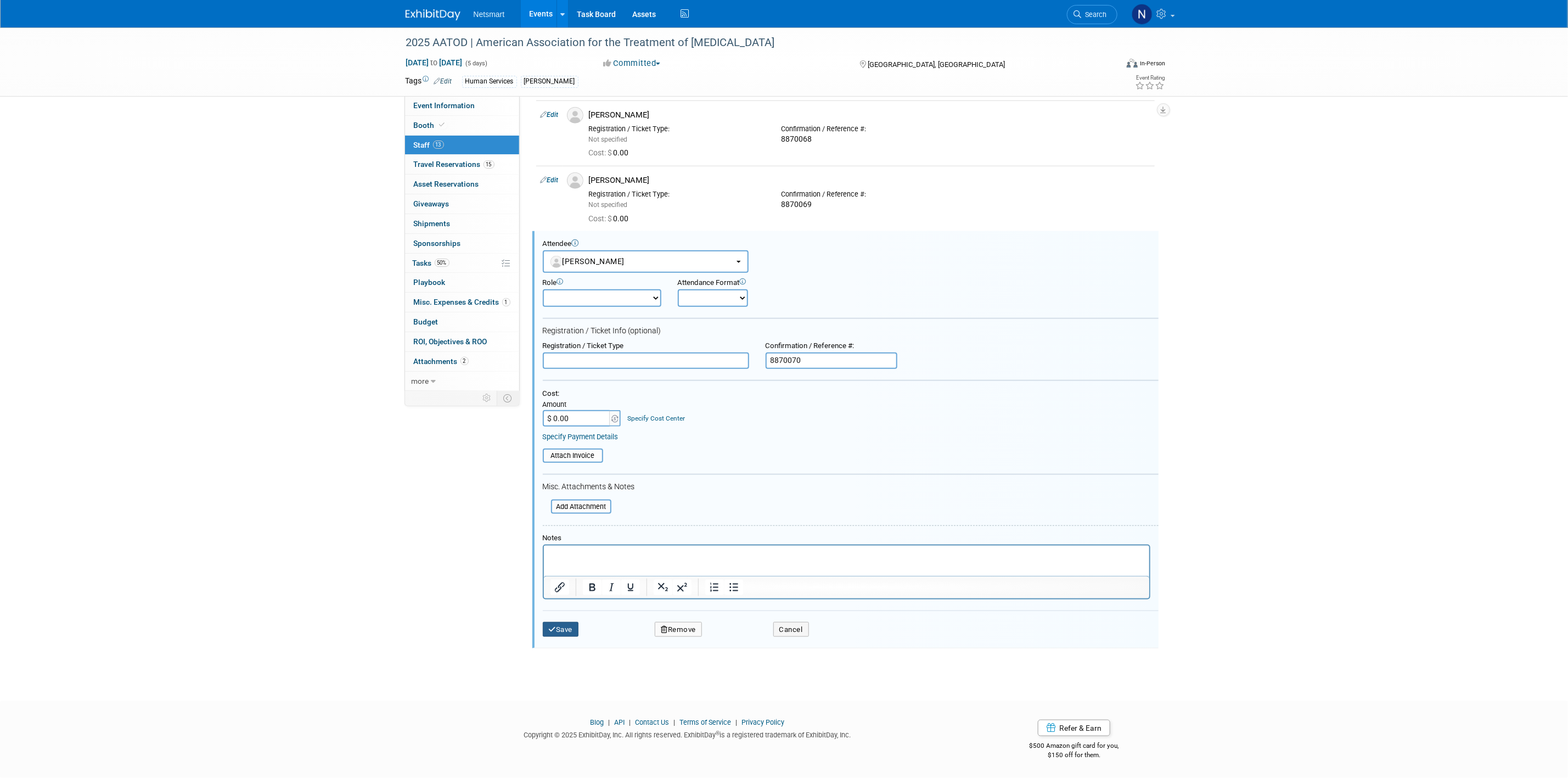
click at [577, 626] on button "Save" at bounding box center [561, 629] width 37 height 15
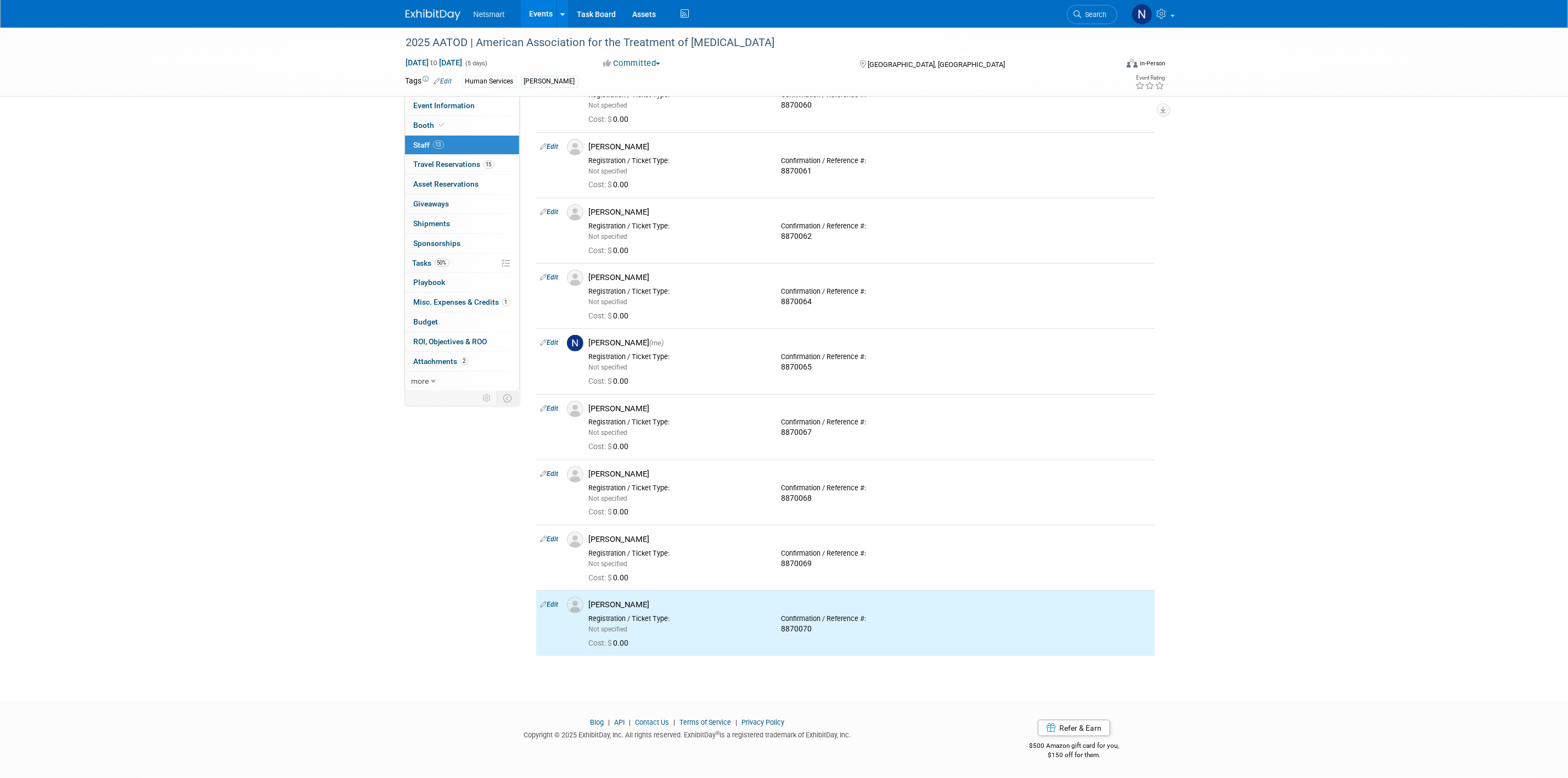
click at [1306, 416] on div "2025 AATOD | American Association for the Treatment of Opioid Dependence Oct 4,…" at bounding box center [784, 187] width 1568 height 989
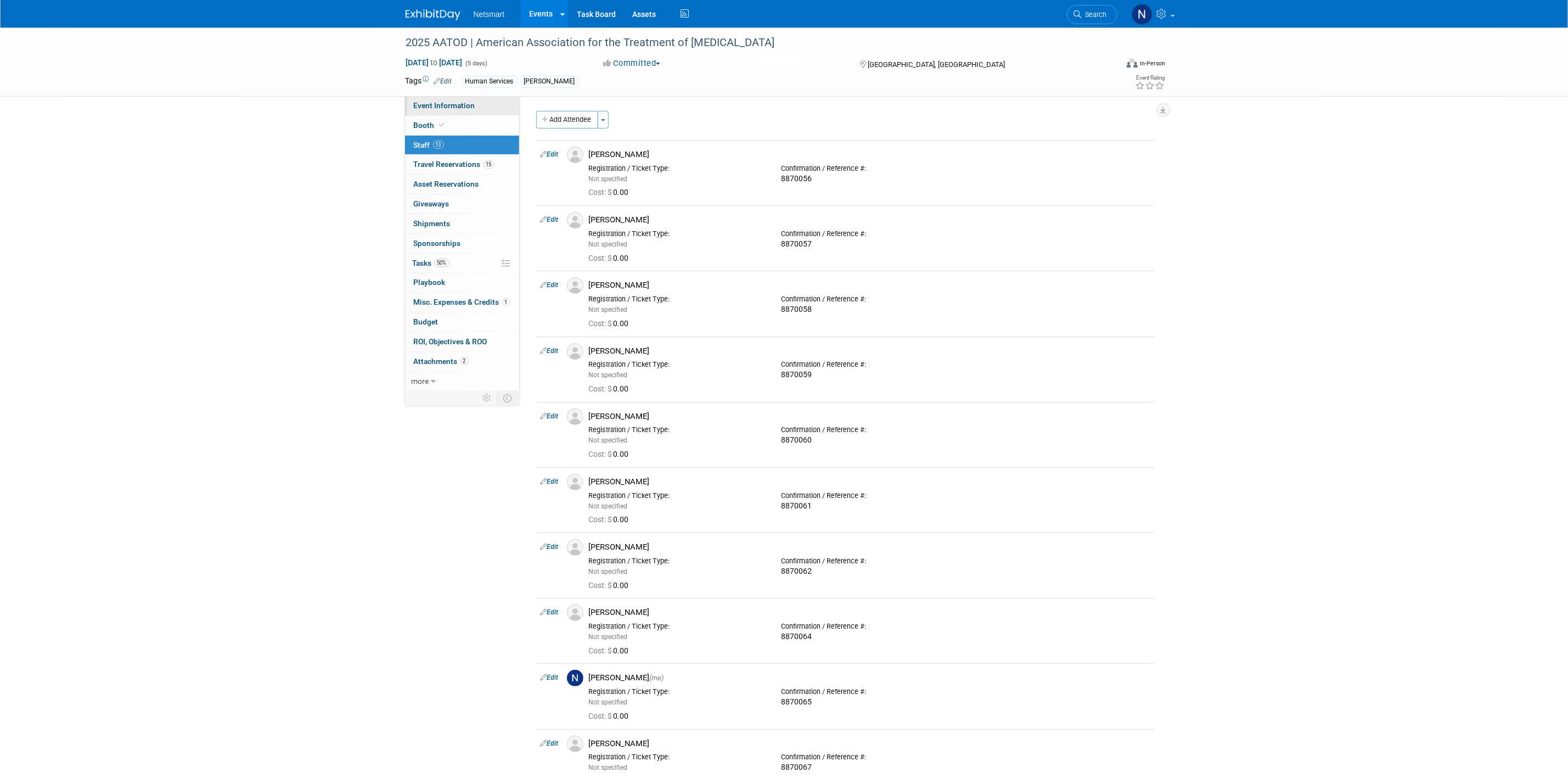
click at [440, 102] on span "Event Information" at bounding box center [444, 105] width 61 height 9
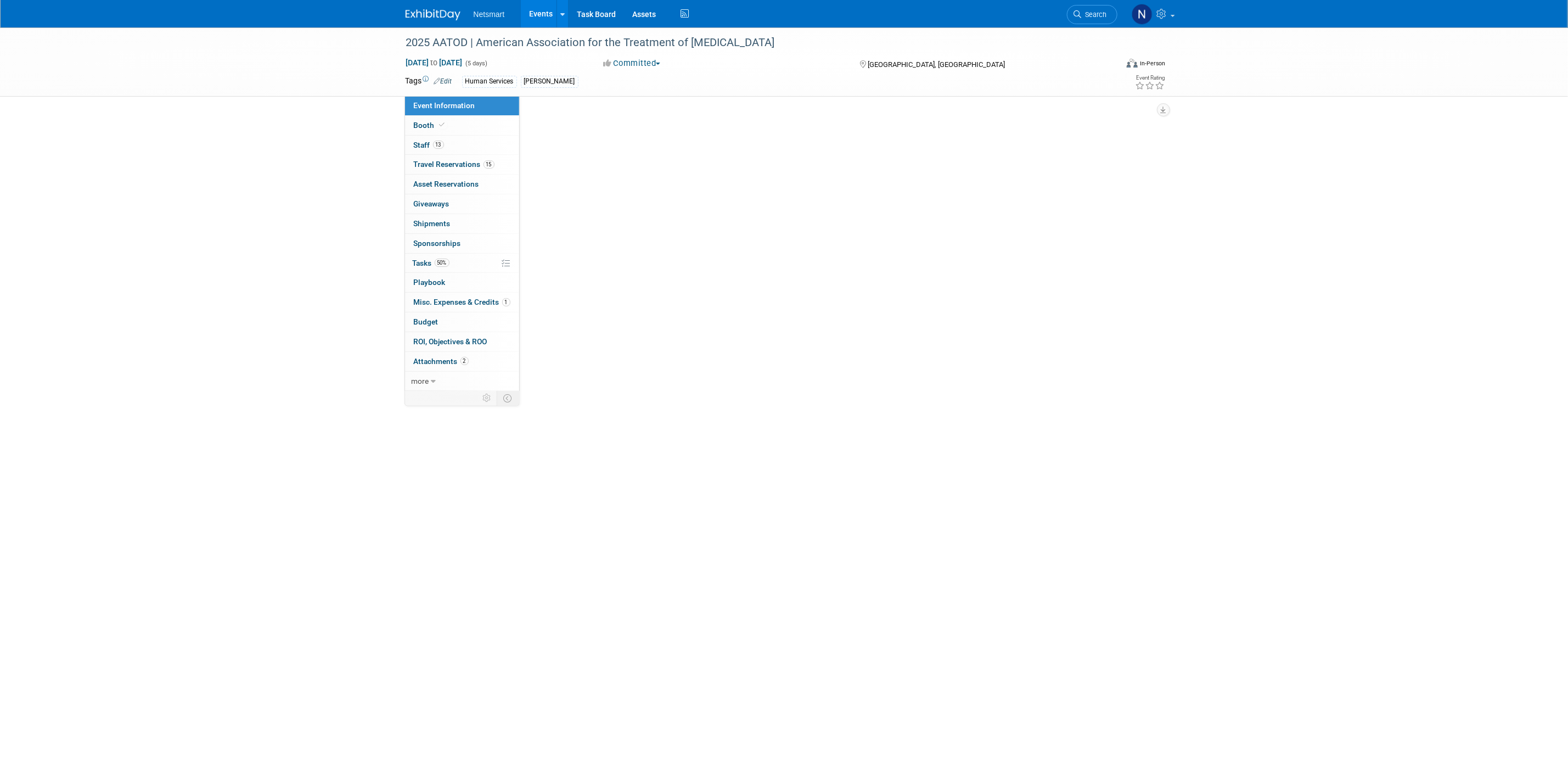
select select "Human Services"
select select "1"
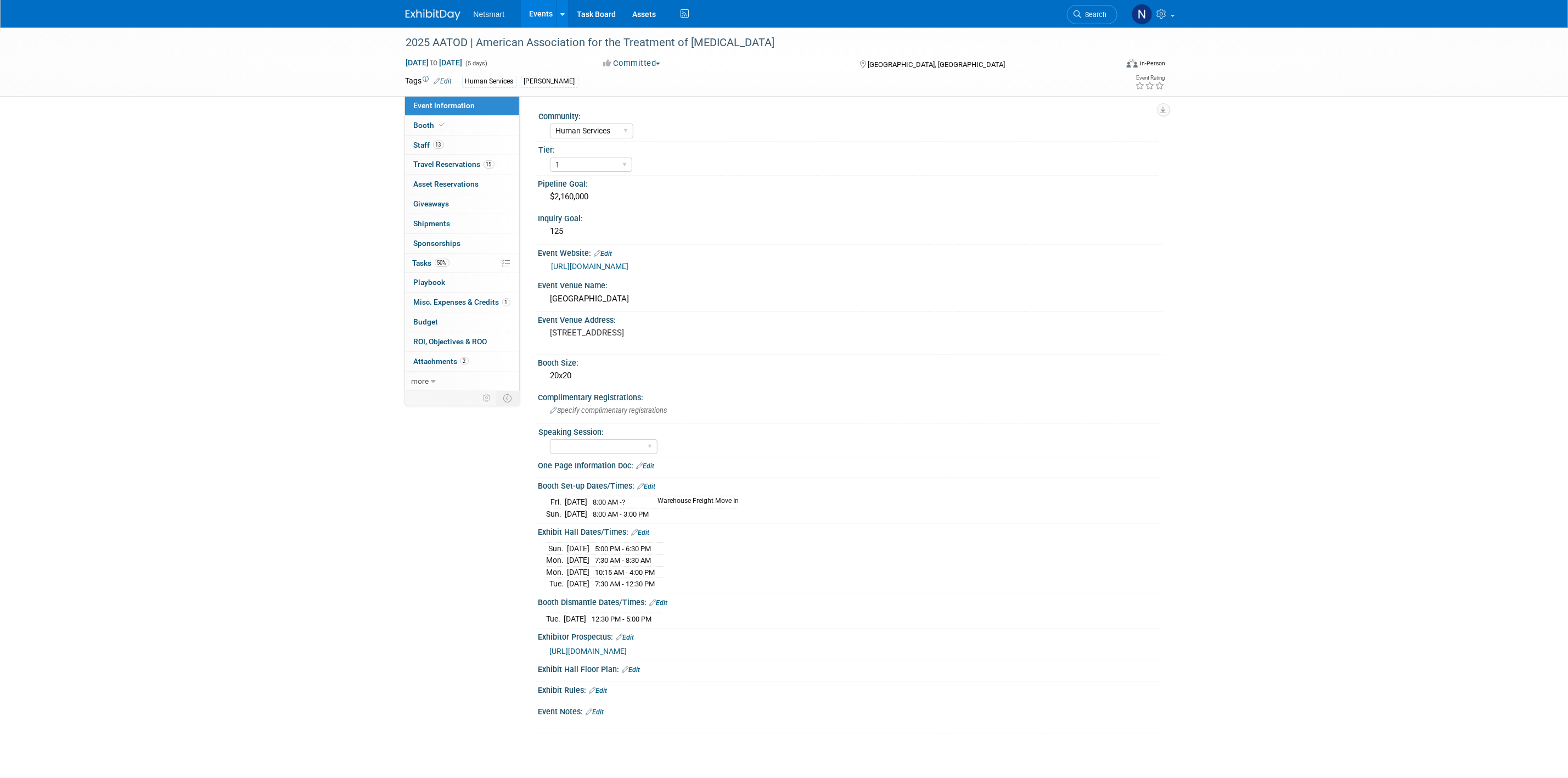
drag, startPoint x: 1087, startPoint y: 19, endPoint x: 1090, endPoint y: 1, distance: 18.2
click at [1087, 20] on link "Search" at bounding box center [1092, 15] width 51 height 19
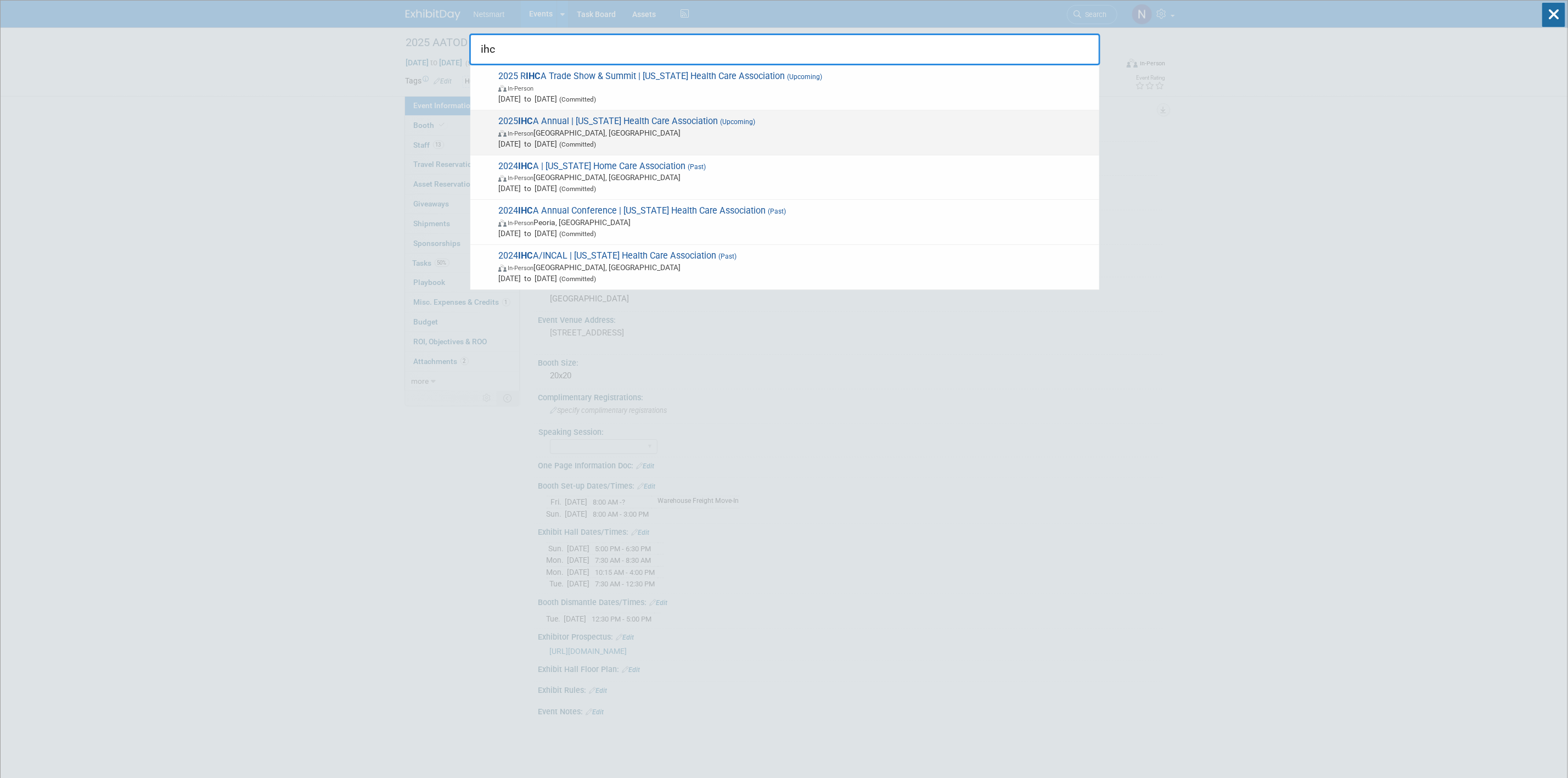
type input "ihc"
click at [572, 129] on span "In-Person Des Moines, IA" at bounding box center [796, 133] width 595 height 11
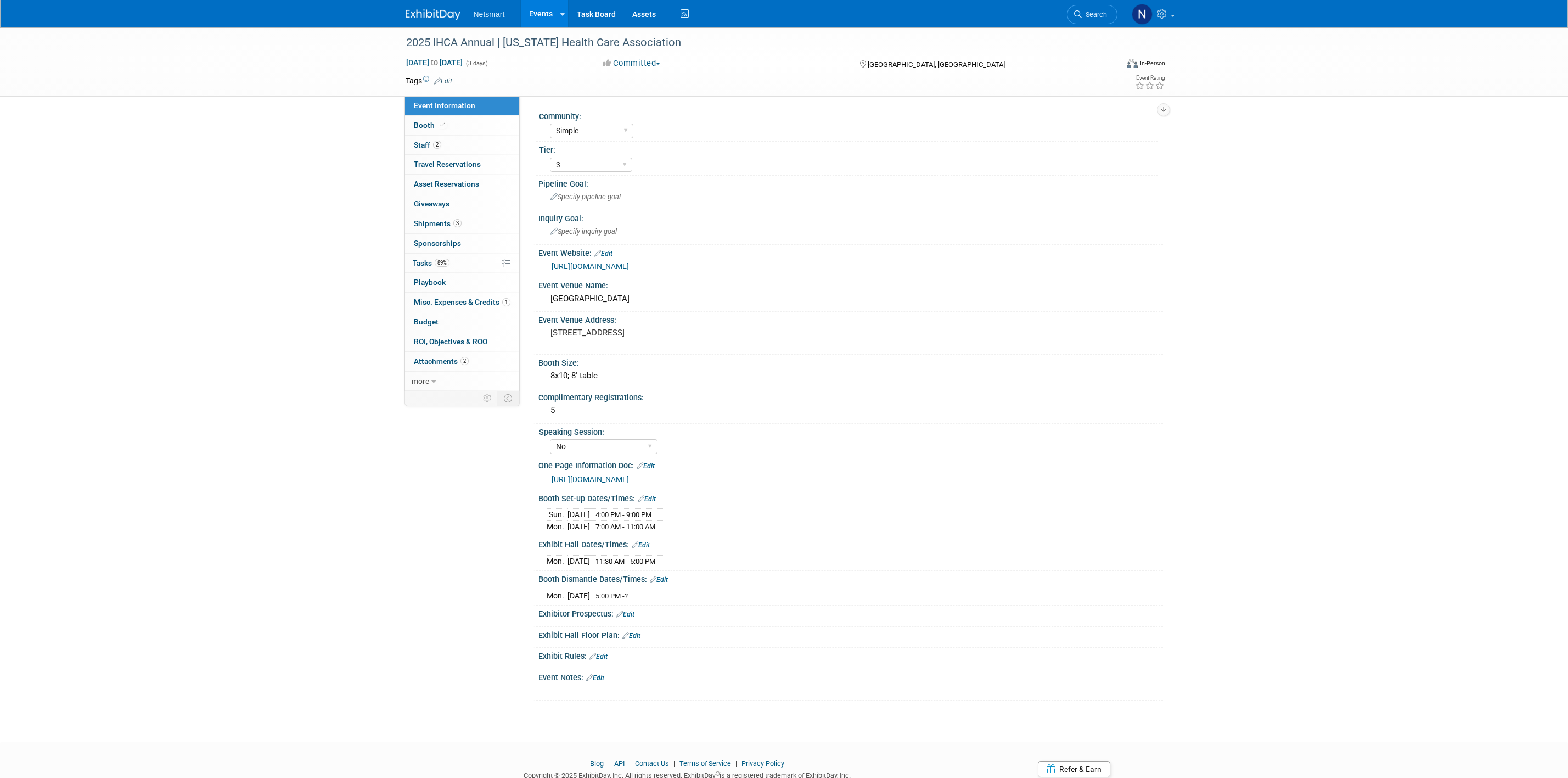
select select "Simple"
select select "3"
select select "No"
click at [445, 265] on span "89%" at bounding box center [442, 263] width 15 height 9
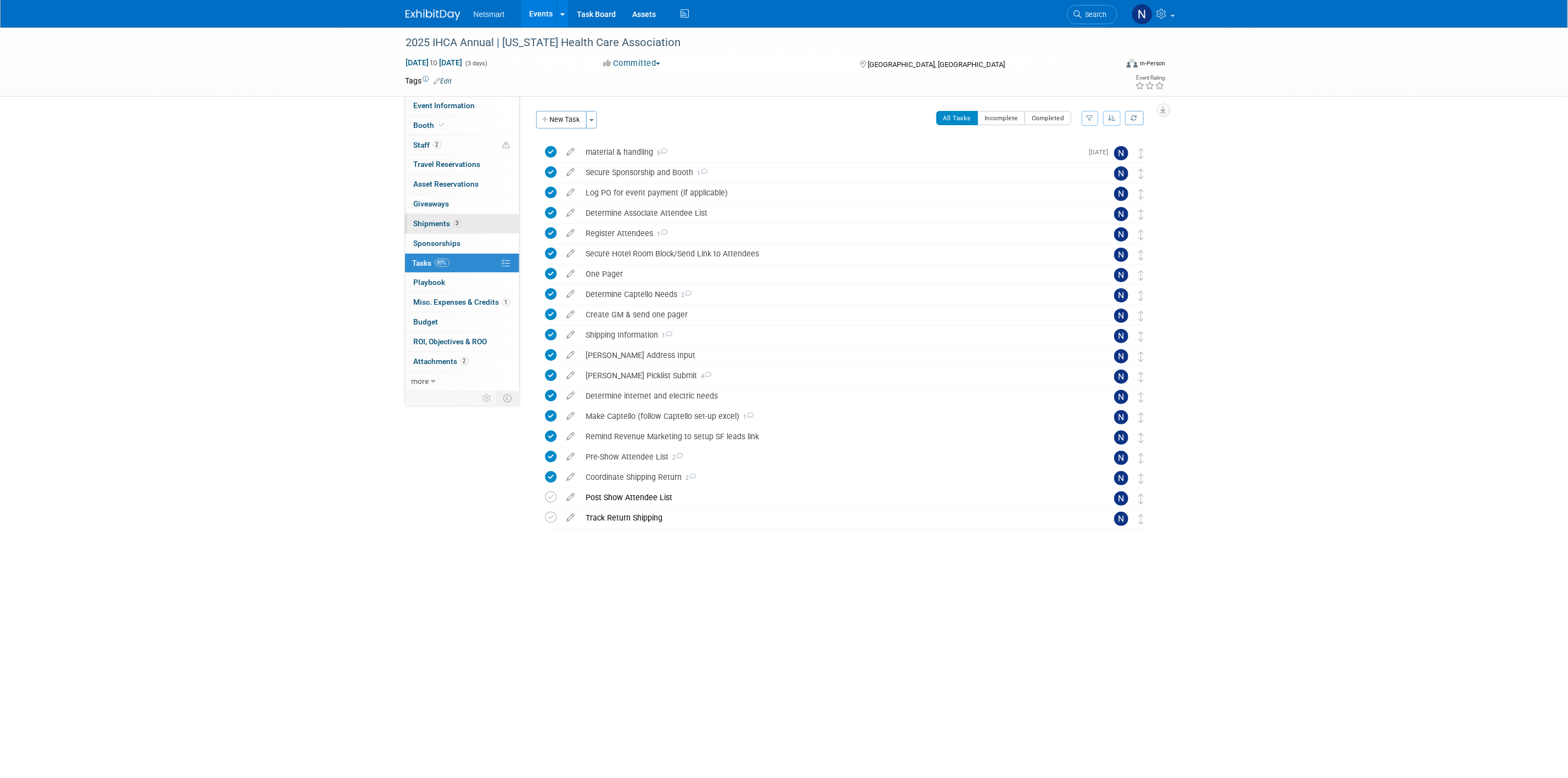
click at [428, 228] on span "Shipments 3" at bounding box center [438, 223] width 47 height 9
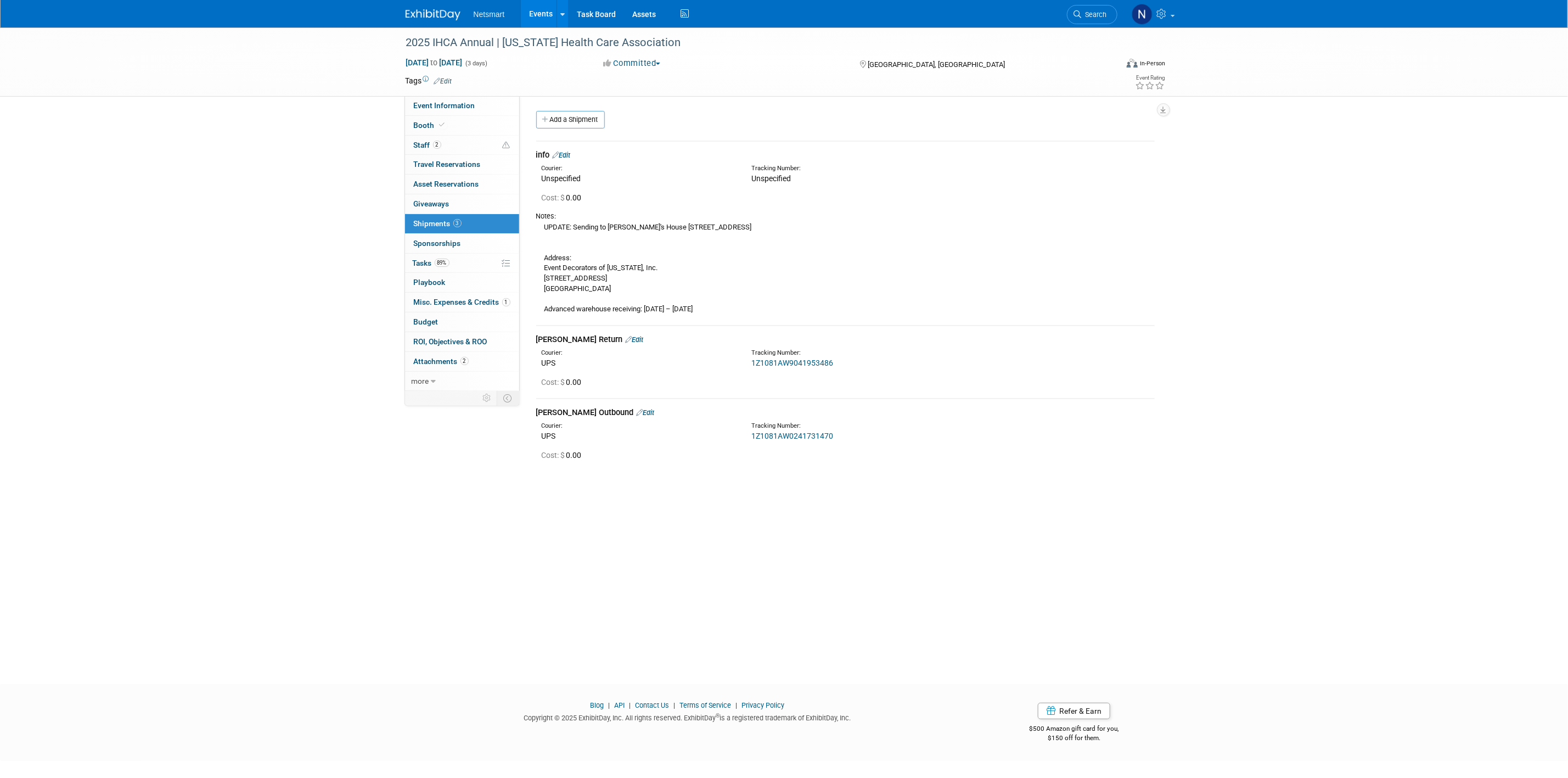
drag, startPoint x: 1097, startPoint y: 13, endPoint x: 1092, endPoint y: 10, distance: 5.8
click at [1095, 12] on span "Search" at bounding box center [1094, 15] width 25 height 9
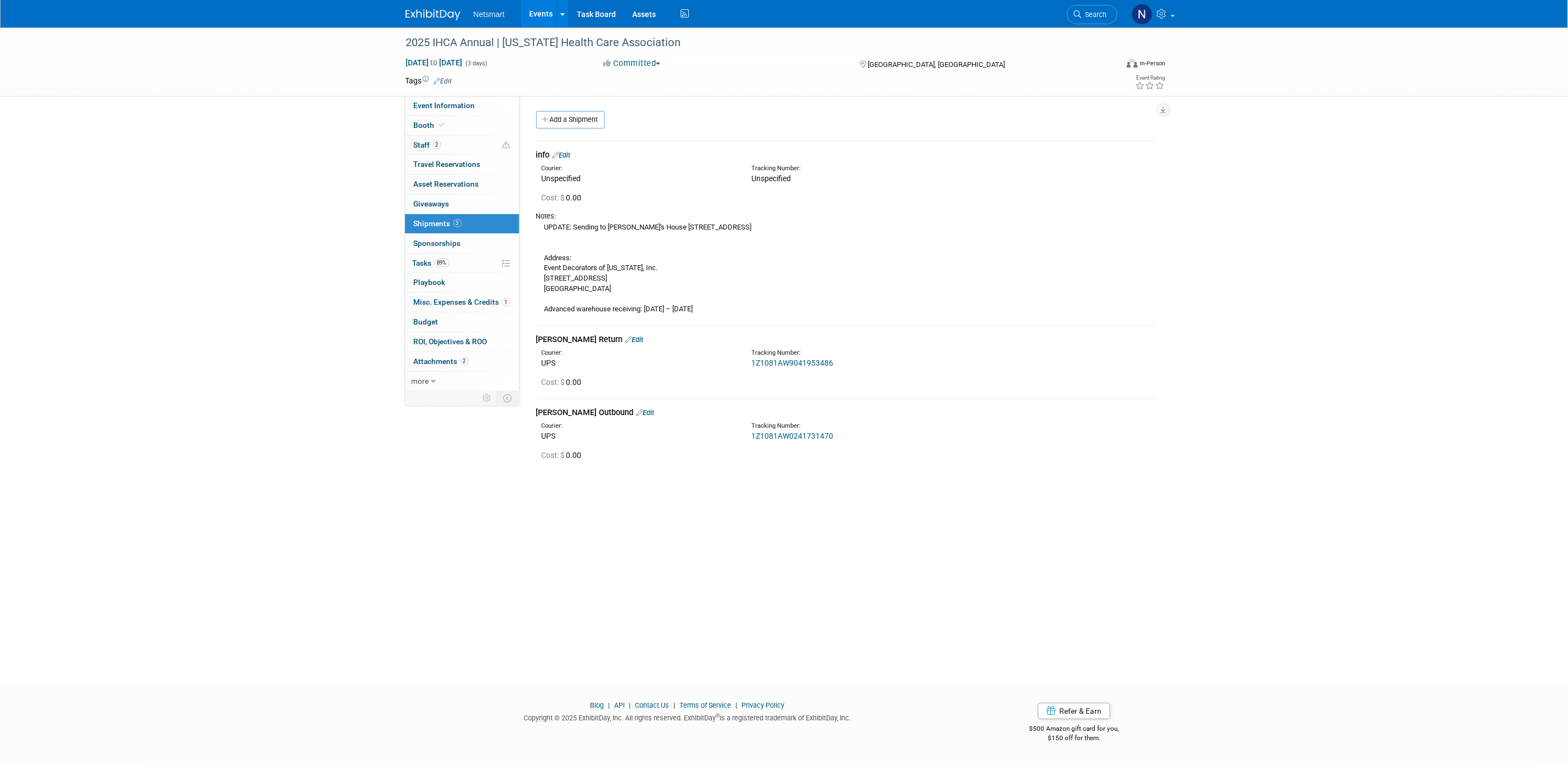
click at [269, 342] on div "2025 IHCA Annual | Iowa Health Care Association Sep 22, 2025 to Sep 24, 2025 (3…" at bounding box center [784, 346] width 1568 height 637
click at [1077, 17] on icon at bounding box center [1078, 14] width 8 height 8
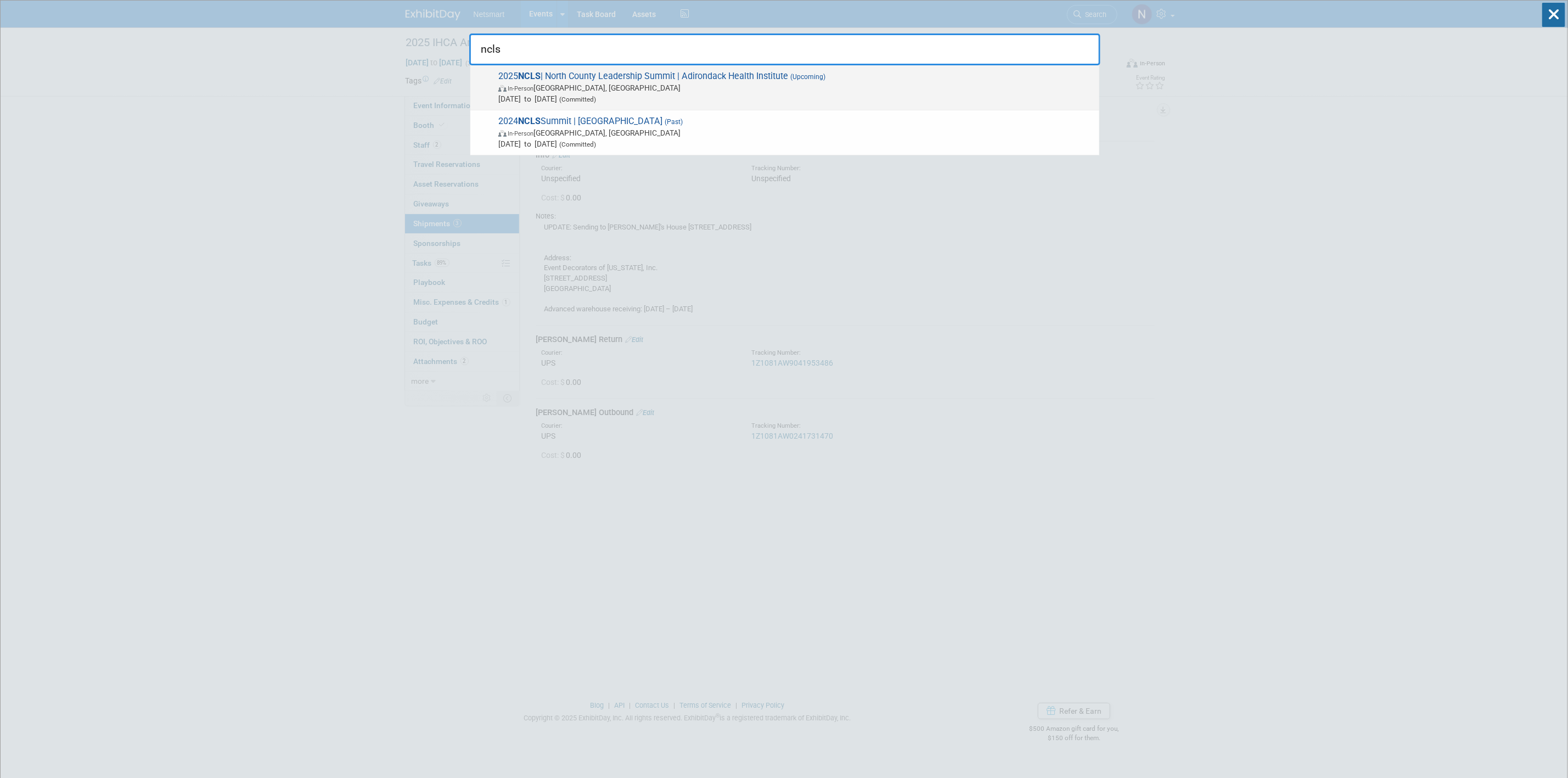
type input "ncls"
click at [690, 91] on span "In-Person Lake Placid, NY" at bounding box center [796, 88] width 595 height 11
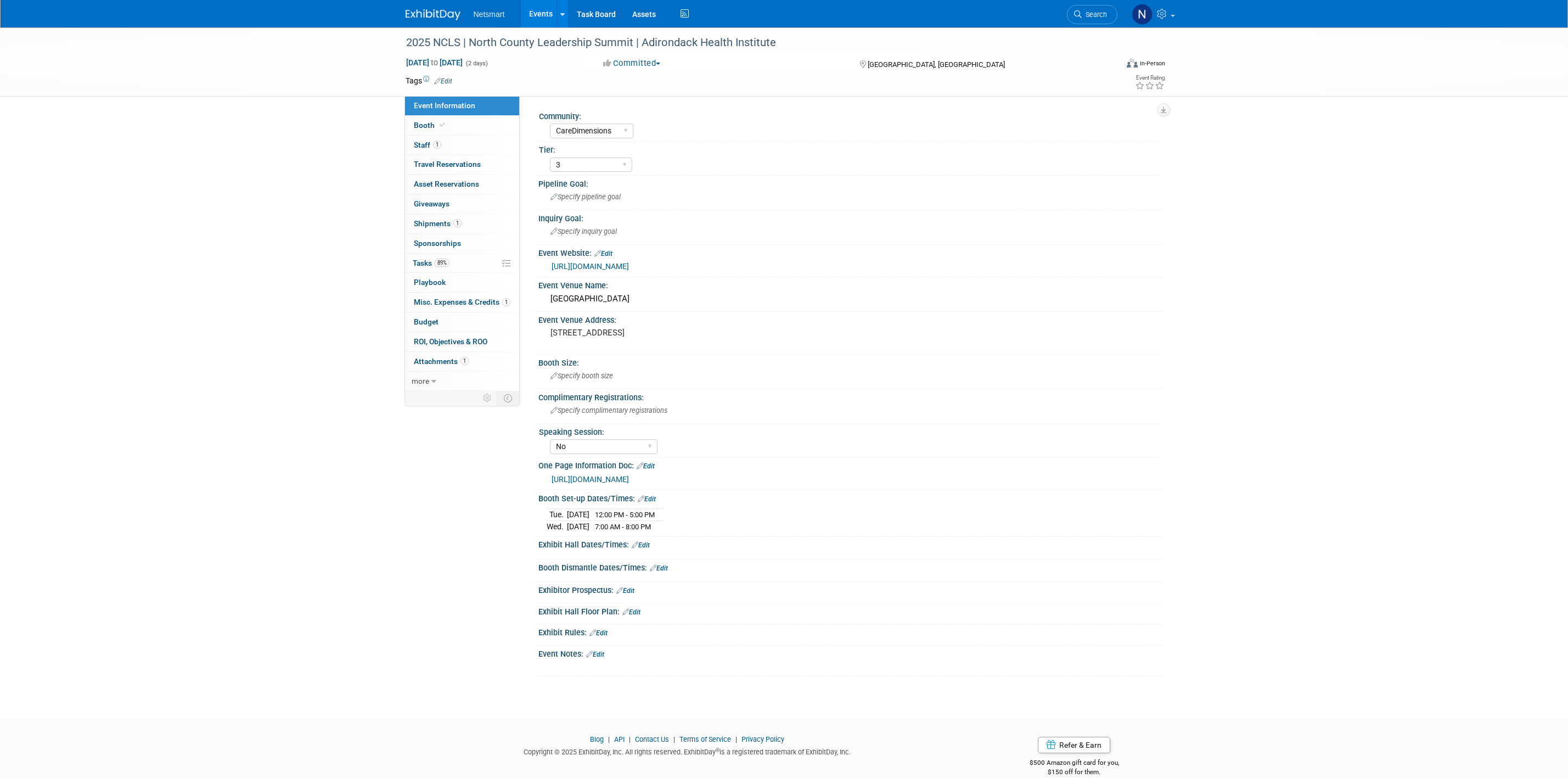
select select "CareDimensions"
select select "3"
select select "No"
click at [447, 221] on span "Shipments 1" at bounding box center [438, 223] width 47 height 9
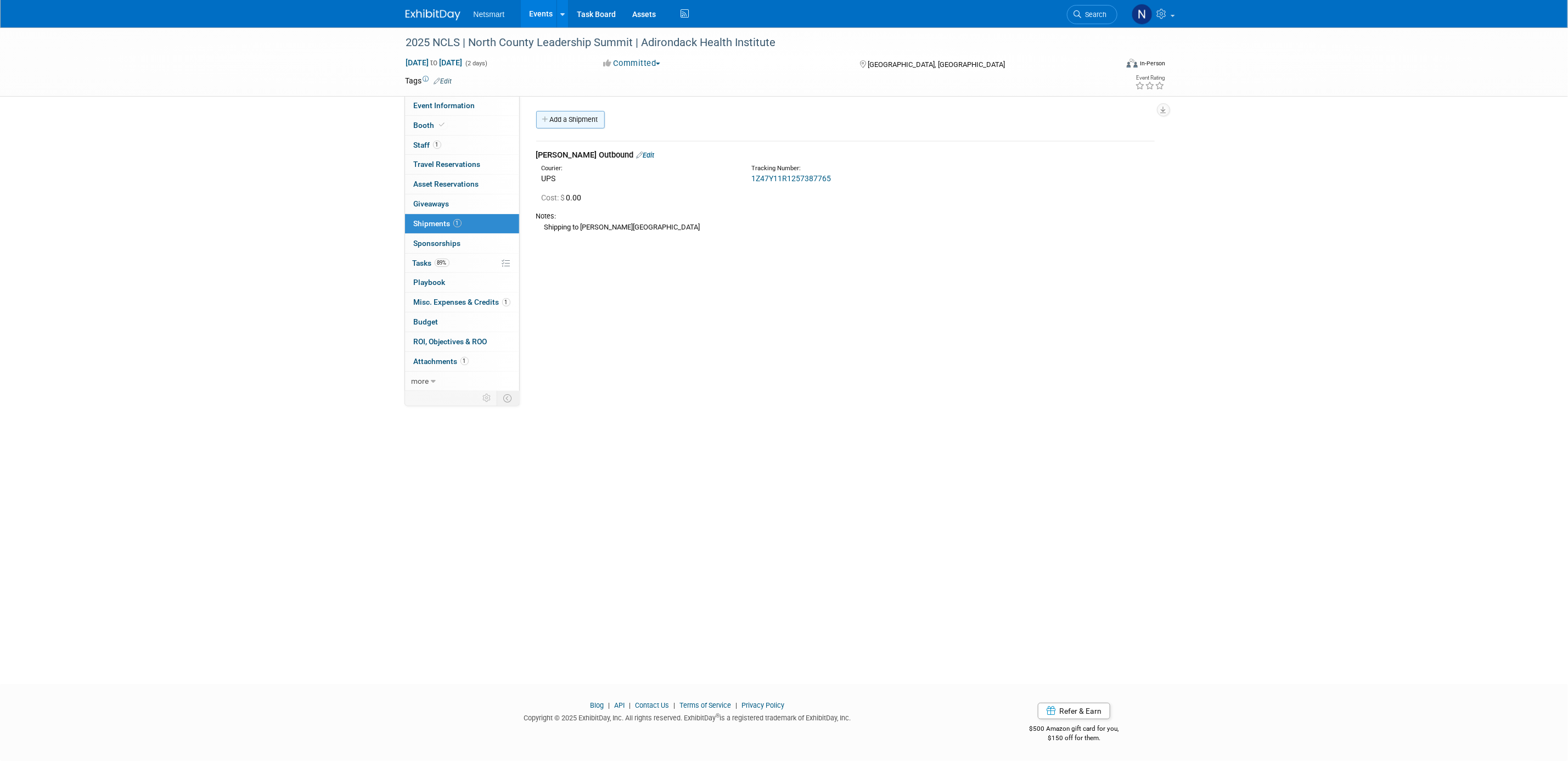
click at [588, 115] on link "Add a Shipment" at bounding box center [570, 119] width 69 height 18
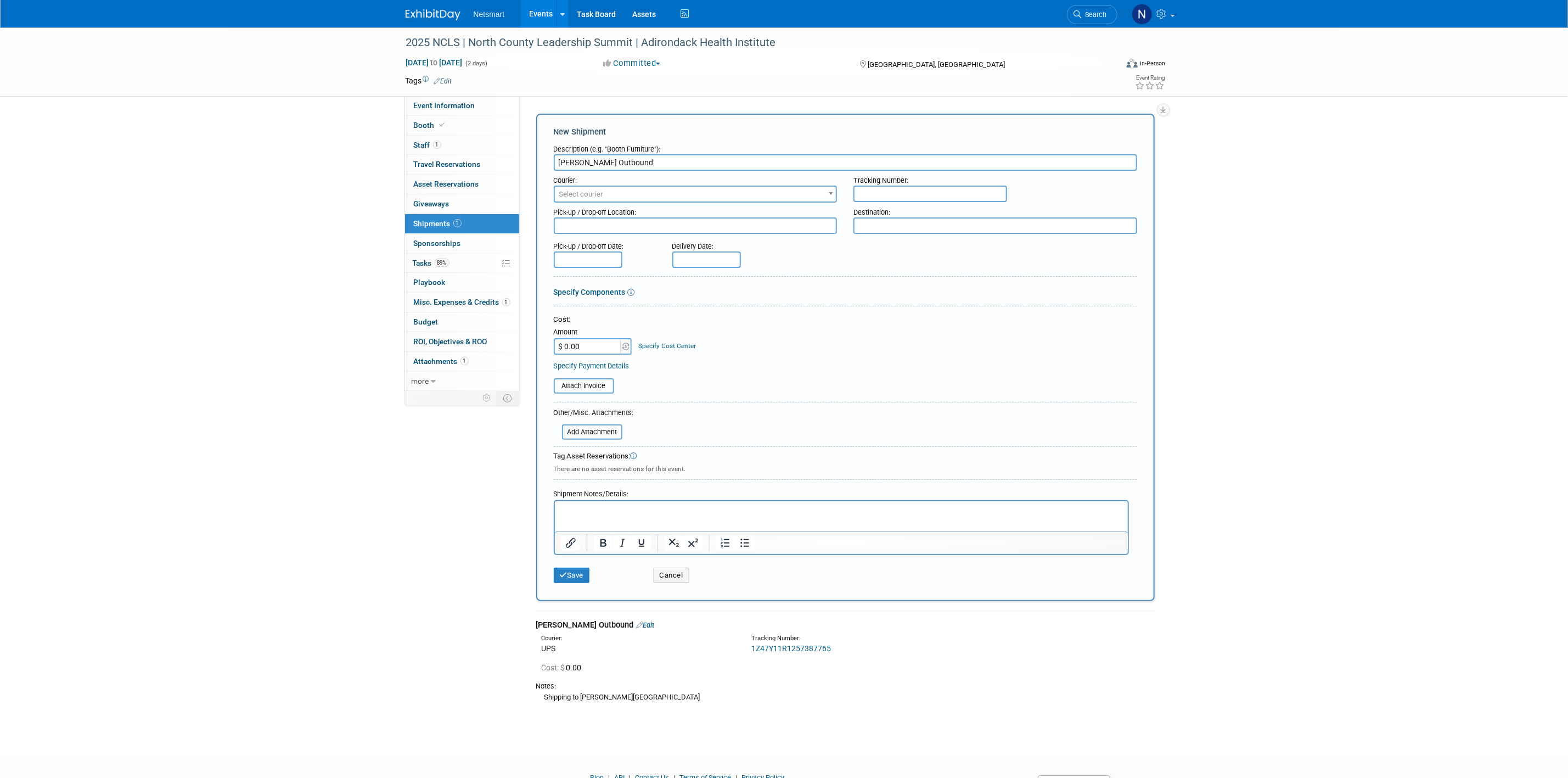
type input "Derse Outbound"
click at [890, 193] on input "text" at bounding box center [930, 194] width 153 height 16
paste input "1Z1081AW0142305092"
type input "1Z1081AW0142305092"
click at [794, 193] on span "Select courier" at bounding box center [696, 194] width 282 height 15
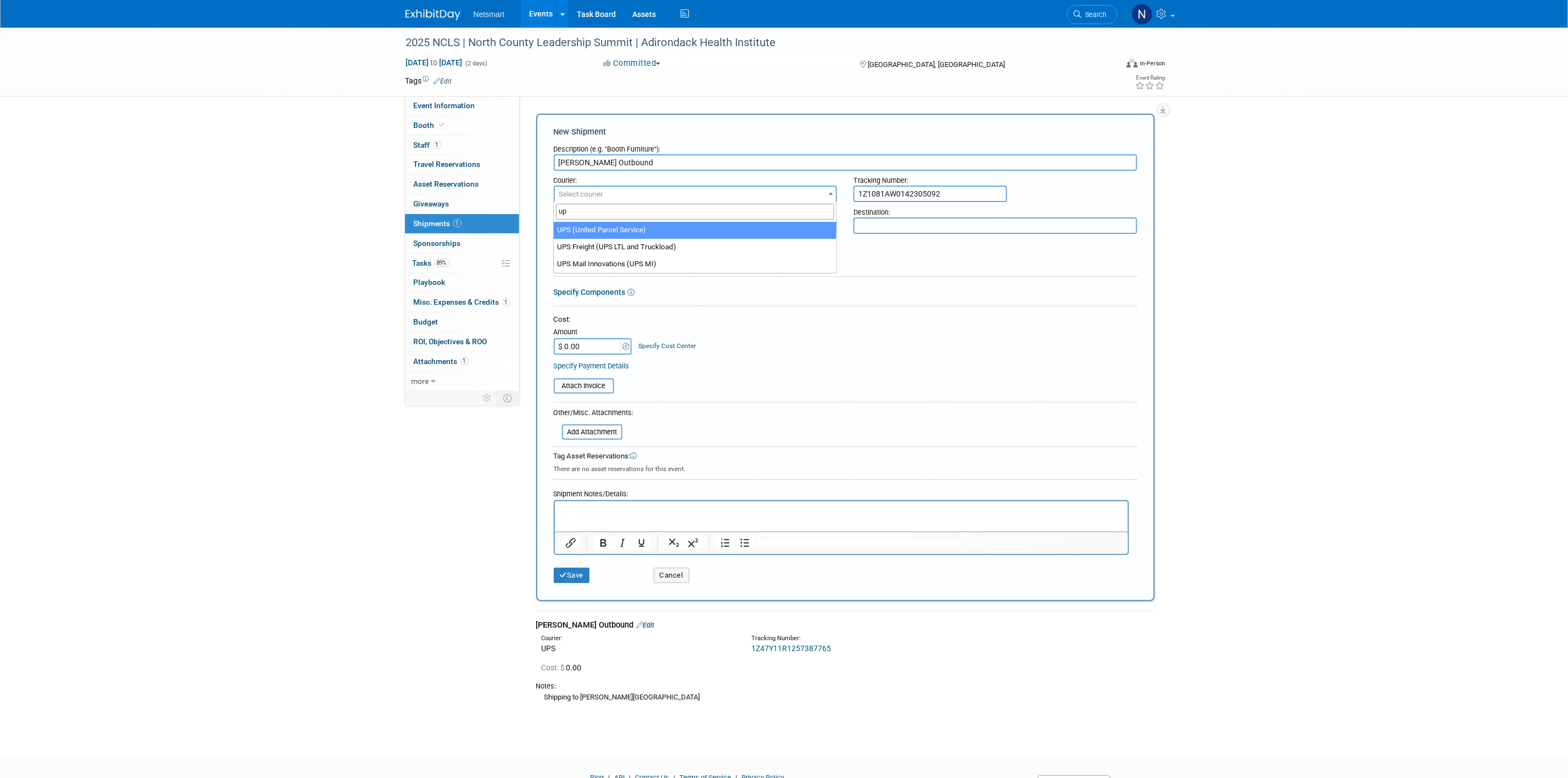
type input "ups"
select select "508"
click at [580, 570] on button "Save" at bounding box center [572, 575] width 37 height 15
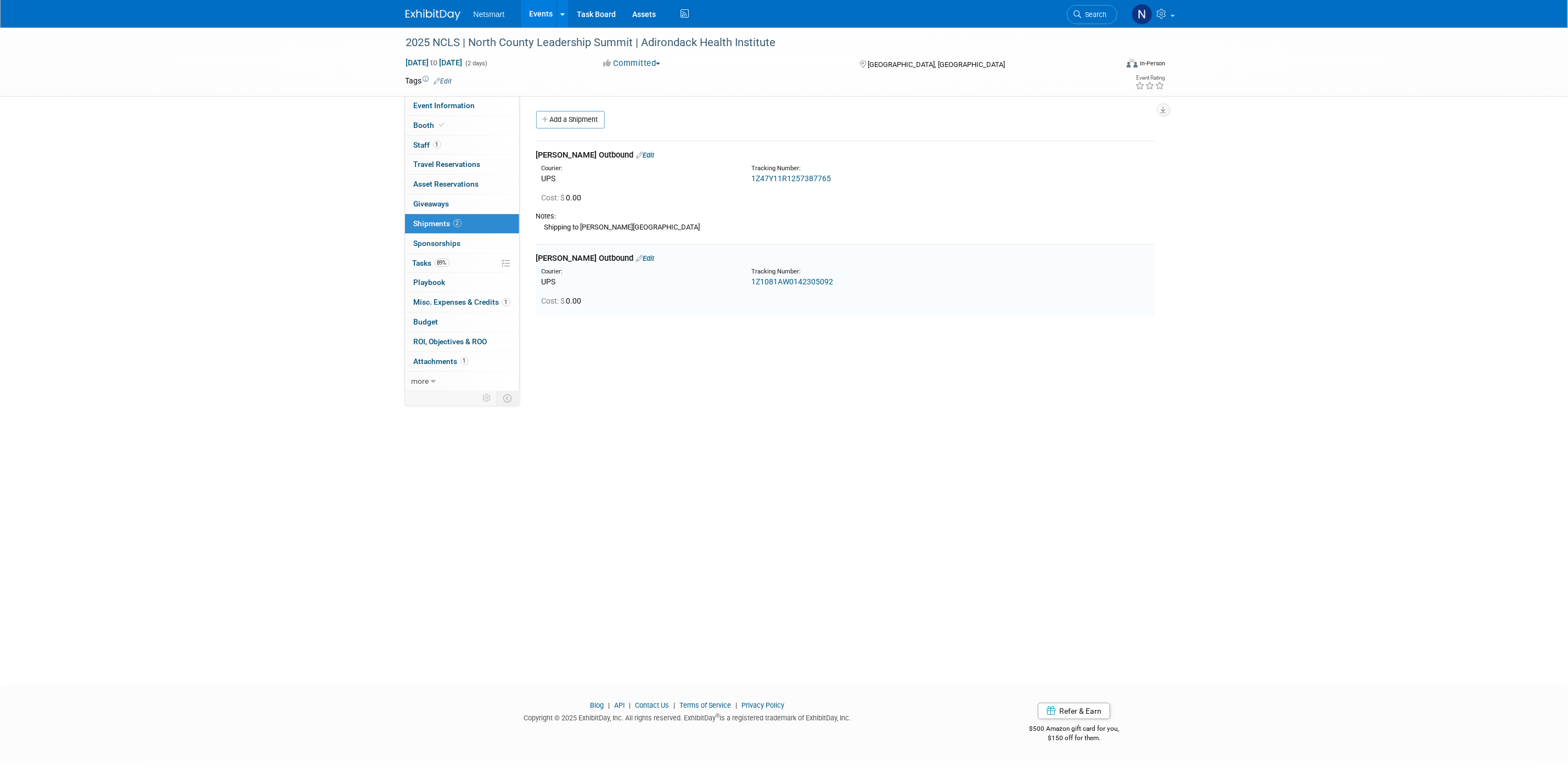
click at [1427, 258] on div "2025 NCLS | North County Leadership Summit | Adirondack Health Institute Sep 24…" at bounding box center [784, 346] width 1568 height 637
click at [1080, 10] on icon at bounding box center [1078, 14] width 8 height 8
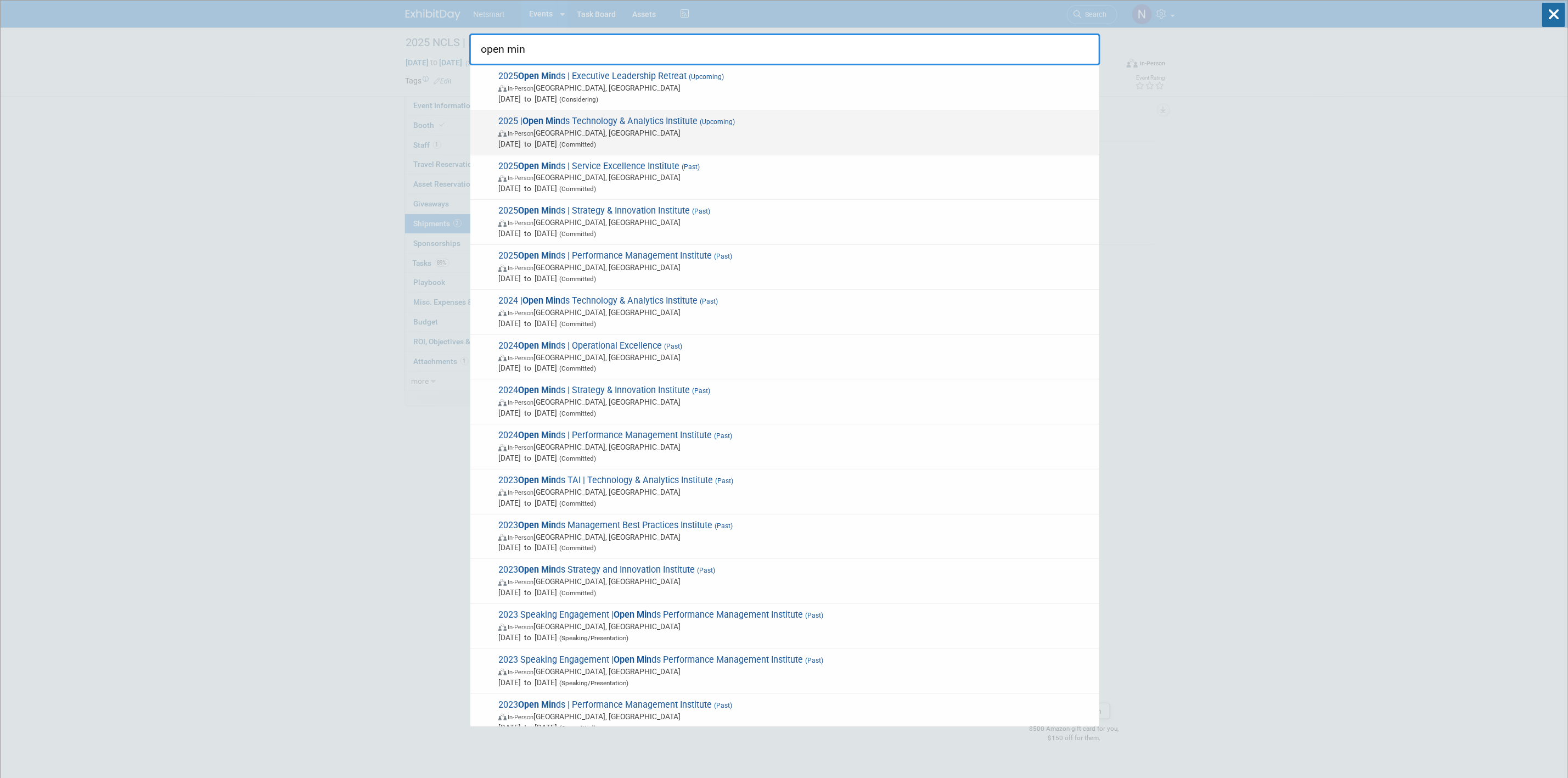
type input "open min"
click at [678, 125] on span "2025 | Open Min ds Technology & Analytics Institute (Upcoming) In-Person Philad…" at bounding box center [794, 132] width 599 height 33
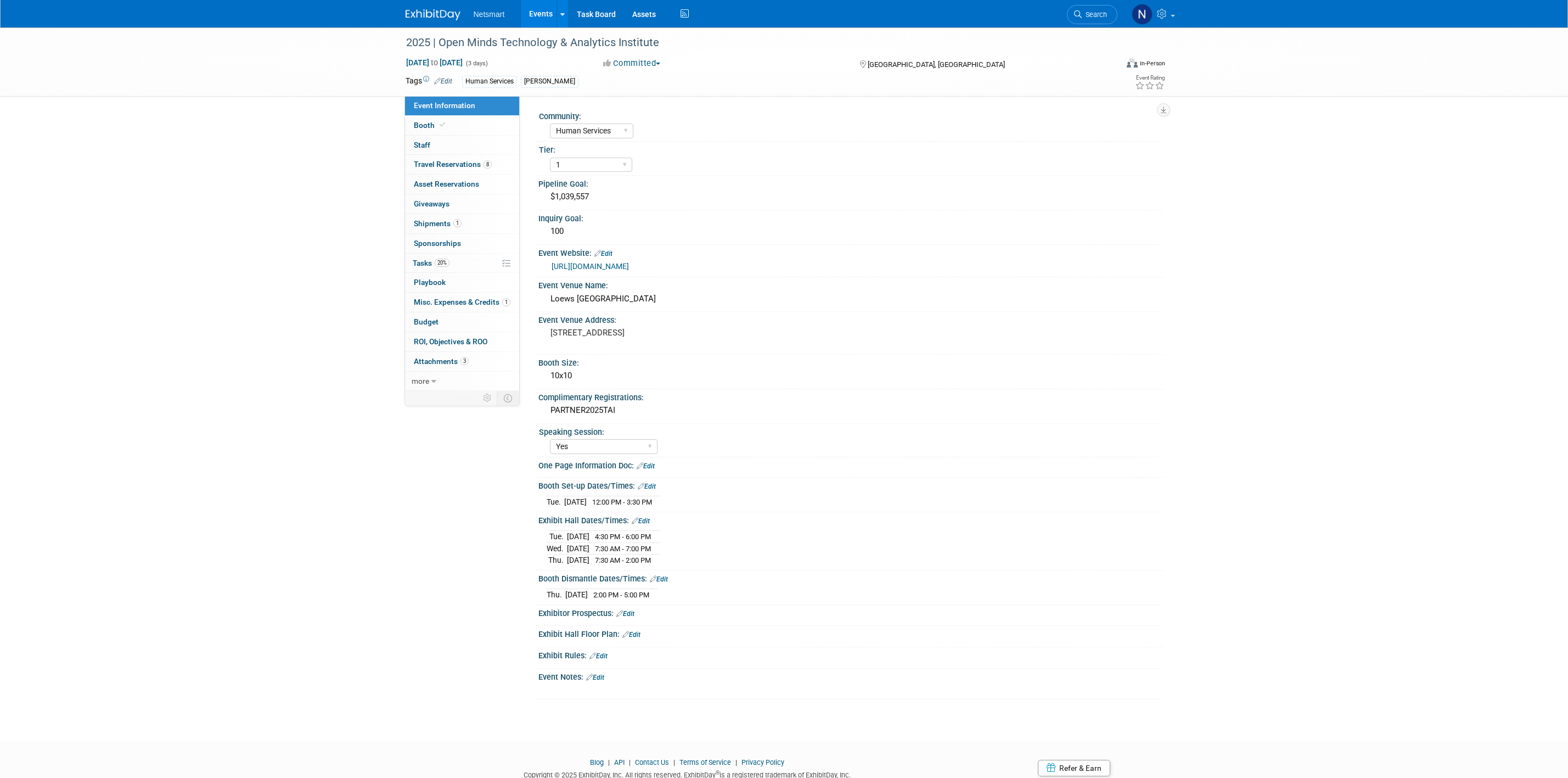
select select "Human Services"
select select "1"
select select "Yes"
click at [469, 262] on link "20% Tasks 20%" at bounding box center [462, 264] width 114 height 19
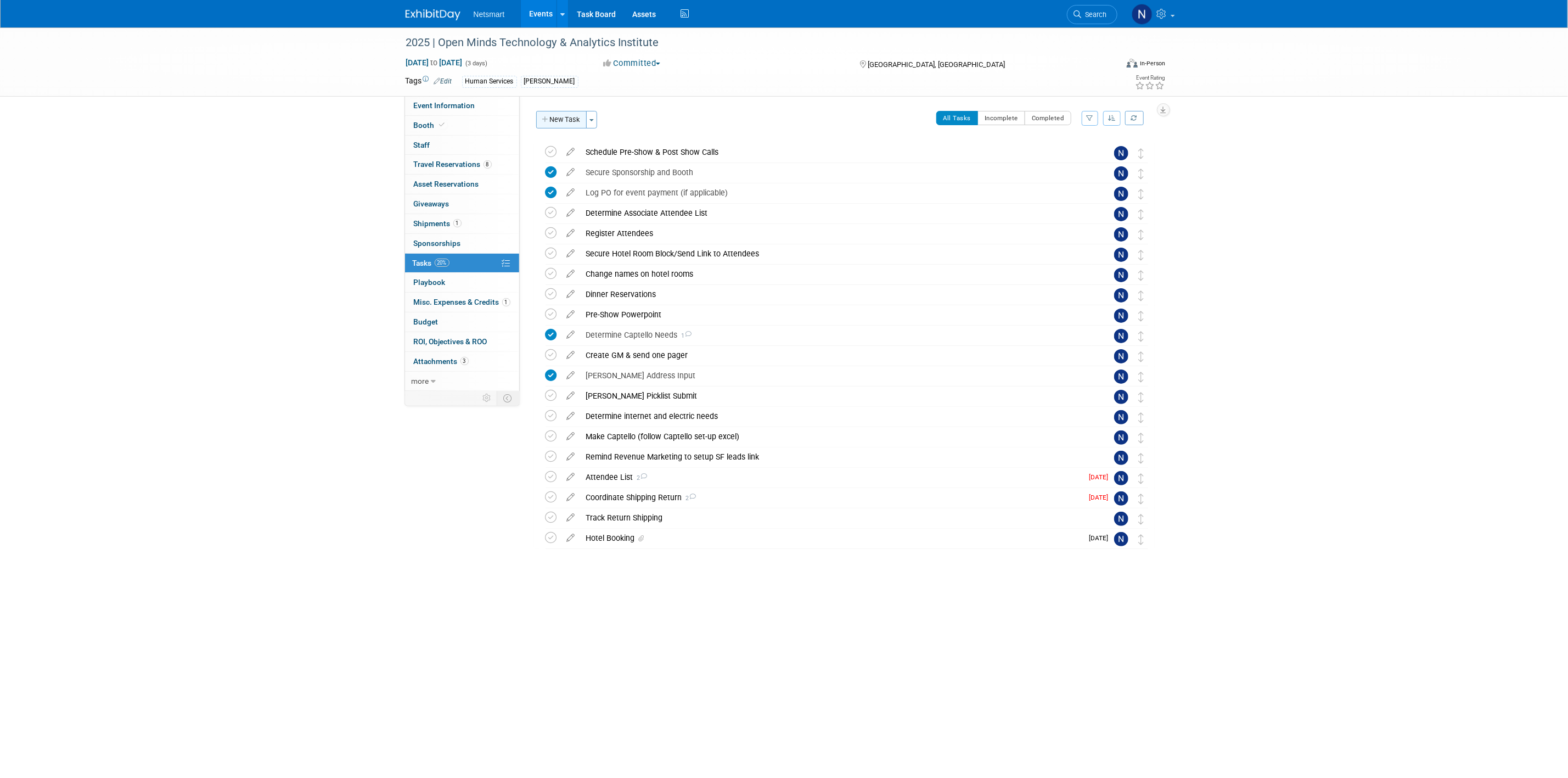
click at [555, 121] on button "New Task" at bounding box center [561, 119] width 51 height 18
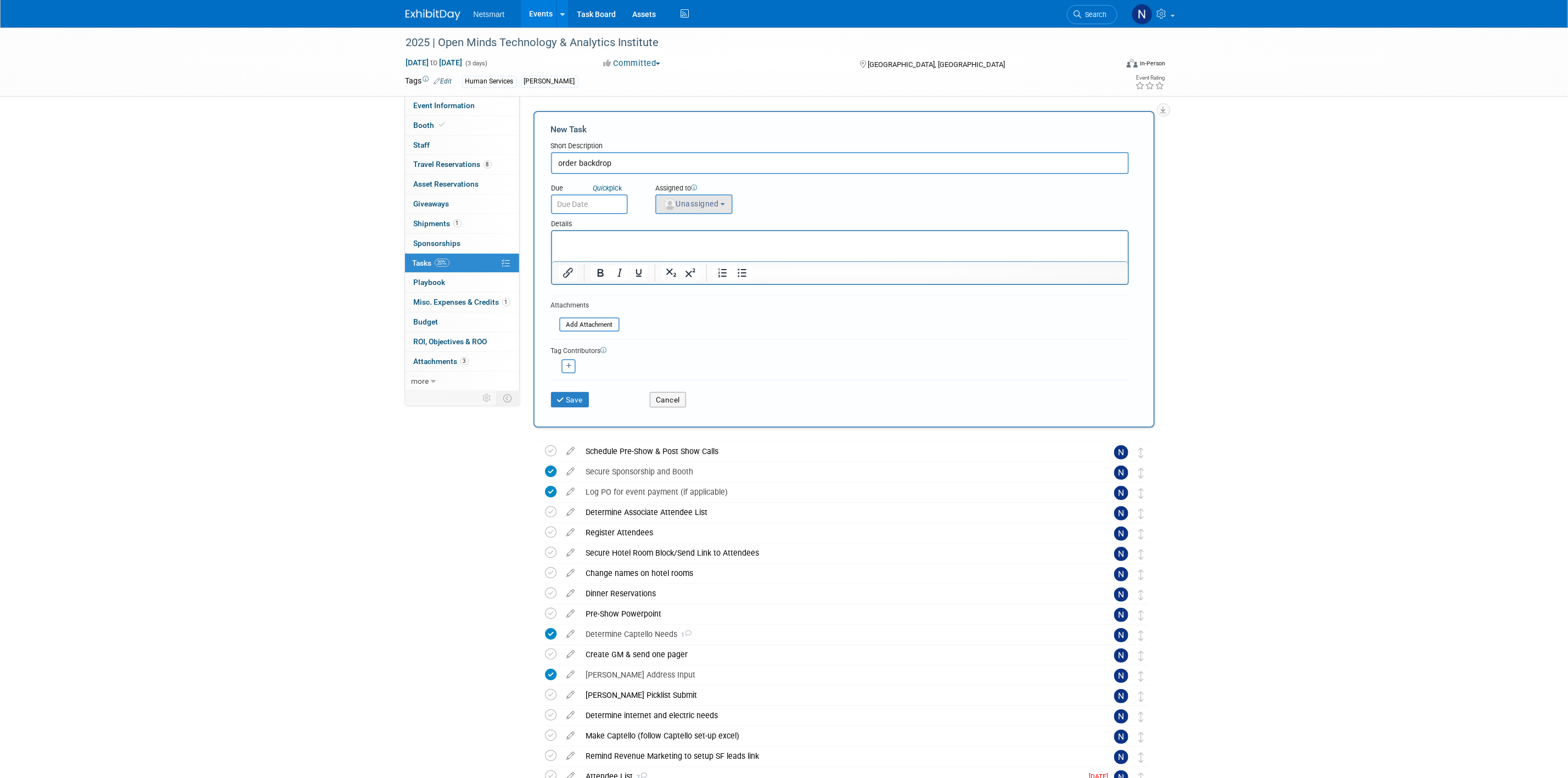
type input "order backdrop"
click at [699, 203] on span "Unassigned" at bounding box center [691, 203] width 56 height 9
click at [682, 221] on input "text" at bounding box center [727, 230] width 138 height 19
drag, startPoint x: 1225, startPoint y: 460, endPoint x: 654, endPoint y: 234, distance: 614.1
type input "mi"
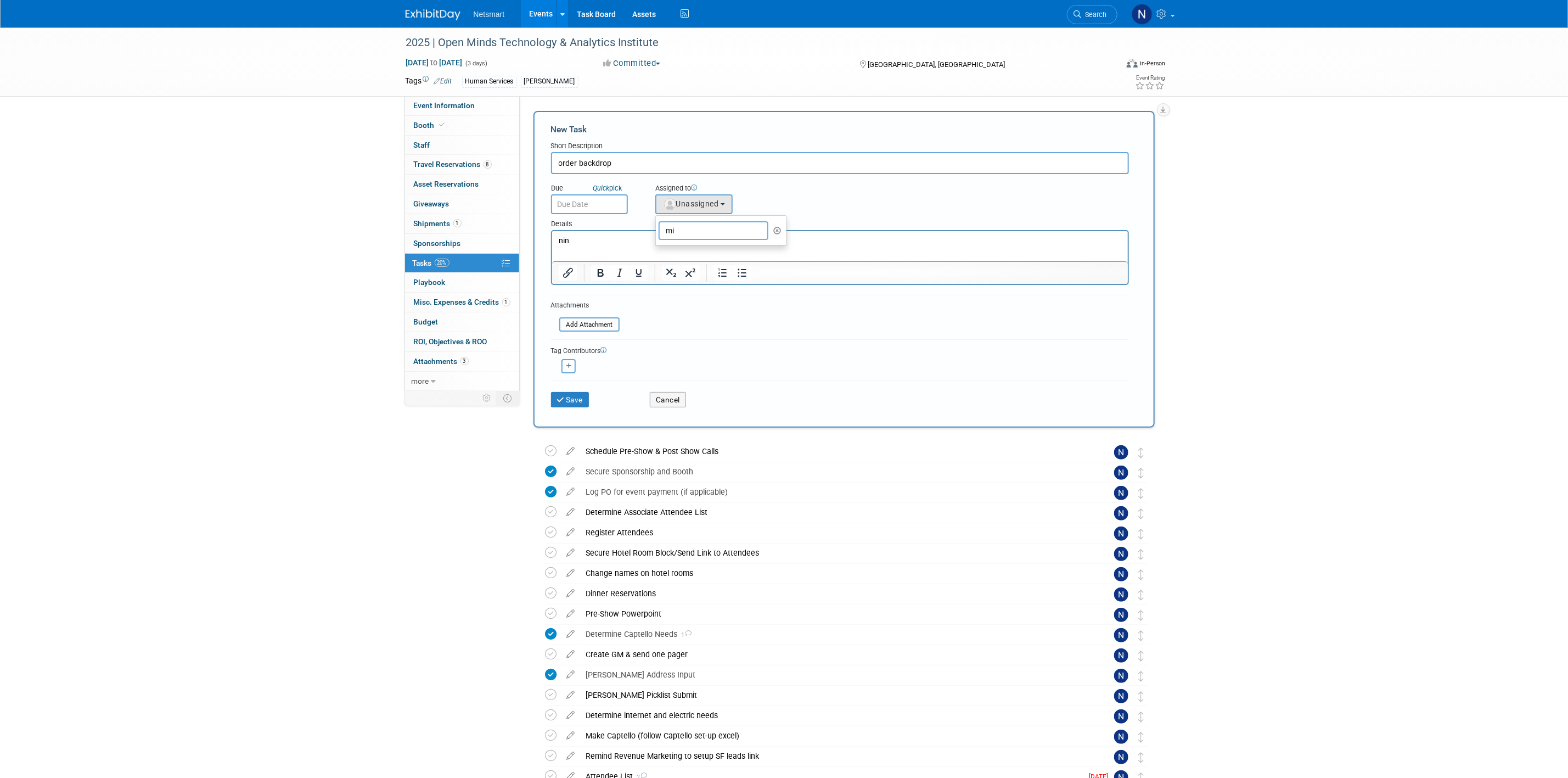
click at [697, 232] on input "mi" at bounding box center [713, 230] width 110 height 19
drag, startPoint x: 1219, startPoint y: 463, endPoint x: 645, endPoint y: 234, distance: 618.0
type input "nin"
click at [685, 255] on label "[PERSON_NAME] (me)" at bounding box center [718, 253] width 114 height 18
click at [657, 255] on input "[PERSON_NAME] (me)" at bounding box center [654, 252] width 7 height 7
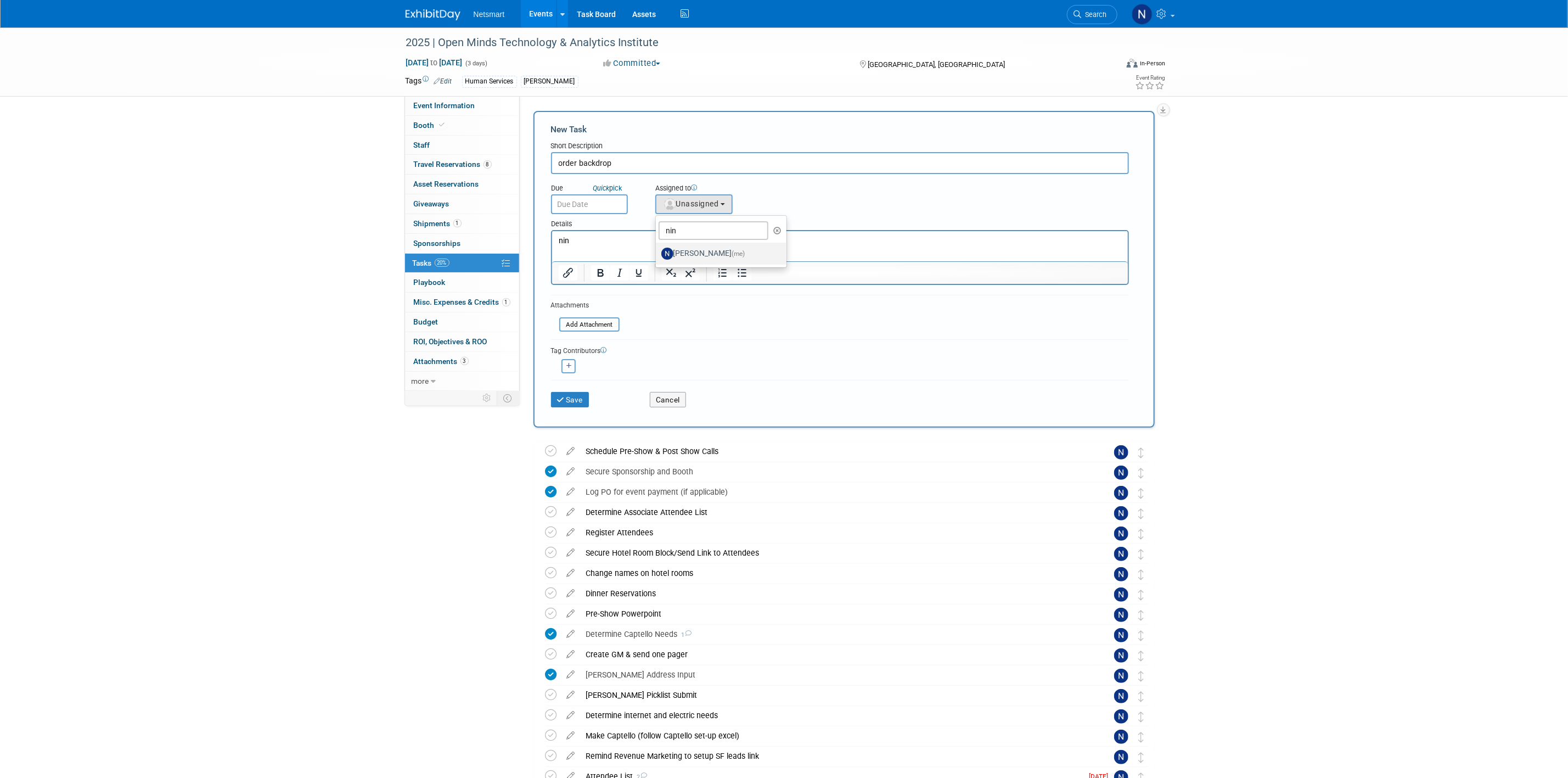
select select "a52b5e8a-b2fd-4a4e-8599-2a3670a086e7"
click at [617, 247] on html "nin" at bounding box center [839, 239] width 576 height 15
drag, startPoint x: 606, startPoint y: 245, endPoint x: 472, endPoint y: 240, distance: 134.1
click at [551, 240] on html "nin" at bounding box center [839, 239] width 576 height 15
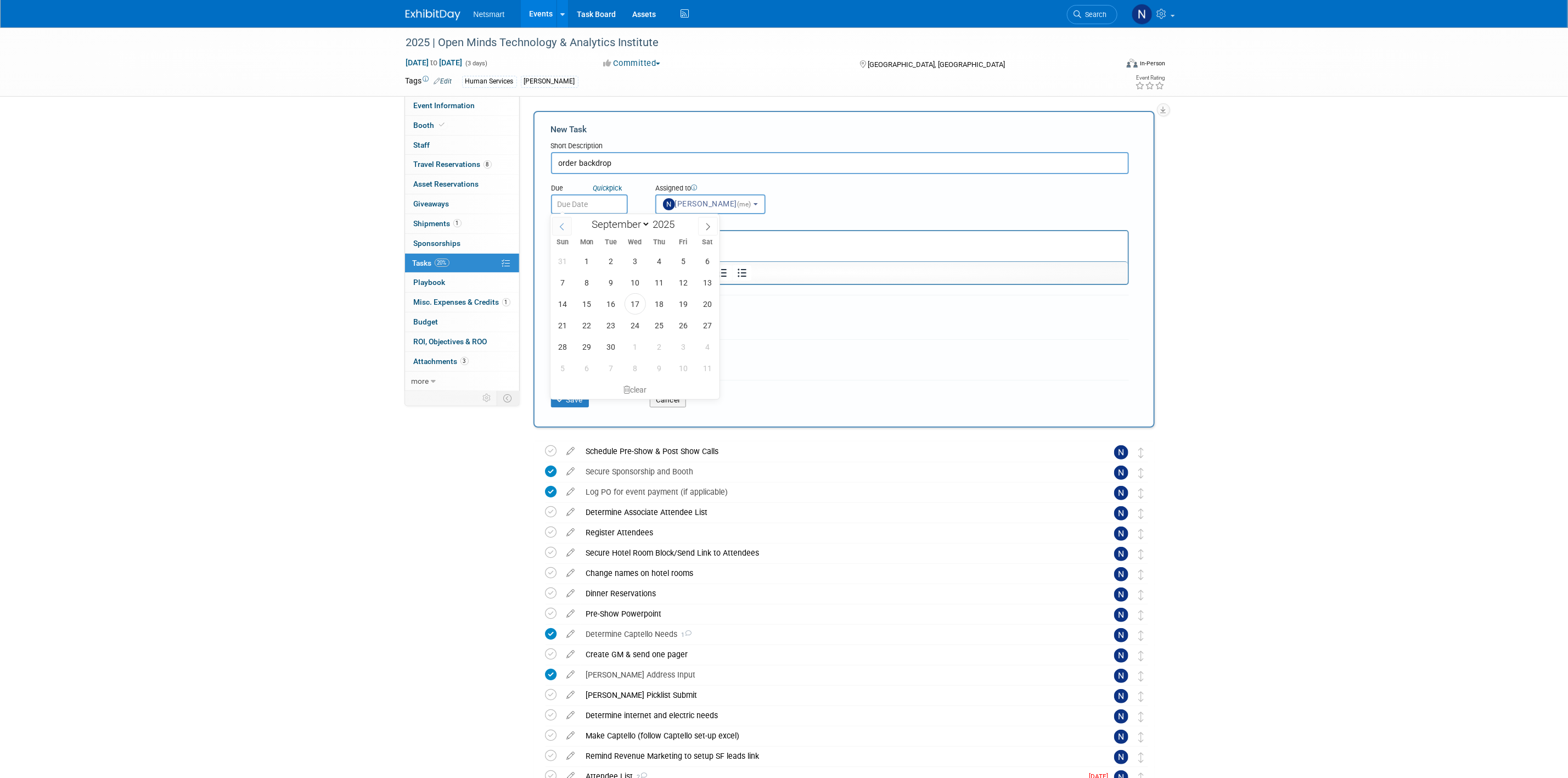
click at [563, 212] on body "Netsmart Events Add Event Bulk Upload Events Shareable Event Boards Recently Vi…" at bounding box center [784, 389] width 1568 height 778
click at [632, 324] on span "24" at bounding box center [635, 325] width 21 height 21
type input "Sep 24, 2025"
click at [593, 244] on p "Rich Text Area. Press ALT-0 for help." at bounding box center [839, 241] width 563 height 11
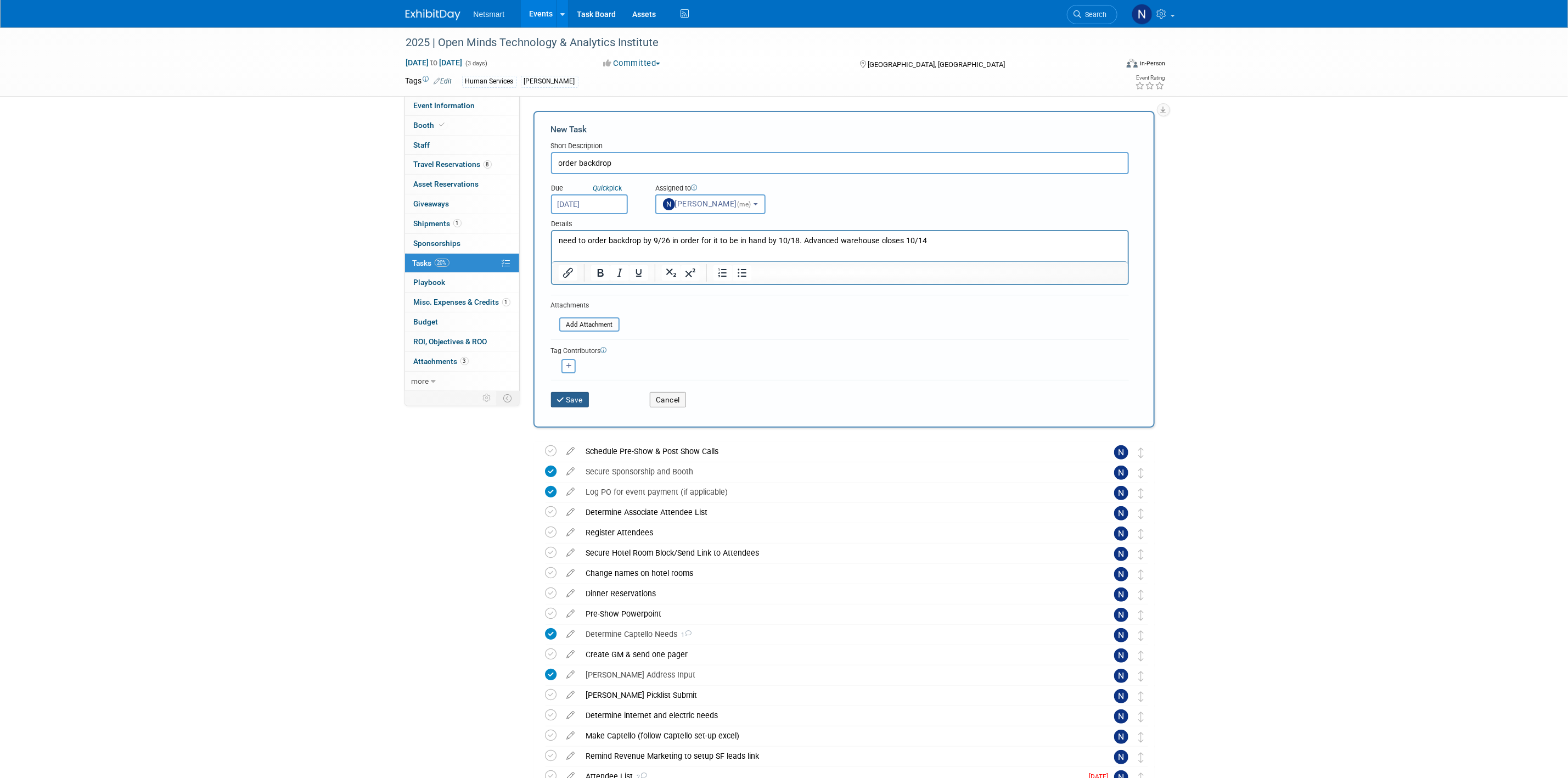
click at [572, 397] on button "Save" at bounding box center [570, 399] width 38 height 15
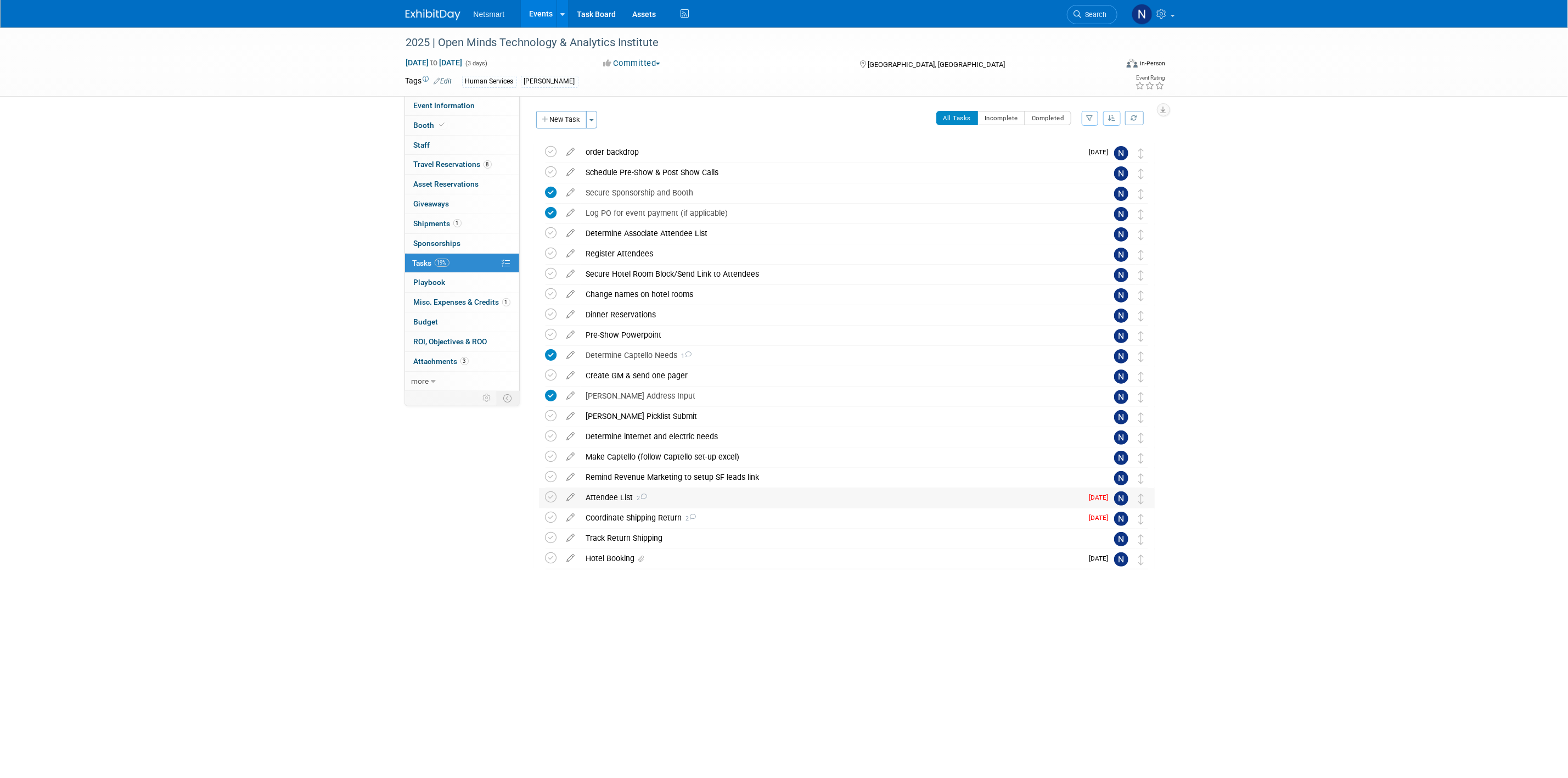
click at [604, 499] on div "Attendee List 2" at bounding box center [831, 497] width 502 height 19
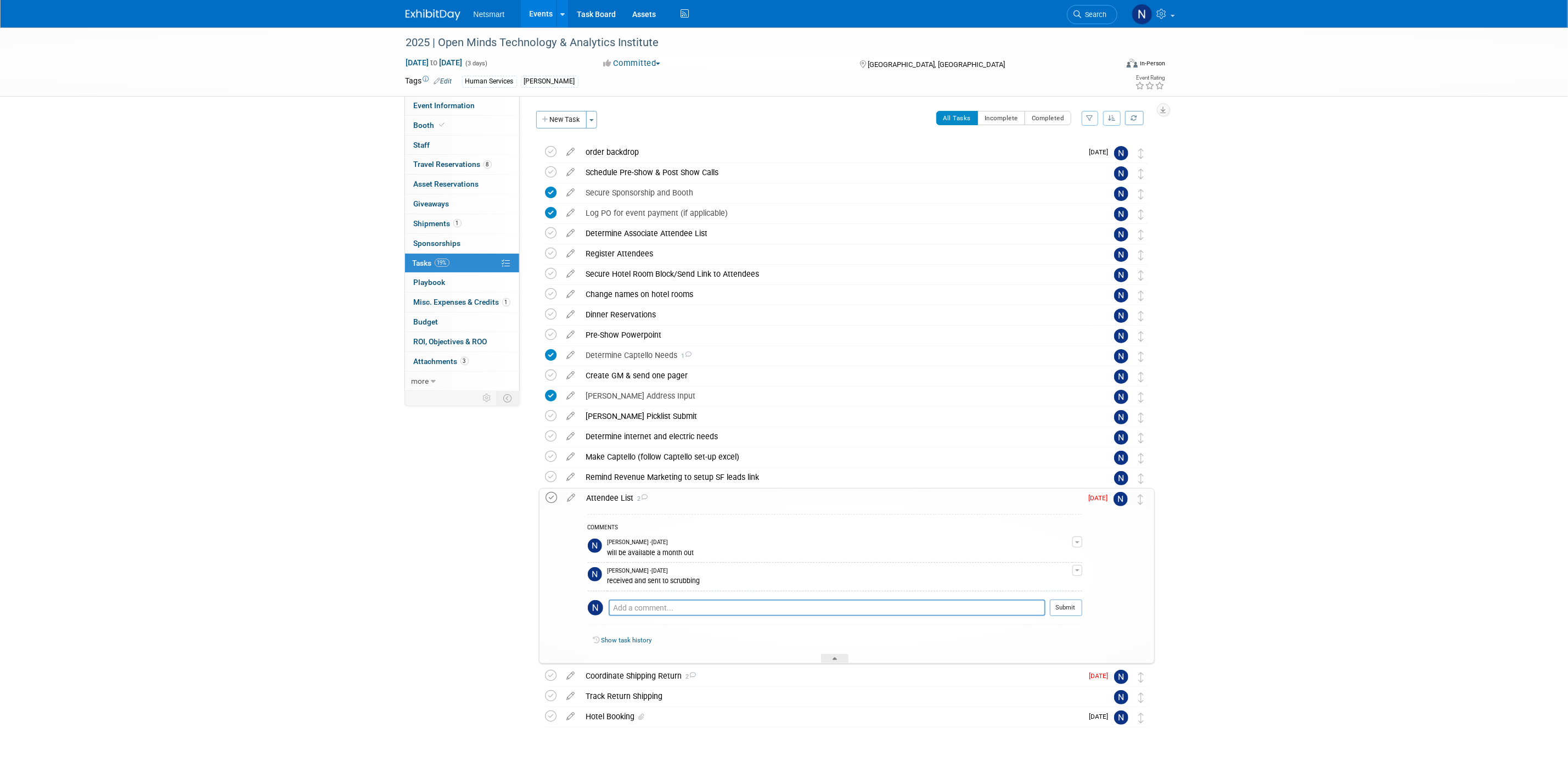
click at [556, 496] on icon at bounding box center [551, 497] width 12 height 12
click at [828, 657] on div at bounding box center [835, 658] width 27 height 9
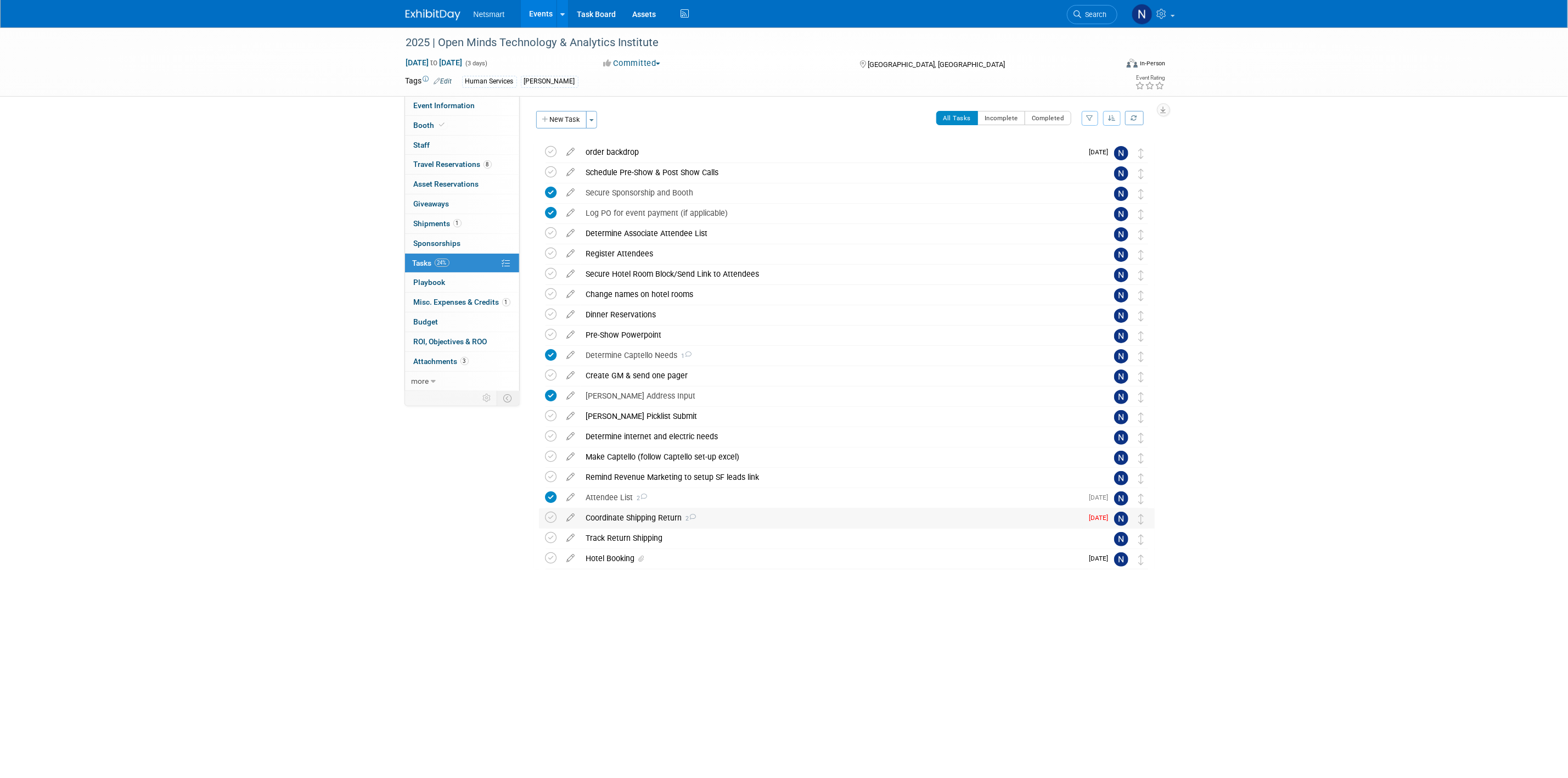
click at [625, 517] on div "Coordinate Shipping Return 2" at bounding box center [831, 517] width 502 height 19
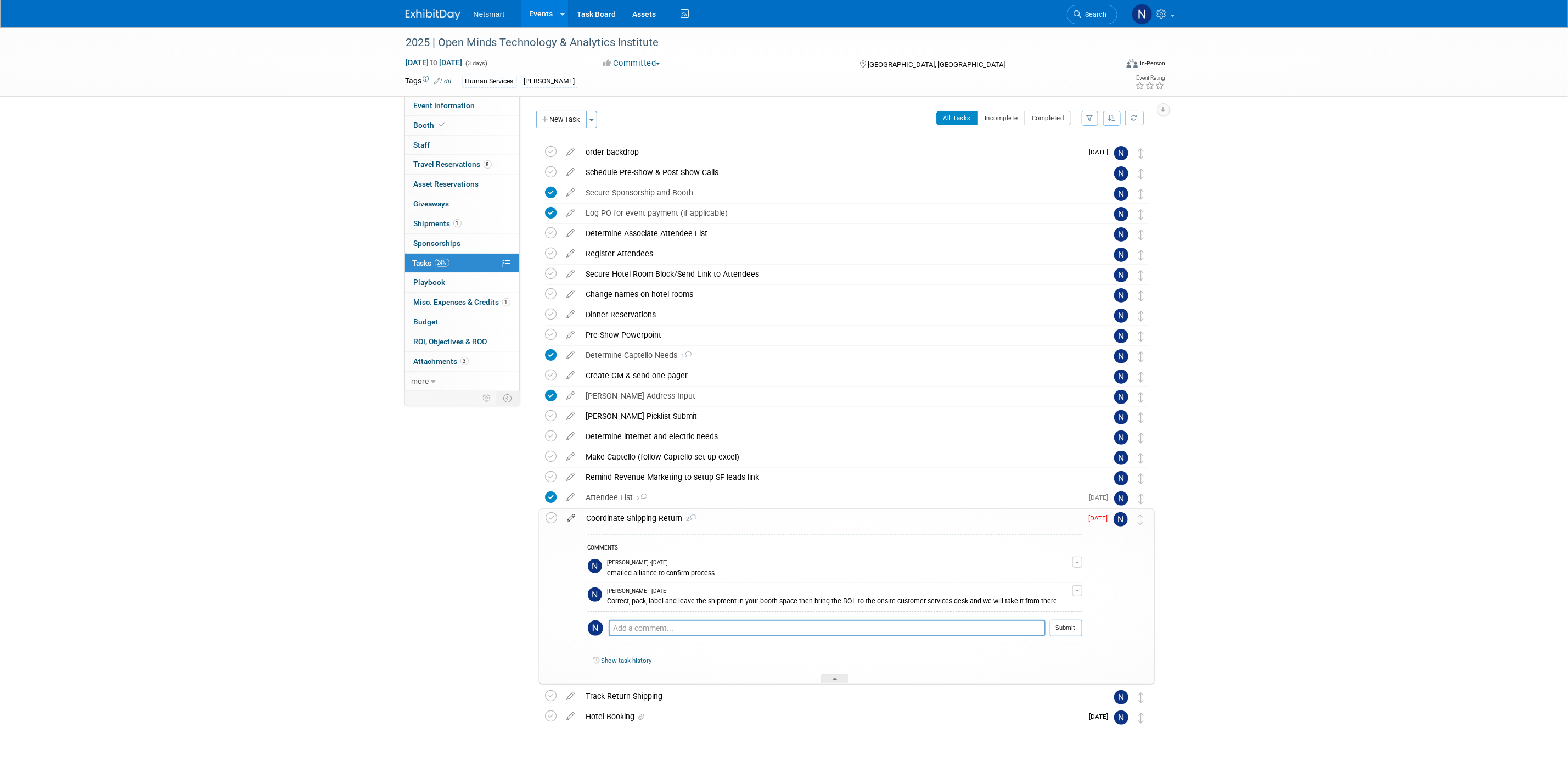
click at [573, 520] on icon at bounding box center [572, 516] width 19 height 14
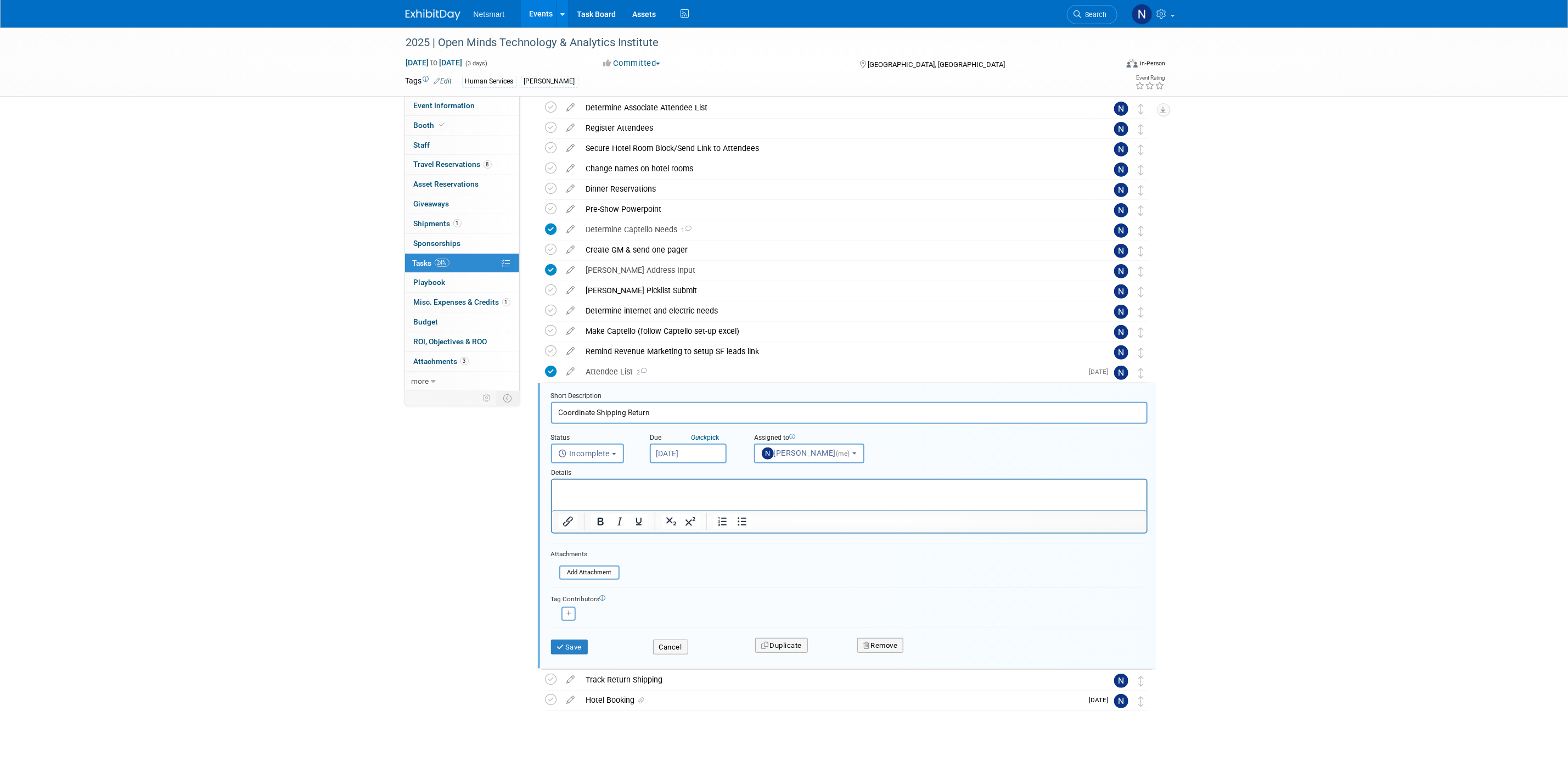
click at [677, 445] on input "Sep 10, 2025" at bounding box center [688, 454] width 77 height 19
click at [734, 636] on div "clear" at bounding box center [734, 639] width 169 height 19
click at [572, 644] on button "Save" at bounding box center [569, 647] width 37 height 15
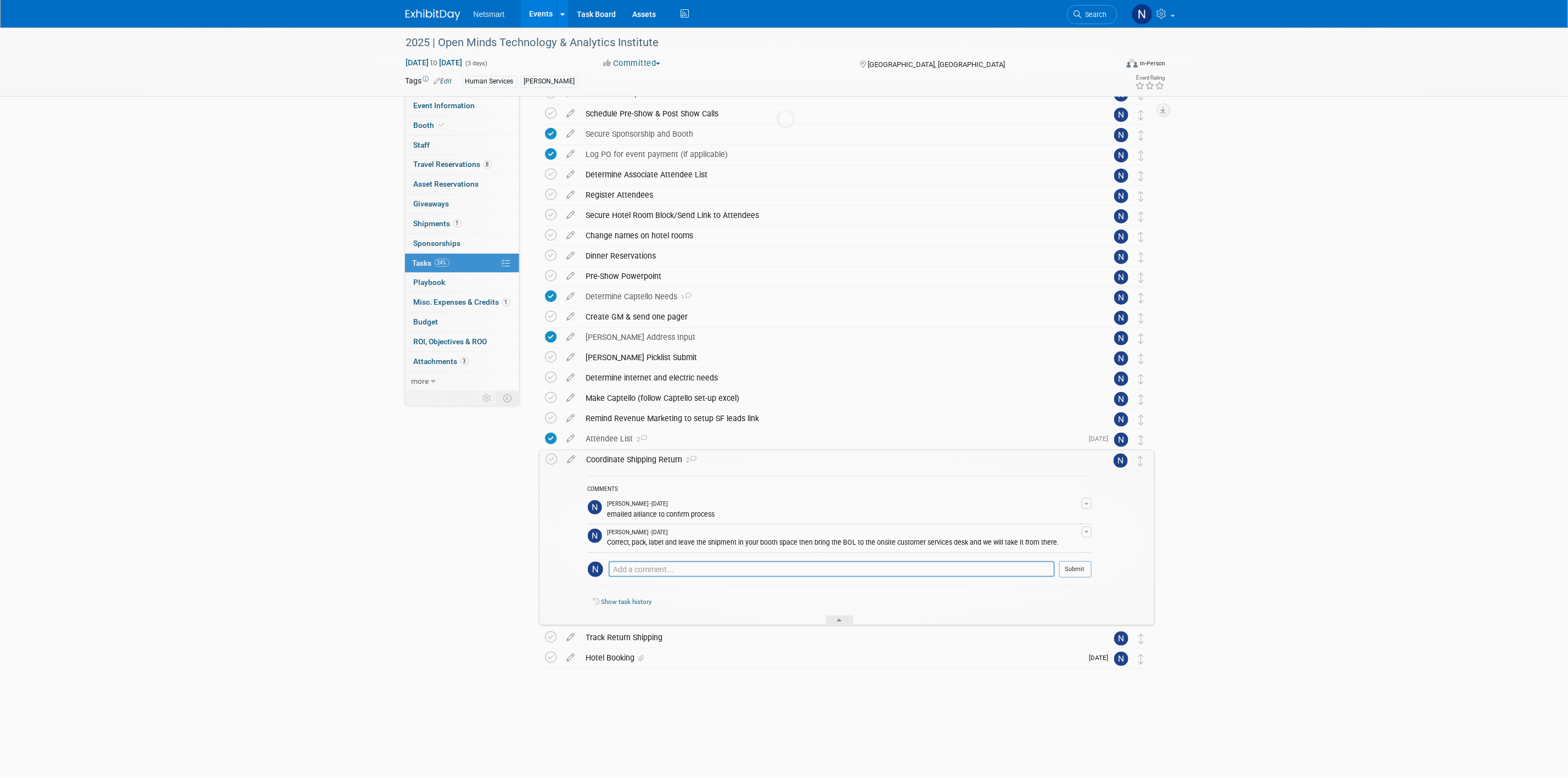
scroll to position [16, 0]
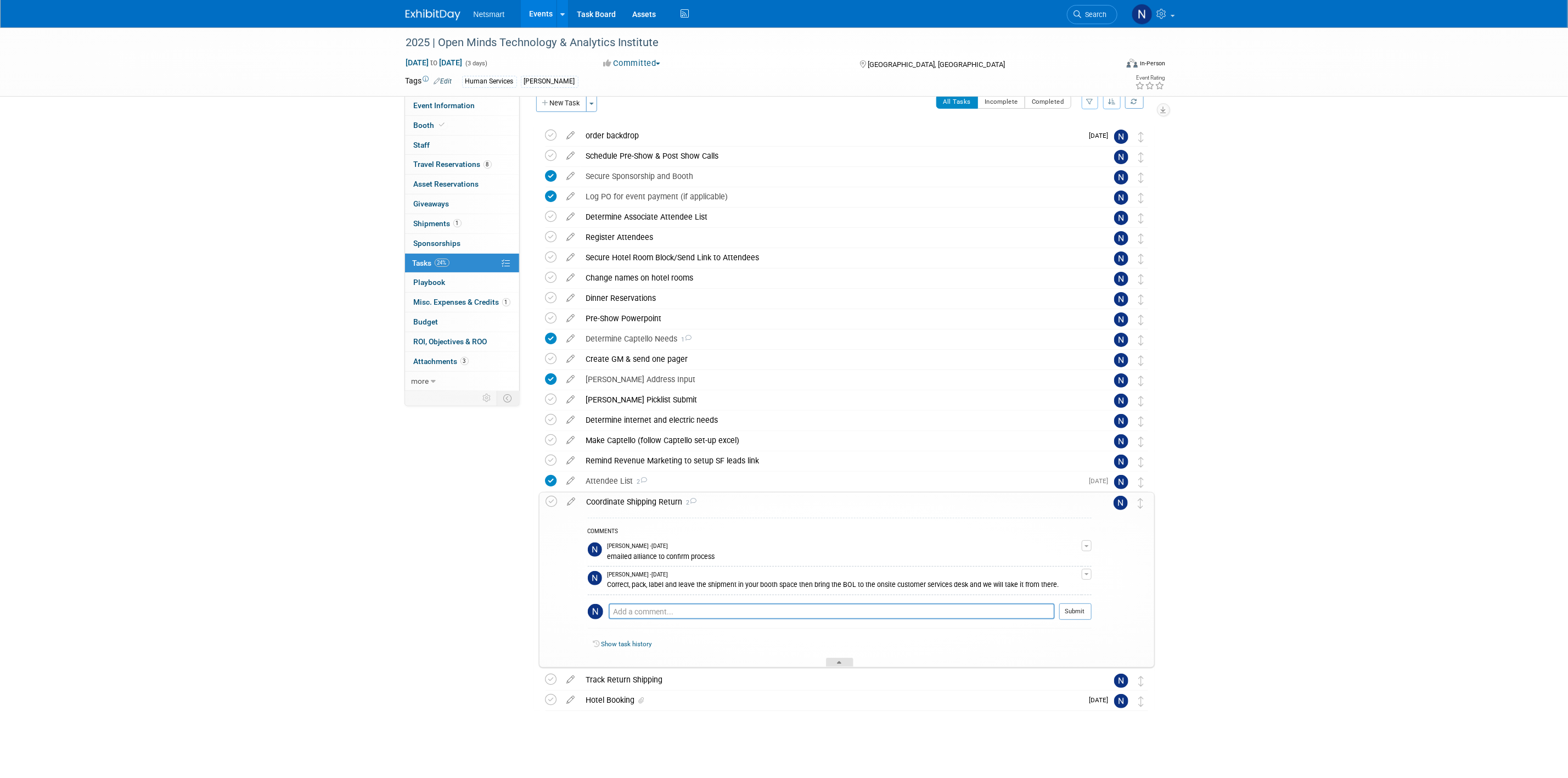
click at [830, 667] on div at bounding box center [839, 662] width 27 height 9
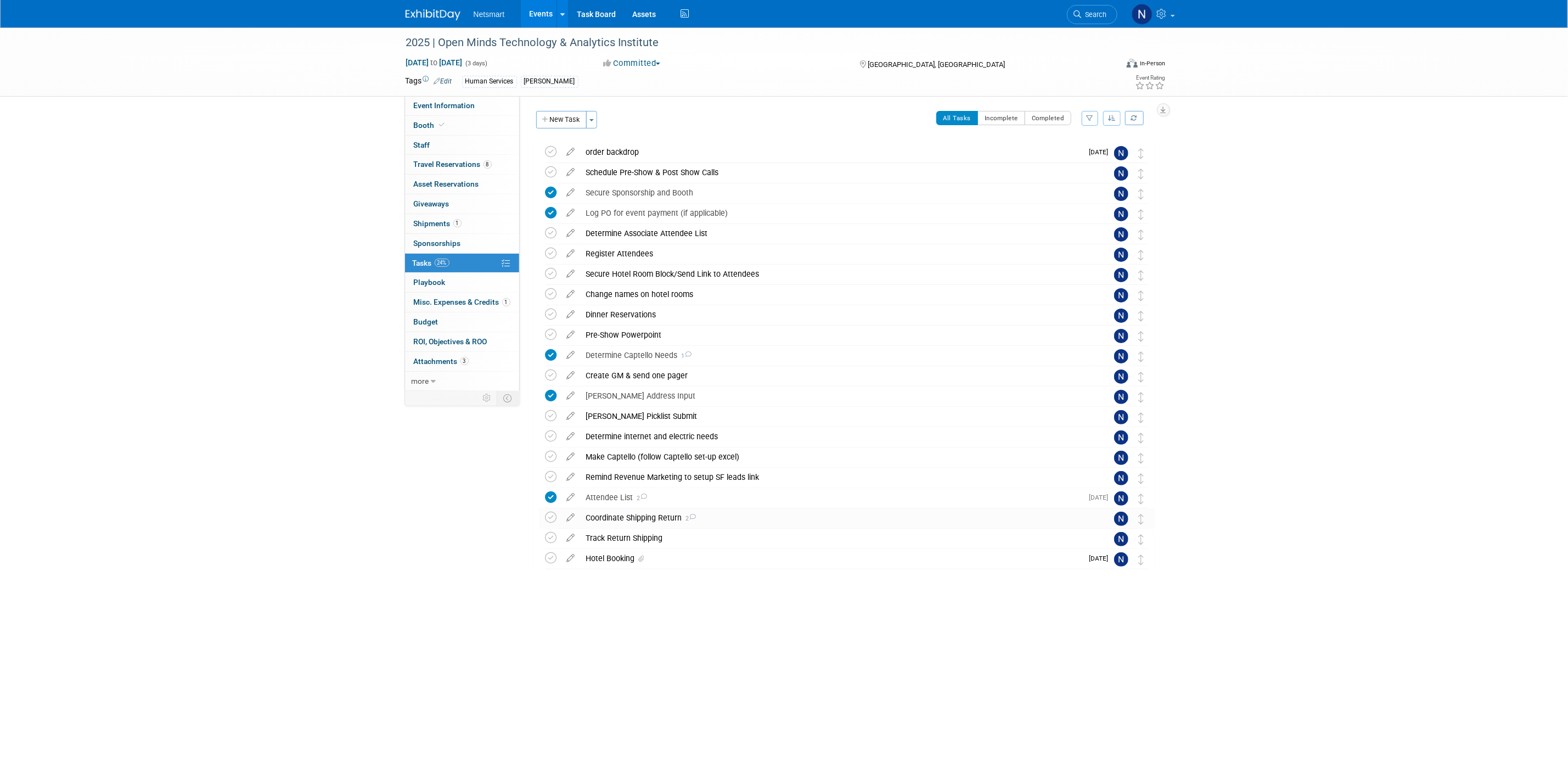
scroll to position [0, 0]
click at [1304, 531] on div "2025 | Open Minds Technology & Analytics Institute [DATE] to [DATE] (3 days) [D…" at bounding box center [784, 346] width 1568 height 637
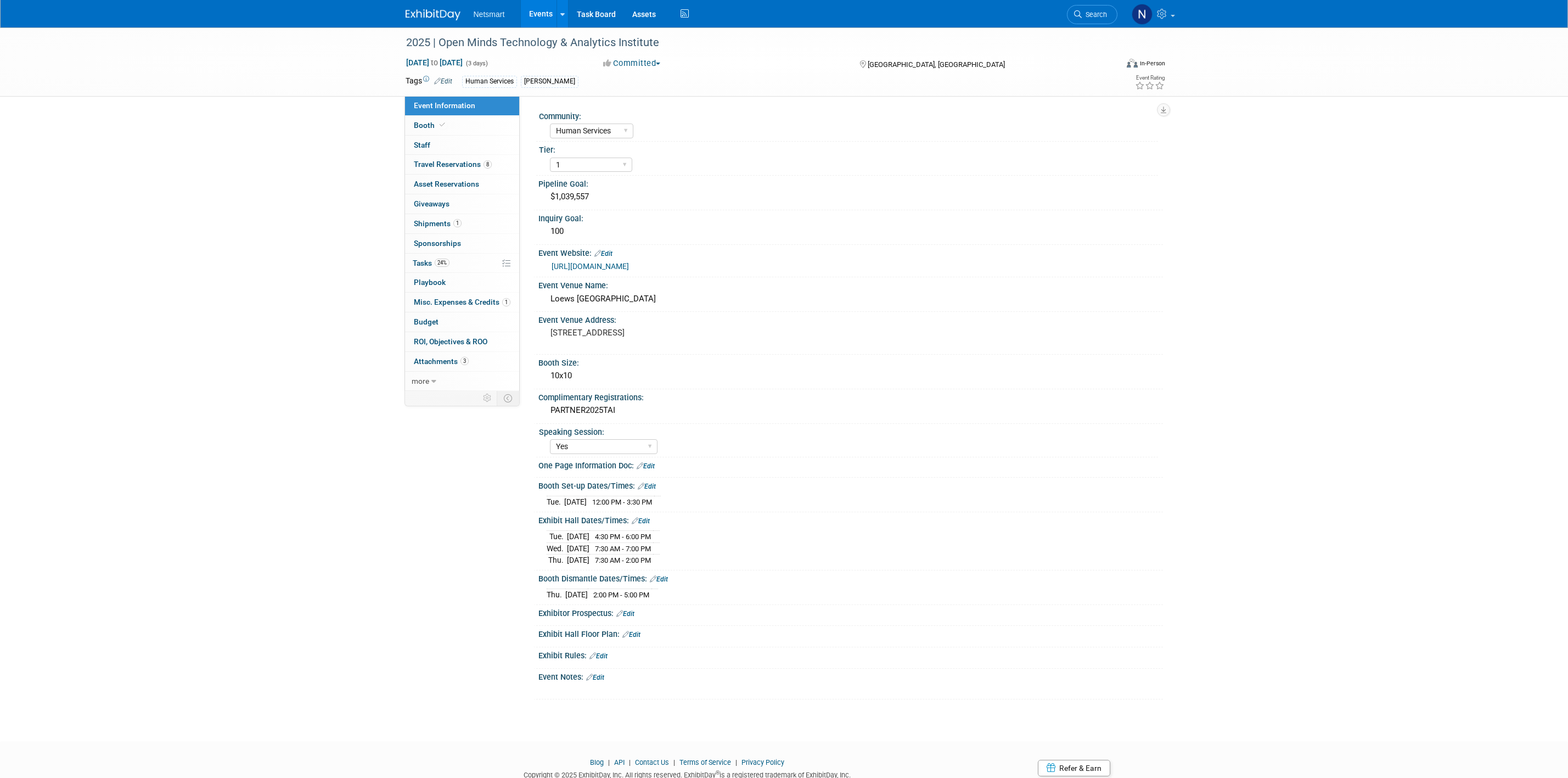
select select "Human Services"
select select "1"
select select "Yes"
click at [441, 260] on span "24%" at bounding box center [442, 263] width 15 height 9
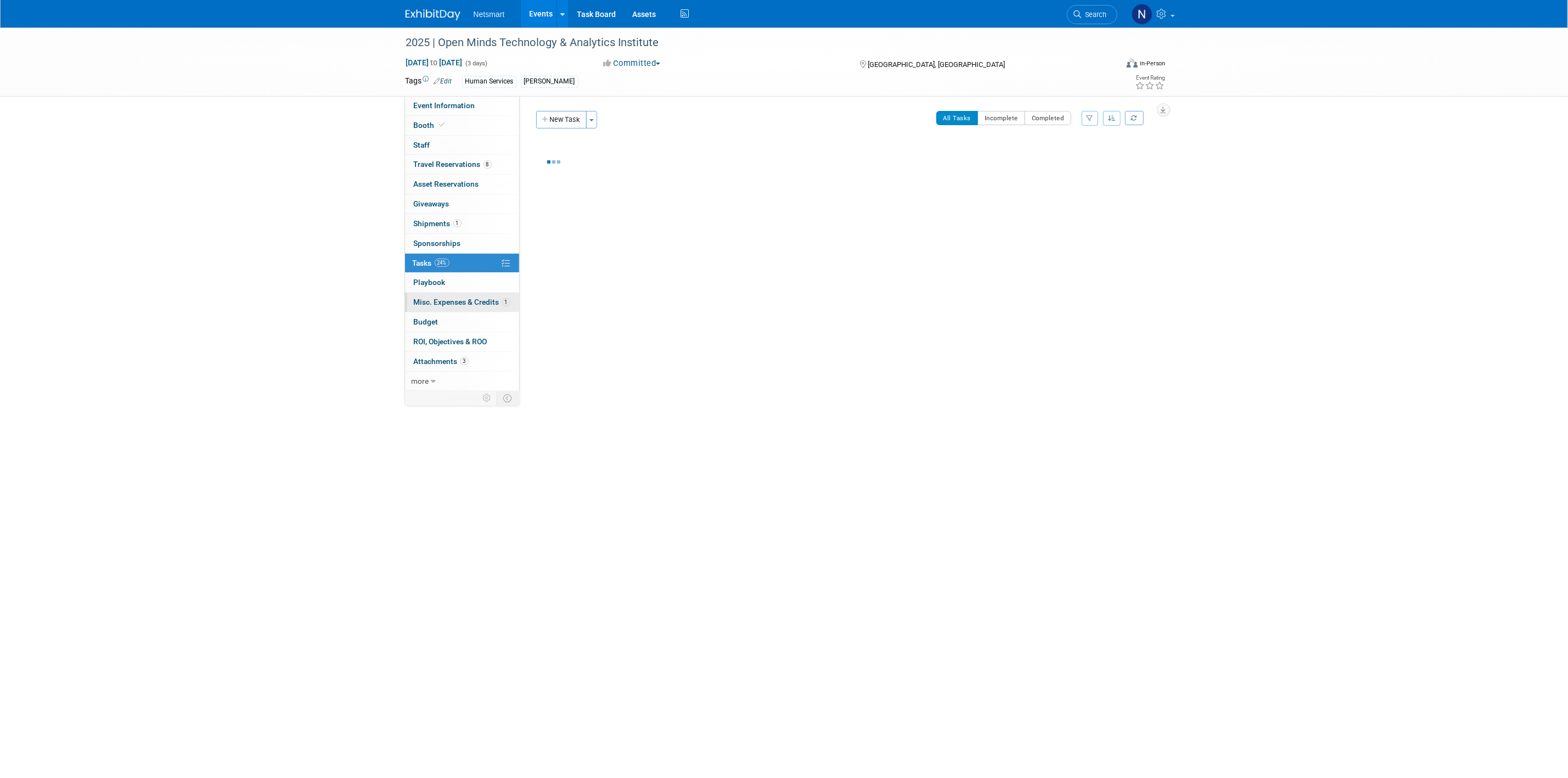
click at [455, 306] on span "Misc. Expenses & Credits 1" at bounding box center [462, 302] width 97 height 9
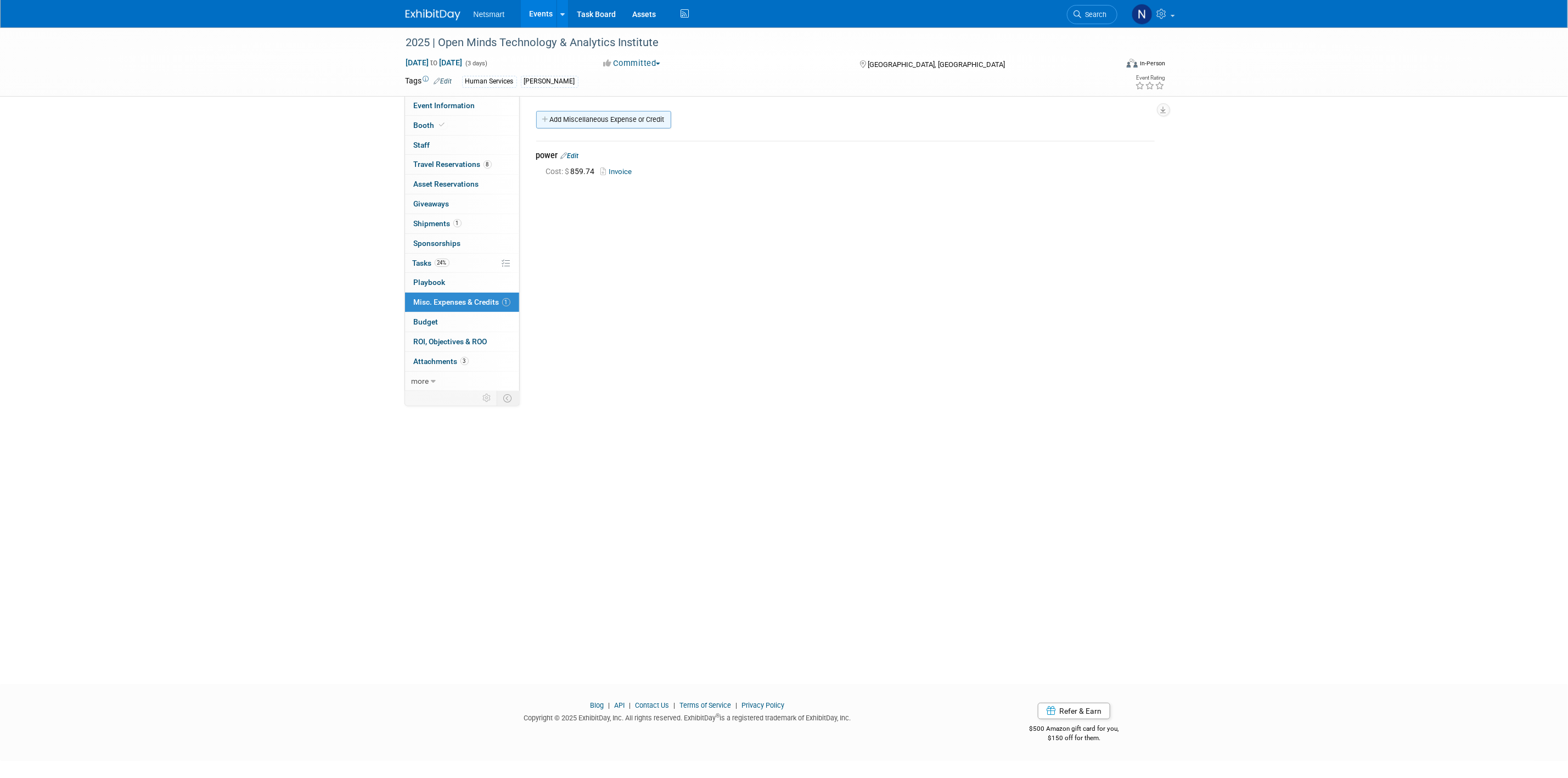
click at [588, 122] on link "Add Miscellaneous Expense or Credit" at bounding box center [604, 119] width 135 height 18
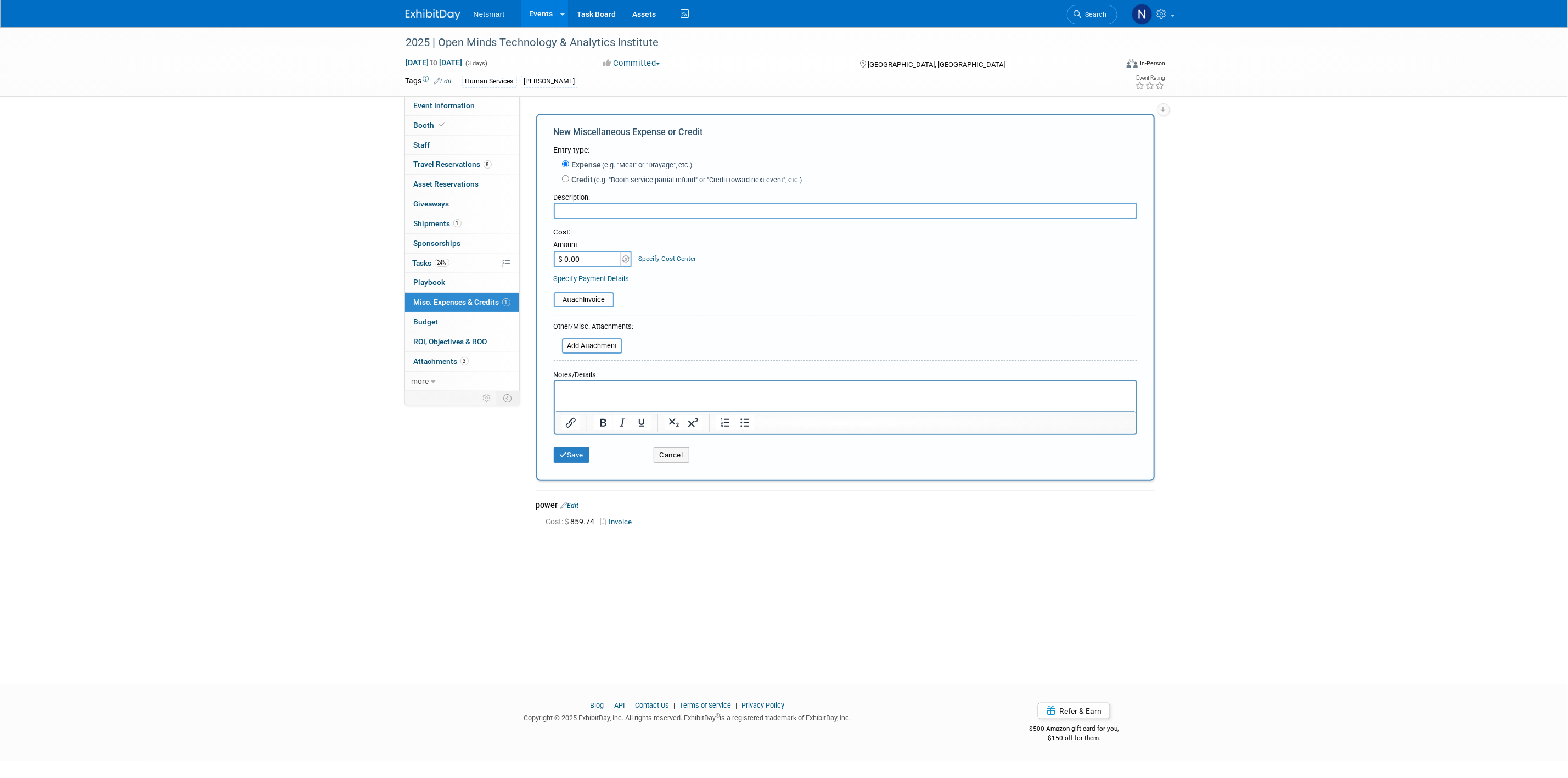
click at [575, 211] on input "text" at bounding box center [845, 211] width 583 height 16
type input "n"
type input "e"
type input "New Backdrop"
click at [593, 256] on input "$ 0.00" at bounding box center [588, 259] width 69 height 16
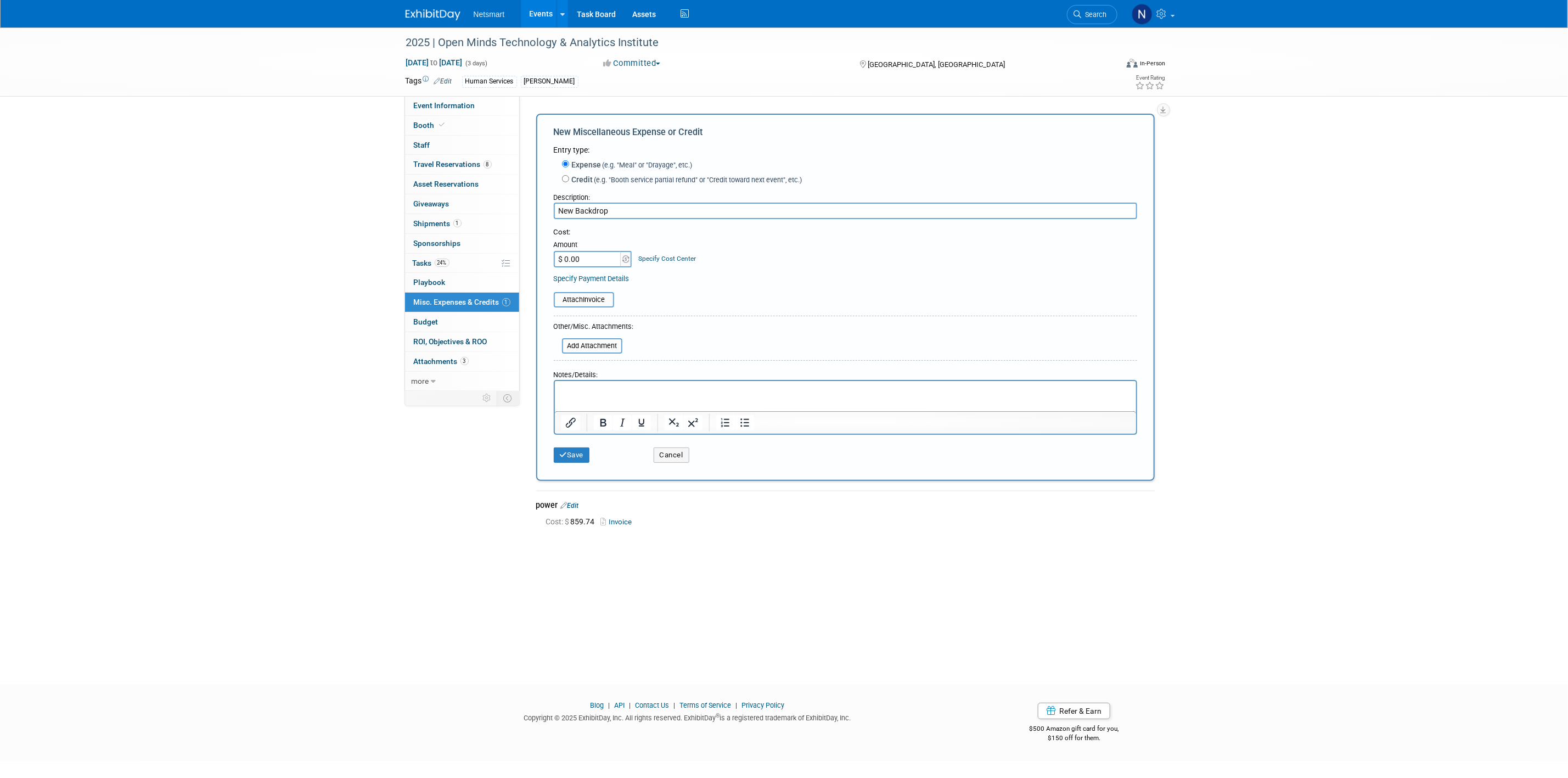
click at [597, 259] on input "$ 0.00" at bounding box center [588, 259] width 69 height 16
drag, startPoint x: 598, startPoint y: 258, endPoint x: 509, endPoint y: 258, distance: 89.0
click at [509, 258] on div "Event Information Event Info Booth Booth 0 Staff 0 Staff 8 Travel Reservations …" at bounding box center [784, 282] width 774 height 511
paste input "968.2"
type input "$ 968.20"
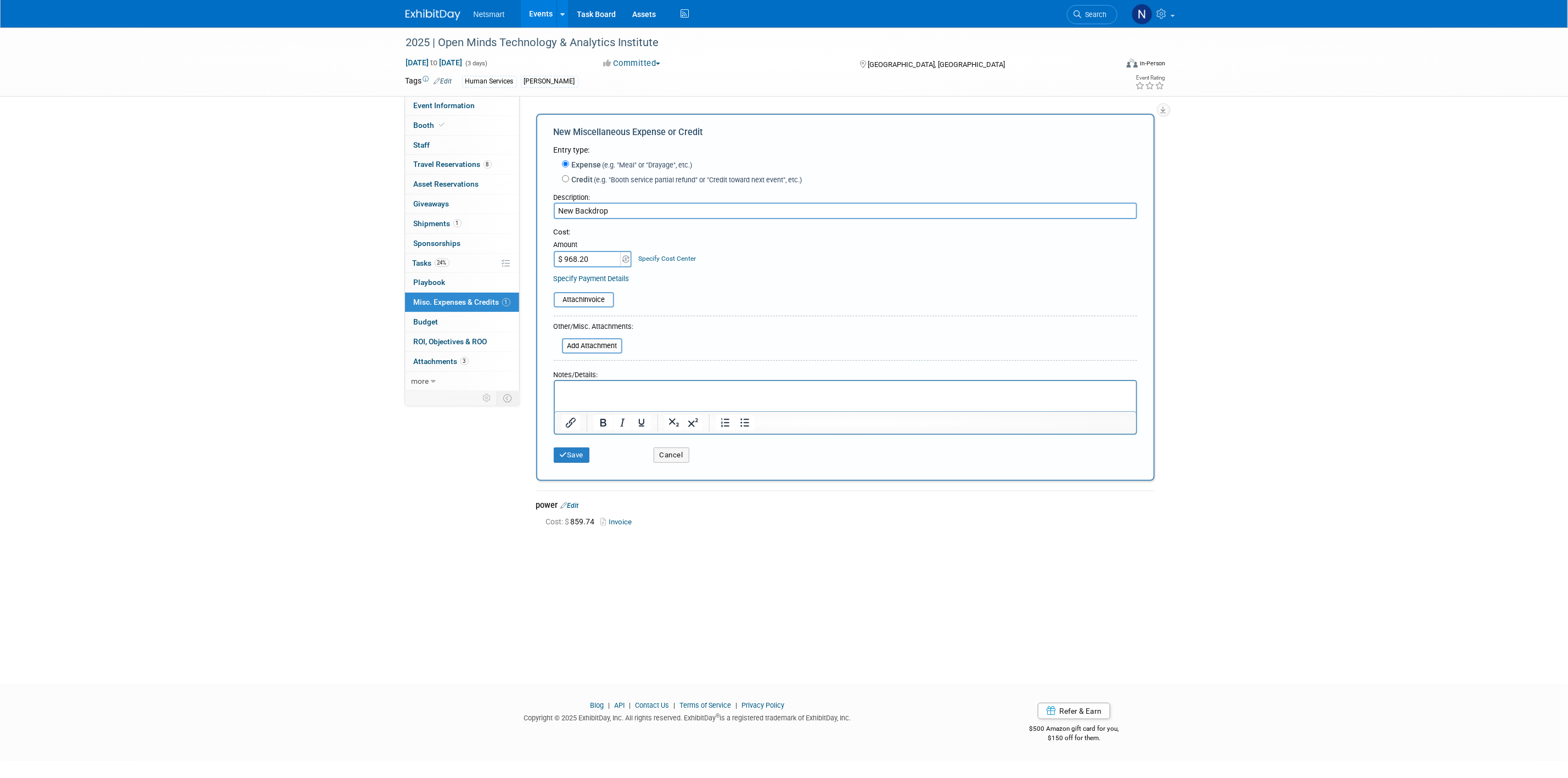
click at [718, 295] on table "Attach Invoice" at bounding box center [845, 300] width 583 height 15
click at [598, 298] on input "file" at bounding box center [548, 300] width 131 height 13
click at [570, 461] on button "Save" at bounding box center [572, 461] width 37 height 15
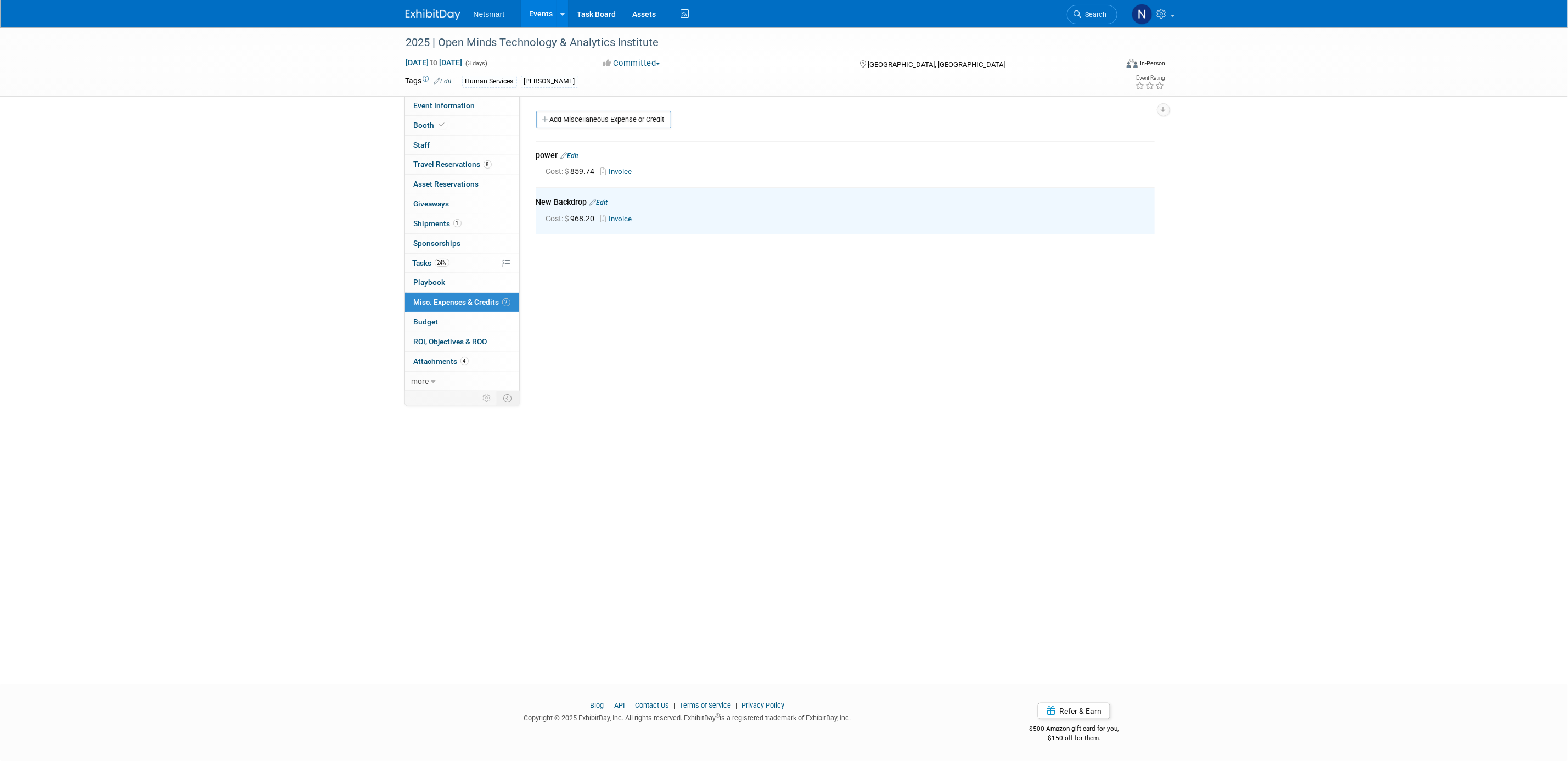
click at [1294, 369] on div "2025 | Open Minds Technology & Analytics Institute [DATE] to [DATE] (3 days) [D…" at bounding box center [784, 346] width 1568 height 637
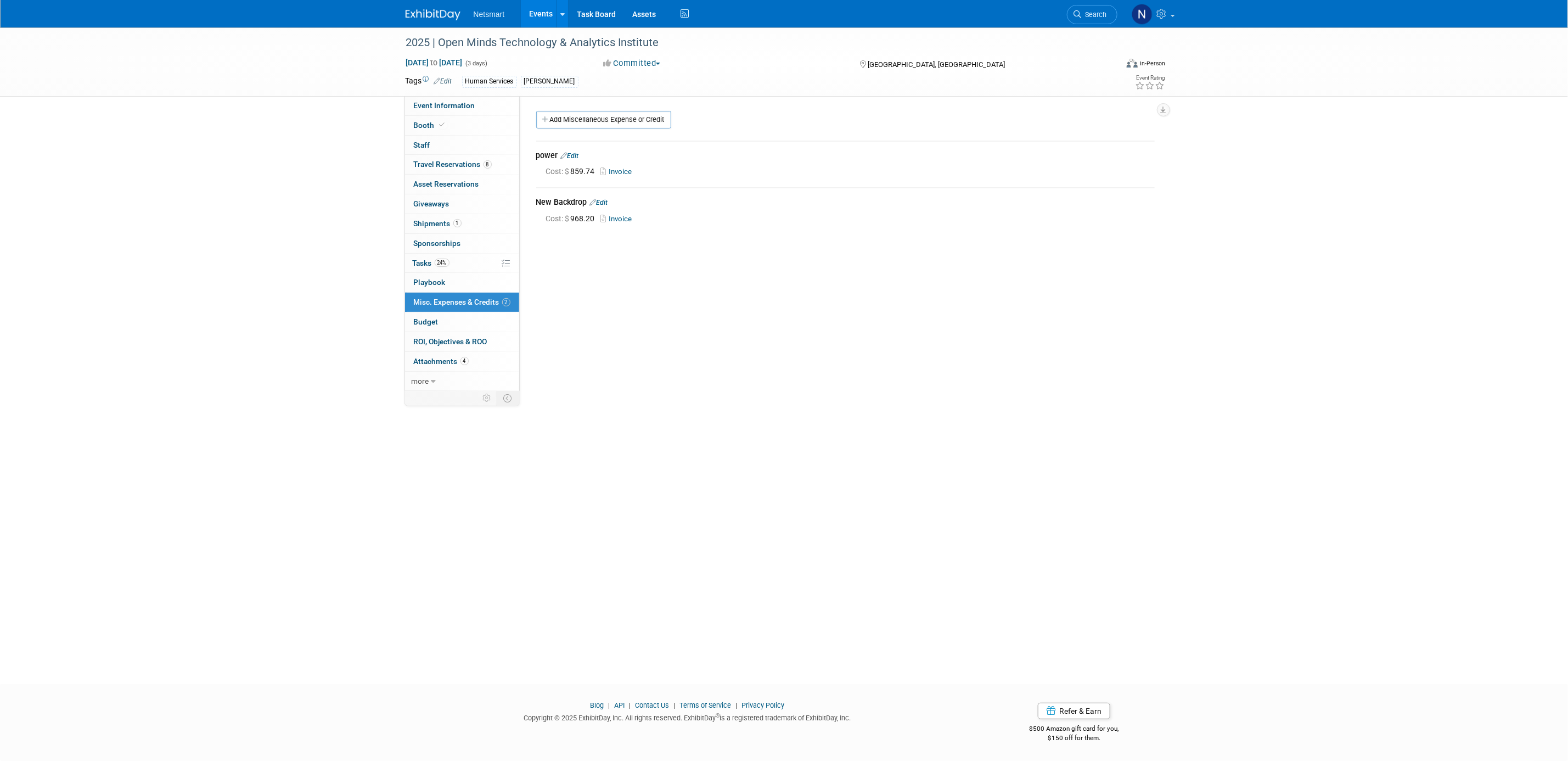
click at [662, 559] on div "2025 | Open Minds Technology & Analytics Institute [DATE] to [DATE] (3 days) [D…" at bounding box center [784, 346] width 1568 height 637
click at [598, 12] on link "Task Board" at bounding box center [596, 13] width 55 height 27
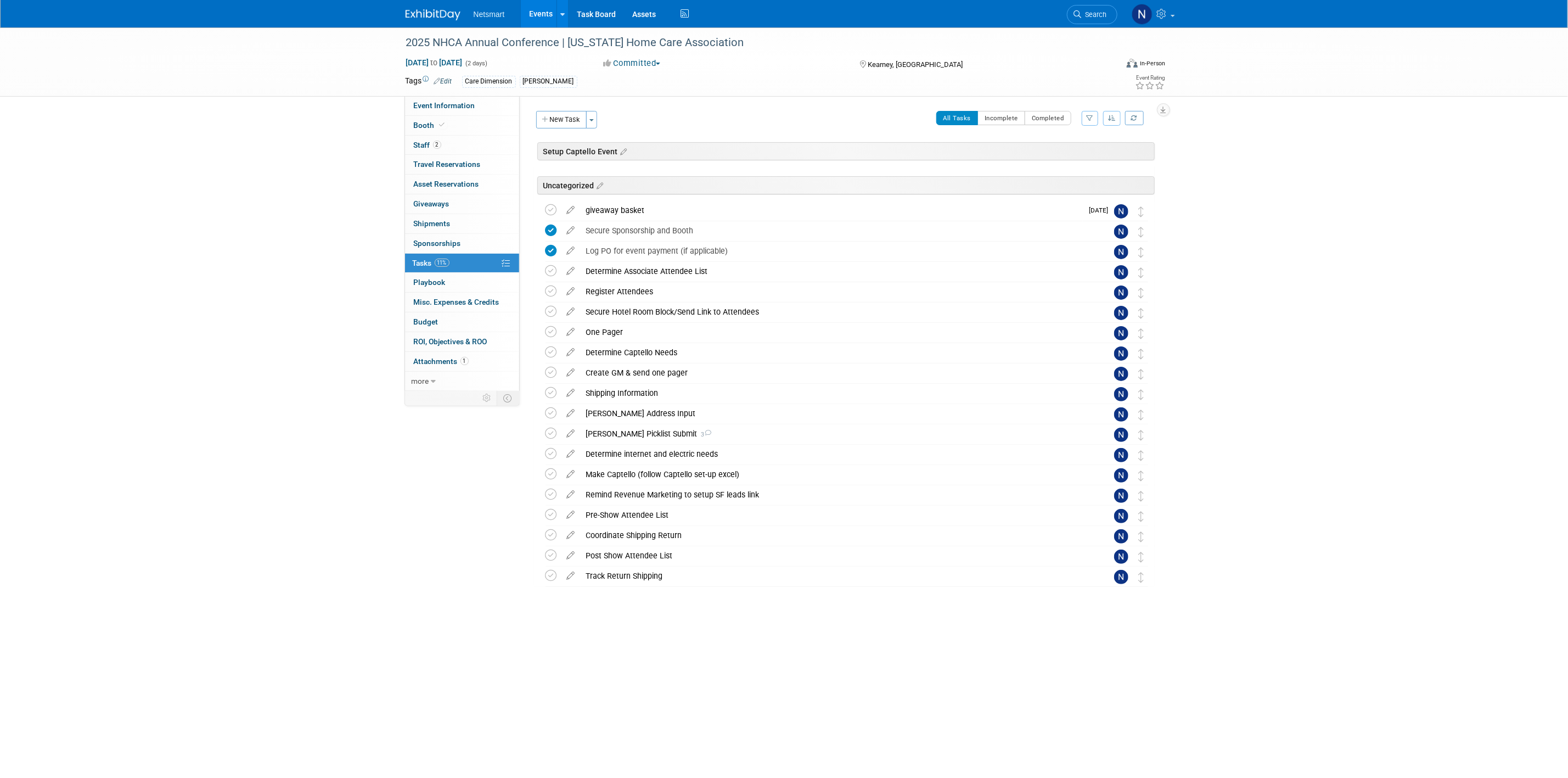
click at [287, 283] on div "2025 NHCA Annual Conference | [US_STATE] Home Care Association [DATE] to [DATE]…" at bounding box center [784, 346] width 1568 height 637
click at [448, 224] on span "Shipments 0" at bounding box center [432, 223] width 37 height 9
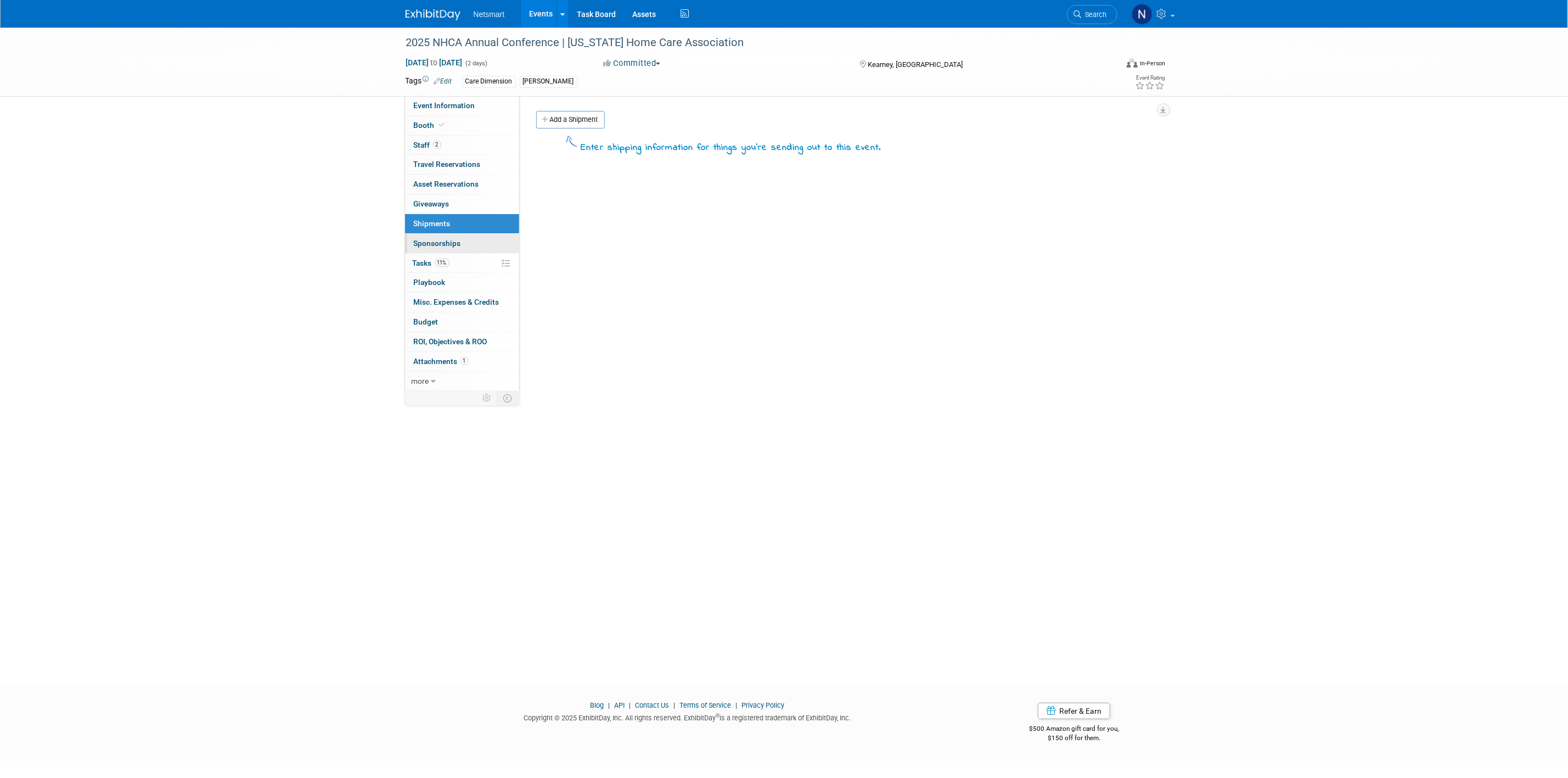
click at [446, 244] on span "Sponsorships 0" at bounding box center [438, 243] width 47 height 9
click at [572, 114] on link "Add Sponsorship" at bounding box center [572, 119] width 72 height 18
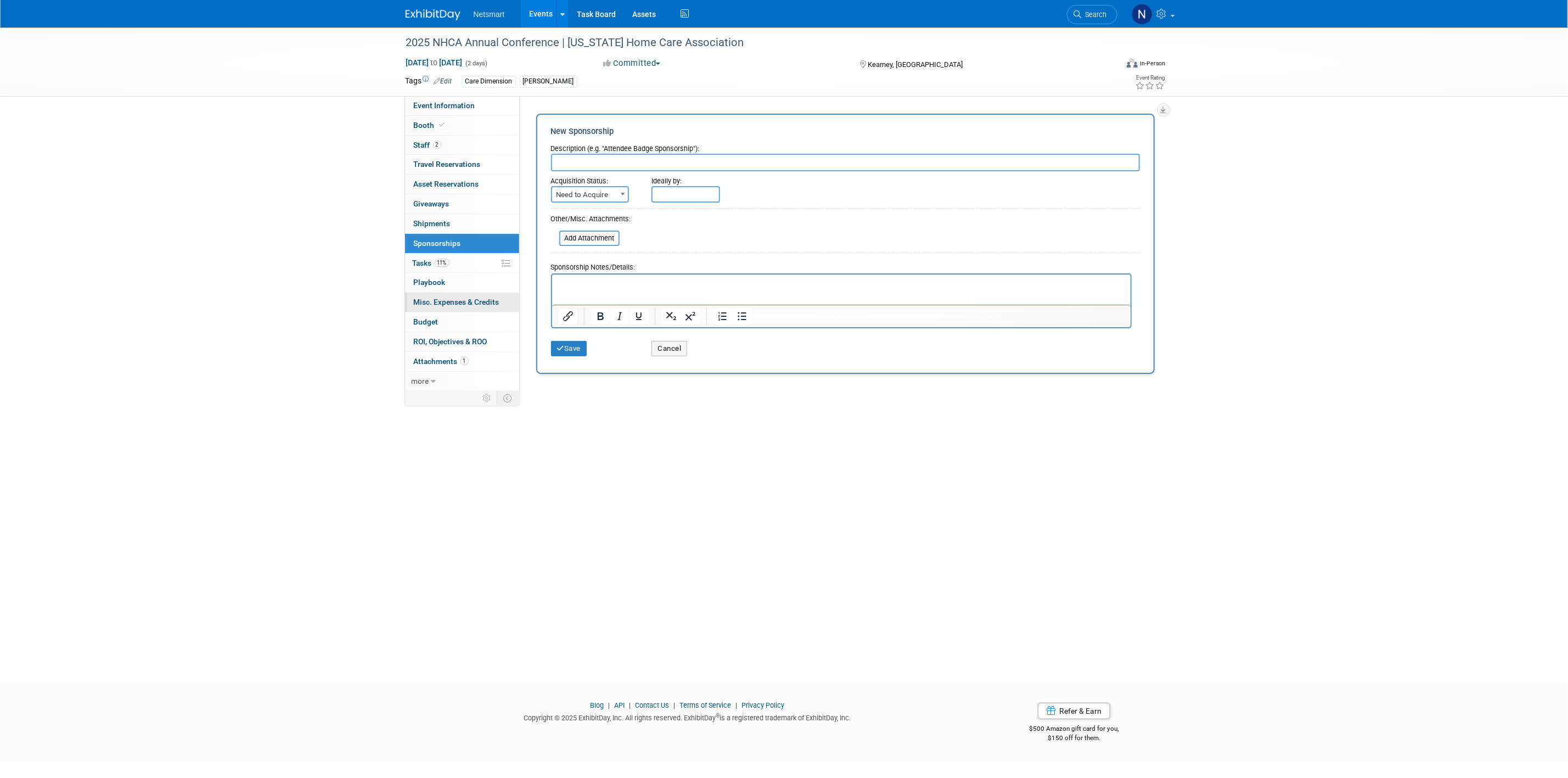
click at [449, 301] on span "Misc. Expenses & Credits 0" at bounding box center [457, 302] width 86 height 9
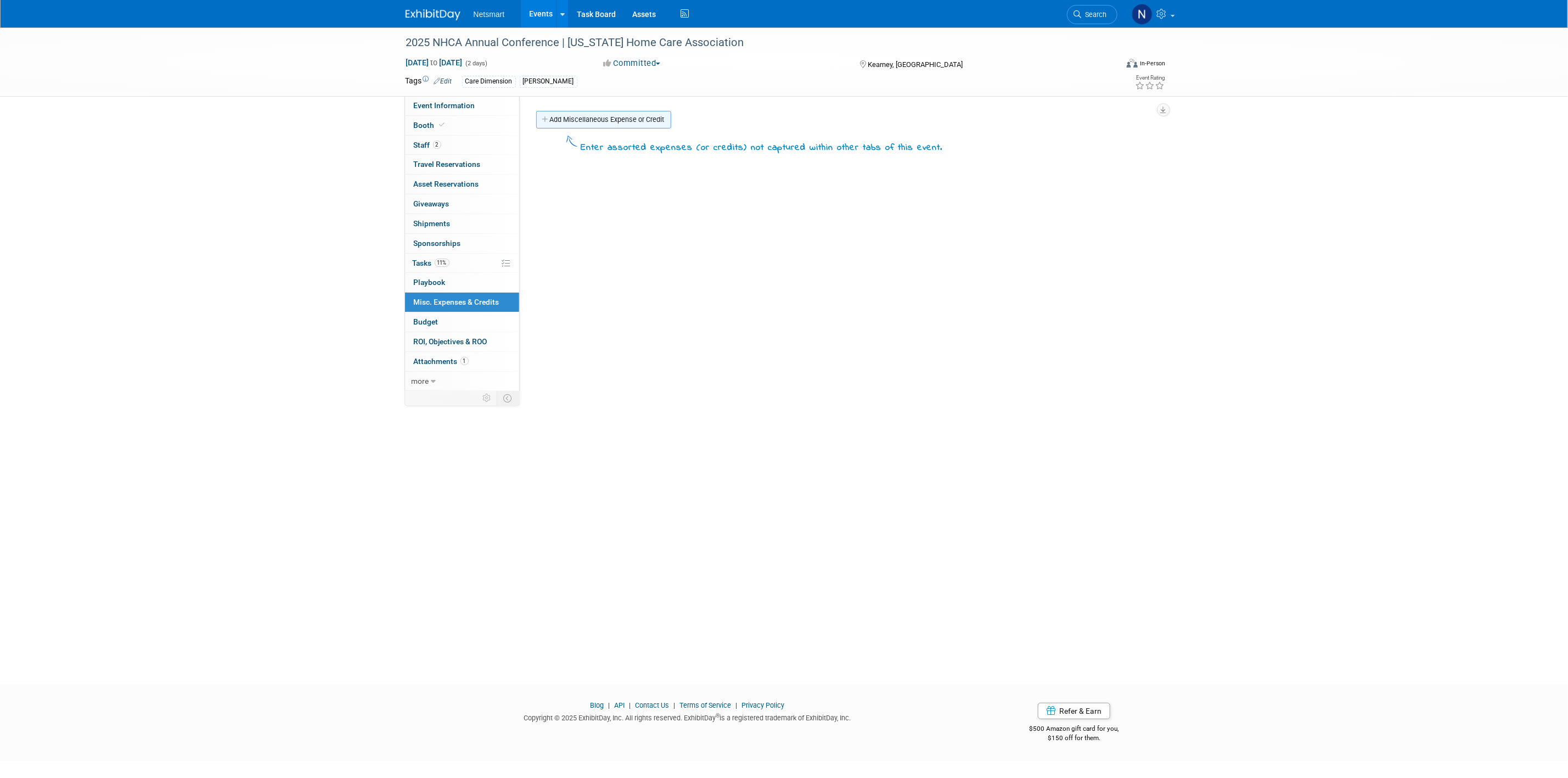
click at [578, 112] on link "Add Miscellaneous Expense or Credit" at bounding box center [604, 119] width 135 height 18
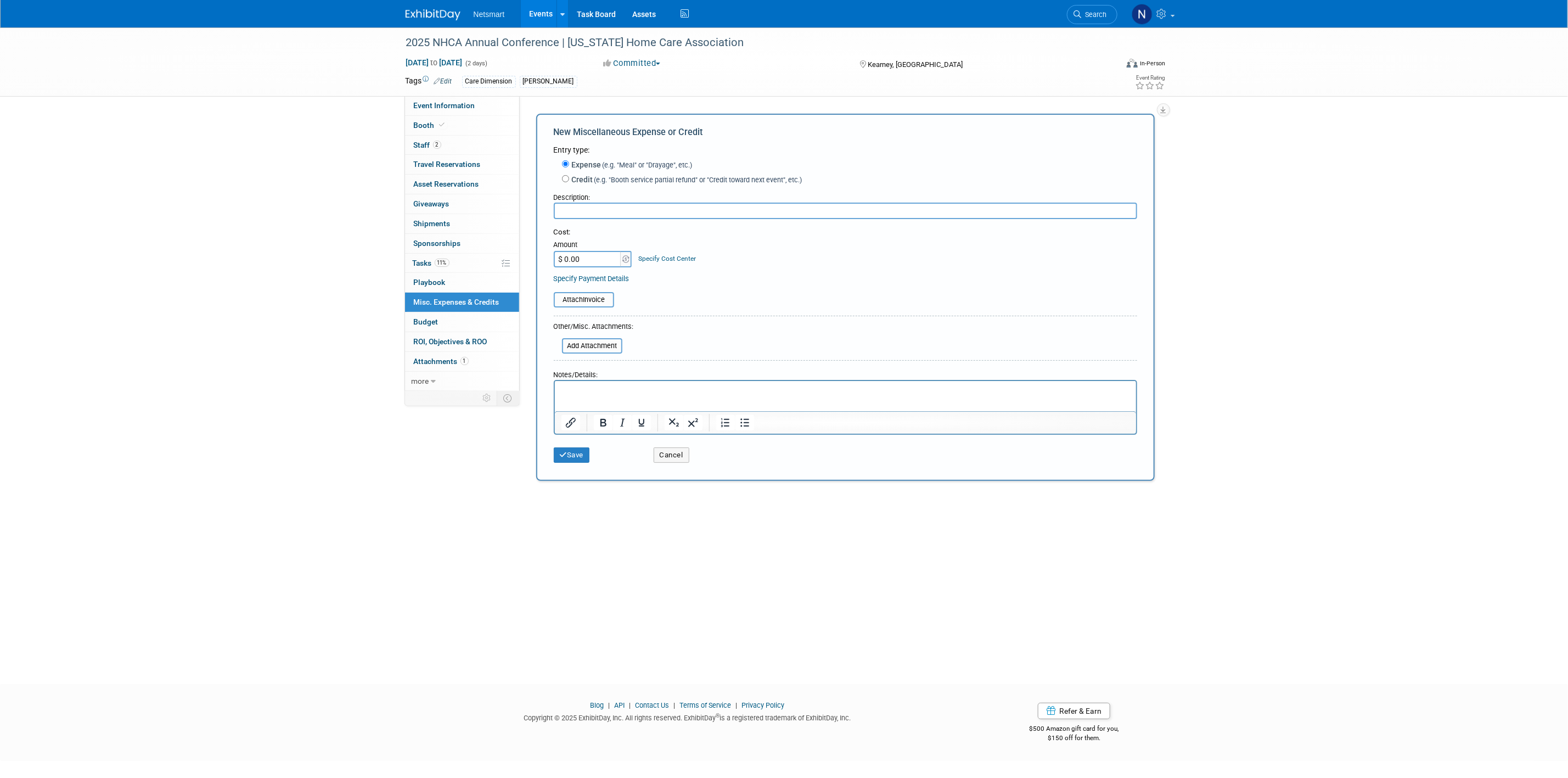
click at [575, 212] on input "text" at bounding box center [845, 211] width 583 height 16
paste input "45.87"
type input "$ 45.87"
click at [589, 212] on input "text" at bounding box center [845, 211] width 583 height 16
type input "Spa Giveaway Basket"
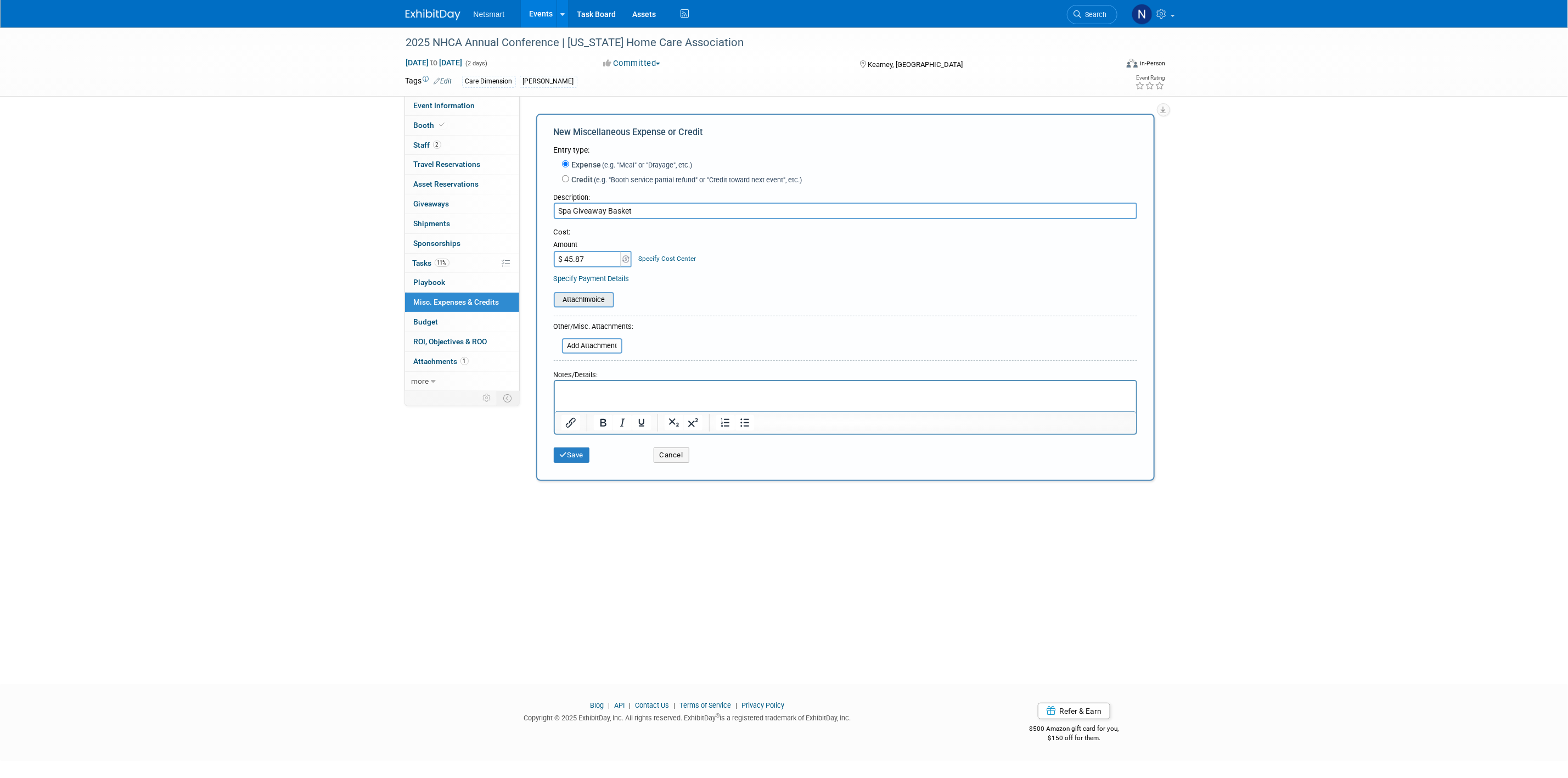
click at [586, 298] on input "file" at bounding box center [548, 300] width 131 height 13
click at [579, 461] on button "Save" at bounding box center [572, 461] width 37 height 15
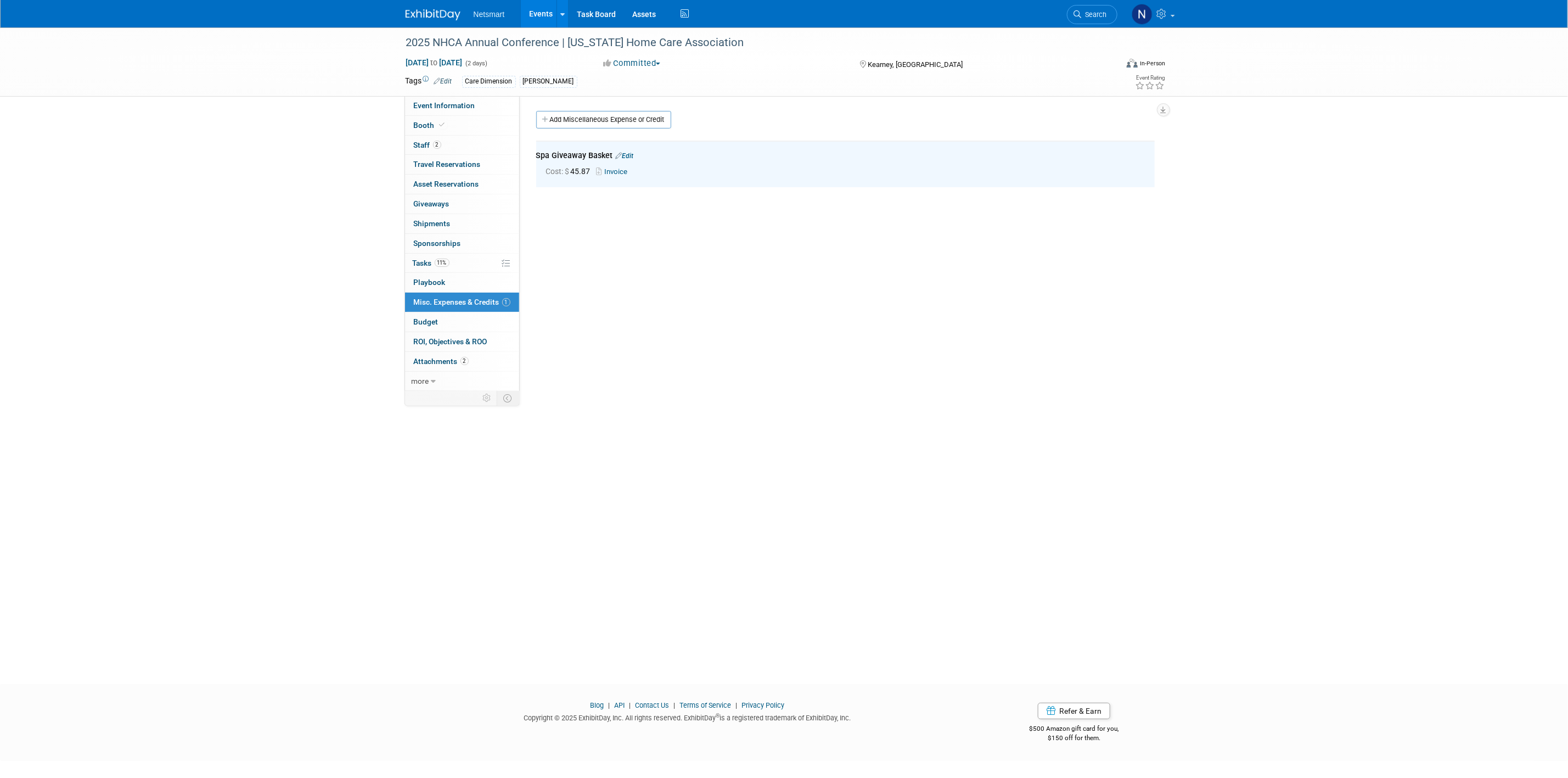
click at [1212, 377] on div "2025 NHCA Annual Conference | [US_STATE] Home Care Association [DATE] to [DATE]…" at bounding box center [784, 346] width 1568 height 637
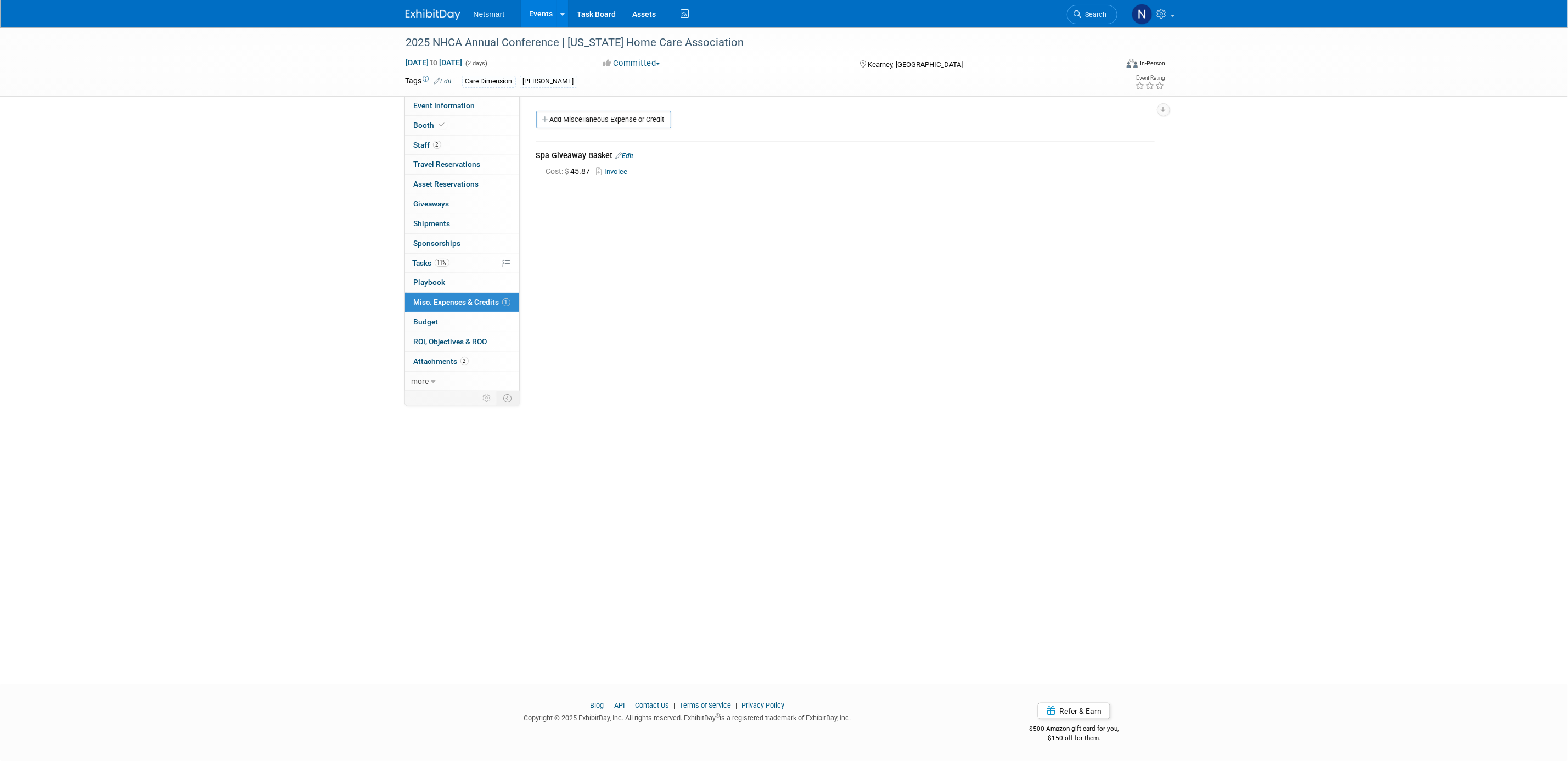
click at [781, 346] on div "Community: Human Services Post Acute Public Sector CareDimensions Specialty Pra…" at bounding box center [841, 245] width 643 height 299
click at [1150, 508] on div "2025 NHCA Annual Conference | [US_STATE] Home Care Association [DATE] to [DATE]…" at bounding box center [784, 346] width 1568 height 637
click at [781, 335] on div "Community: Human Services Post Acute Public Sector CareDimensions Specialty Pra…" at bounding box center [841, 245] width 643 height 299
click at [466, 262] on link "11% Tasks 11%" at bounding box center [462, 264] width 114 height 19
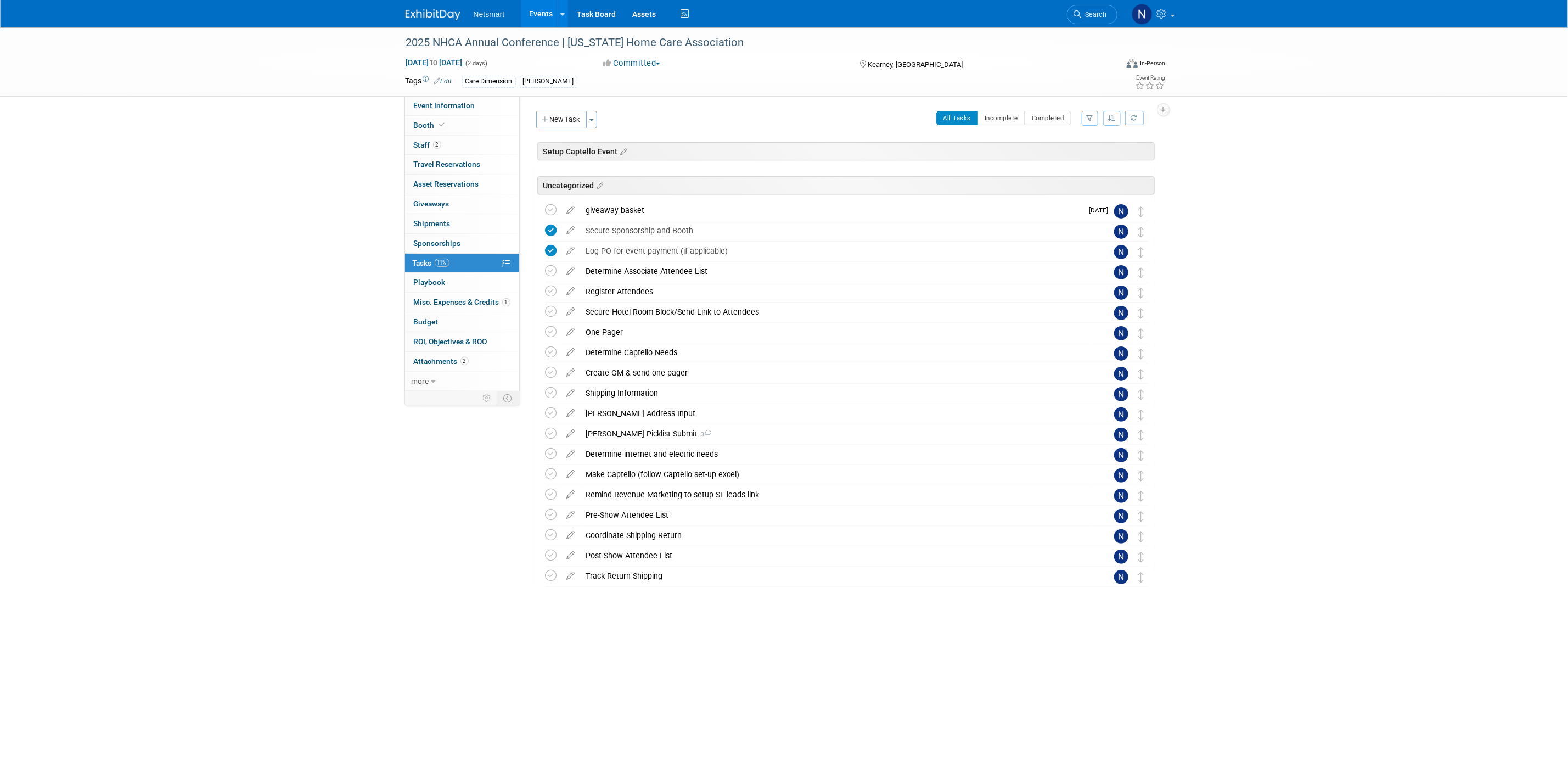
click at [1300, 264] on div "2025 NHCA Annual Conference | [US_STATE] Home Care Association [DATE] to [DATE]…" at bounding box center [784, 346] width 1568 height 637
click at [625, 274] on div "Determine Associate Attendee List" at bounding box center [836, 271] width 511 height 19
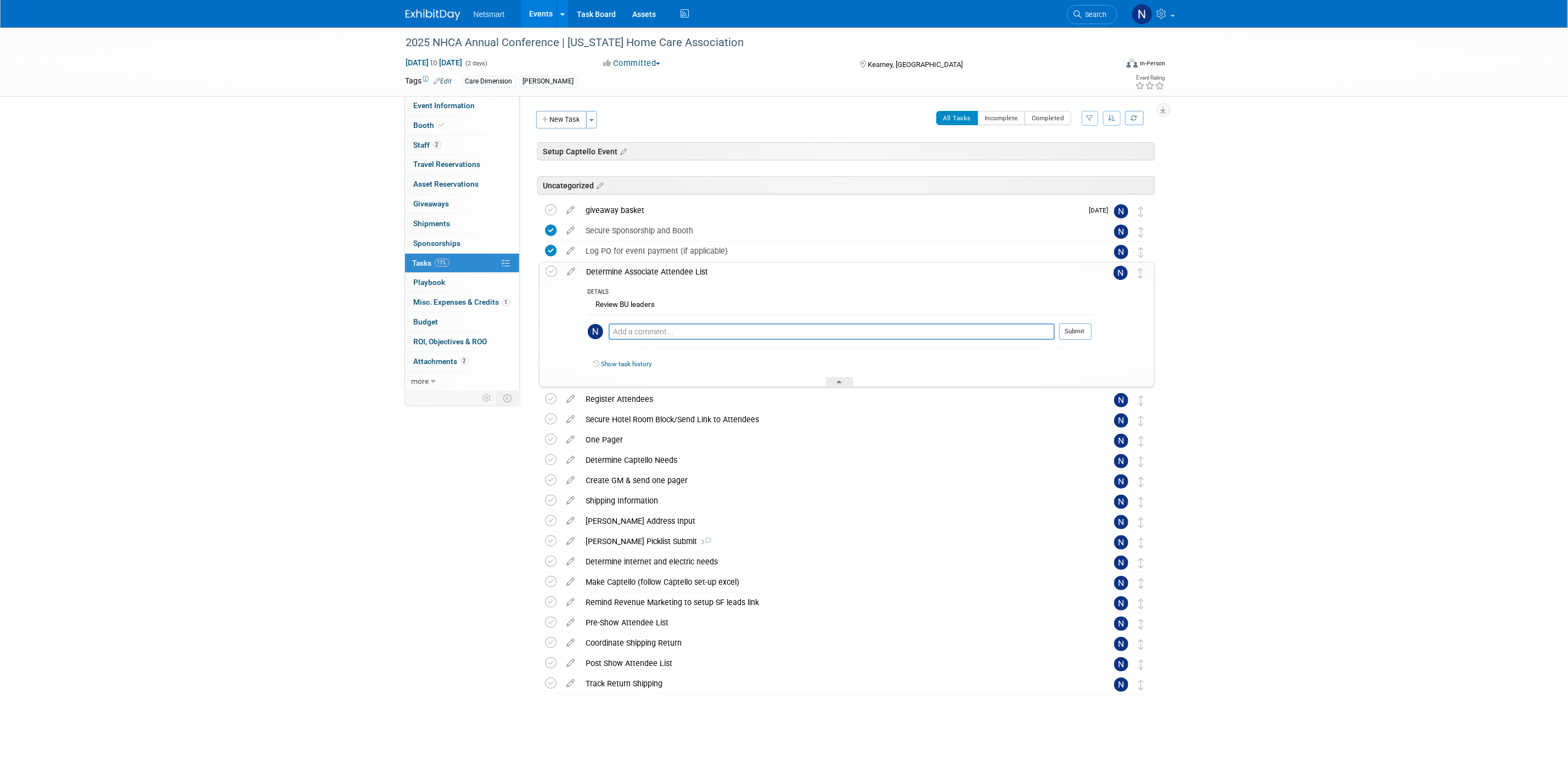
click at [631, 273] on div "Determine Associate Attendee List" at bounding box center [836, 272] width 511 height 19
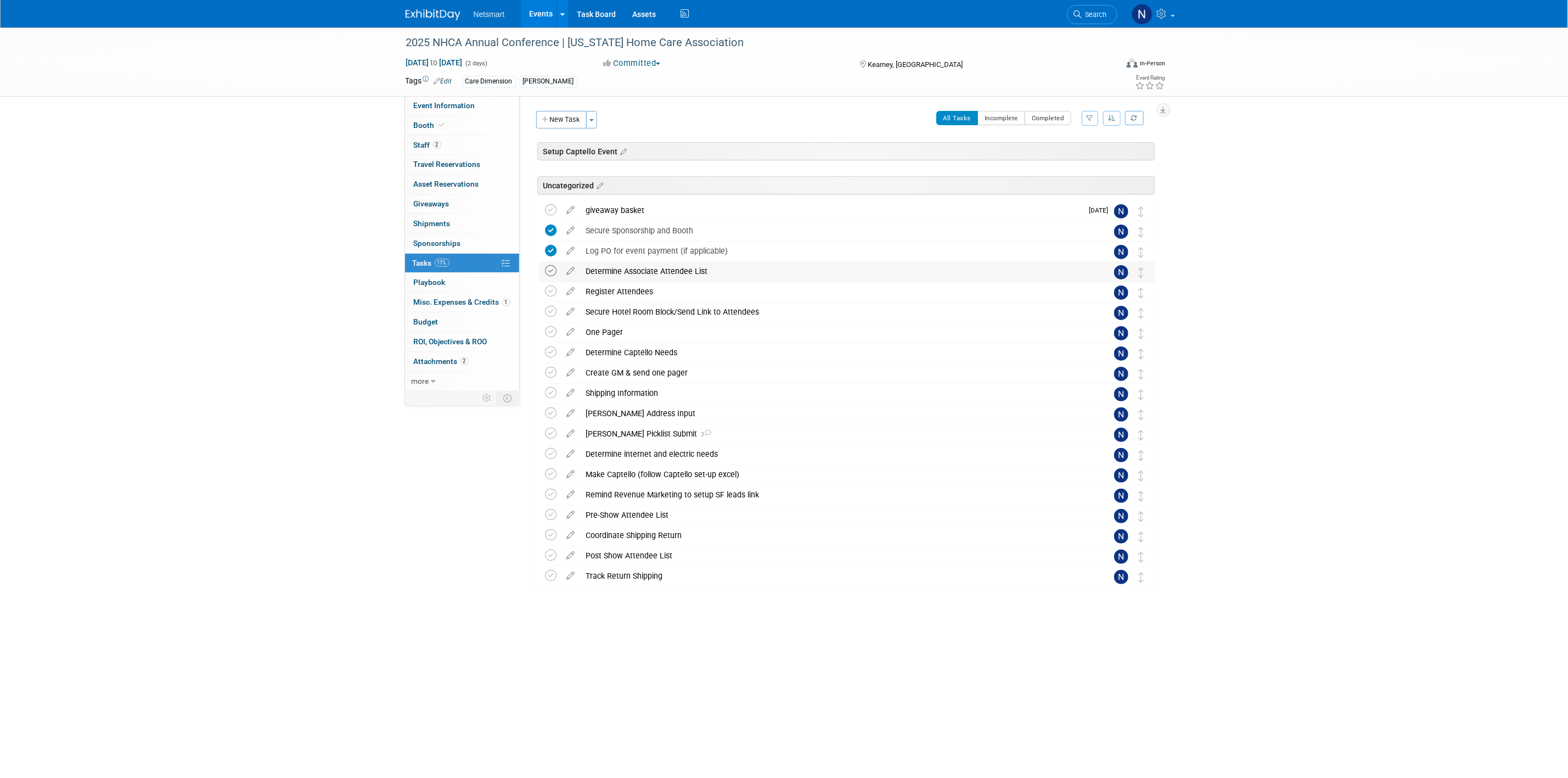
click at [550, 274] on icon at bounding box center [551, 270] width 12 height 12
click at [437, 142] on span "2" at bounding box center [437, 145] width 9 height 9
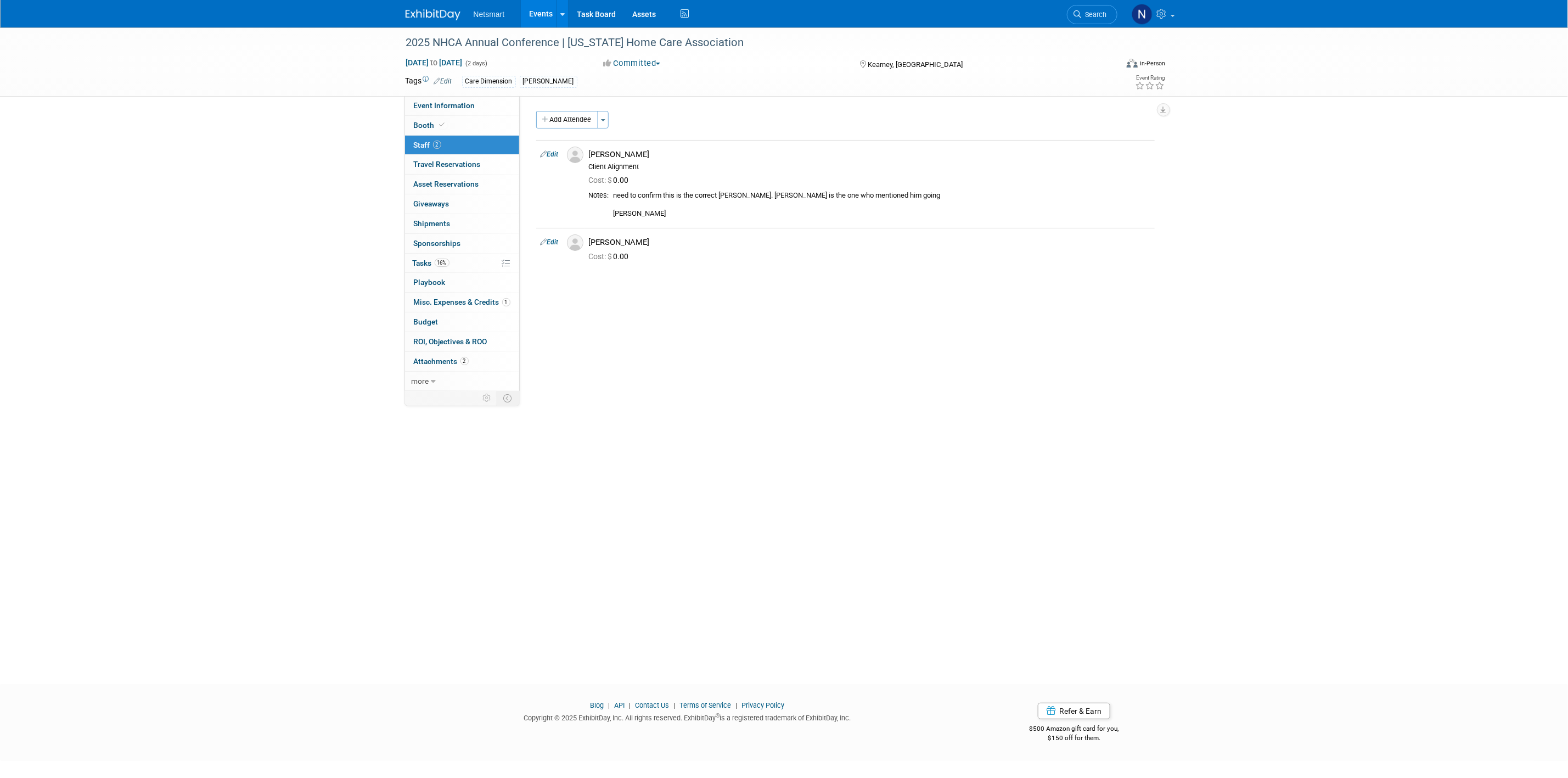
click at [634, 323] on div "Community: Human Services Post Acute Public Sector CareDimensions Specialty Pra…" at bounding box center [841, 245] width 643 height 299
click at [568, 122] on button "Add Attendee" at bounding box center [567, 119] width 62 height 18
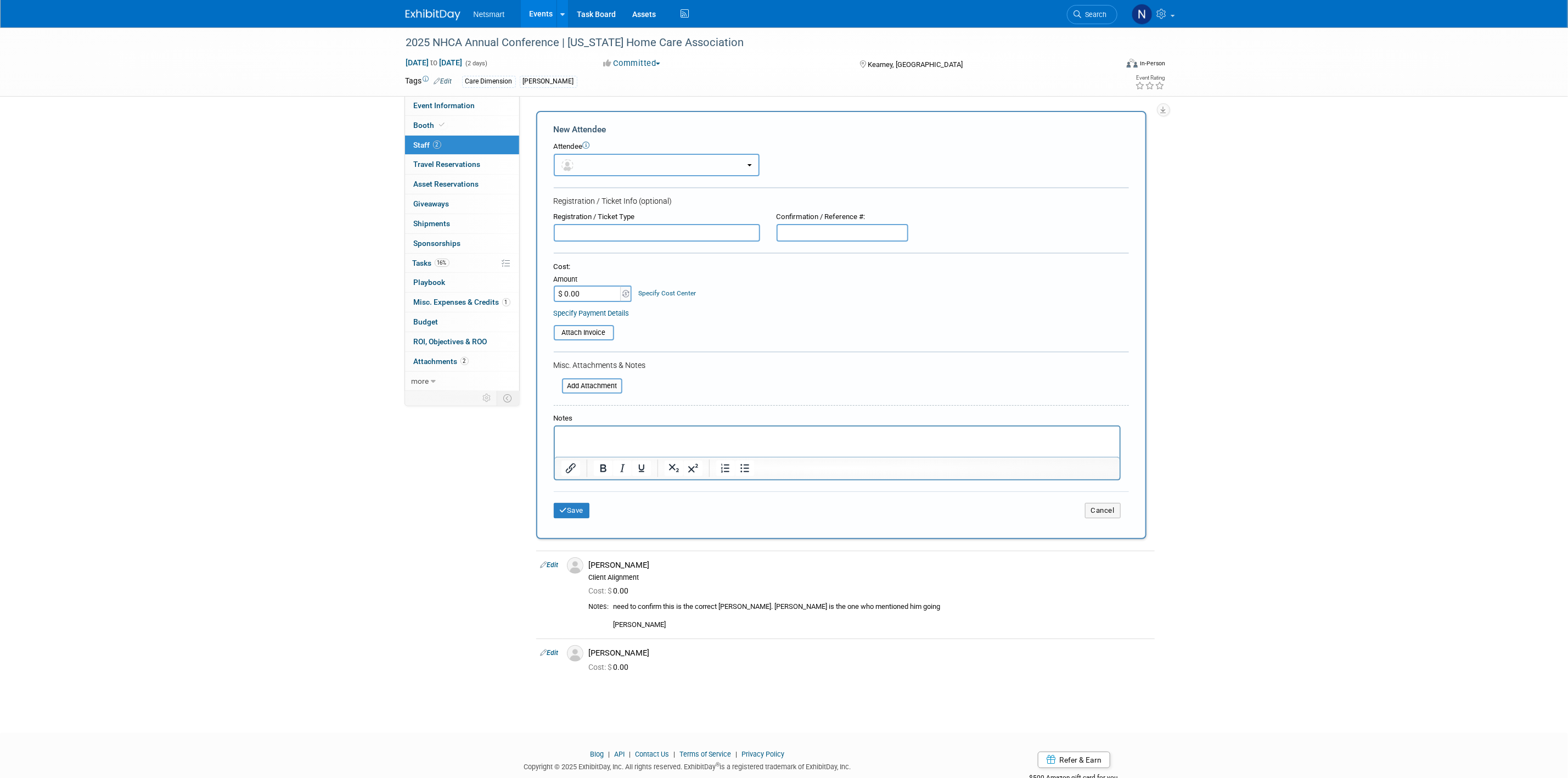
click at [588, 165] on button "button" at bounding box center [657, 164] width 206 height 23
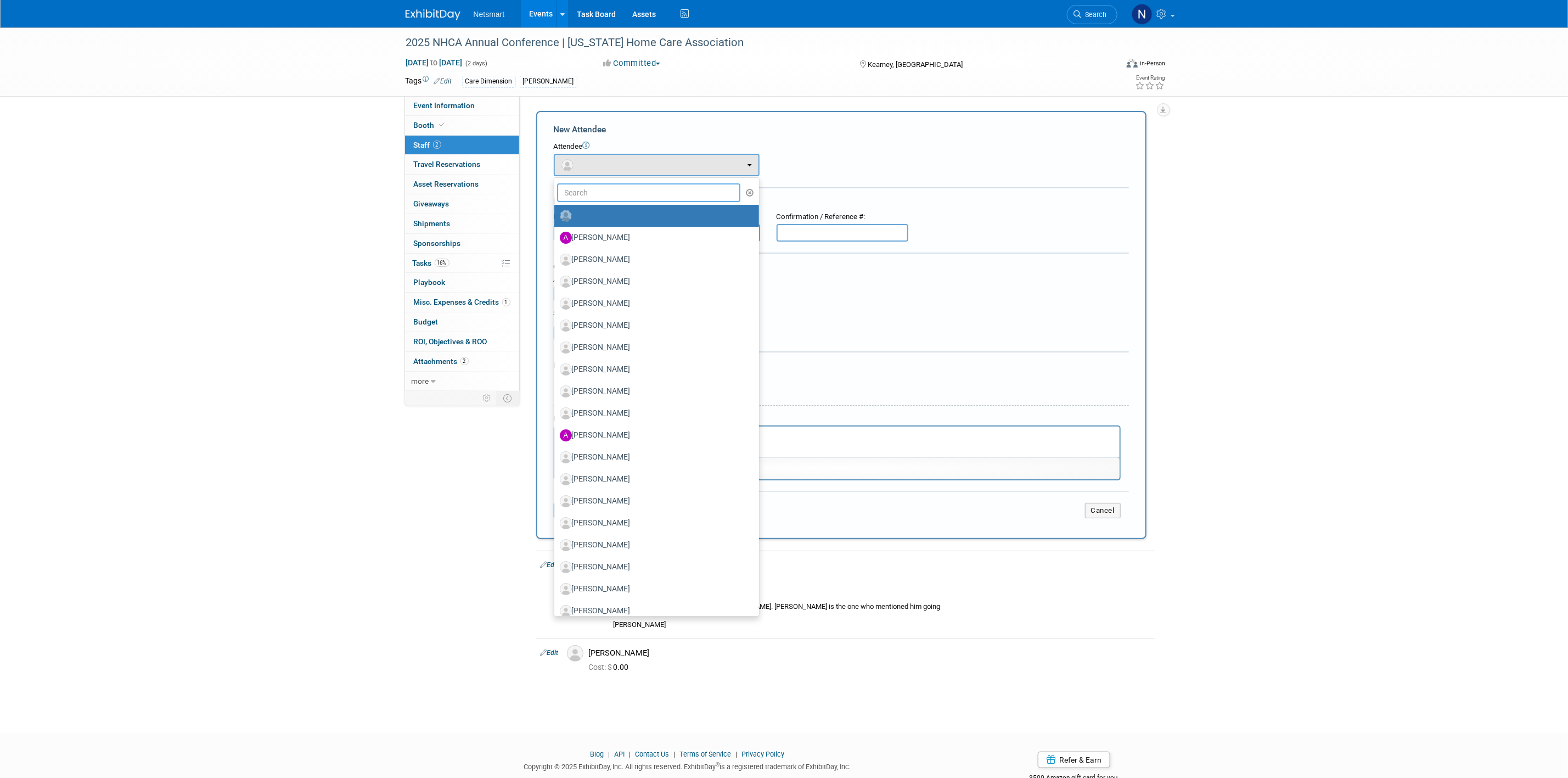
click at [580, 194] on input "text" at bounding box center [649, 192] width 184 height 19
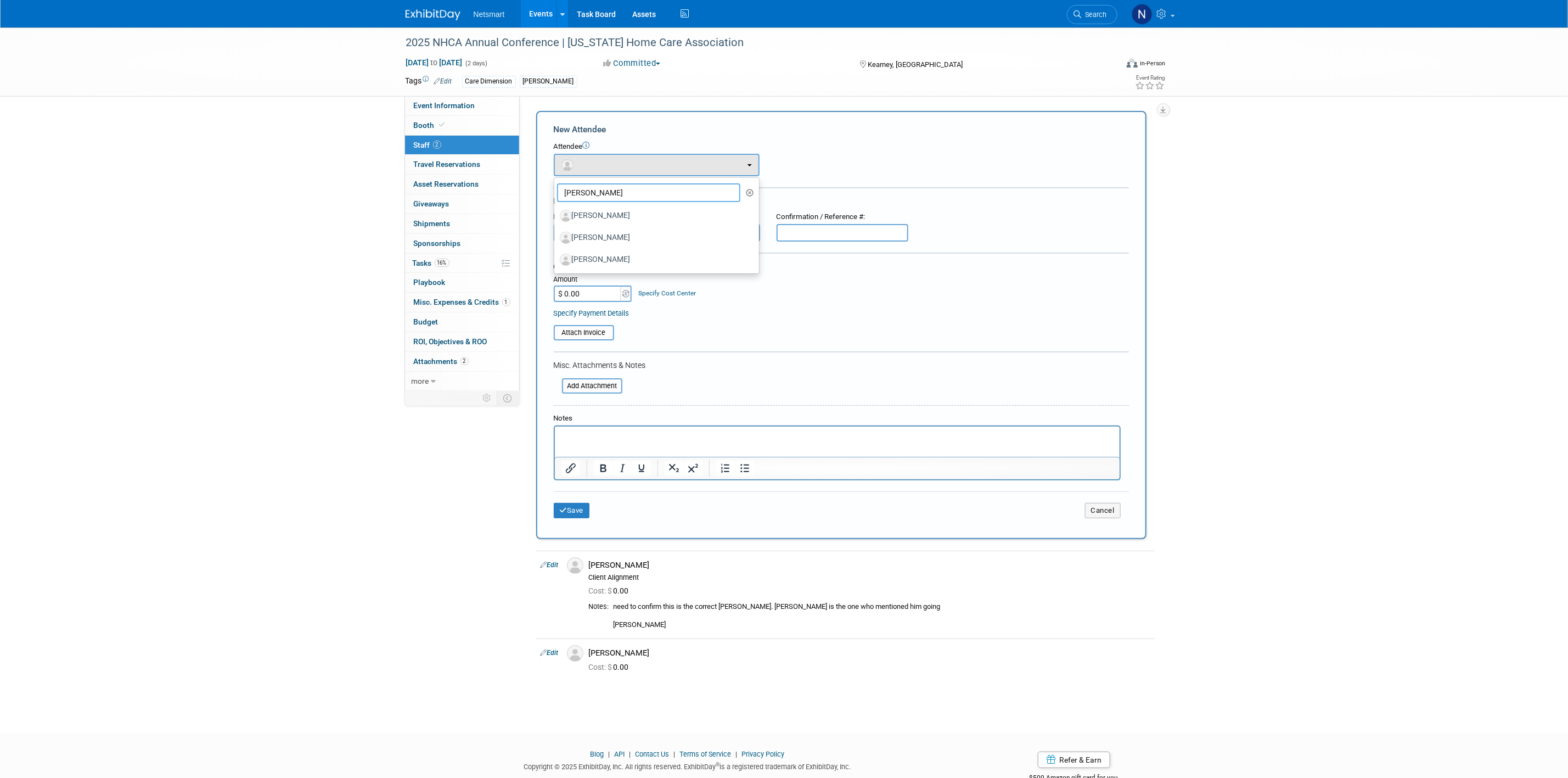
type input "[PERSON_NAME]"
click at [616, 214] on label "[PERSON_NAME]" at bounding box center [654, 216] width 188 height 18
click at [556, 214] on input "[PERSON_NAME]" at bounding box center [553, 214] width 7 height 7
select select "d9b6969c-9452-42b8-a861-b693d7ba500f"
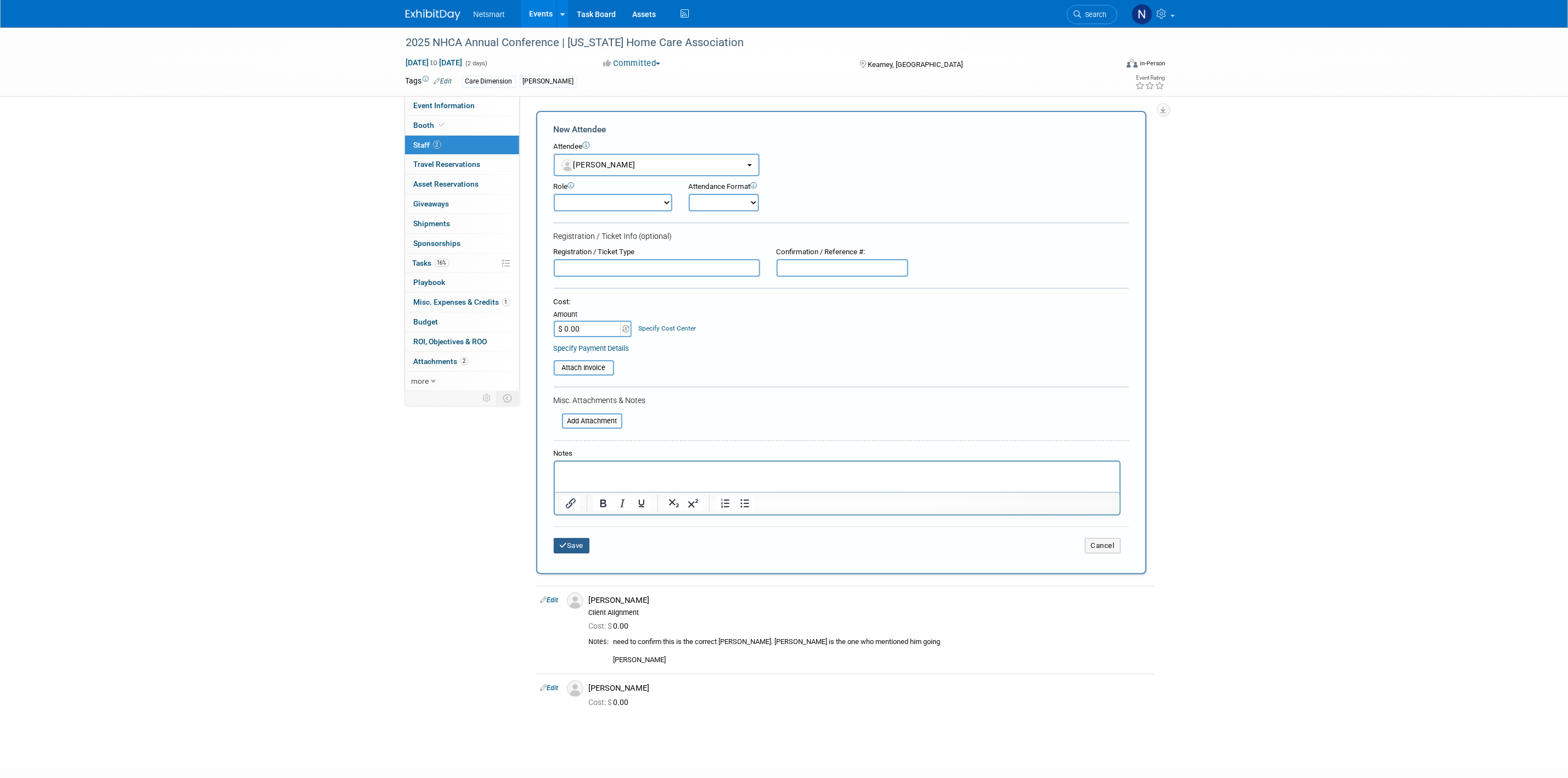
click at [585, 539] on button "Save" at bounding box center [572, 545] width 37 height 15
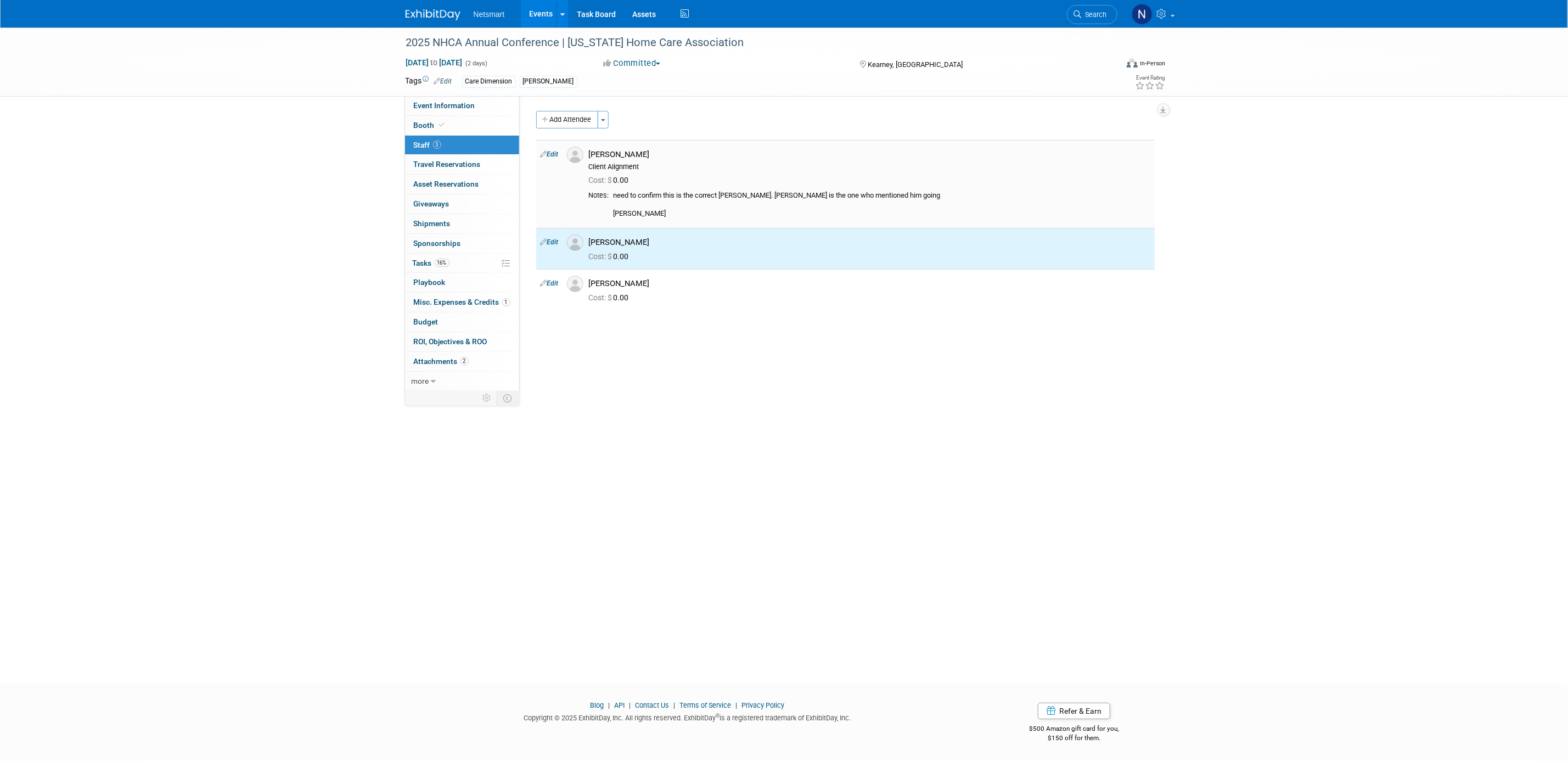
click at [556, 158] on link "Edit" at bounding box center [550, 154] width 18 height 8
select select "fc81300a-38d6-456b-a132-46786e1d6b7e"
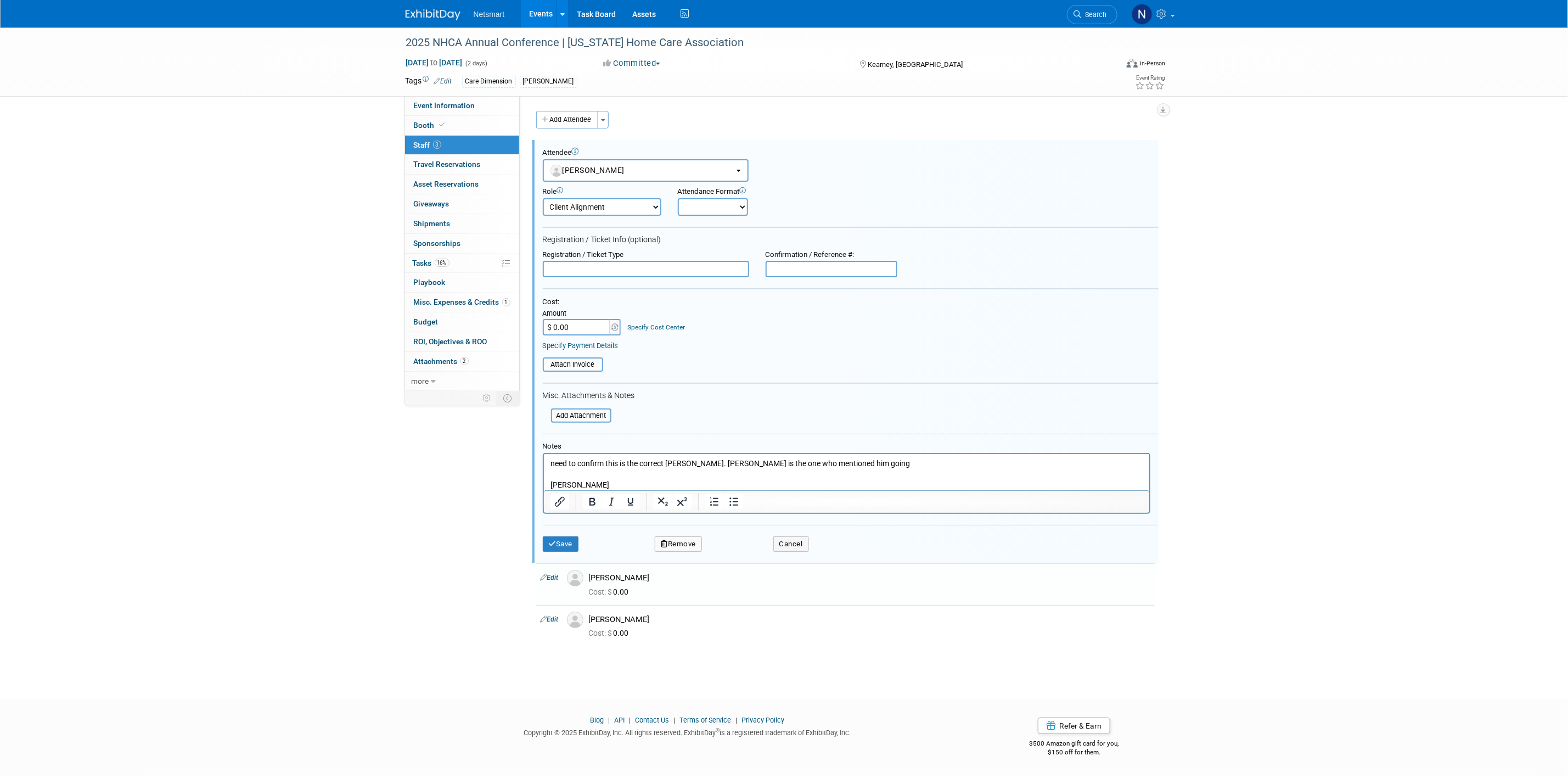
click at [690, 542] on button "Remove" at bounding box center [679, 544] width 47 height 15
click at [734, 548] on link "Yes" at bounding box center [738, 548] width 32 height 18
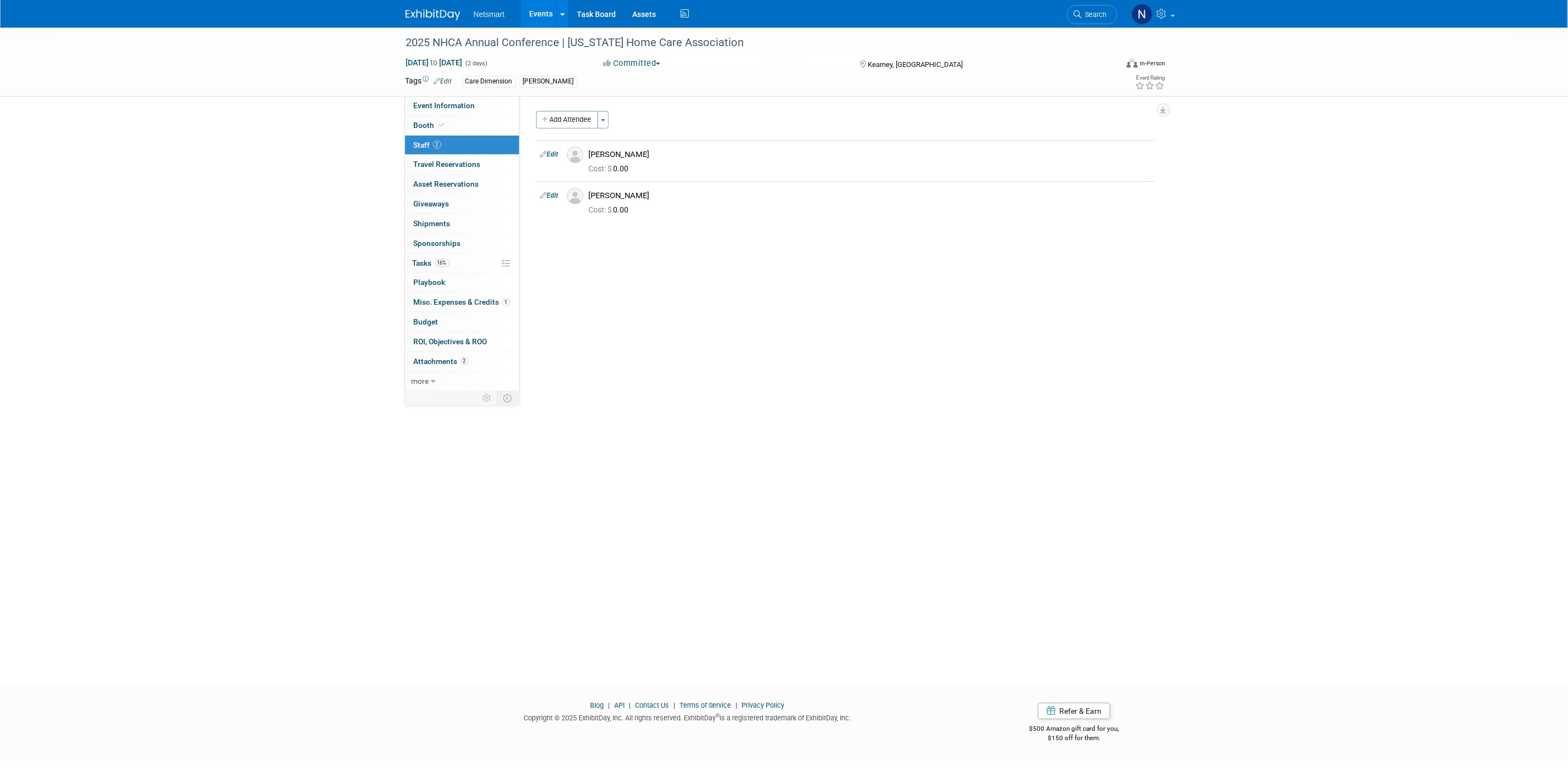
click at [890, 371] on div "Community: Human Services Post Acute Public Sector CareDimensions Specialty Pra…" at bounding box center [841, 245] width 643 height 299
click at [752, 436] on div "2025 NHCA Annual Conference | [US_STATE] Home Care Association [DATE] to [DATE]…" at bounding box center [784, 346] width 1568 height 637
click at [439, 108] on span "Event Information" at bounding box center [444, 105] width 61 height 9
select select "CareDimensions"
select select "3"
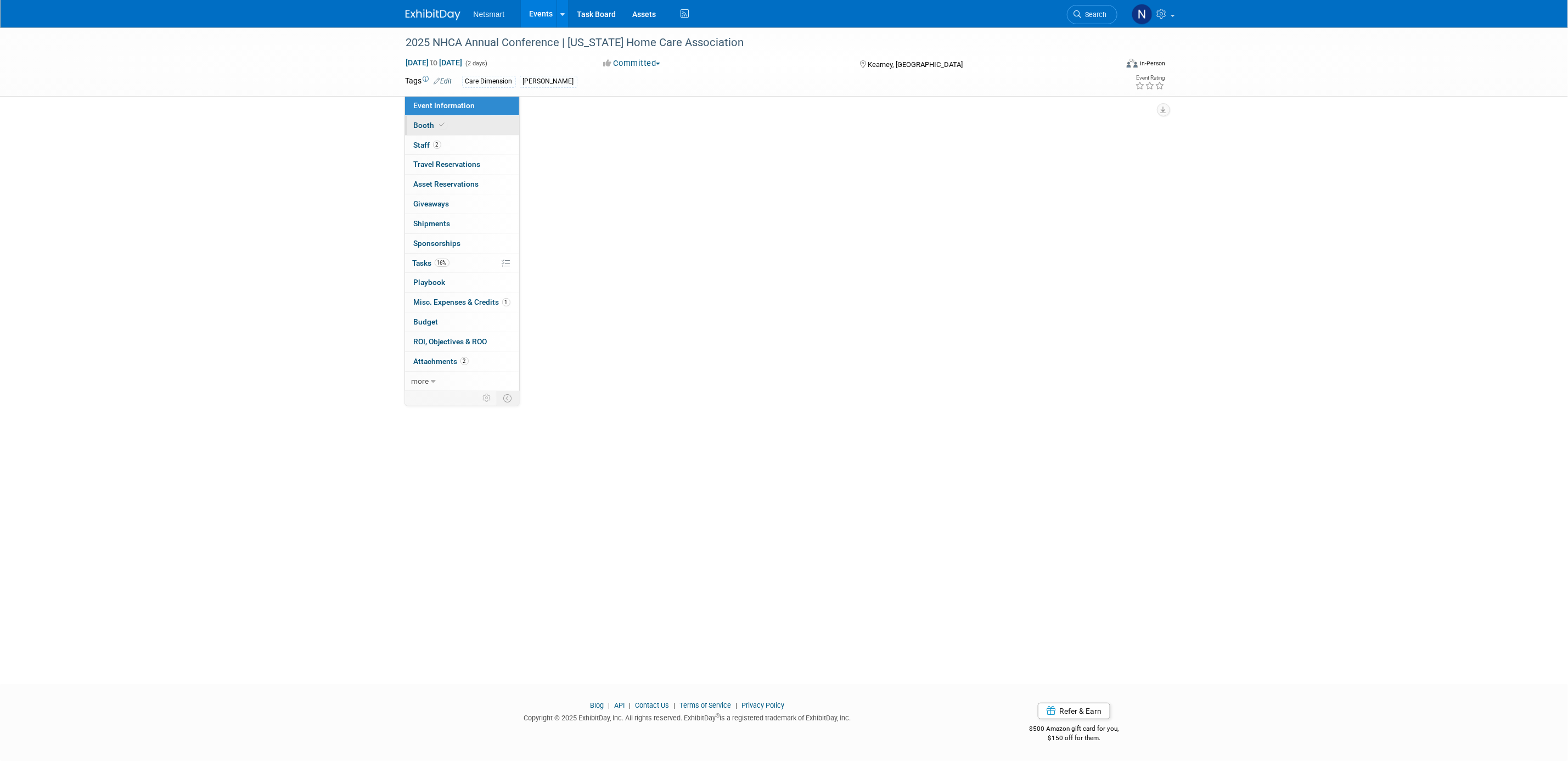
select select "No"
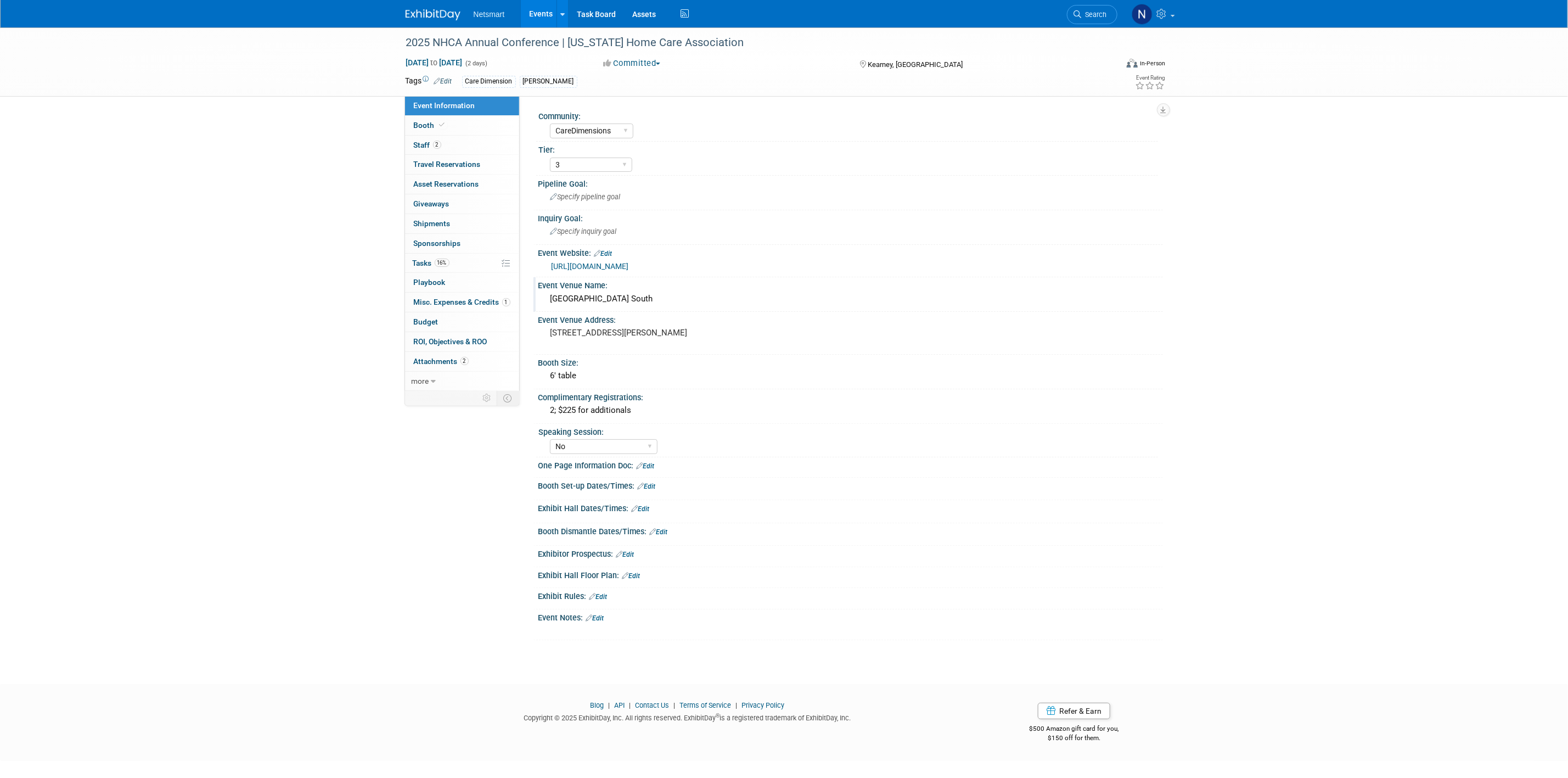
click at [600, 300] on div "[GEOGRAPHIC_DATA] South" at bounding box center [850, 299] width 608 height 17
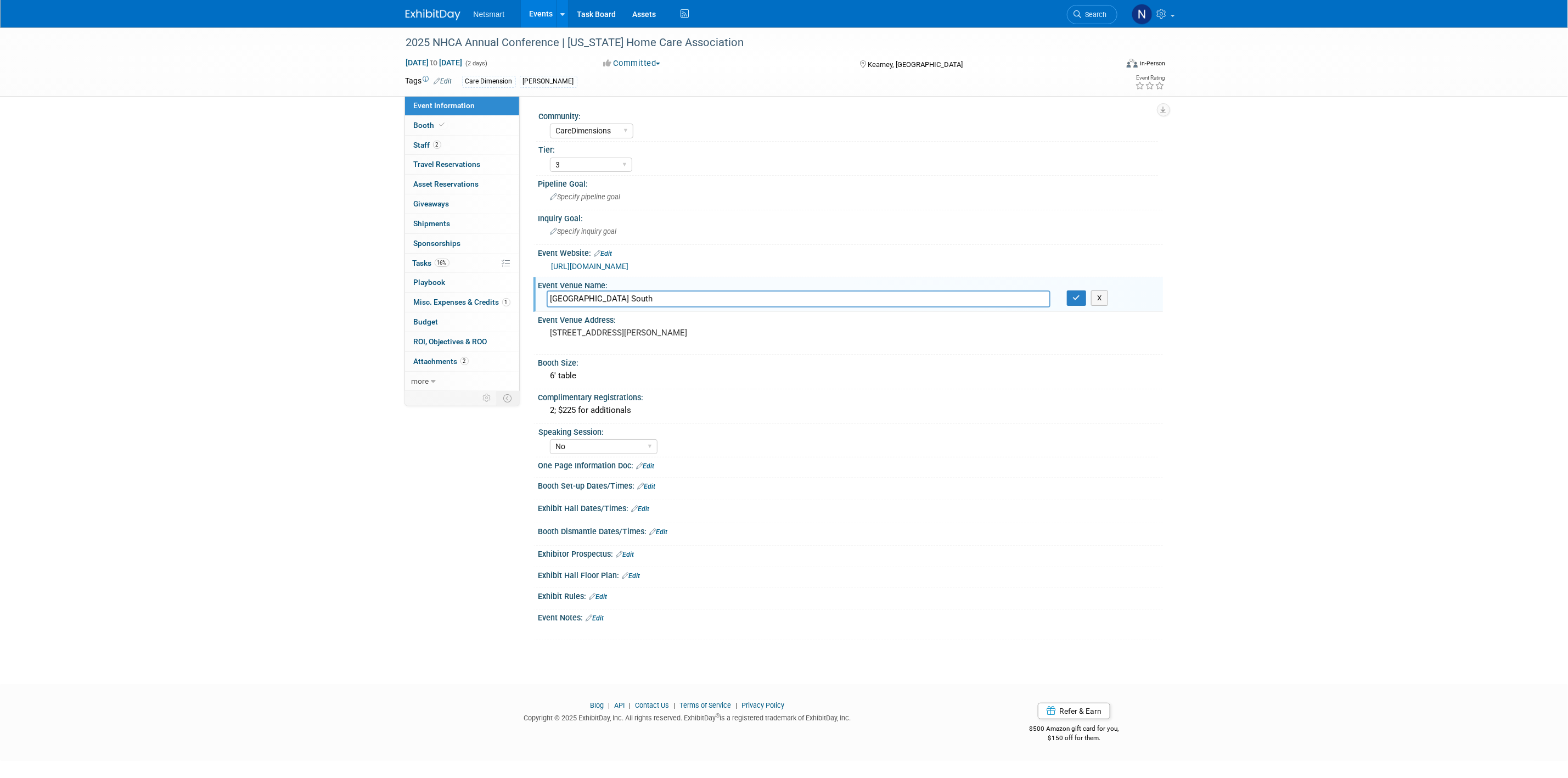
click at [600, 300] on input "[GEOGRAPHIC_DATA] South" at bounding box center [799, 299] width 504 height 17
click at [1080, 300] on icon "button" at bounding box center [1077, 298] width 8 height 7
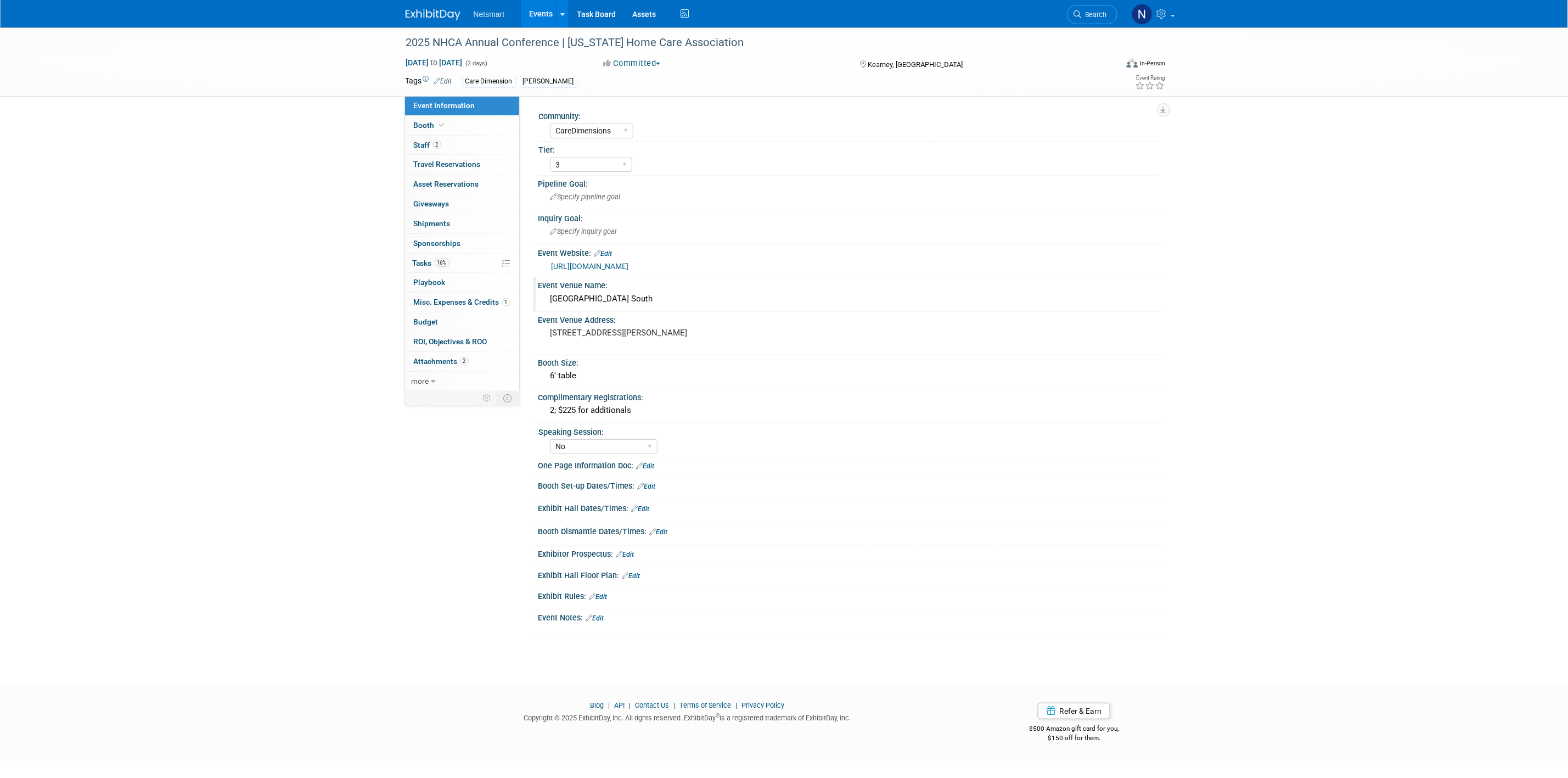
click at [607, 267] on link "[URL][DOMAIN_NAME]" at bounding box center [590, 266] width 77 height 9
click at [444, 265] on span "16%" at bounding box center [442, 263] width 15 height 9
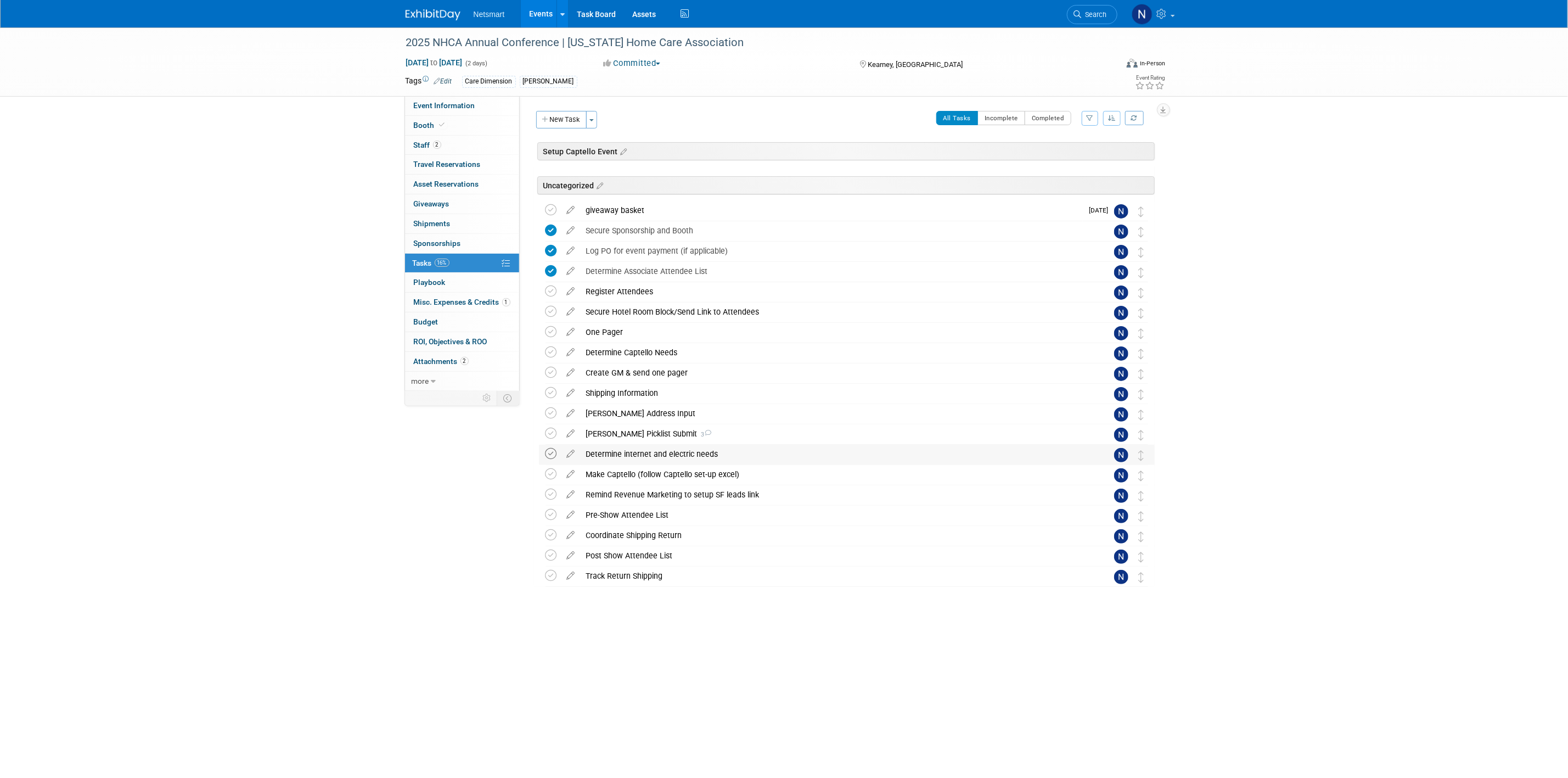
click at [551, 458] on icon at bounding box center [551, 454] width 12 height 12
click at [268, 384] on div "2025 NHCA Annual Conference | [US_STATE] Home Care Association [DATE] to [DATE]…" at bounding box center [784, 346] width 1568 height 637
click at [458, 147] on link "2 Staff 2" at bounding box center [462, 145] width 114 height 19
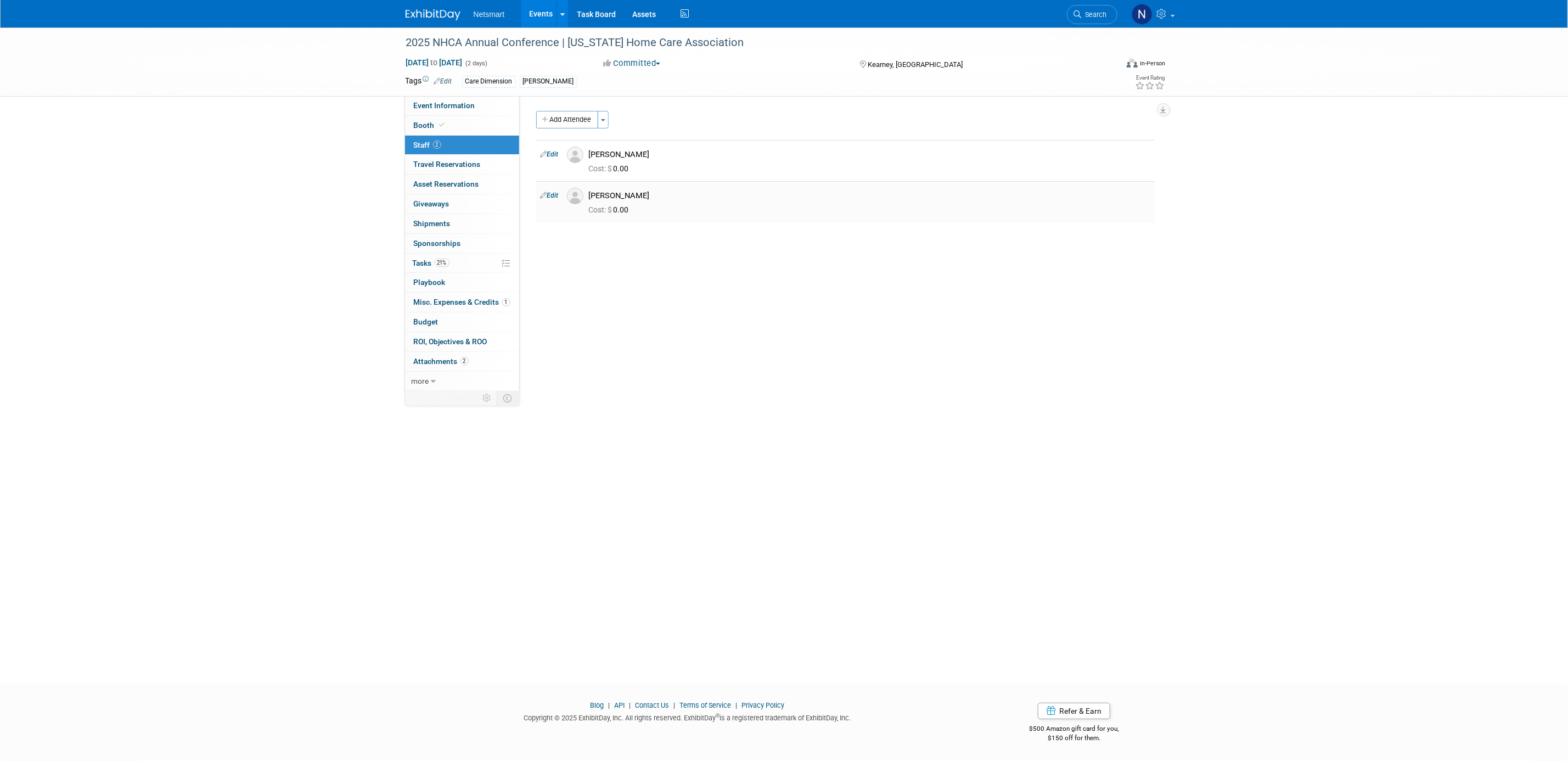
click at [601, 196] on div "[PERSON_NAME]" at bounding box center [869, 195] width 561 height 10
click at [603, 196] on div "[PERSON_NAME]" at bounding box center [869, 195] width 561 height 10
copy div "[PERSON_NAME]"
drag, startPoint x: 453, startPoint y: 103, endPoint x: 465, endPoint y: 113, distance: 15.6
click at [453, 103] on span "Event Information" at bounding box center [444, 105] width 61 height 9
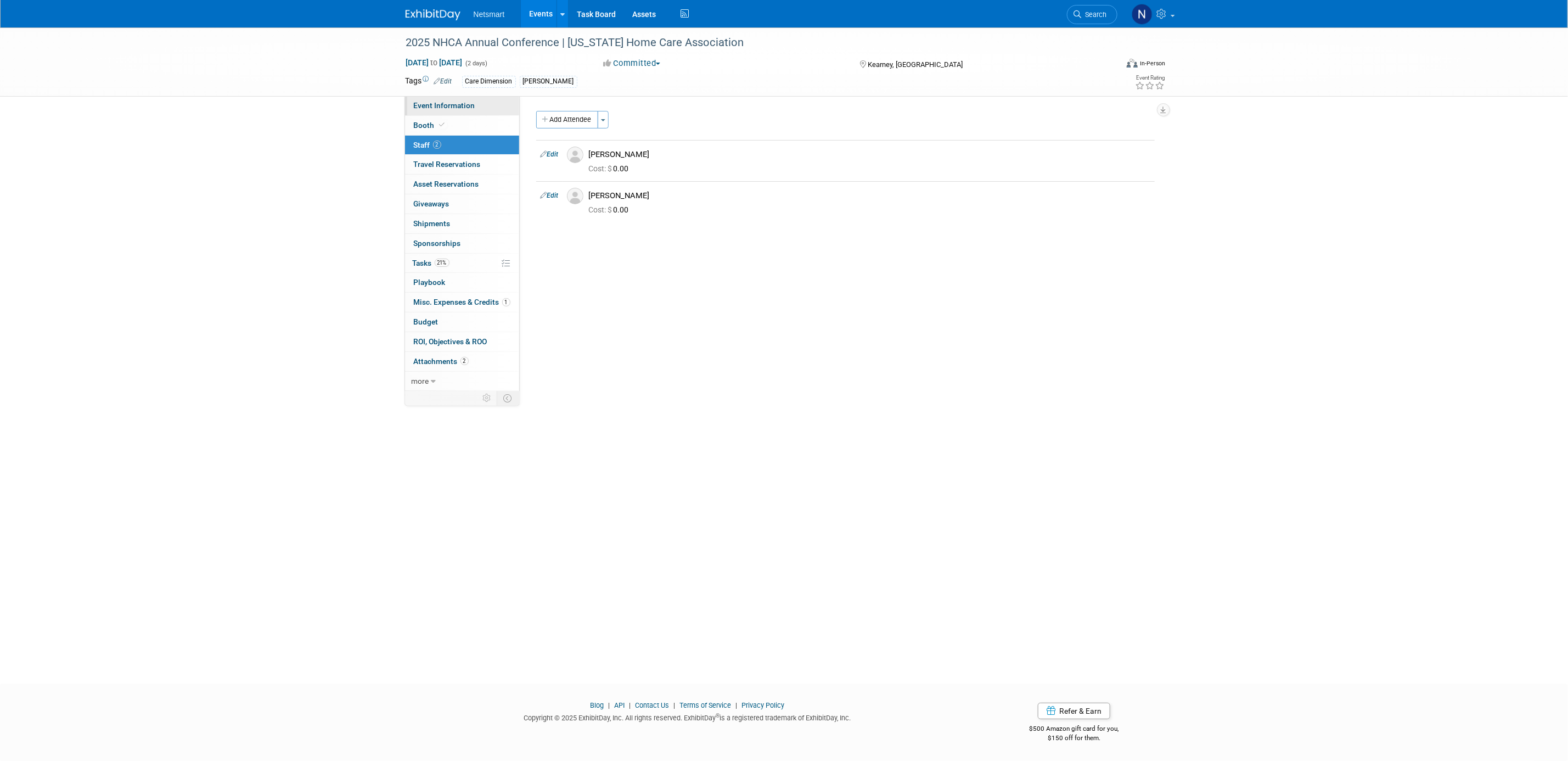
select select "CareDimensions"
select select "3"
select select "No"
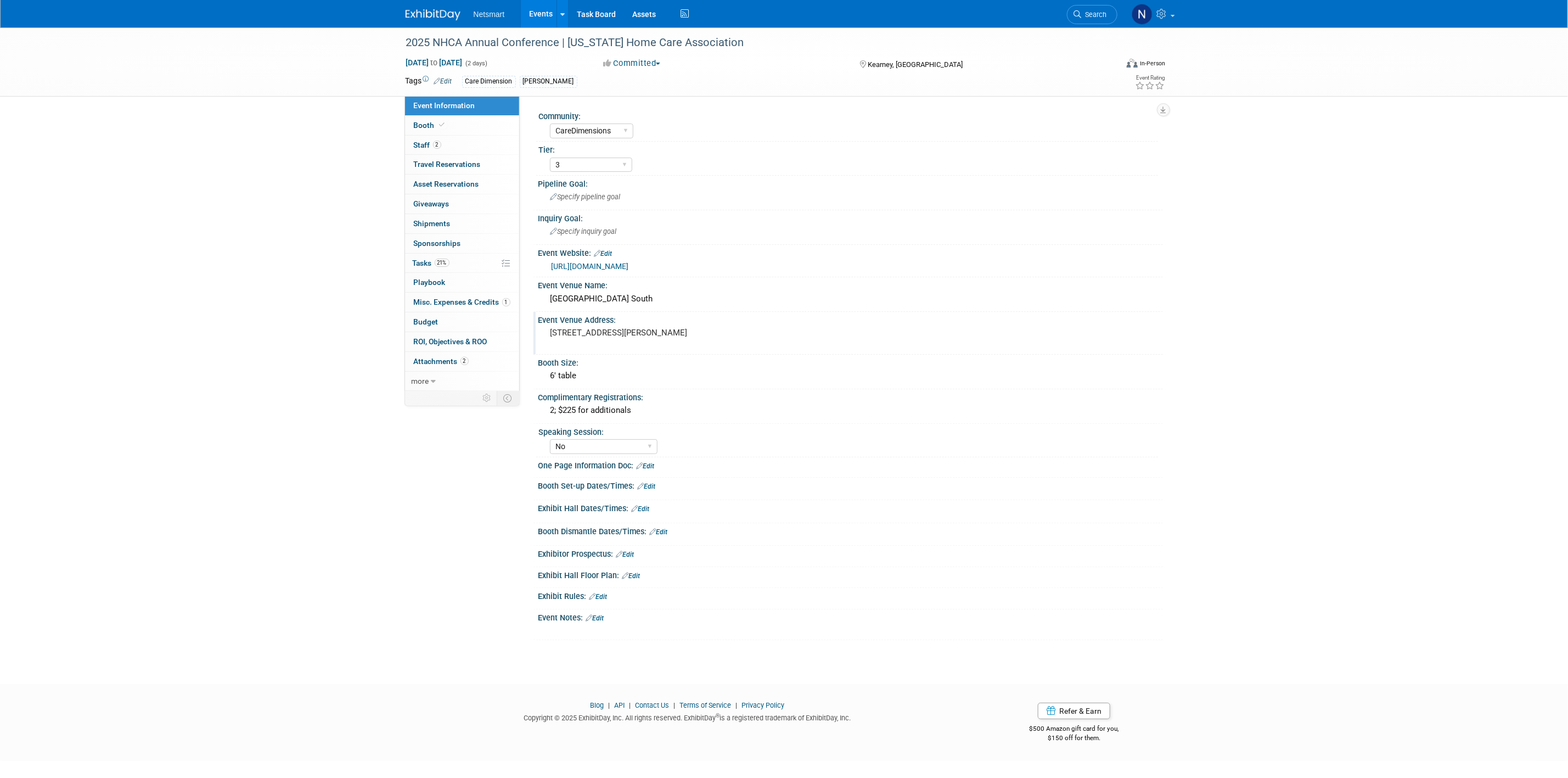
drag, startPoint x: 556, startPoint y: 329, endPoint x: 619, endPoint y: 343, distance: 64.5
click at [619, 338] on pre "[STREET_ADDRESS][PERSON_NAME]" at bounding box center [668, 332] width 236 height 10
drag, startPoint x: 615, startPoint y: 346, endPoint x: 474, endPoint y: 306, distance: 146.6
click at [474, 306] on div "Event Information Event Info Booth Booth 2 Staff 2 Staff 0 Travel Reservations …" at bounding box center [784, 333] width 774 height 612
click at [617, 339] on textarea "[STREET_ADDRESS][PERSON_NAME]" at bounding box center [646, 337] width 200 height 25
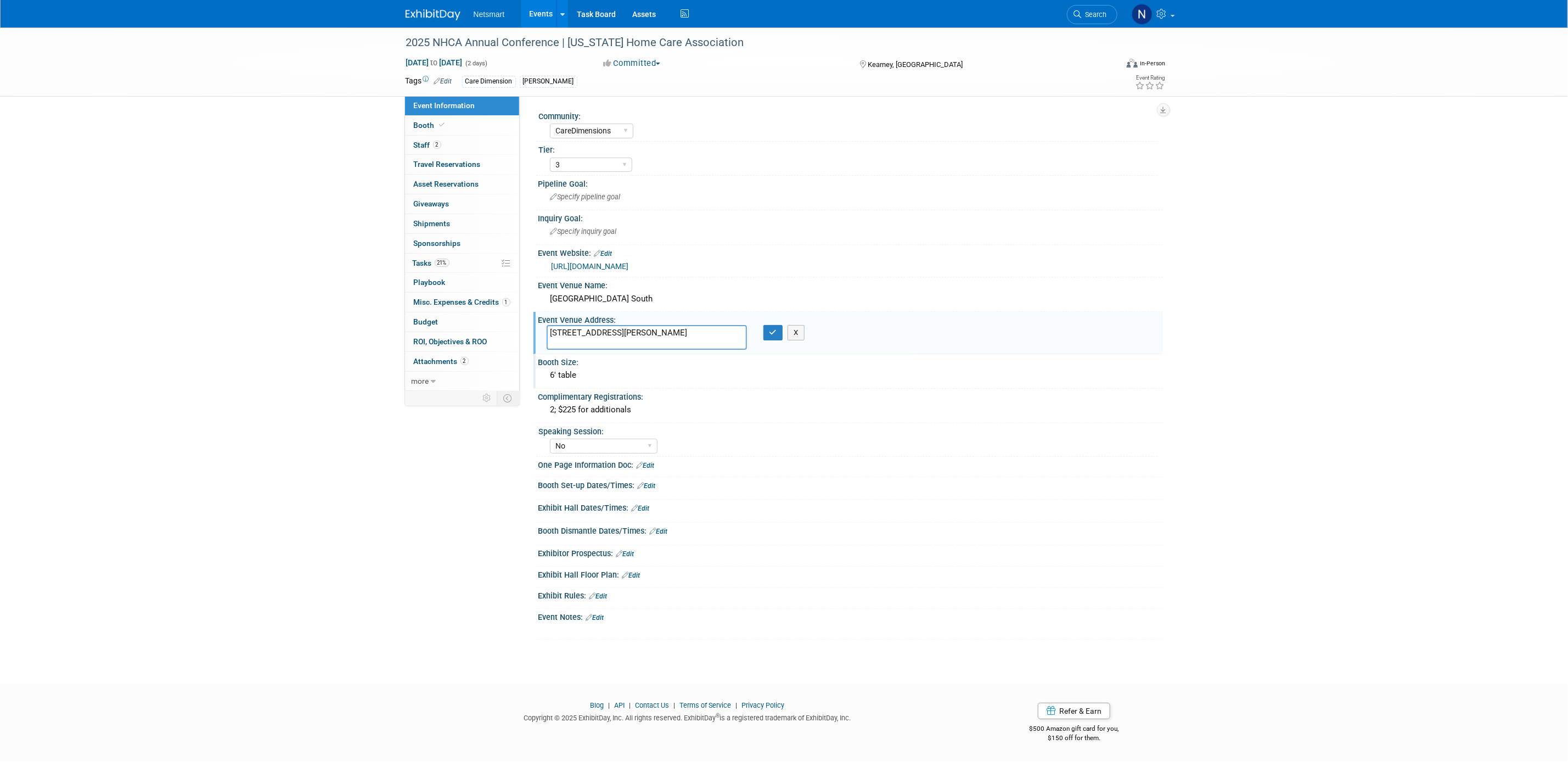
drag, startPoint x: 572, startPoint y: 331, endPoint x: 637, endPoint y: 357, distance: 70.0
click at [637, 357] on div "Community: Human Services Post Acute Public Sector CareDimensions Specialty Pra…" at bounding box center [845, 374] width 618 height 531
click at [771, 338] on button "button" at bounding box center [773, 332] width 19 height 15
click at [308, 389] on div "2025 NHCA Annual Conference | [US_STATE] Home Care Association [DATE] to [DATE]…" at bounding box center [784, 346] width 1568 height 637
click at [326, 249] on div "2025 NHCA Annual Conference | [US_STATE] Home Care Association [DATE] to [DATE]…" at bounding box center [784, 346] width 1568 height 637
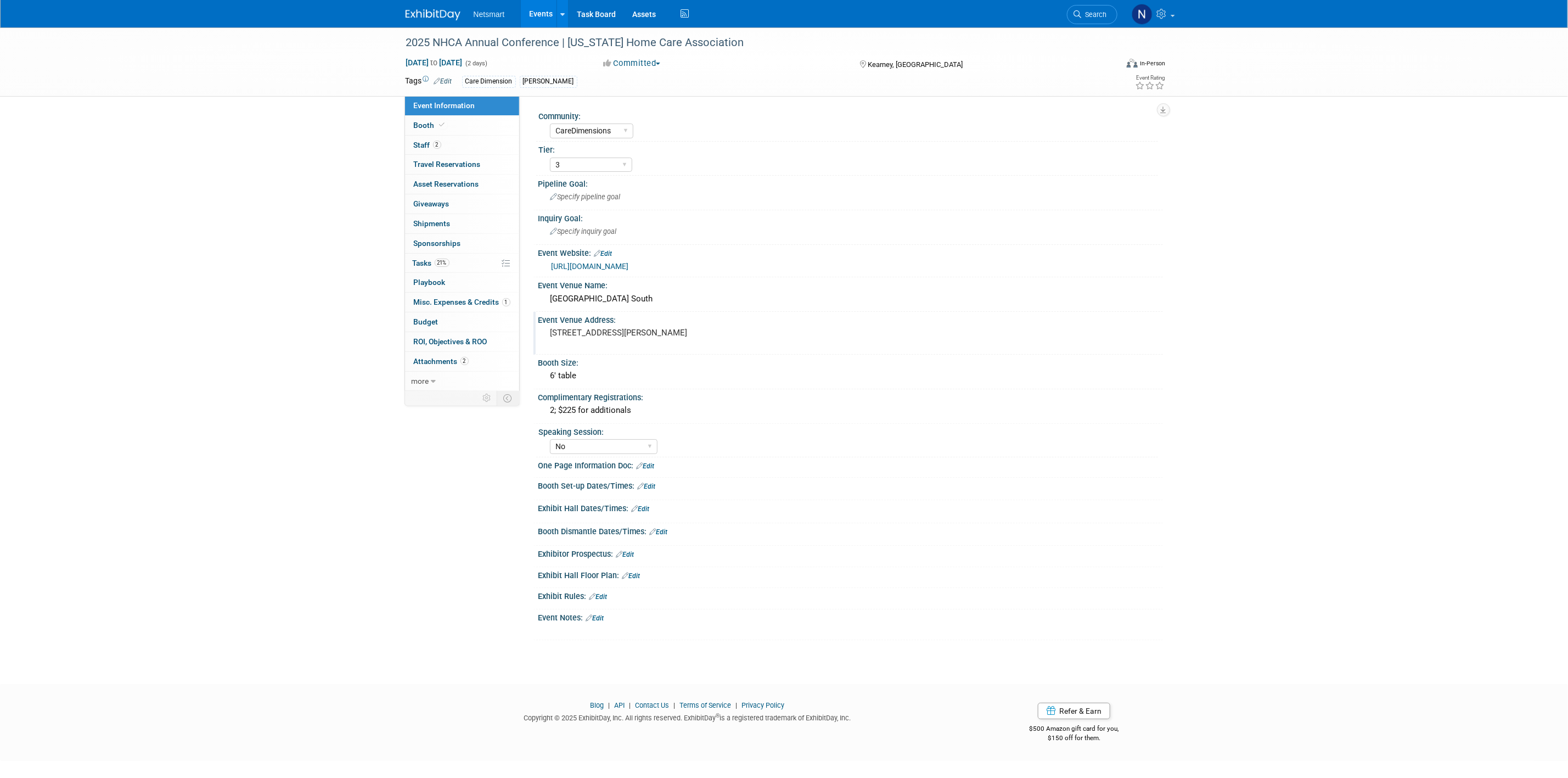
click at [289, 318] on div "2025 NHCA Annual Conference | [US_STATE] Home Care Association [DATE] to [DATE]…" at bounding box center [784, 346] width 1568 height 637
